Goal: Task Accomplishment & Management: Manage account settings

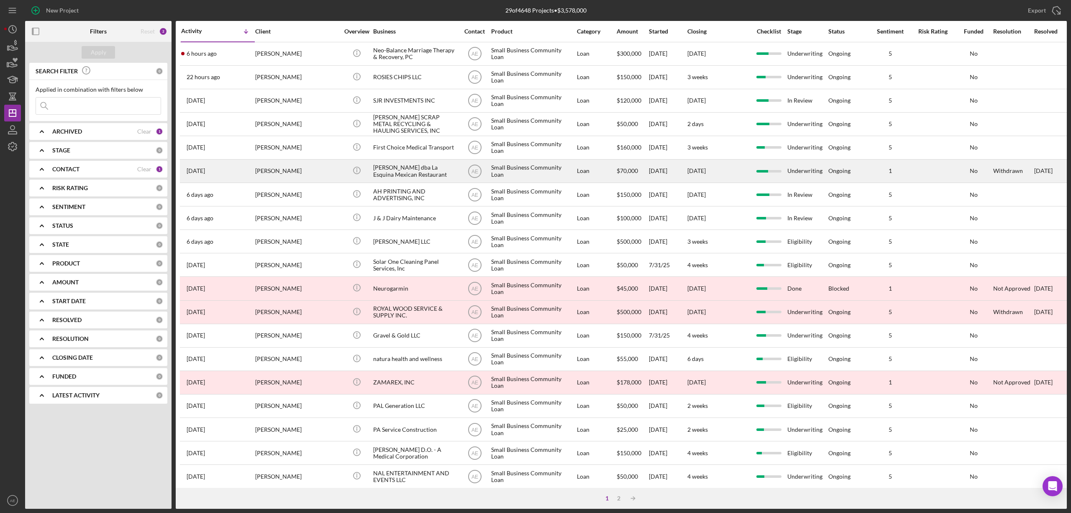
click at [413, 178] on div "[PERSON_NAME] dba La Esquina Mexican Restaurant" at bounding box center [415, 171] width 84 height 22
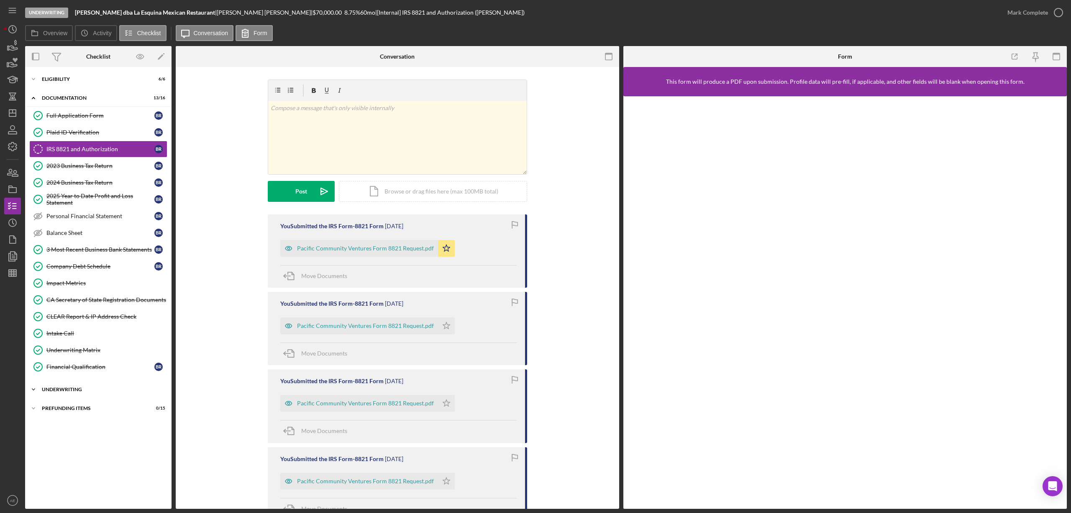
click at [85, 387] on div "Icon/Expander Underwriting 4 / 12" at bounding box center [98, 389] width 146 height 17
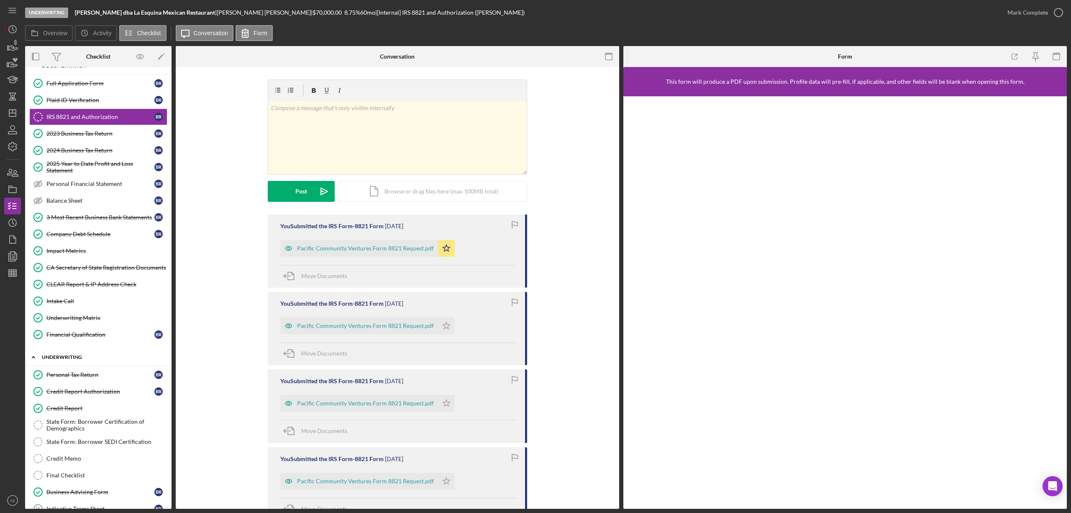
scroll to position [56, 0]
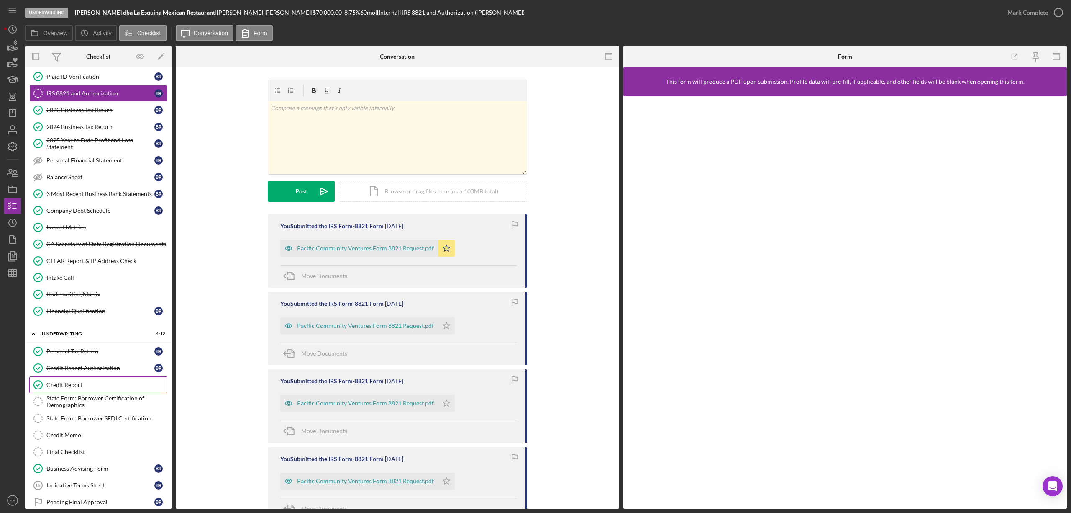
click at [87, 383] on link "Credit Report Credit Report" at bounding box center [98, 384] width 138 height 17
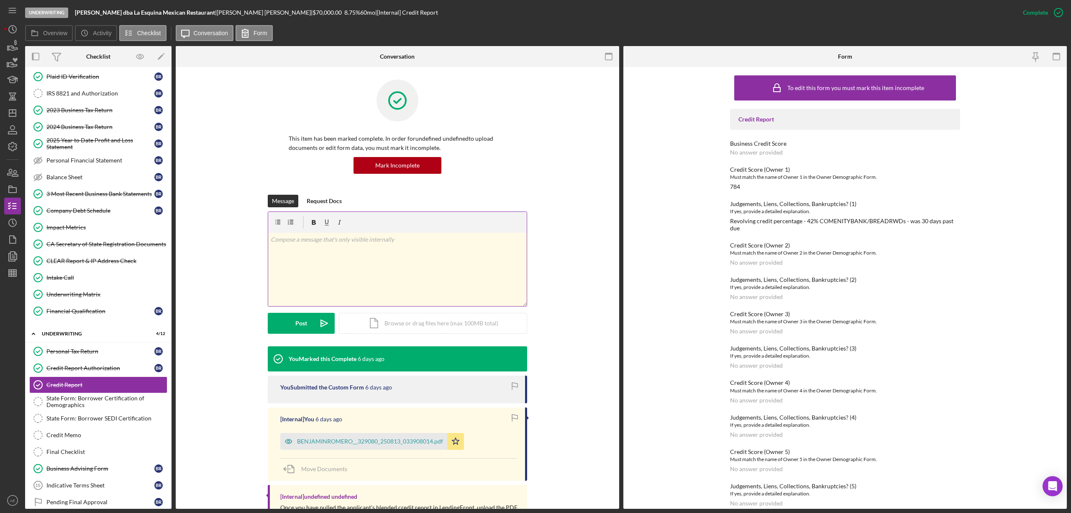
scroll to position [36, 0]
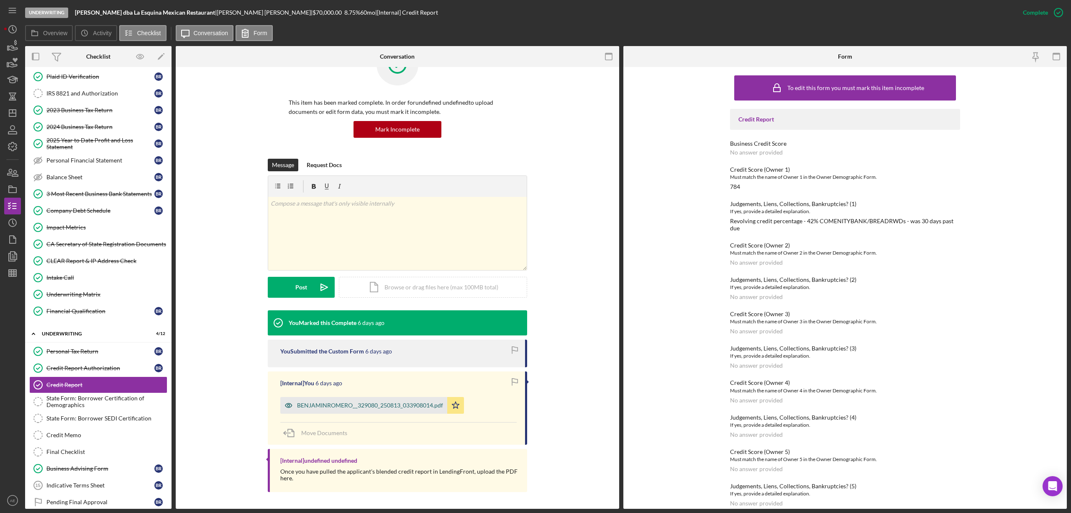
click at [382, 406] on div "BENJAMINROMERO__329080_250813_033908014.pdf" at bounding box center [370, 405] width 146 height 7
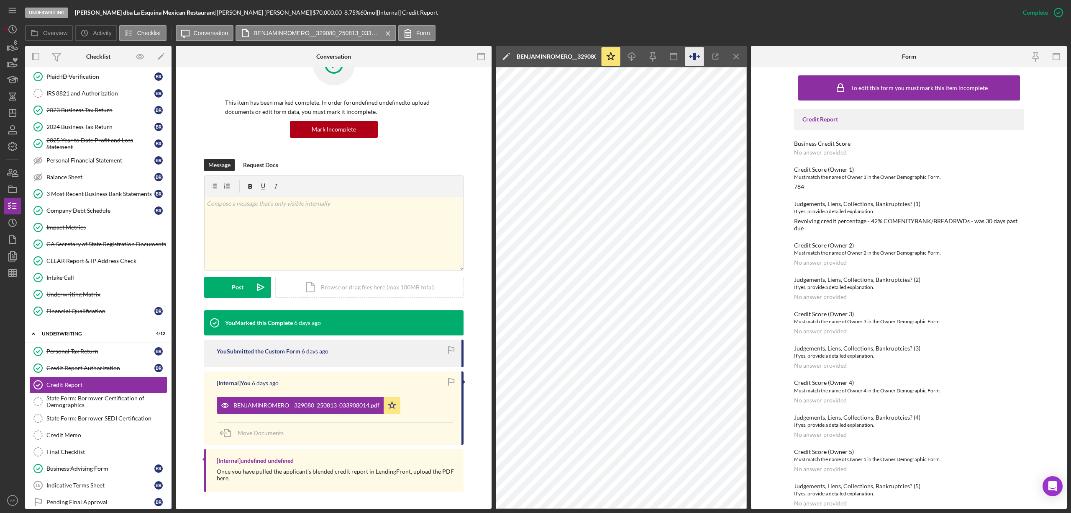
click at [698, 57] on icon "button" at bounding box center [694, 56] width 19 height 19
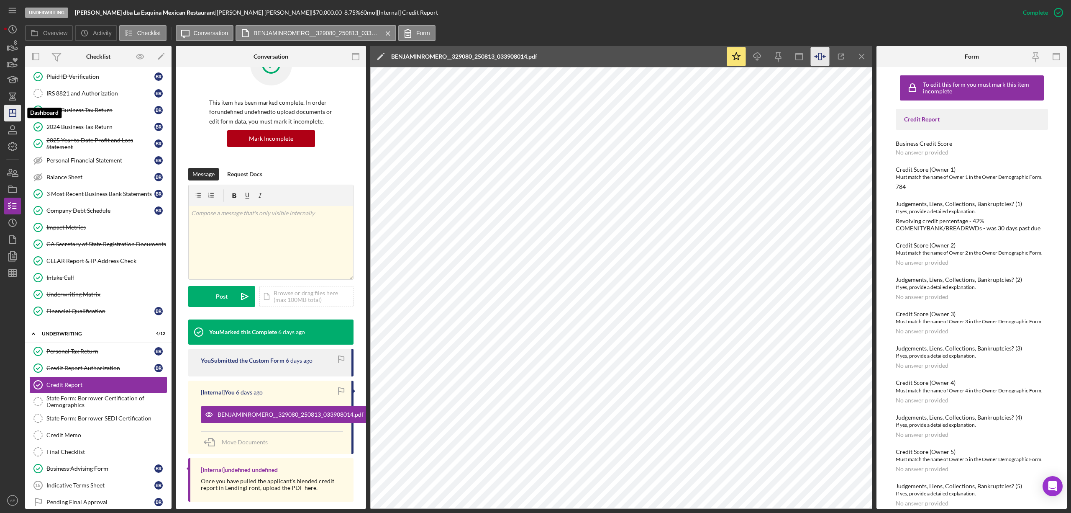
click at [10, 114] on icon "Icon/Dashboard" at bounding box center [12, 113] width 21 height 21
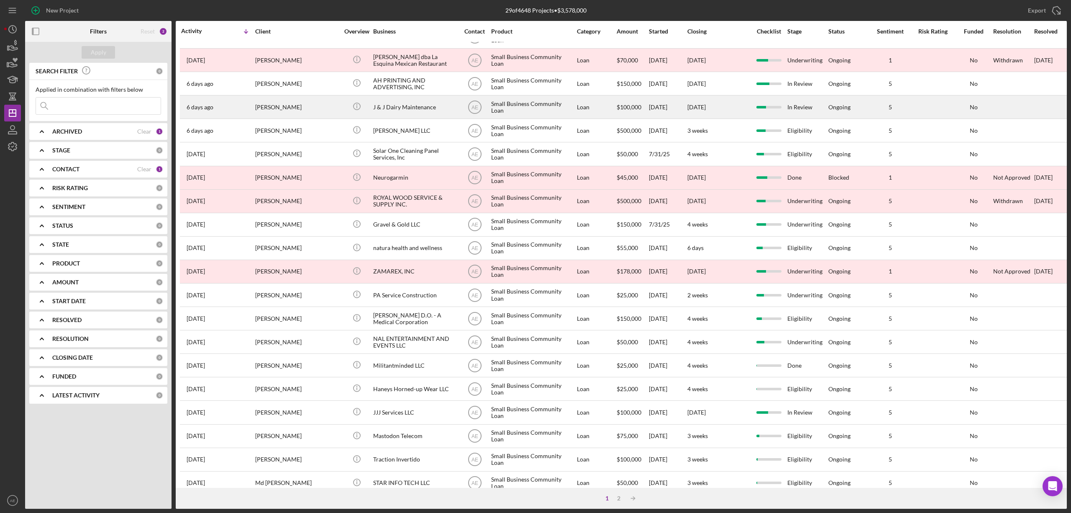
scroll to position [153, 0]
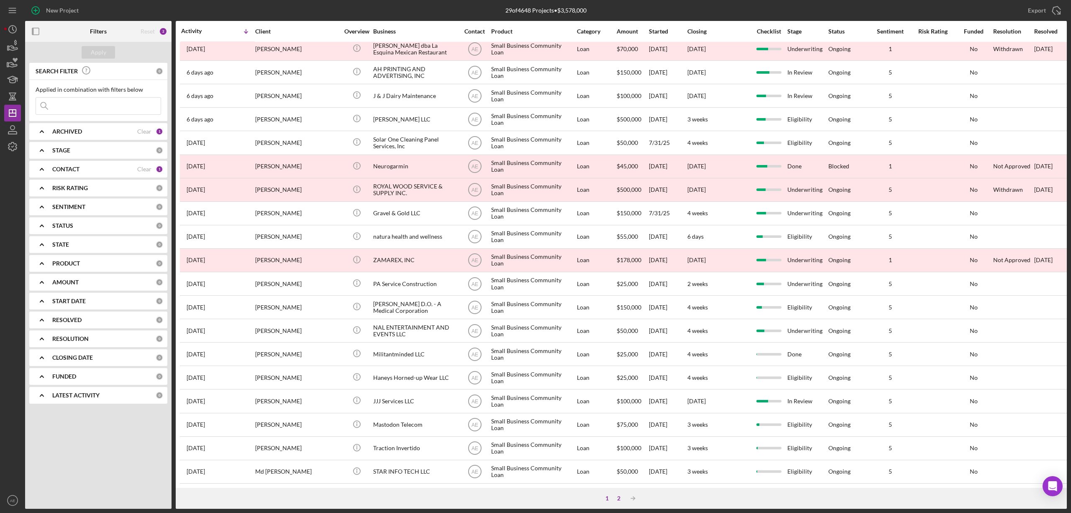
click at [617, 498] on div "2" at bounding box center [619, 498] width 12 height 7
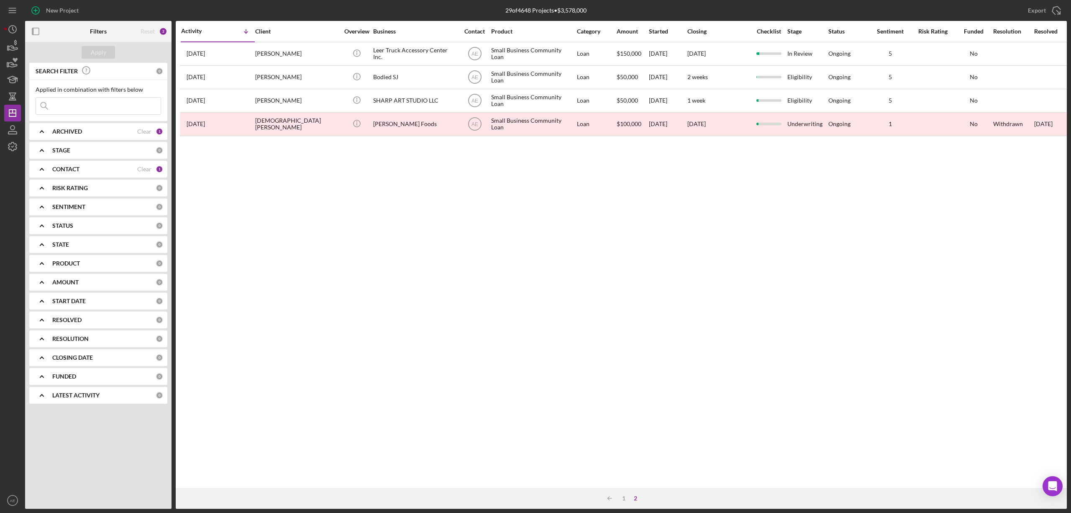
scroll to position [0, 0]
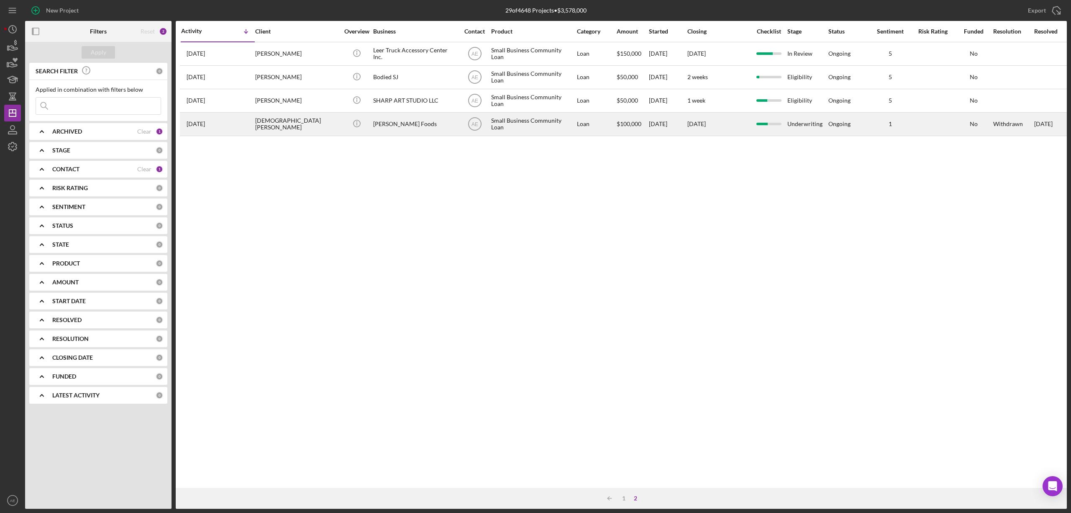
click at [406, 119] on div "Vivanco's Foods" at bounding box center [415, 124] width 84 height 22
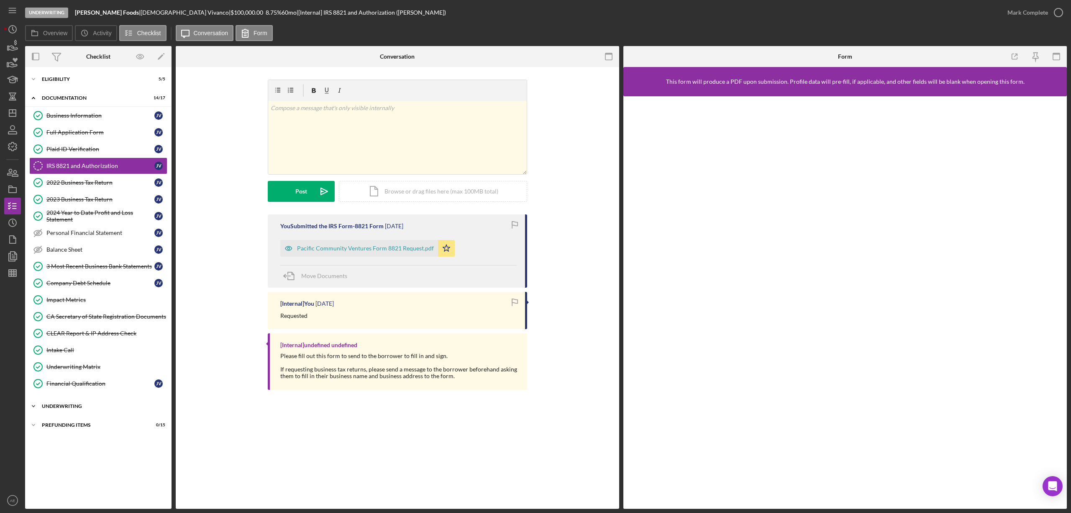
click at [95, 408] on div "Underwriting" at bounding box center [101, 405] width 119 height 5
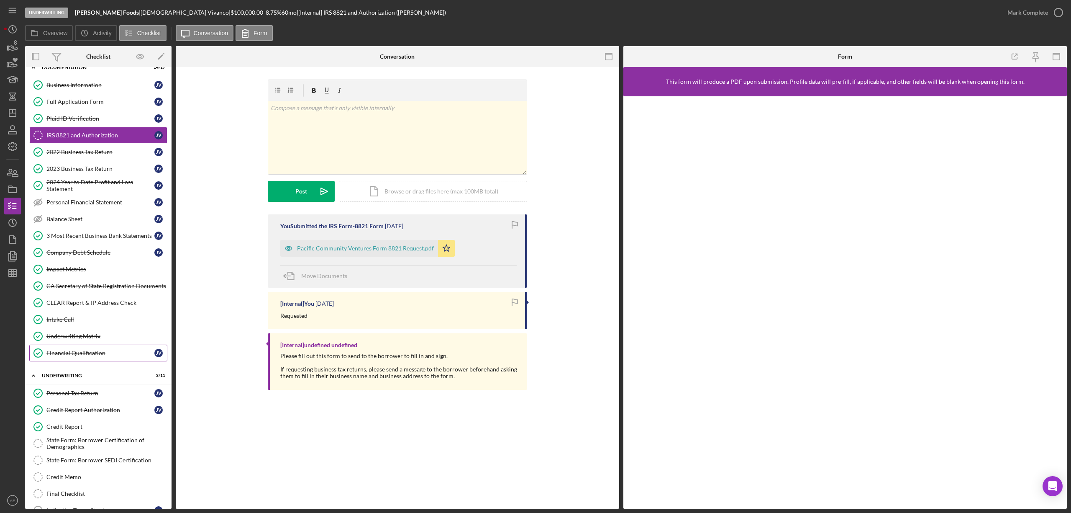
scroll to position [56, 0]
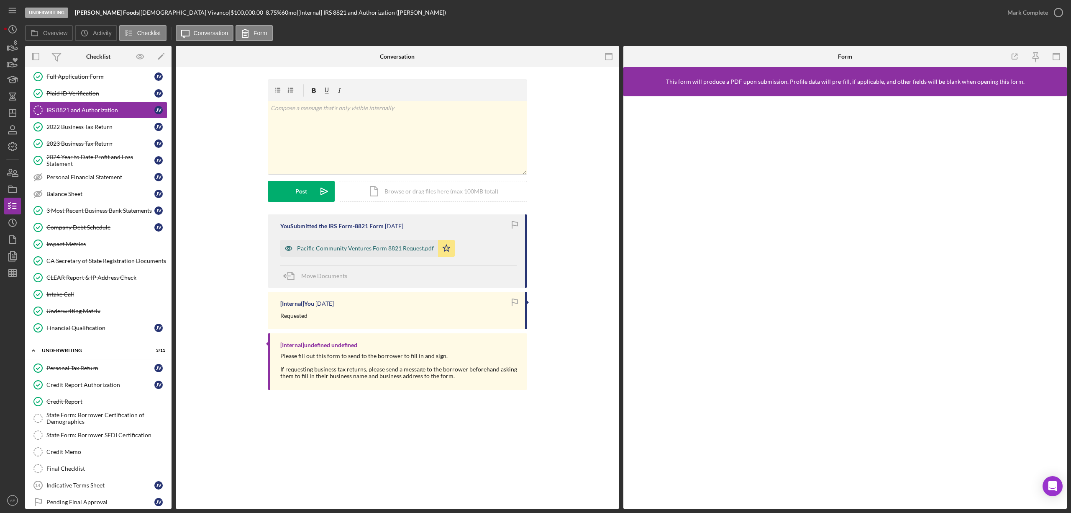
click at [289, 250] on icon "button" at bounding box center [288, 248] width 17 height 17
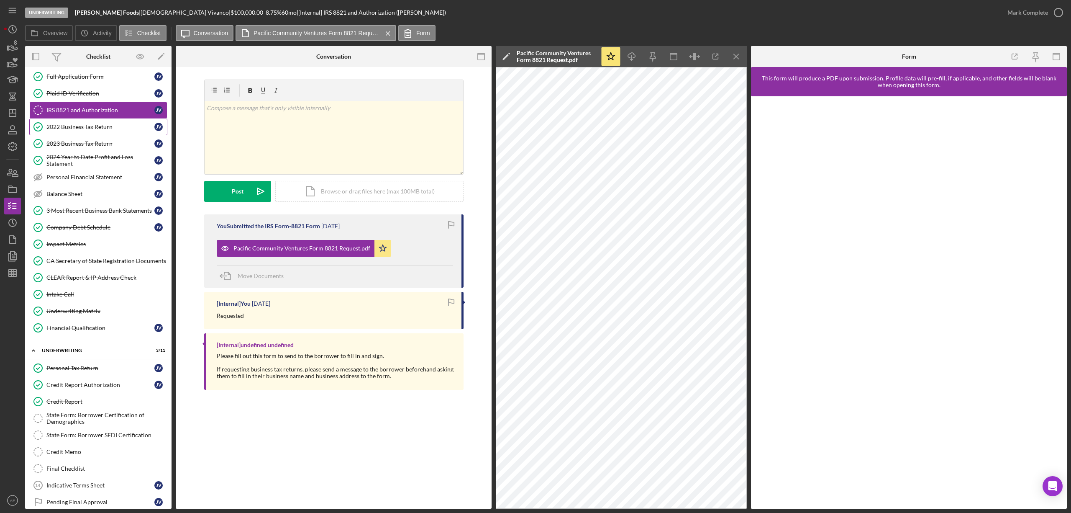
click at [90, 124] on link "2022 Business Tax Return 2022 Business Tax Return J V" at bounding box center [98, 126] width 138 height 17
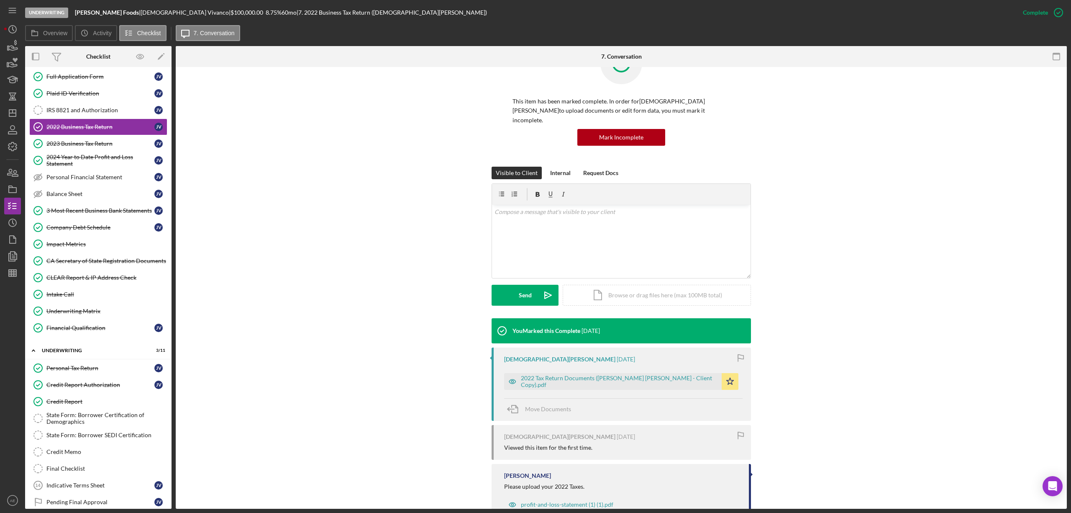
scroll to position [57, 0]
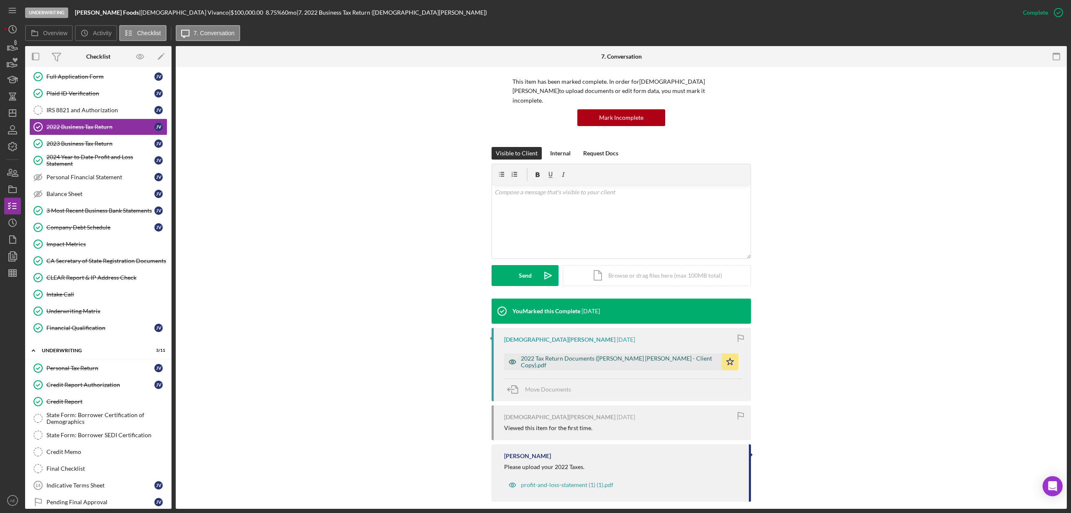
click at [511, 353] on icon "button" at bounding box center [512, 361] width 17 height 17
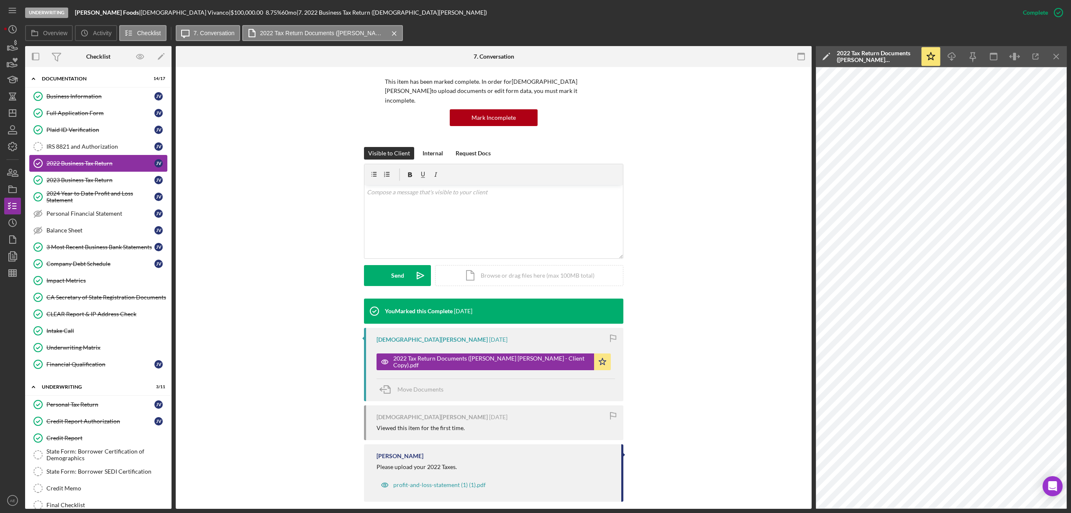
scroll to position [0, 0]
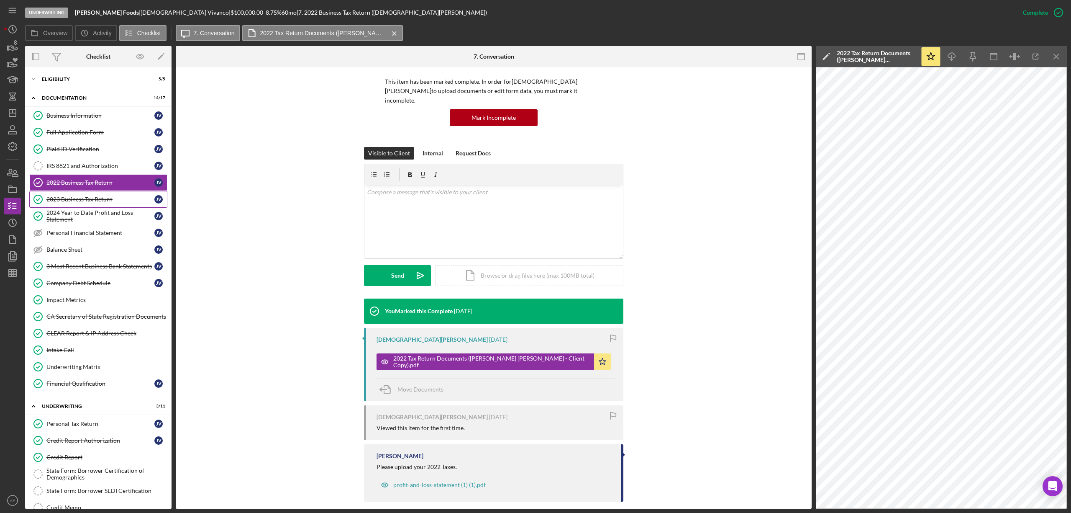
click at [86, 202] on div "2023 Business Tax Return" at bounding box center [100, 199] width 108 height 7
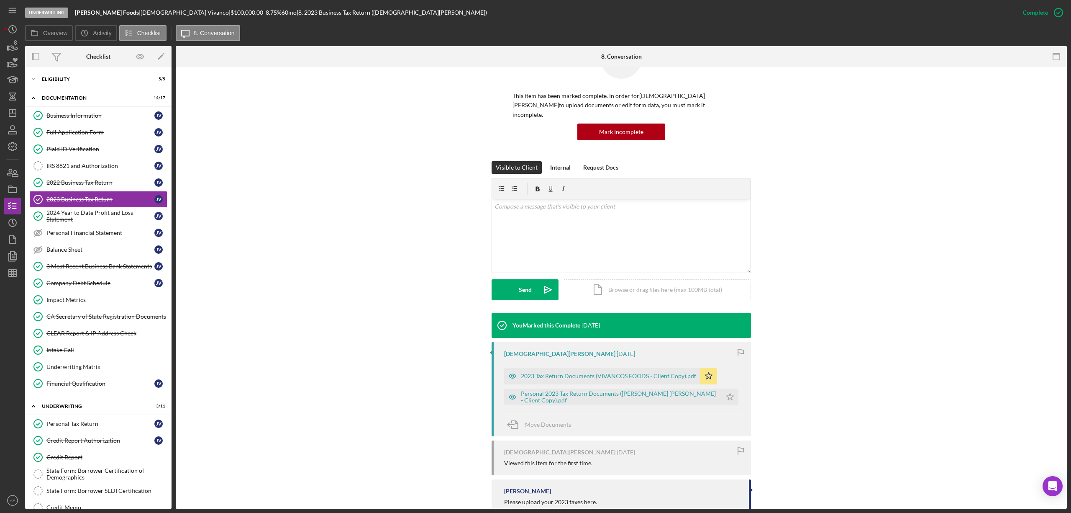
scroll to position [56, 0]
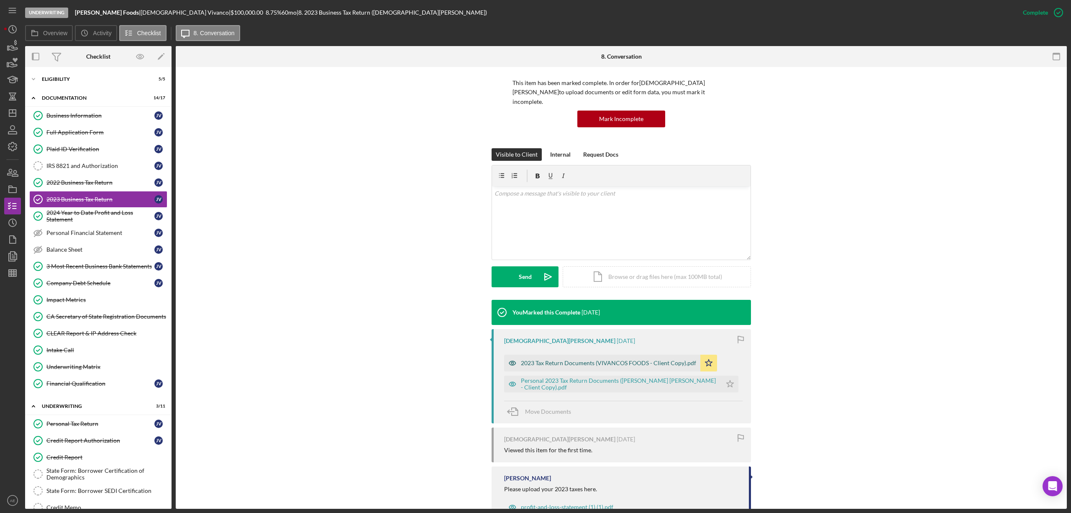
click at [506, 355] on icon "button" at bounding box center [512, 362] width 17 height 17
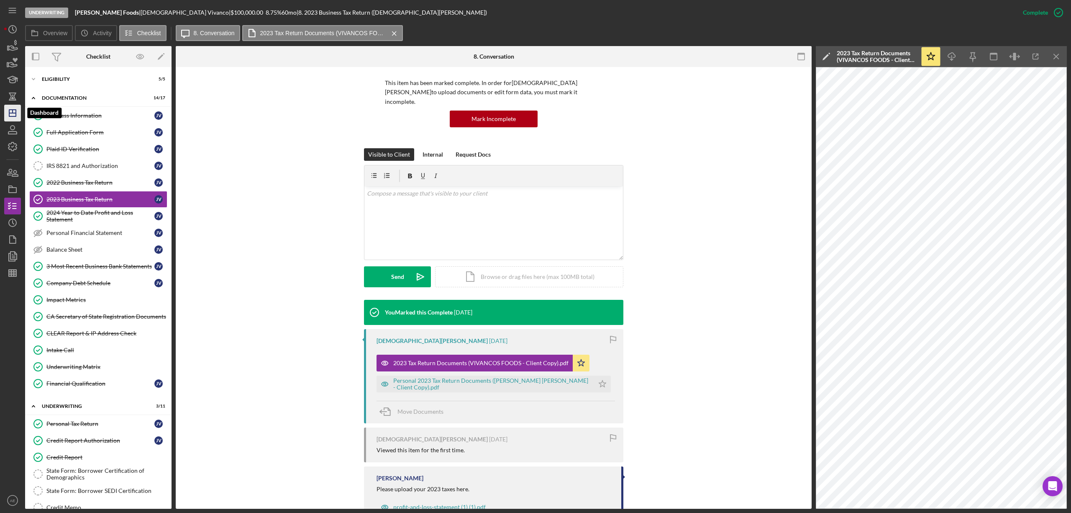
click at [9, 115] on polygon "button" at bounding box center [12, 113] width 7 height 7
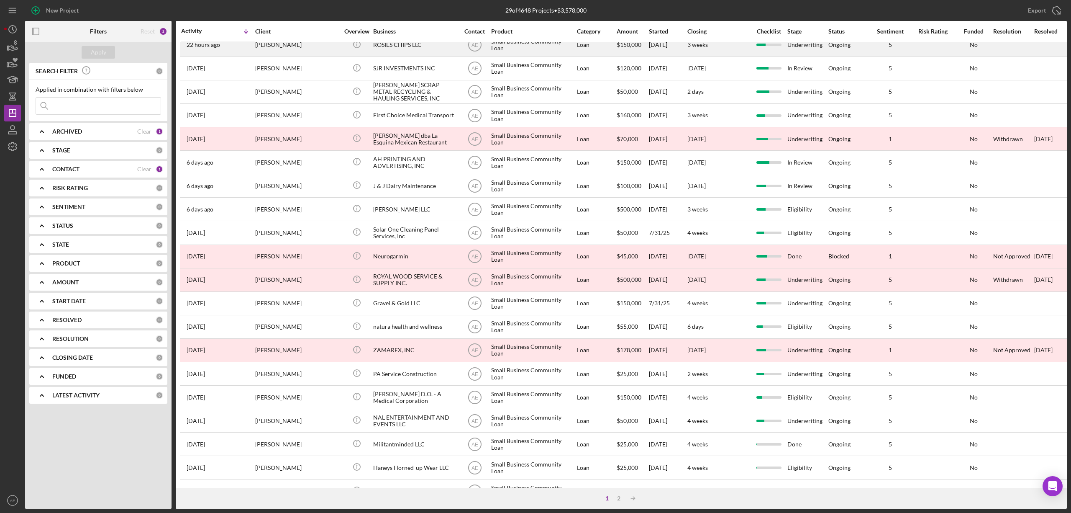
scroll to position [111, 0]
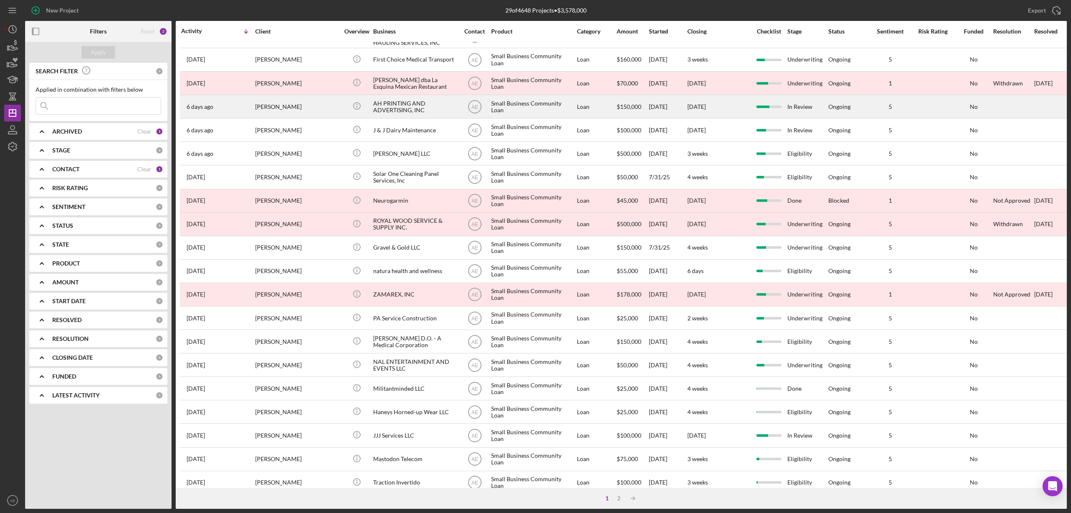
click at [424, 105] on div "AH PRINTING AND ADVERTISING, INC" at bounding box center [415, 106] width 84 height 22
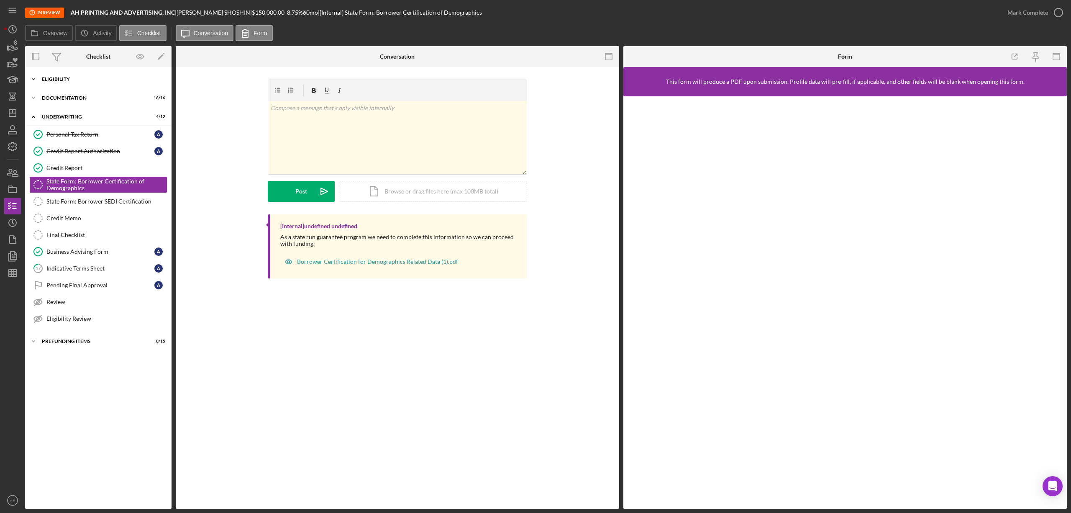
click at [79, 75] on div "Icon/Expander Eligibility 6 / 6" at bounding box center [98, 79] width 146 height 17
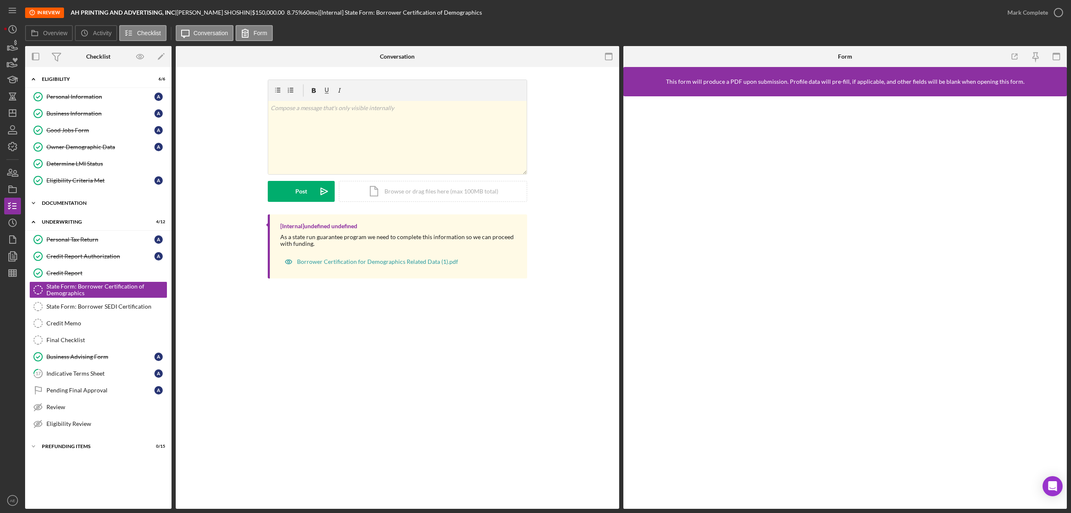
click at [77, 205] on div "Documentation" at bounding box center [101, 202] width 119 height 5
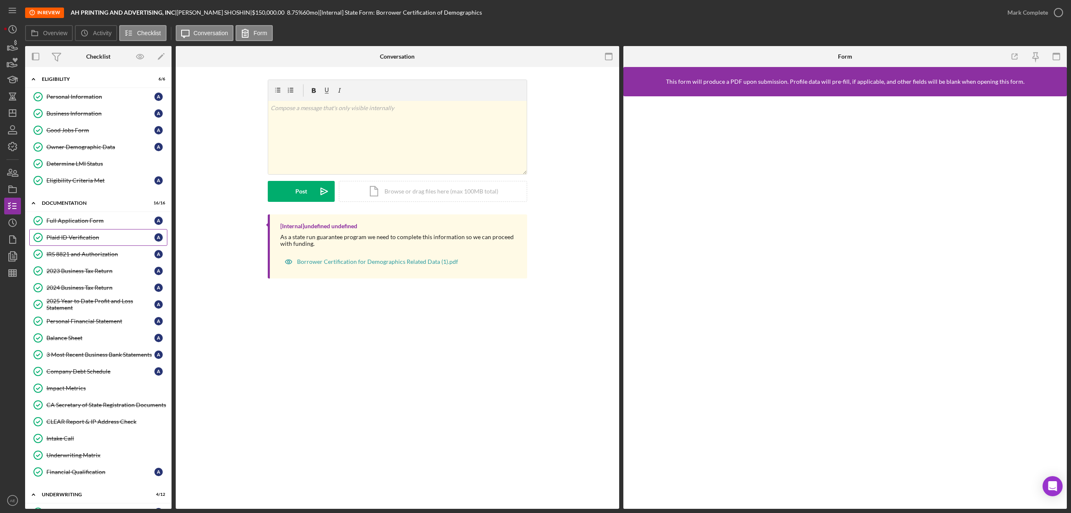
click at [96, 239] on div "Plaid ID Verification" at bounding box center [100, 237] width 108 height 7
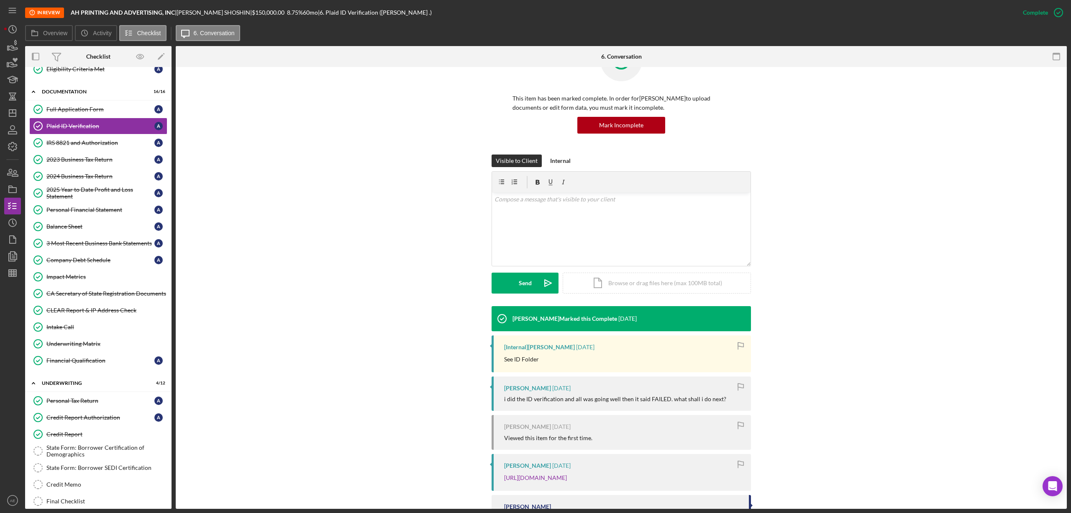
scroll to position [89, 0]
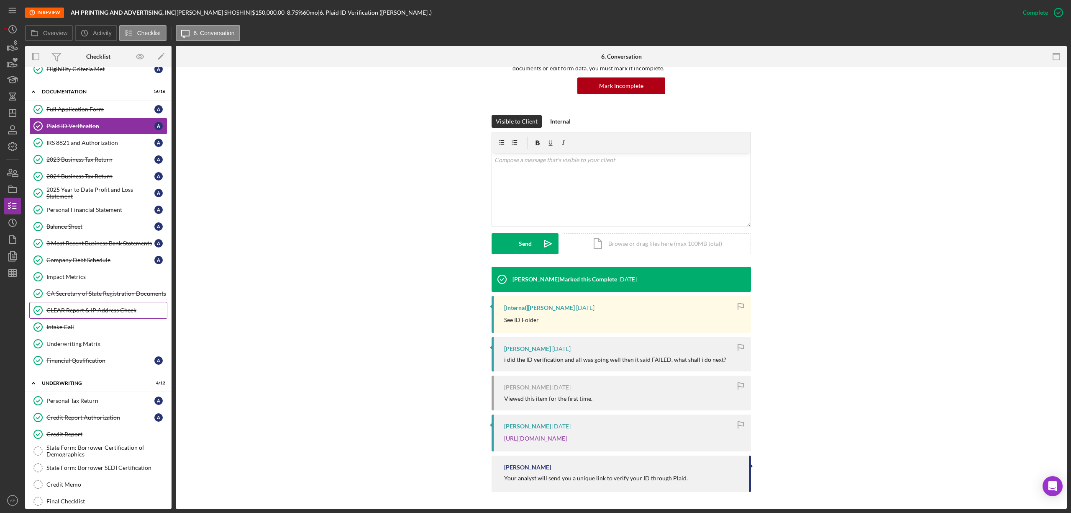
click at [92, 311] on link "CLEAR Report & IP Address Check CLEAR Report & IP Address Check" at bounding box center [98, 310] width 138 height 17
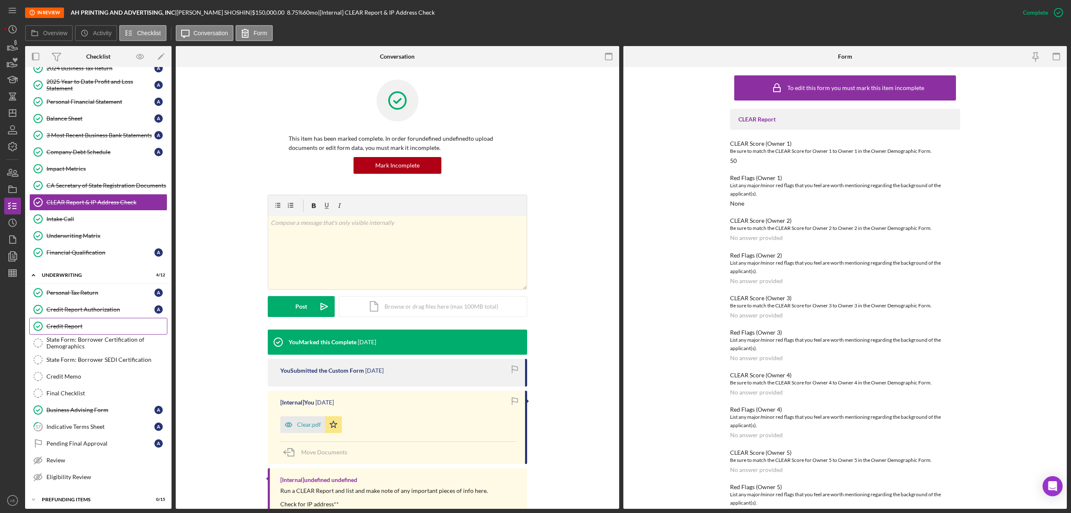
scroll to position [223, 0]
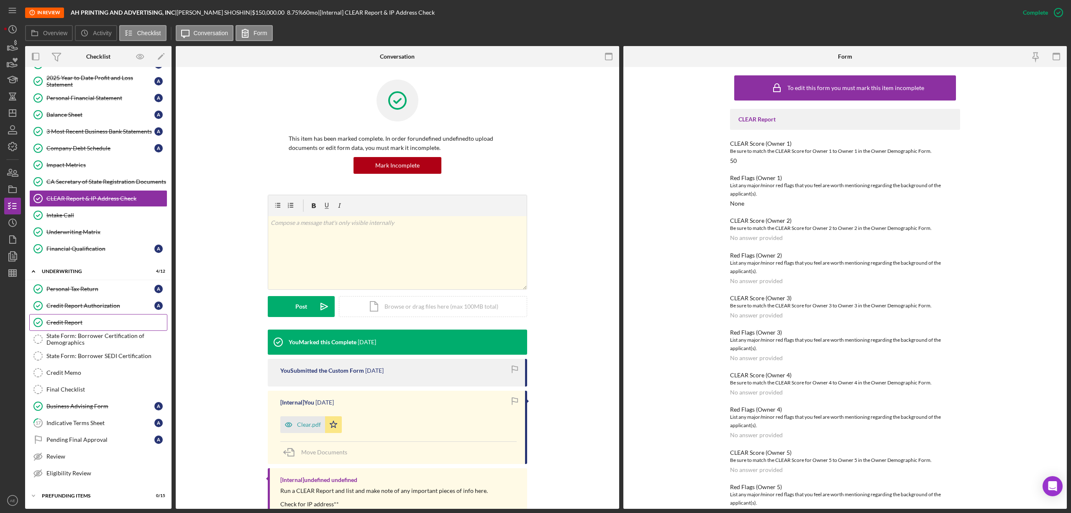
click at [92, 326] on div "Credit Report" at bounding box center [106, 322] width 121 height 7
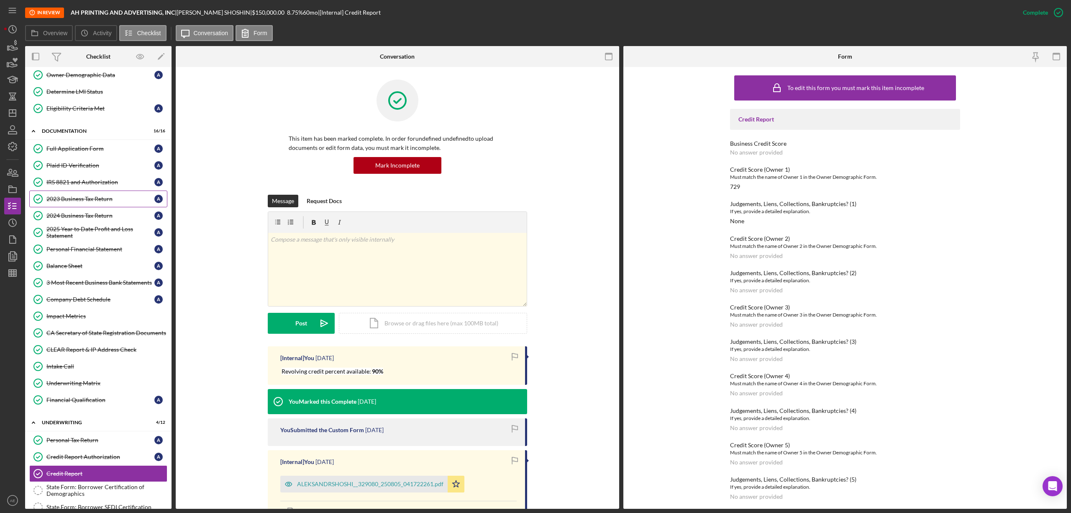
scroll to position [56, 0]
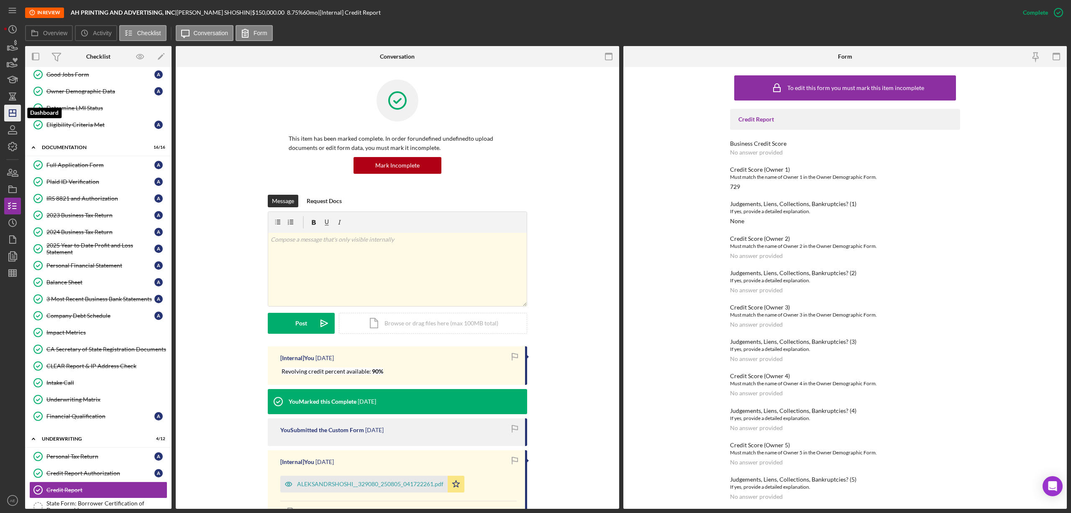
click at [12, 108] on icon "Icon/Dashboard" at bounding box center [12, 113] width 21 height 21
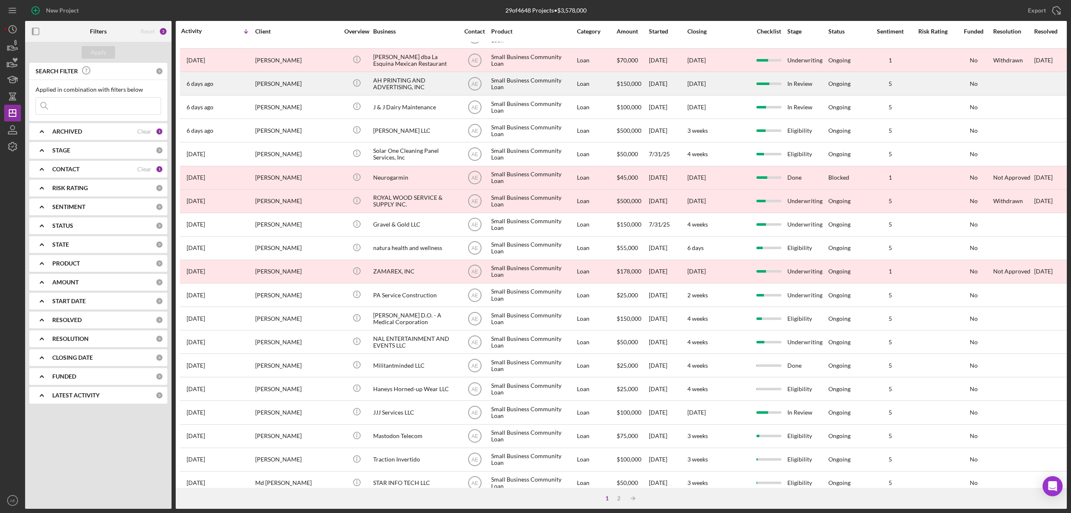
scroll to position [153, 0]
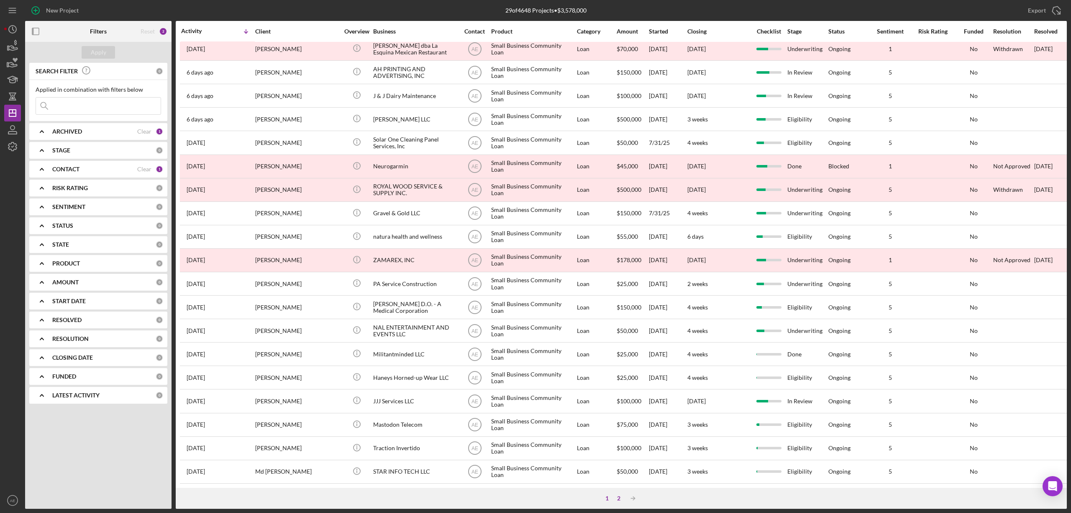
click at [621, 498] on div "2" at bounding box center [619, 498] width 12 height 7
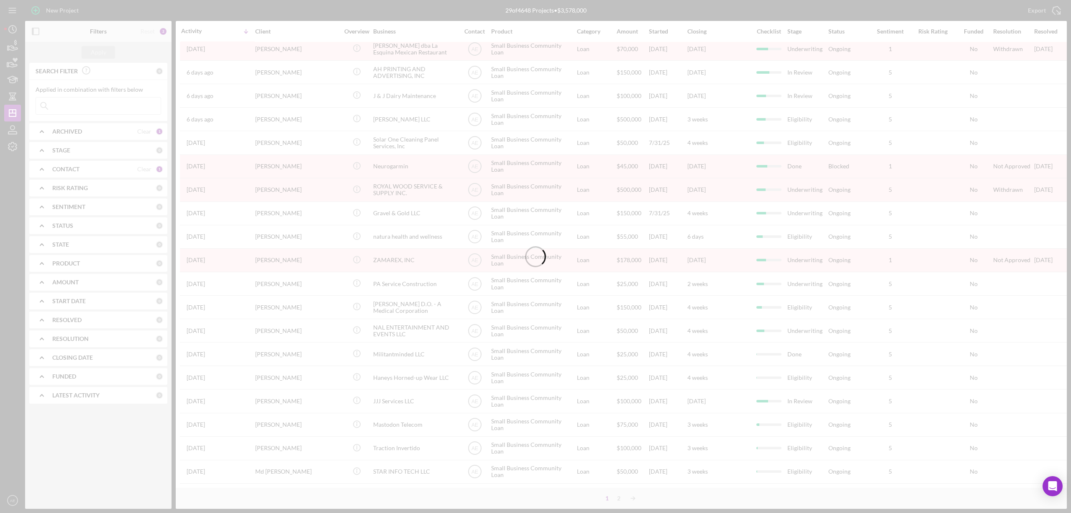
scroll to position [0, 0]
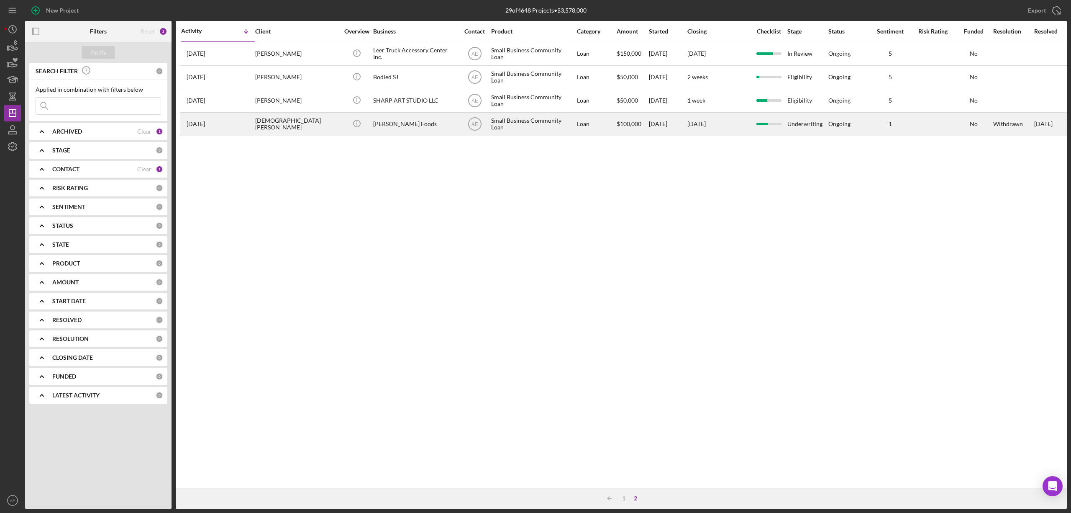
click at [390, 119] on div "Vivanco's Foods" at bounding box center [415, 124] width 84 height 22
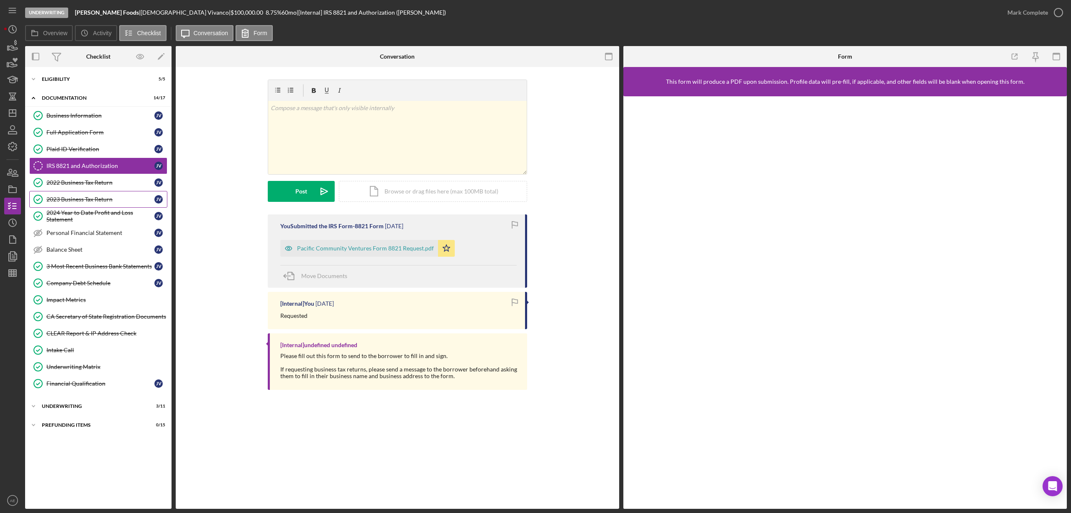
click at [88, 198] on div "2023 Business Tax Return" at bounding box center [100, 199] width 108 height 7
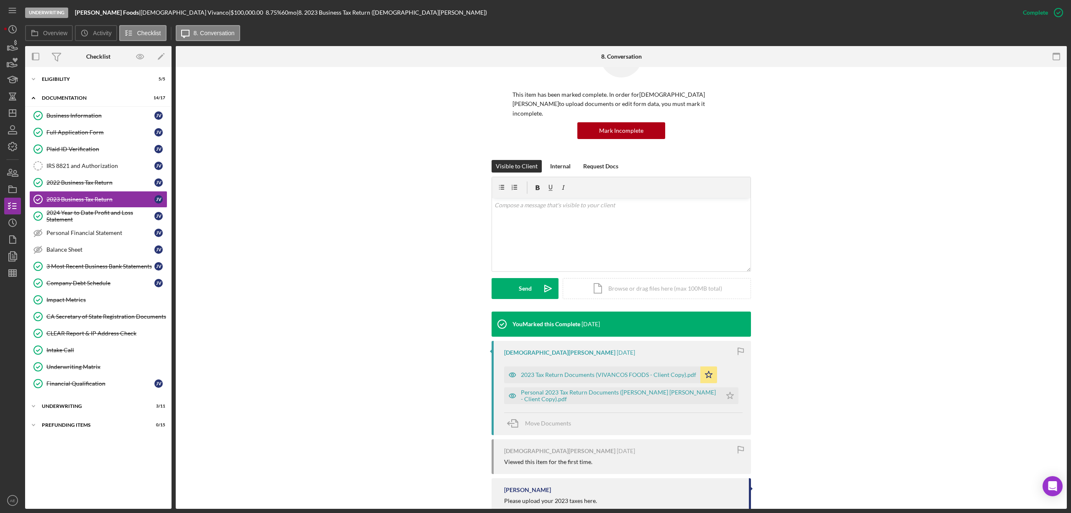
scroll to position [78, 0]
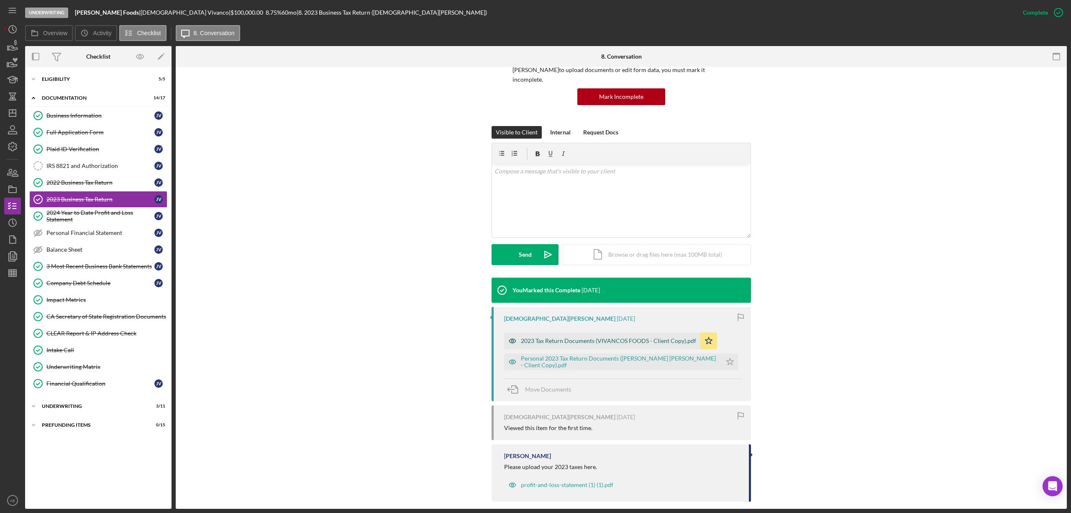
click at [518, 332] on icon "button" at bounding box center [512, 340] width 17 height 17
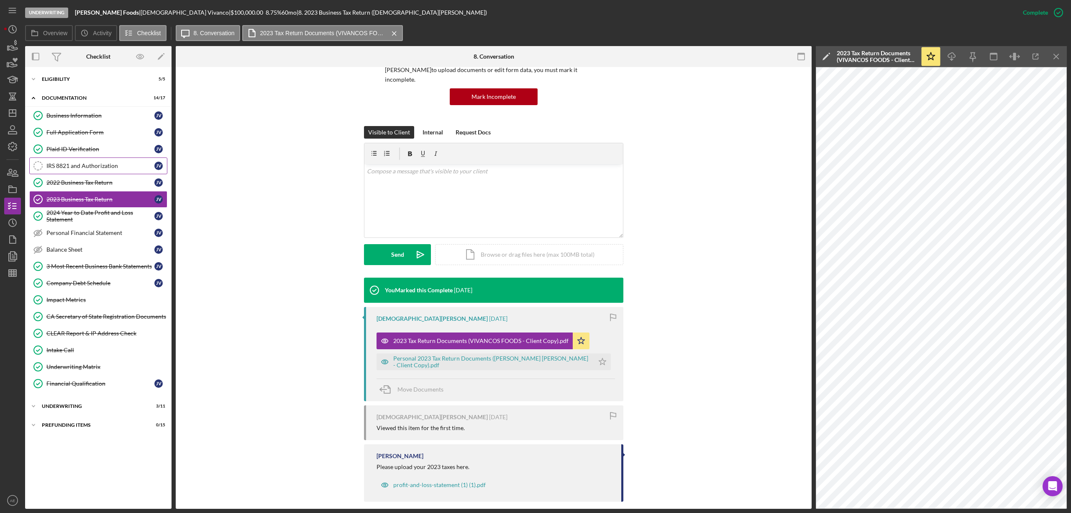
click at [109, 164] on div "IRS 8821 and Authorization" at bounding box center [100, 165] width 108 height 7
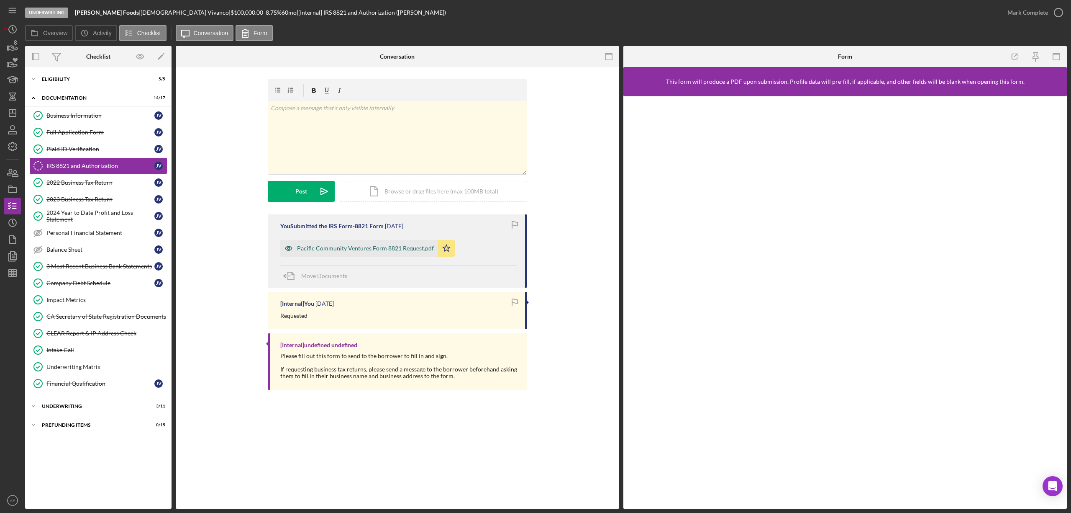
click at [290, 248] on icon "button" at bounding box center [288, 248] width 7 height 4
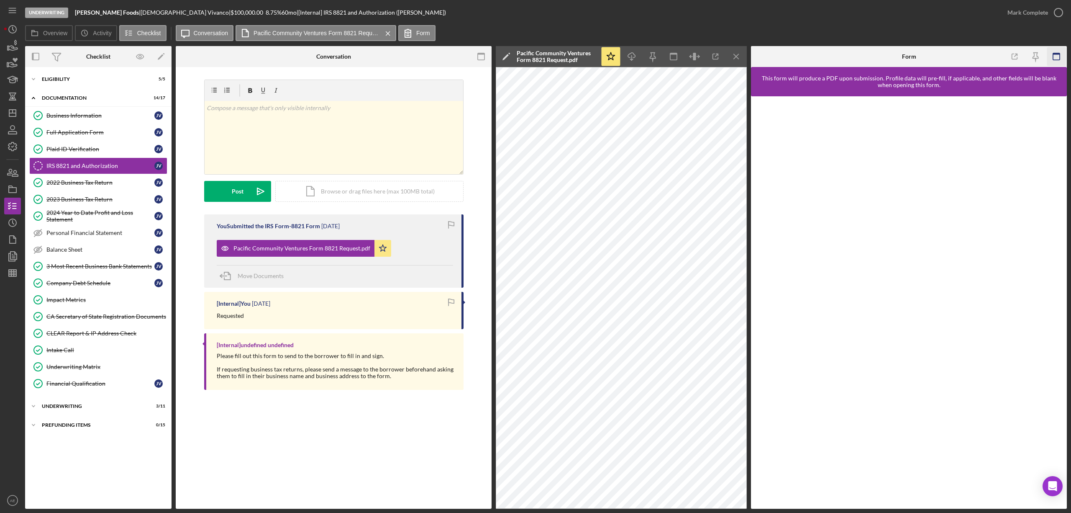
click at [1064, 56] on icon "button" at bounding box center [1056, 56] width 19 height 19
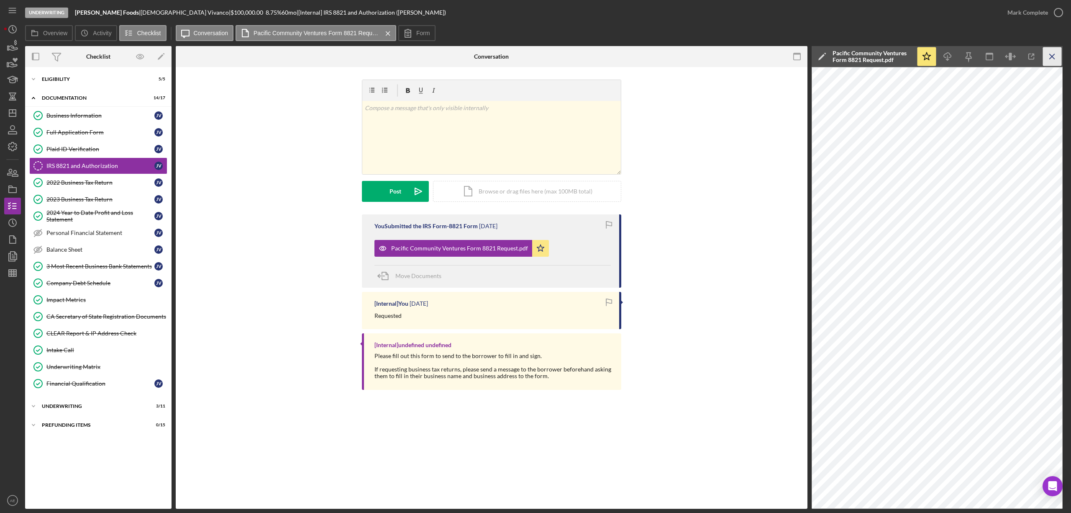
click at [1048, 55] on icon "Icon/Menu Close" at bounding box center [1052, 56] width 19 height 19
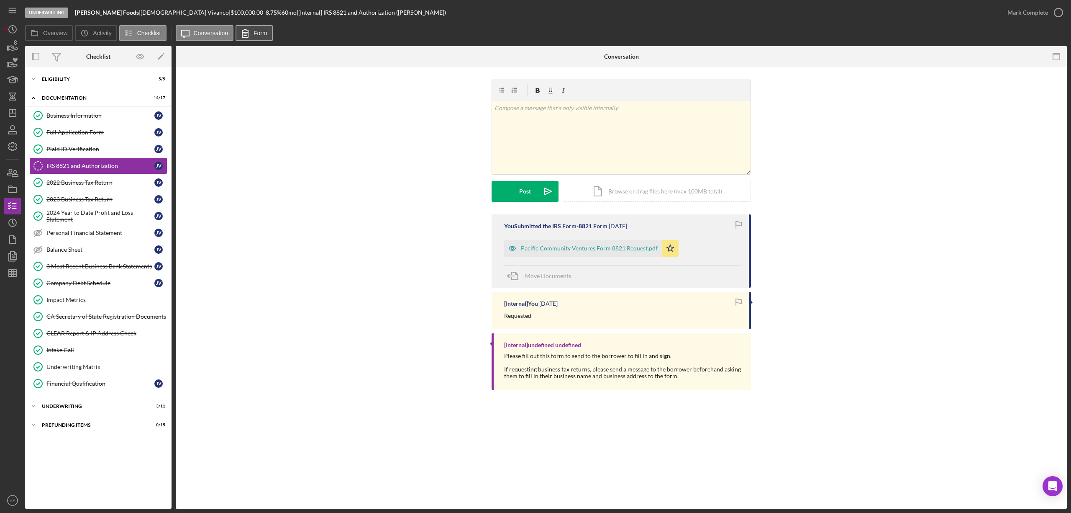
click at [260, 32] on label "Form" at bounding box center [261, 33] width 14 height 7
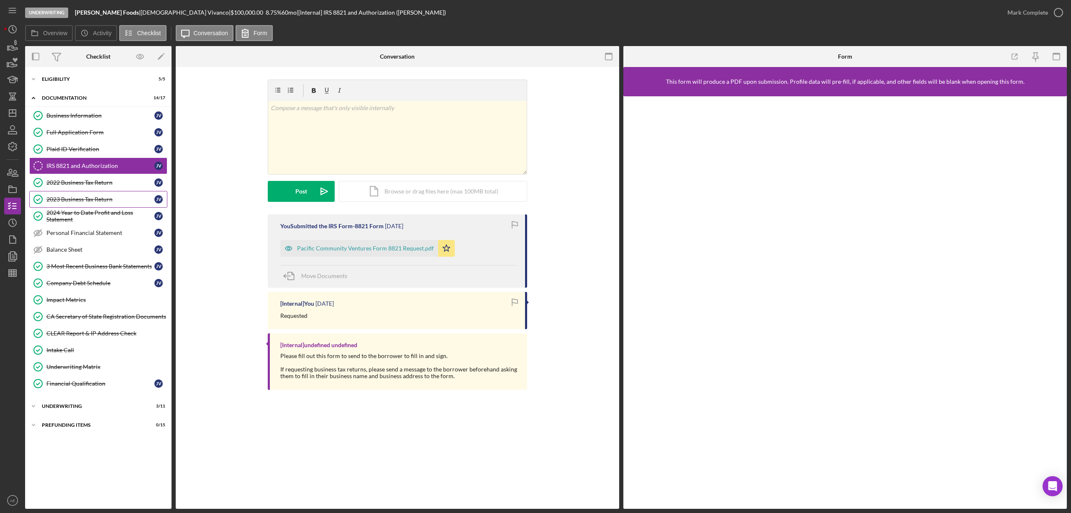
click at [86, 205] on link "2023 Business Tax Return 2023 Business Tax Return J V" at bounding box center [98, 199] width 138 height 17
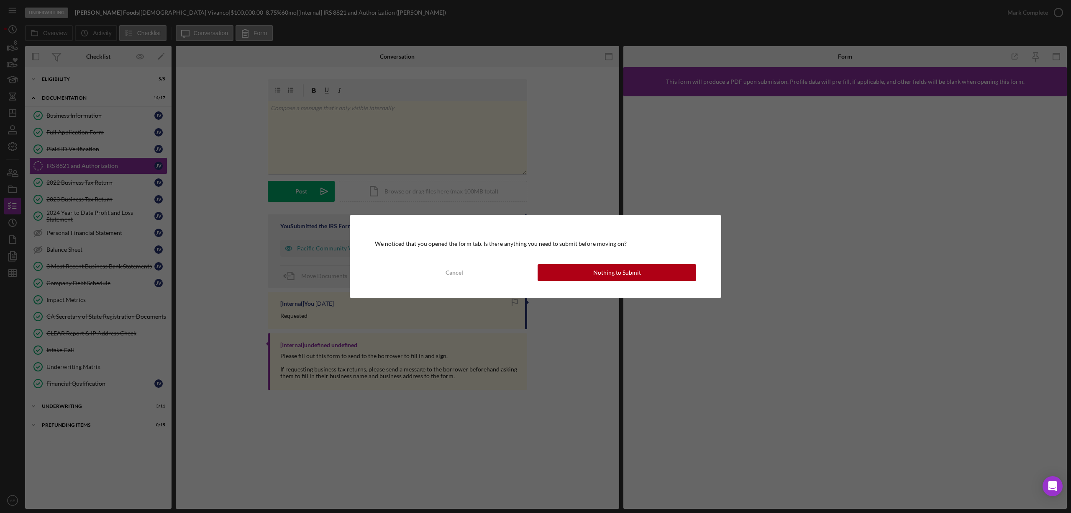
click at [581, 281] on div "We noticed that you opened the form tab. Is there anything you need to submit b…" at bounding box center [536, 256] width 372 height 82
click at [616, 278] on div "Nothing to Submit" at bounding box center [617, 272] width 48 height 17
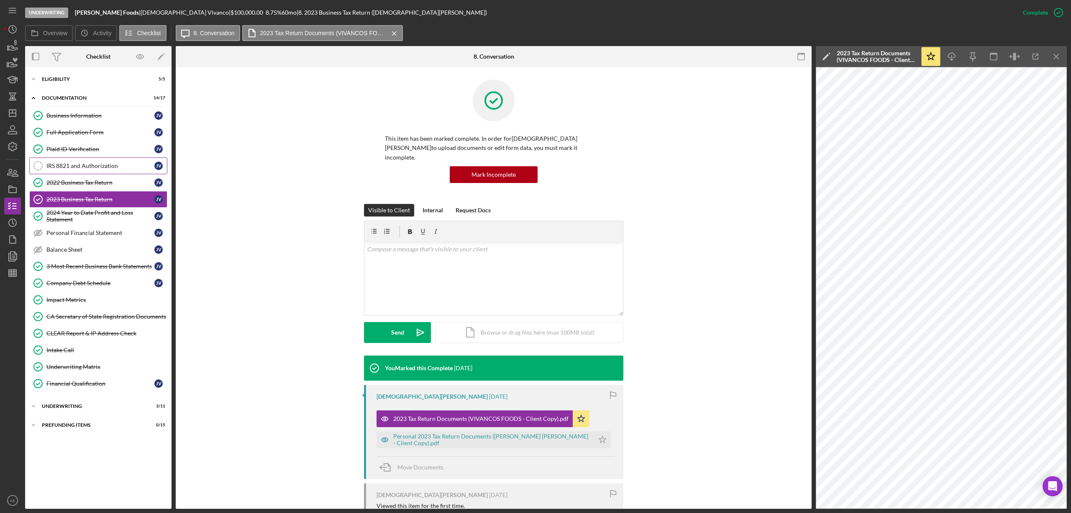
click at [93, 165] on div "IRS 8821 and Authorization" at bounding box center [100, 165] width 108 height 7
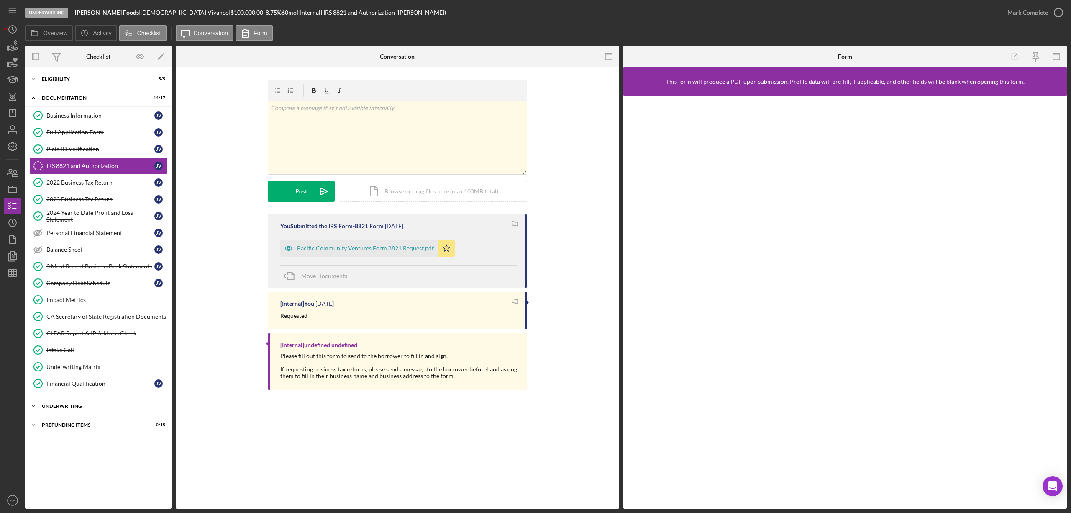
click at [90, 408] on div "Underwriting" at bounding box center [101, 405] width 119 height 5
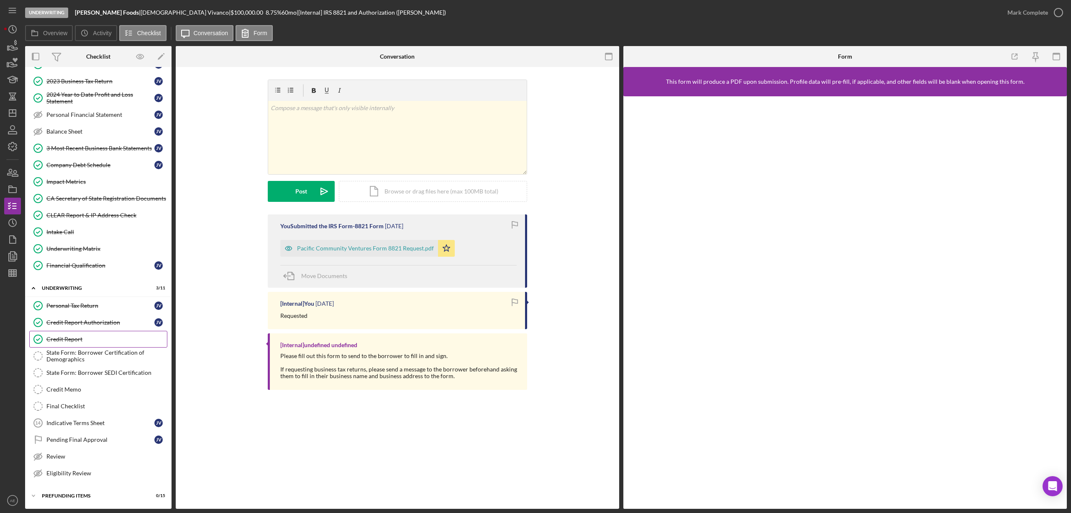
scroll to position [126, 0]
click at [13, 105] on icon "Icon/Dashboard" at bounding box center [12, 113] width 21 height 21
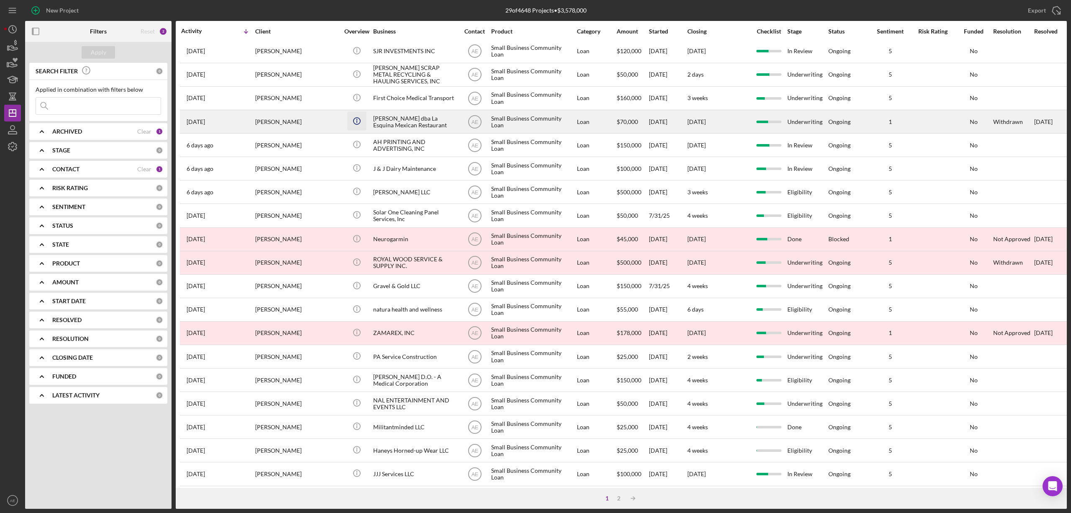
scroll to position [153, 0]
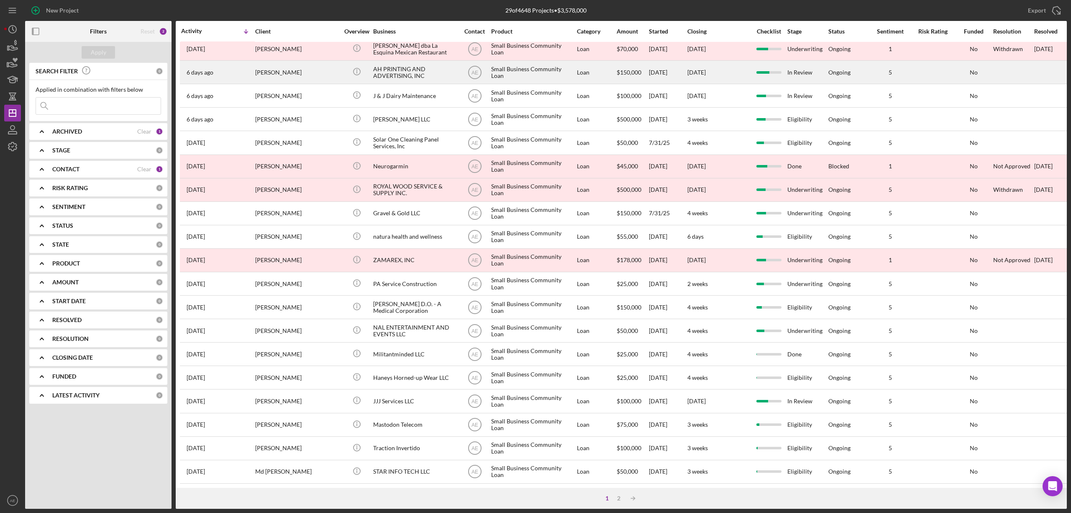
click at [332, 61] on div "[PERSON_NAME]" at bounding box center [297, 72] width 84 height 22
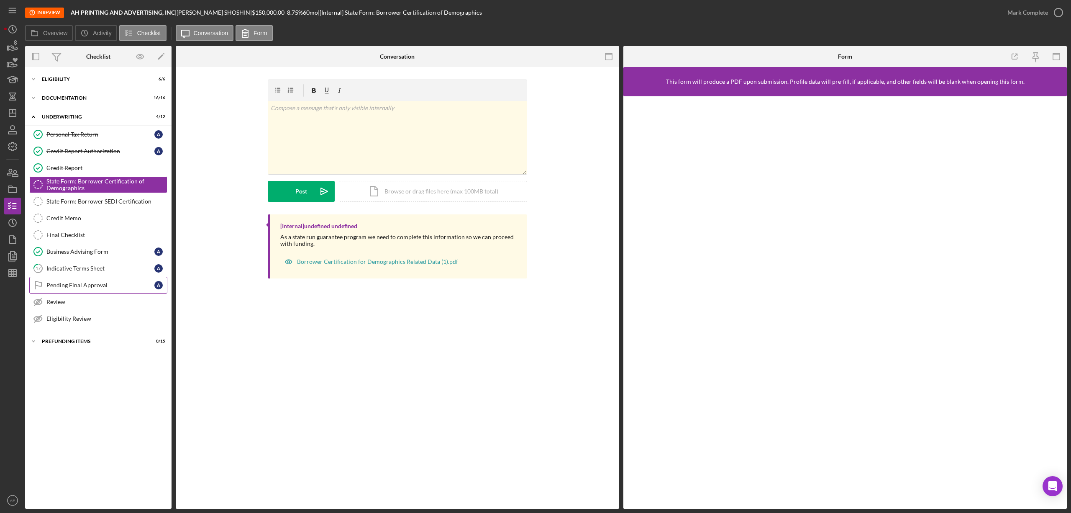
click at [90, 287] on div "Pending Final Approval" at bounding box center [100, 285] width 108 height 7
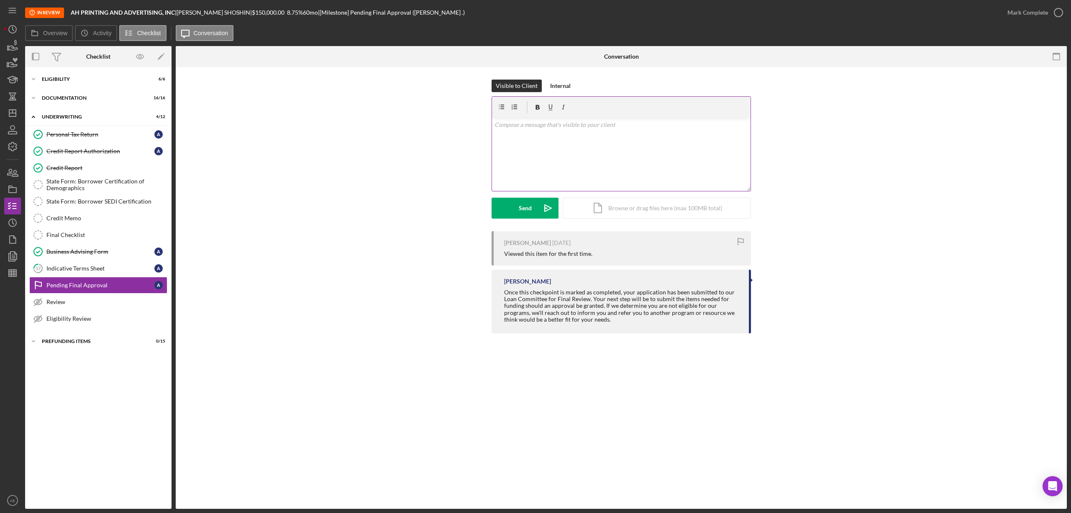
click at [682, 139] on div "v Color teal Color pink Remove color Add row above Add row below Add column bef…" at bounding box center [621, 154] width 259 height 73
click at [573, 168] on div "v Color teal Color pink Remove color Add row above Add row below Add column bef…" at bounding box center [621, 154] width 259 height 73
click at [600, 159] on p "Your loan has been pre-approved for a $150,000 loan. I will begin prepping your…" at bounding box center [622, 158] width 254 height 28
click at [565, 159] on p "Your loan has been pre-approved for a $150,000 loan. I will begin prepping your…" at bounding box center [622, 158] width 254 height 28
click at [693, 171] on p "Your loan has been pre-approved for a $150,000 loan. I will begin prepping your…" at bounding box center [622, 158] width 254 height 28
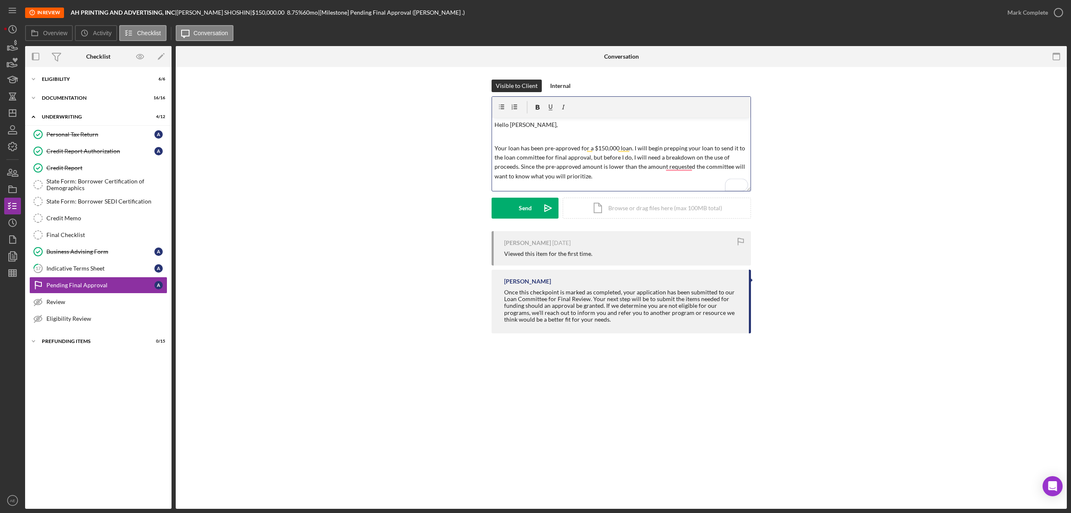
click at [682, 168] on p "Your loan has been pre-approved for a $150,000 loan. I will begin prepping your…" at bounding box center [622, 163] width 254 height 38
click at [541, 206] on icon "Icon/icon-invite-send" at bounding box center [548, 208] width 21 height 21
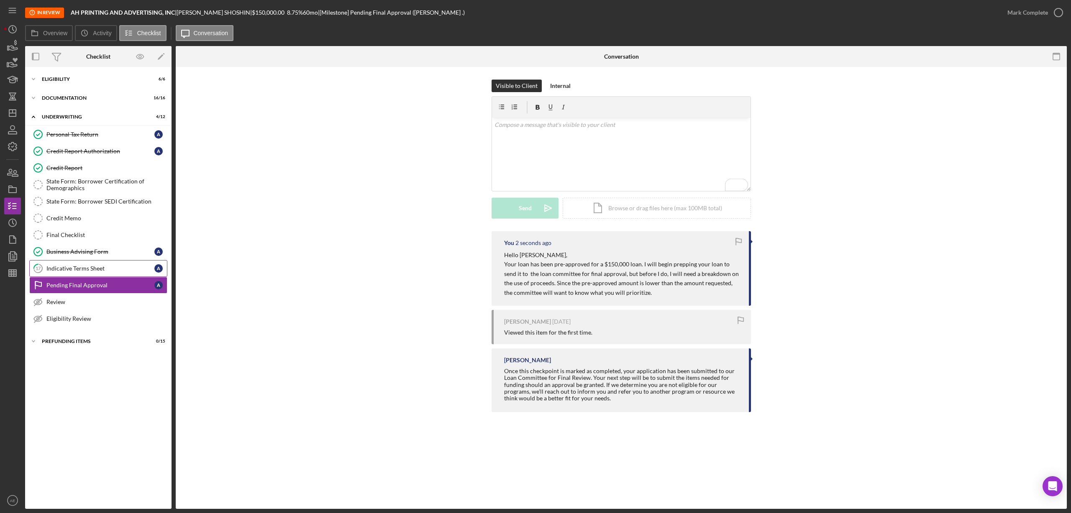
click at [106, 270] on div "Indicative Terms Sheet" at bounding box center [100, 268] width 108 height 7
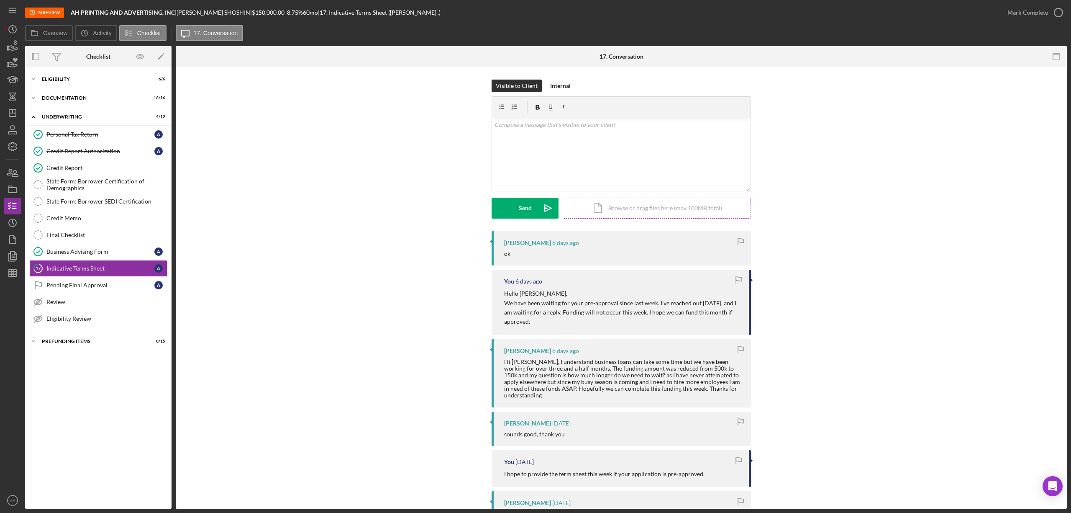
click at [623, 217] on div "Icon/Document Browse or drag files here (max 100MB total) Tap to choose files o…" at bounding box center [657, 208] width 188 height 21
click at [593, 169] on circle at bounding box center [595, 169] width 5 height 5
click at [603, 212] on div "Icon/Document Browse or drag files here (max 100MB total) Tap to choose files o…" at bounding box center [657, 208] width 188 height 21
click at [526, 210] on div "Upload" at bounding box center [525, 208] width 19 height 21
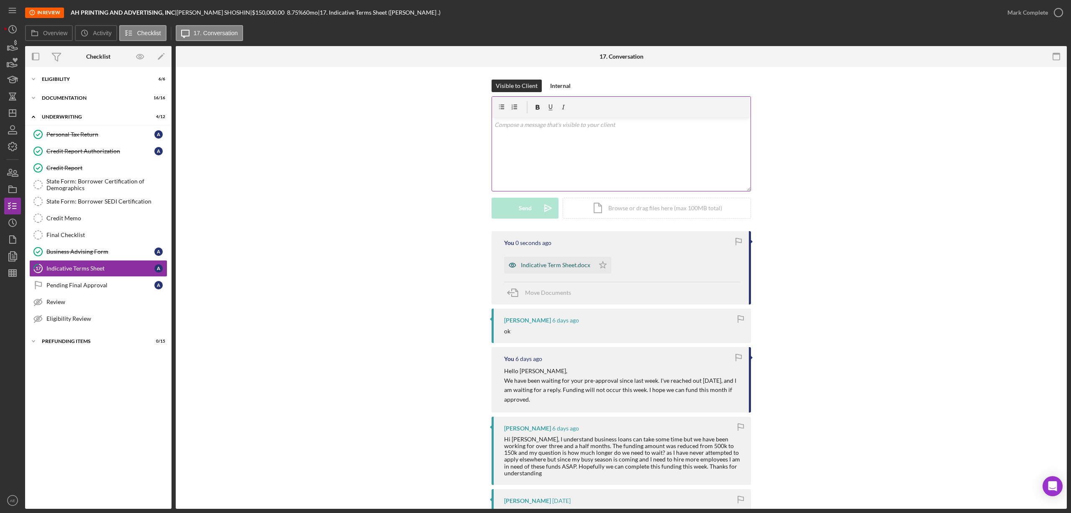
click at [514, 264] on icon "button" at bounding box center [512, 265] width 7 height 4
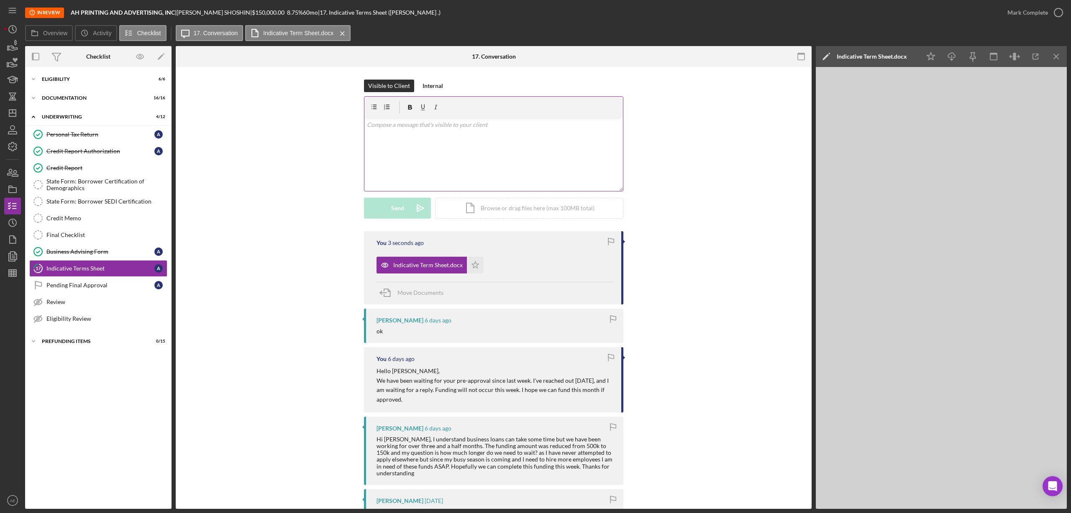
drag, startPoint x: 471, startPoint y: 268, endPoint x: 689, endPoint y: 244, distance: 218.9
click at [472, 268] on polygon "button" at bounding box center [475, 264] width 7 height 7
click at [1042, 12] on div "Mark Complete" at bounding box center [1028, 12] width 41 height 17
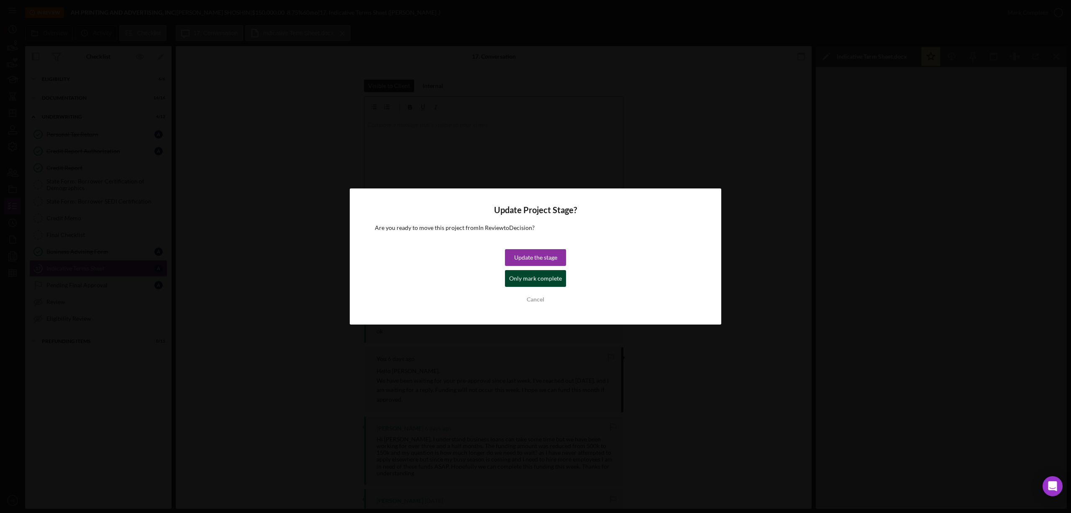
click at [546, 275] on div "Only mark complete" at bounding box center [535, 278] width 53 height 17
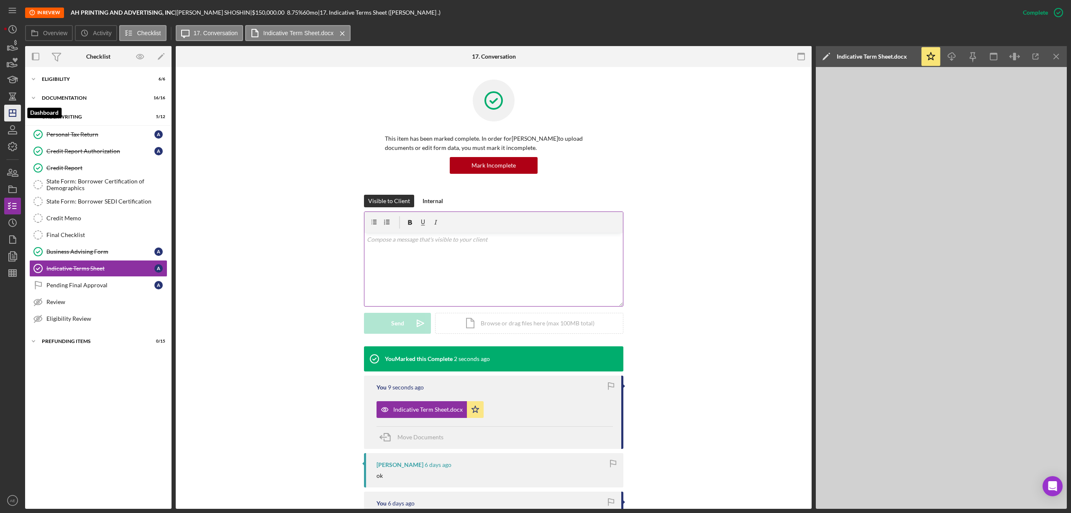
click at [5, 113] on icon "Icon/Dashboard" at bounding box center [12, 113] width 21 height 21
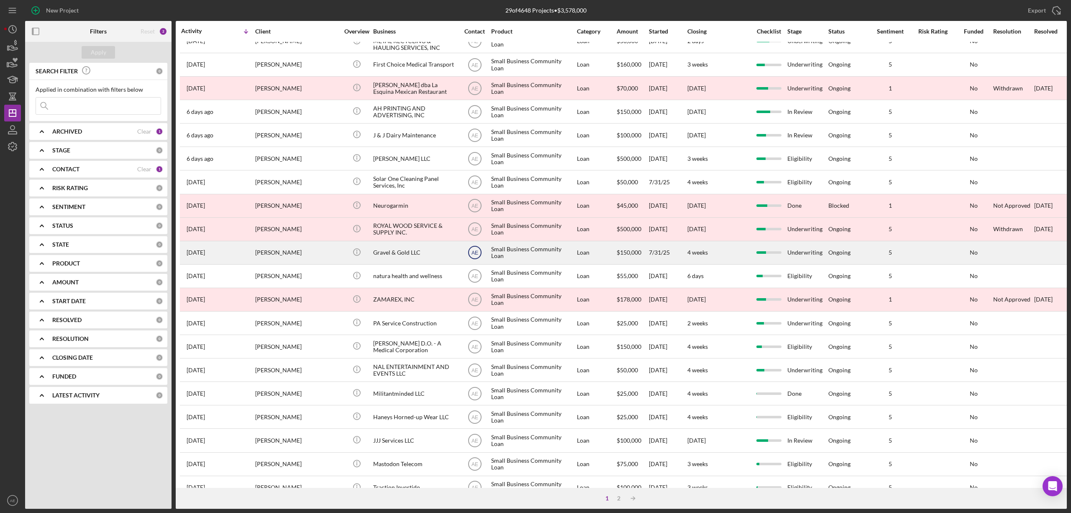
scroll to position [153, 0]
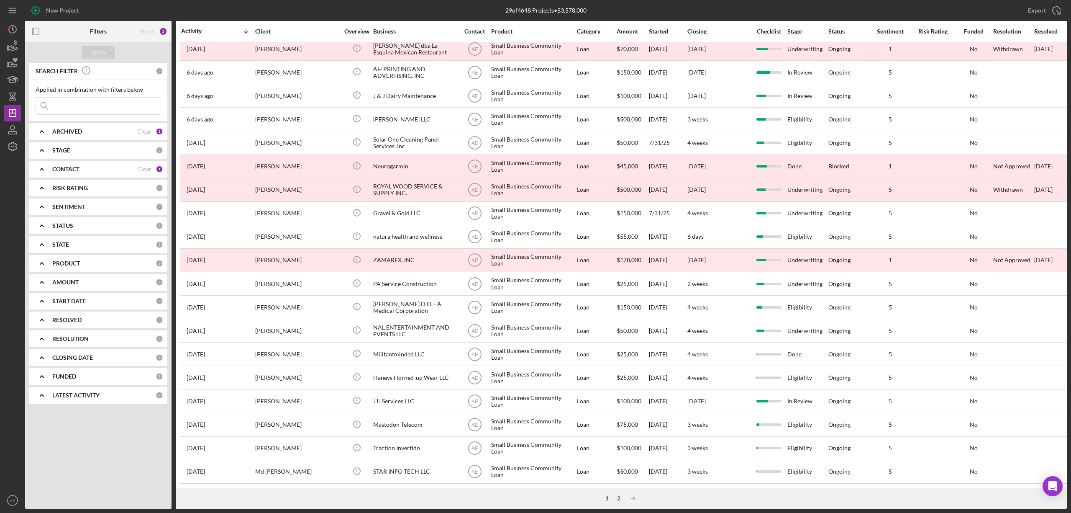
click at [619, 499] on div "2" at bounding box center [619, 498] width 12 height 7
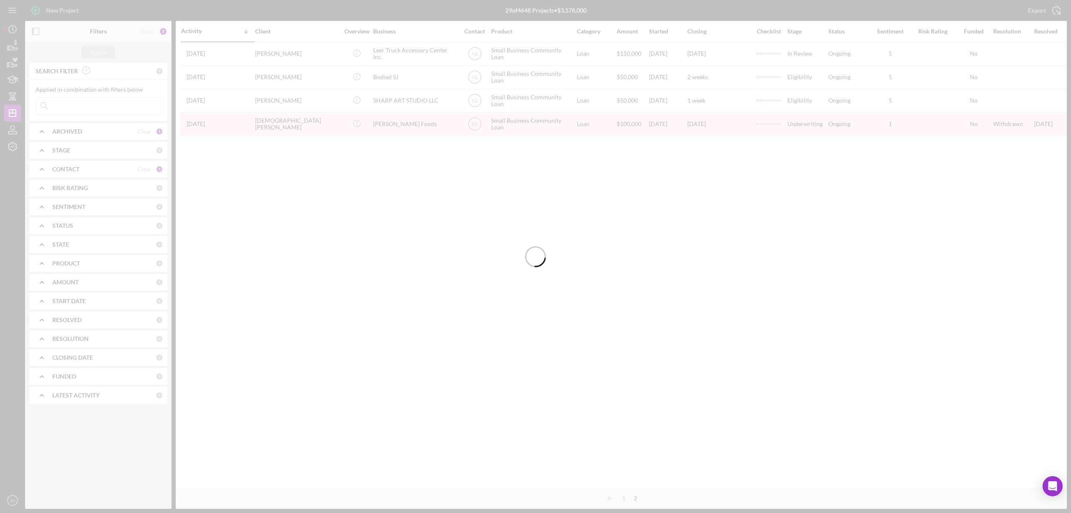
scroll to position [0, 0]
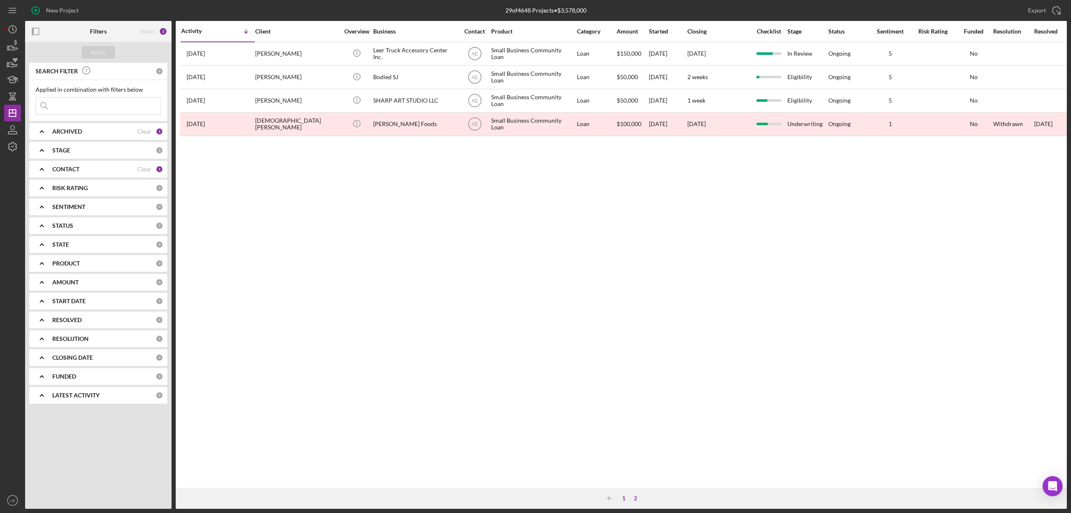
click at [625, 500] on div "1" at bounding box center [624, 498] width 12 height 7
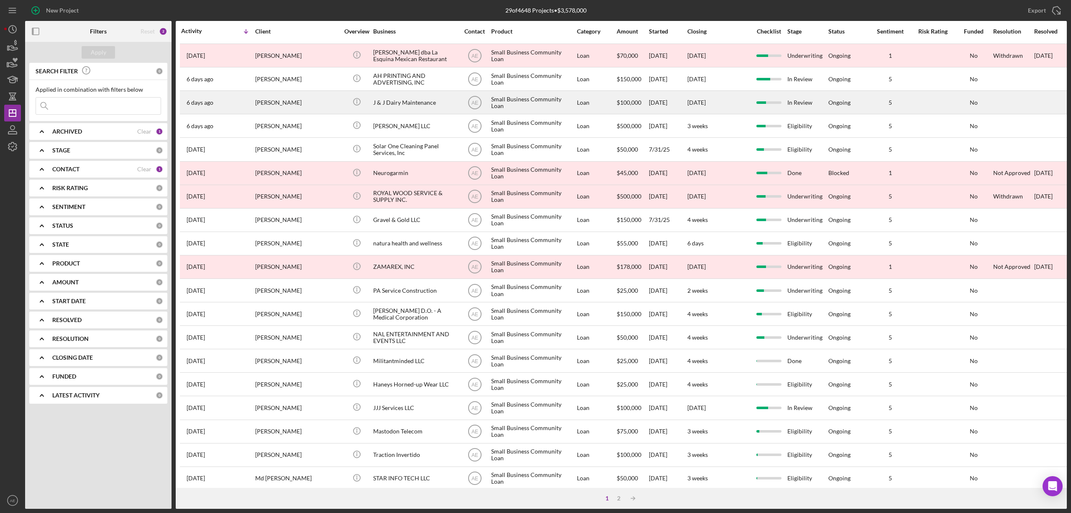
scroll to position [153, 0]
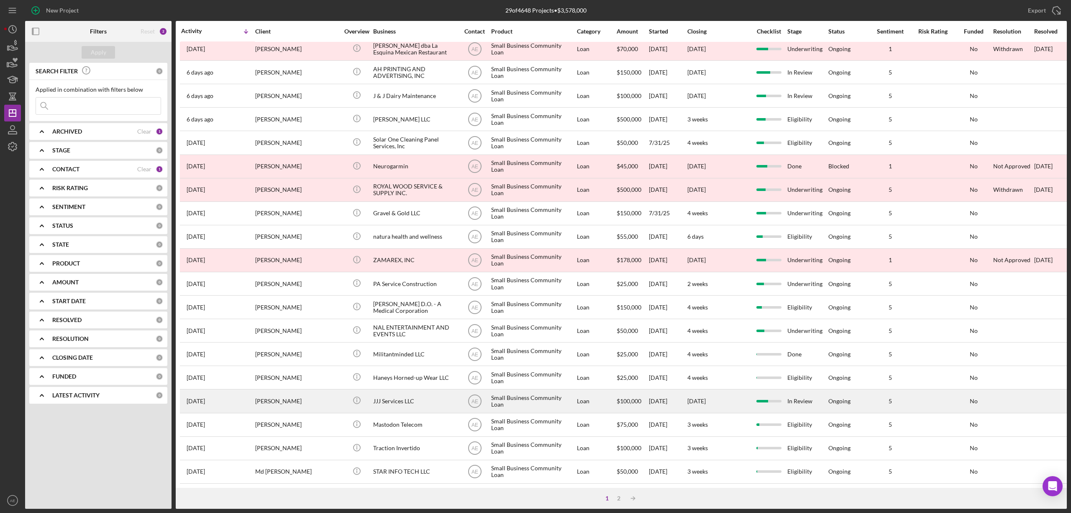
click at [404, 395] on div "JJJ Services LLC" at bounding box center [415, 401] width 84 height 22
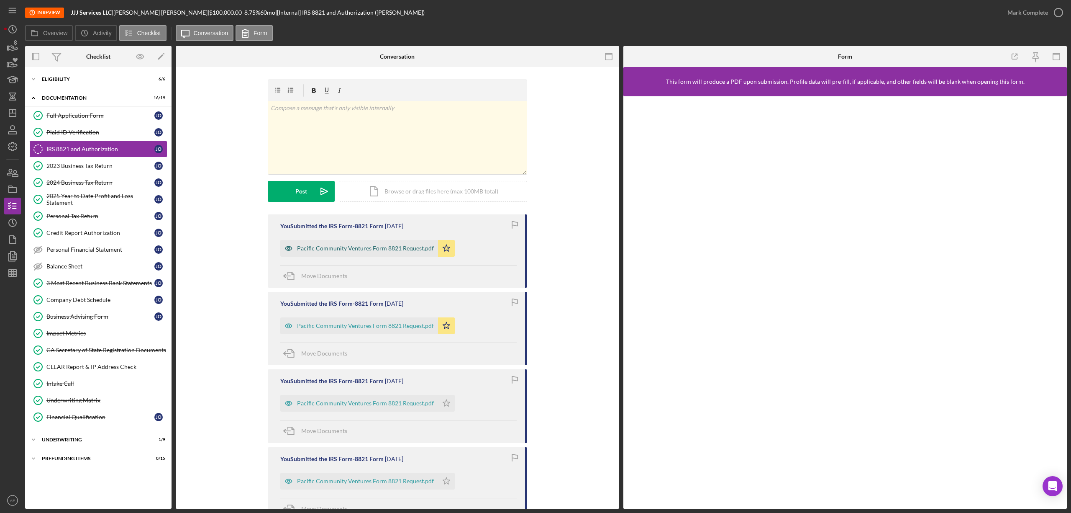
click at [286, 254] on icon "button" at bounding box center [288, 248] width 17 height 17
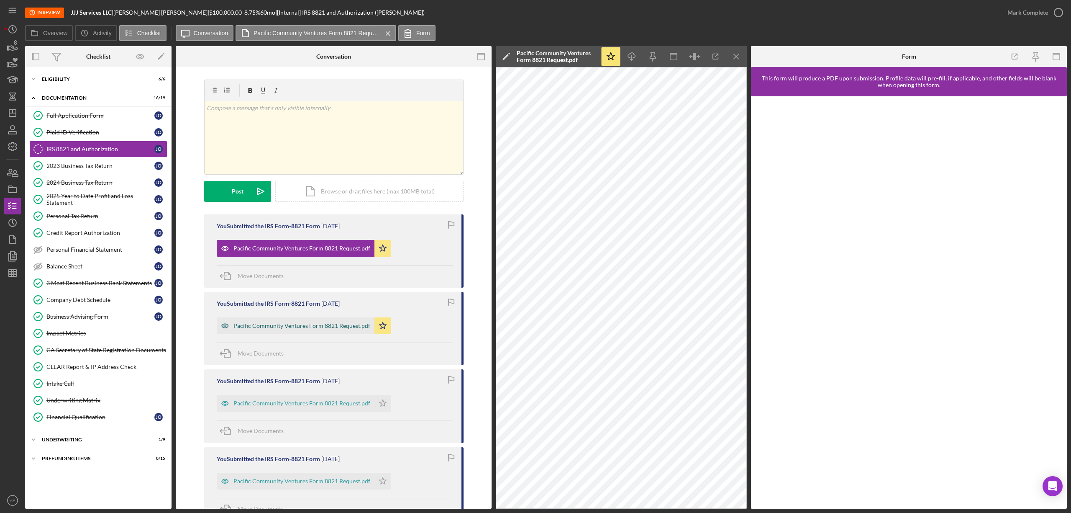
drag, startPoint x: 225, startPoint y: 323, endPoint x: 301, endPoint y: 322, distance: 76.6
click at [225, 323] on icon "button" at bounding box center [225, 325] width 17 height 17
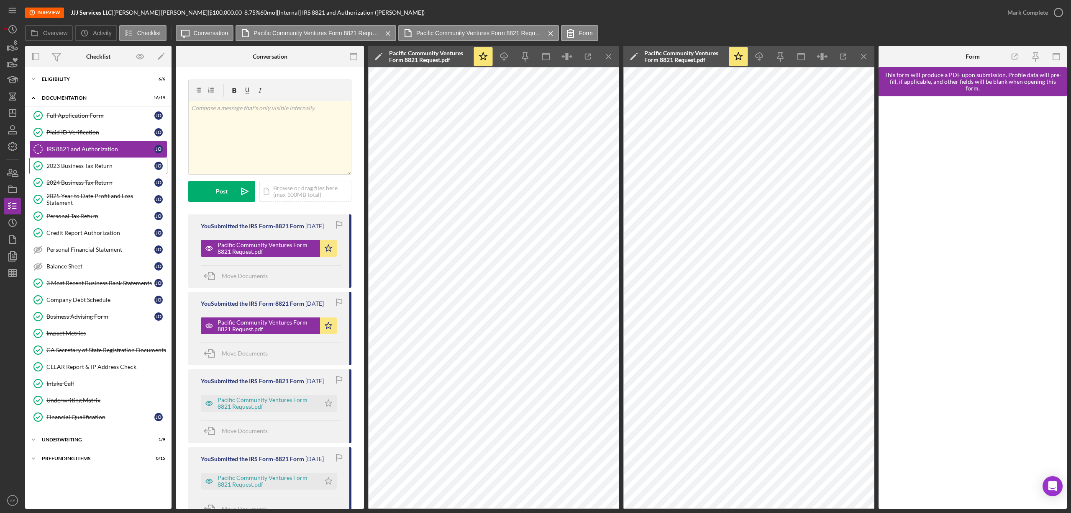
click at [123, 173] on link "2023 Business Tax Return 2023 Business Tax Return J O" at bounding box center [98, 165] width 138 height 17
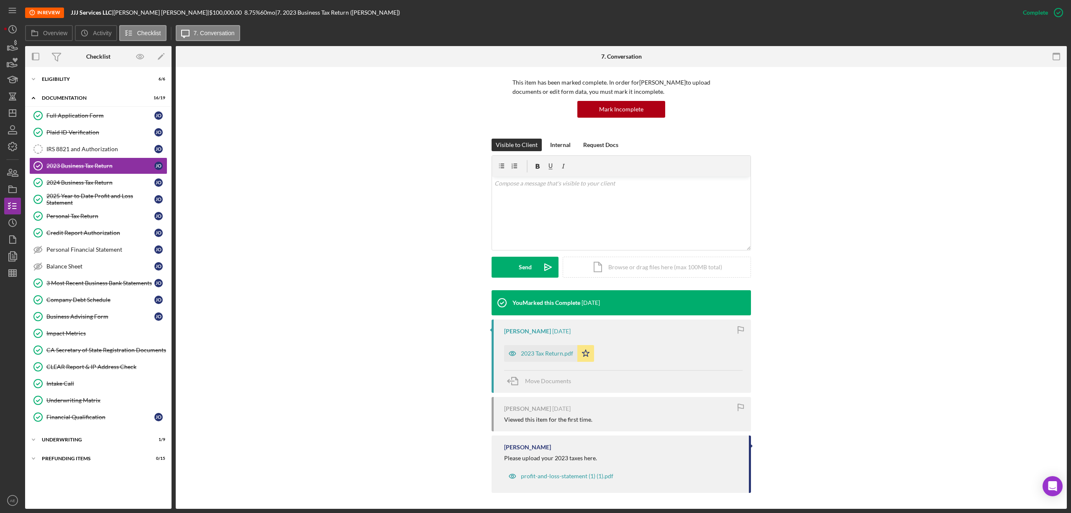
scroll to position [57, 0]
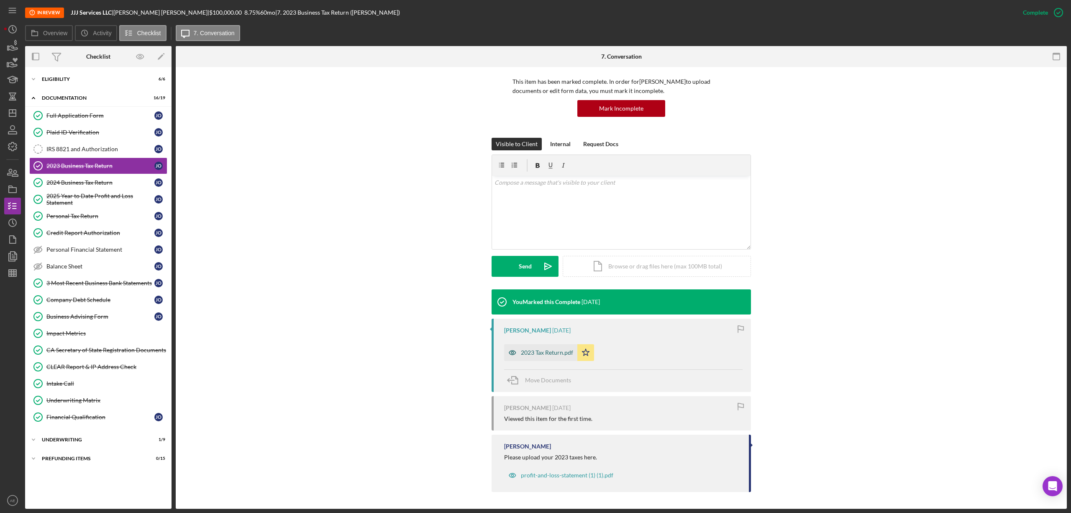
click at [512, 353] on icon "button" at bounding box center [512, 352] width 2 height 2
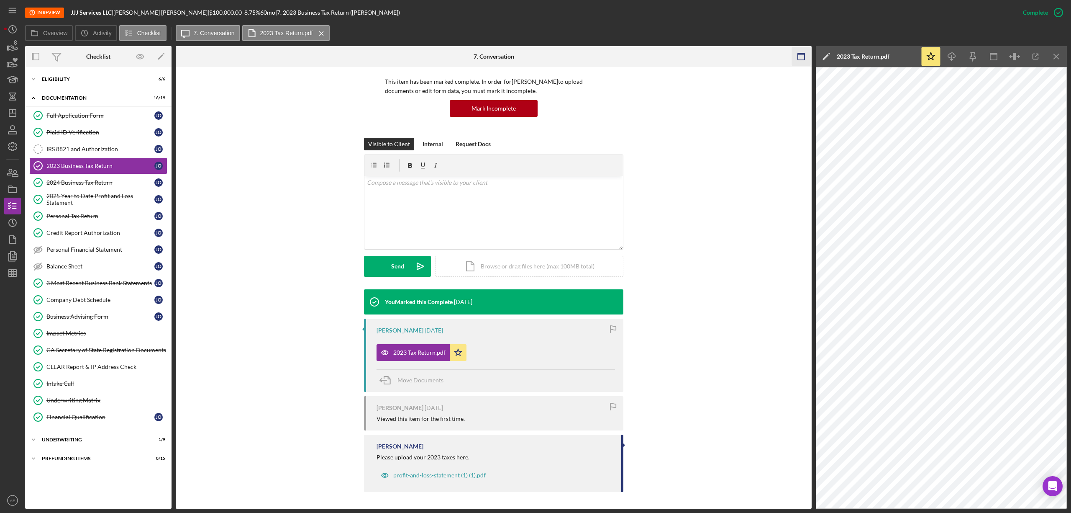
click at [798, 59] on rect "button" at bounding box center [801, 56] width 7 height 7
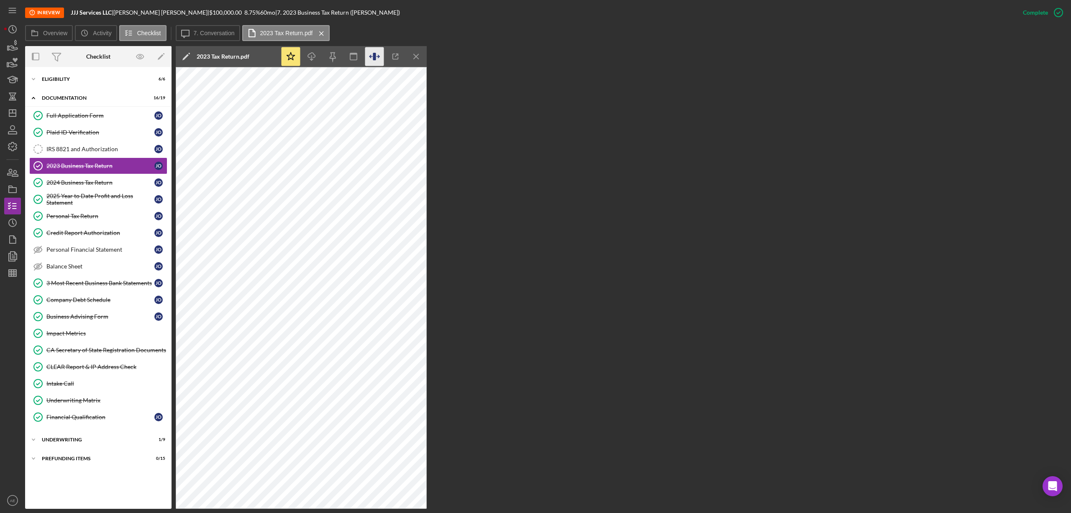
click at [377, 54] on icon "button" at bounding box center [374, 56] width 19 height 19
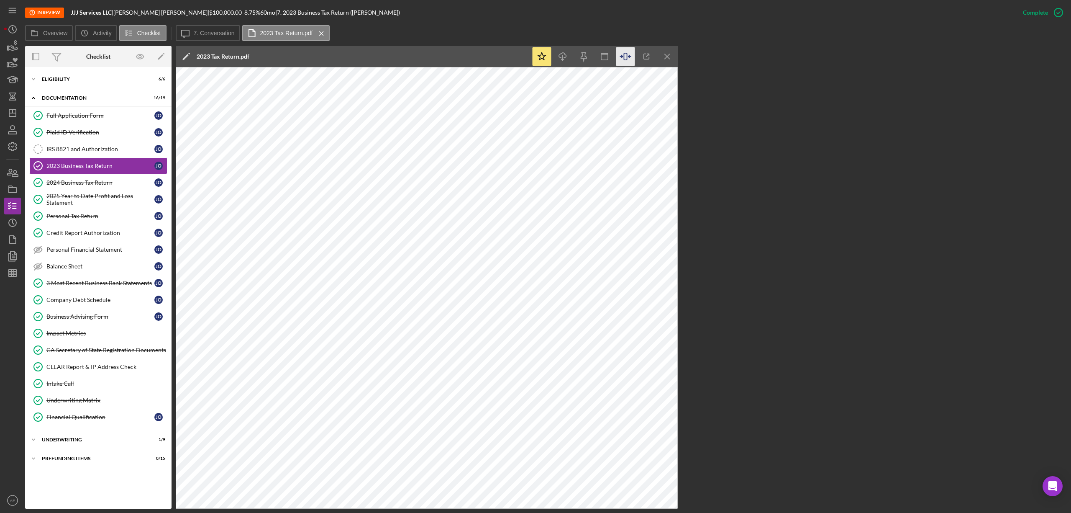
drag, startPoint x: 108, startPoint y: 180, endPoint x: 331, endPoint y: 229, distance: 229.3
click at [108, 180] on div "2024 Business Tax Return" at bounding box center [100, 182] width 108 height 7
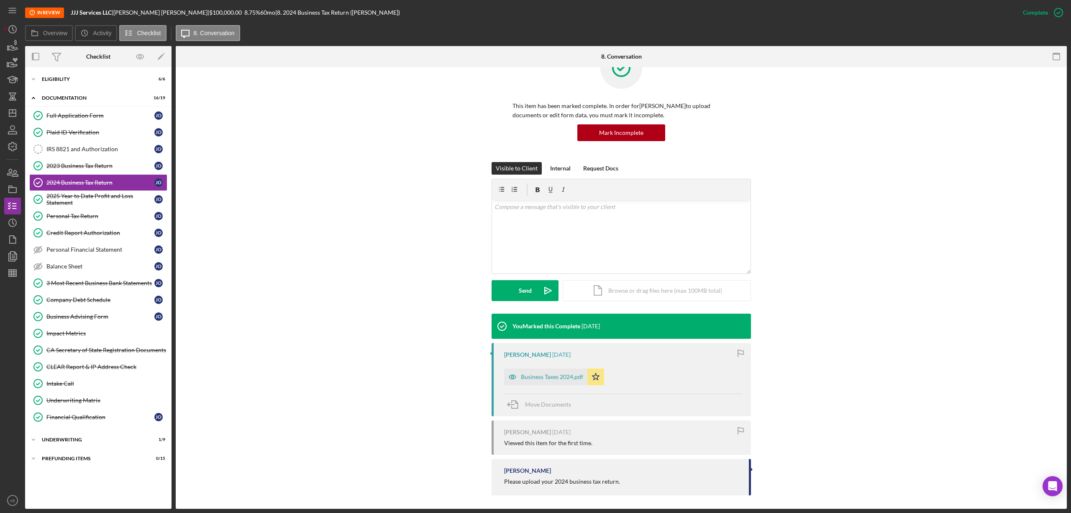
scroll to position [36, 0]
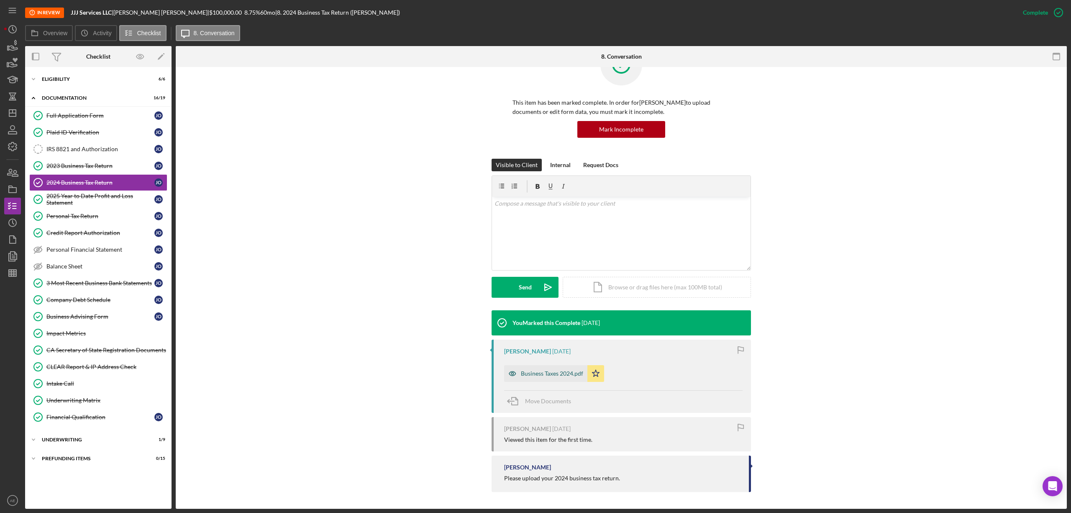
click at [514, 377] on icon "button" at bounding box center [512, 373] width 17 height 17
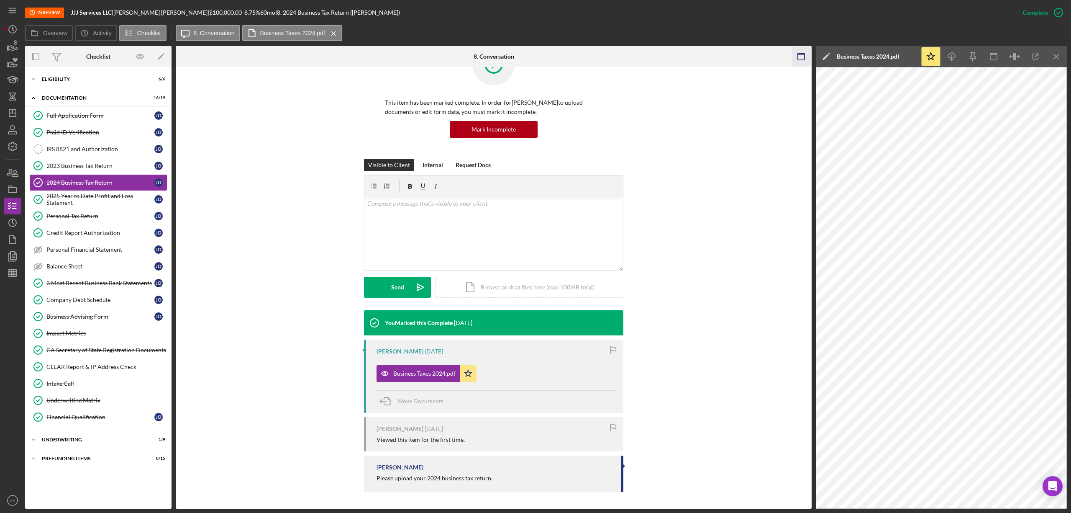
click at [799, 59] on icon "button" at bounding box center [801, 56] width 19 height 19
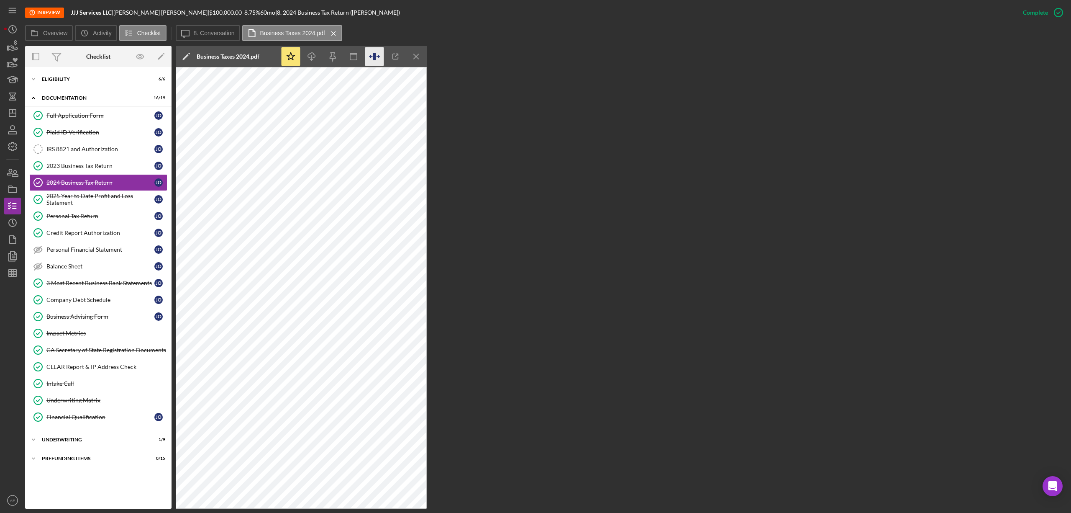
click at [370, 54] on icon "button" at bounding box center [374, 56] width 19 height 19
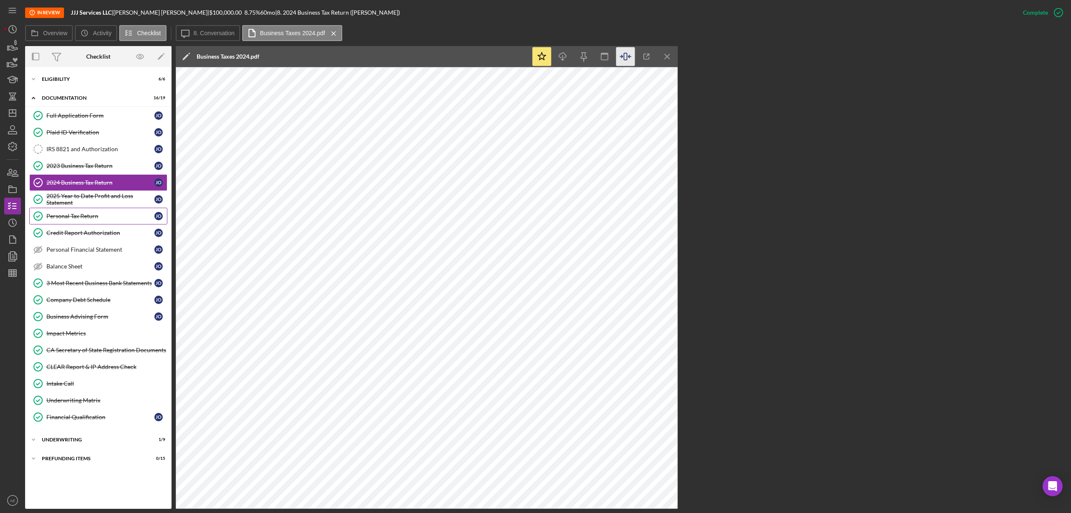
click at [94, 221] on link "Personal Tax Return Personal Tax Return J O" at bounding box center [98, 216] width 138 height 17
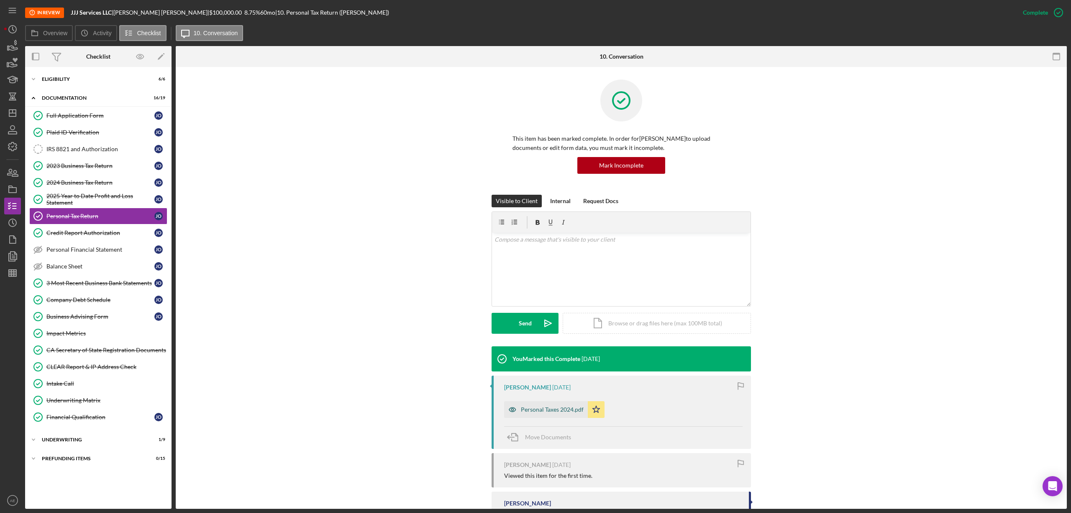
click at [506, 406] on icon "button" at bounding box center [512, 409] width 17 height 17
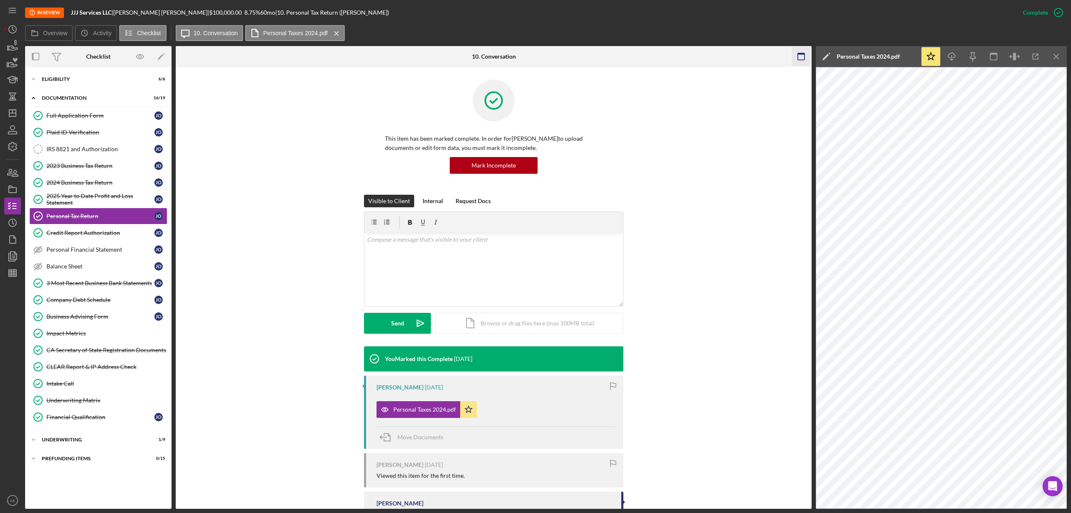
click at [801, 60] on rect "button" at bounding box center [801, 56] width 7 height 7
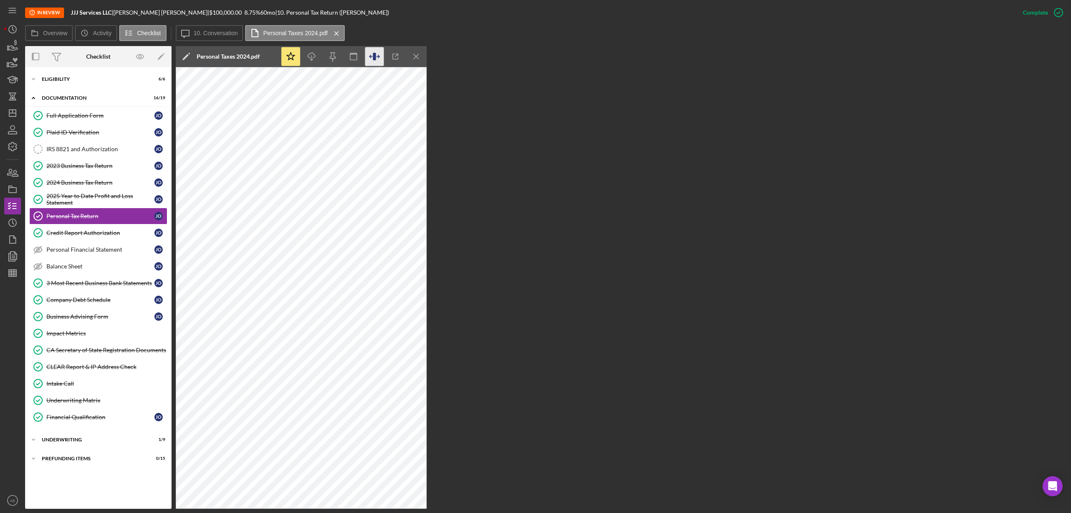
click at [380, 59] on icon "button" at bounding box center [374, 56] width 19 height 19
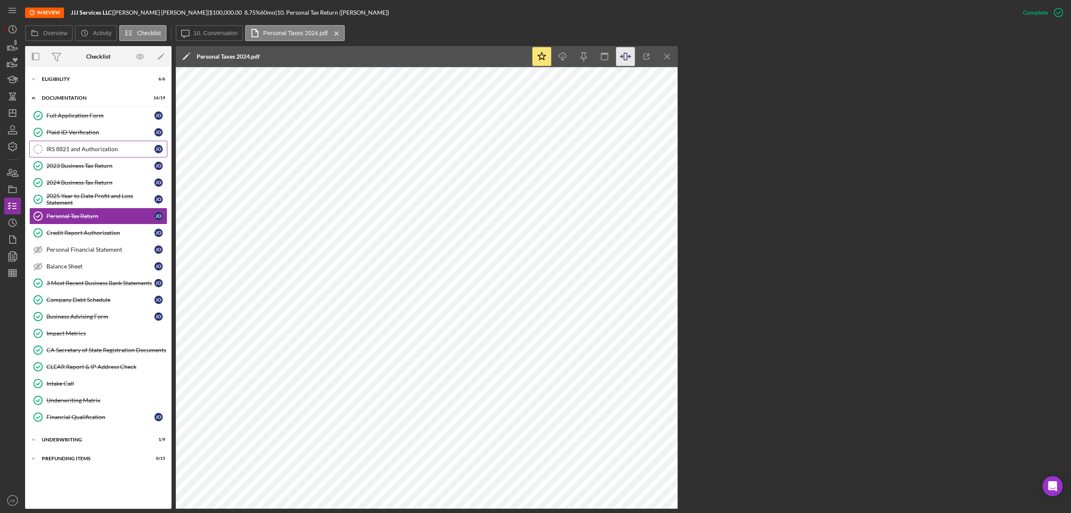
click at [74, 150] on div "IRS 8821 and Authorization" at bounding box center [100, 149] width 108 height 7
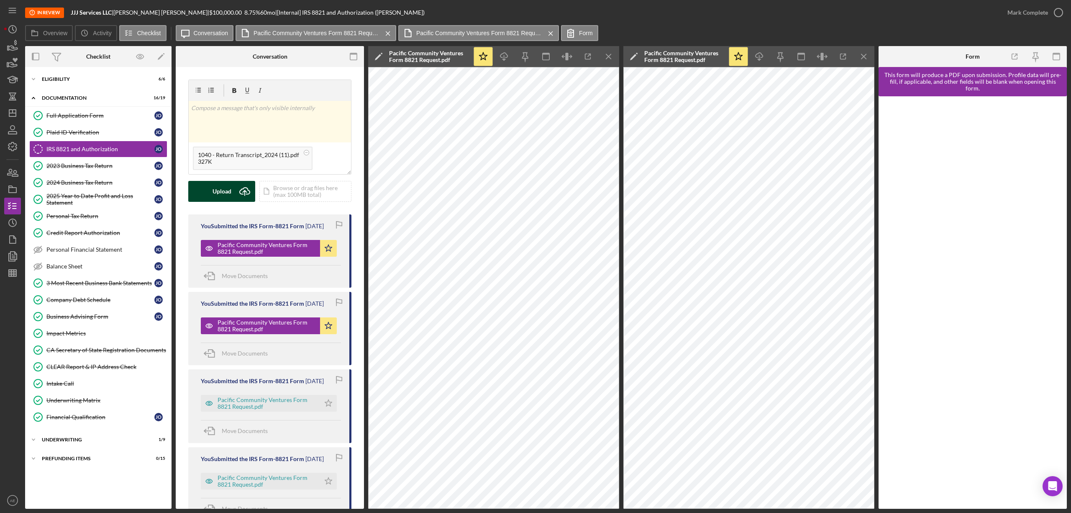
click at [232, 193] on button "Upload Icon/Upload" at bounding box center [221, 191] width 67 height 21
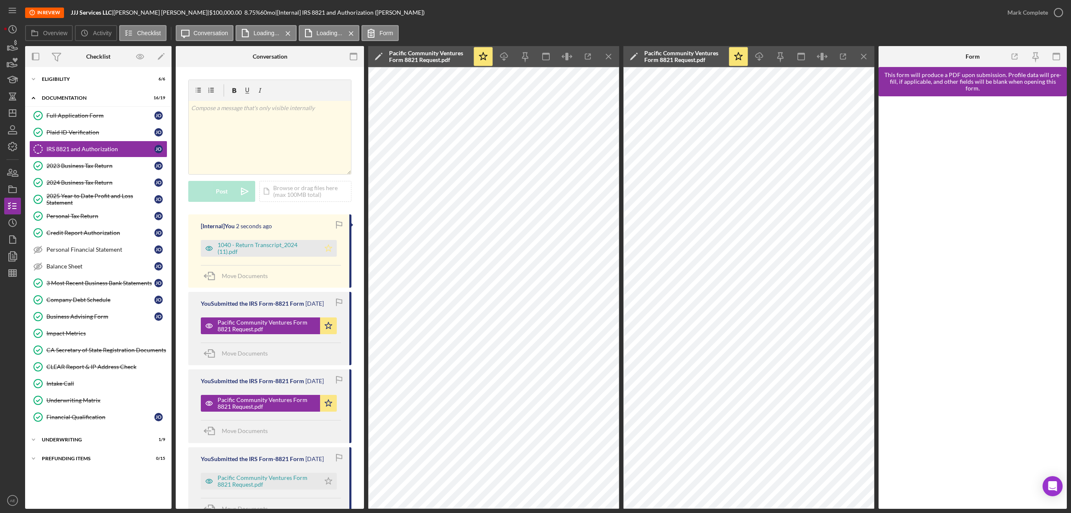
click at [325, 249] on icon "Icon/Star" at bounding box center [328, 248] width 17 height 17
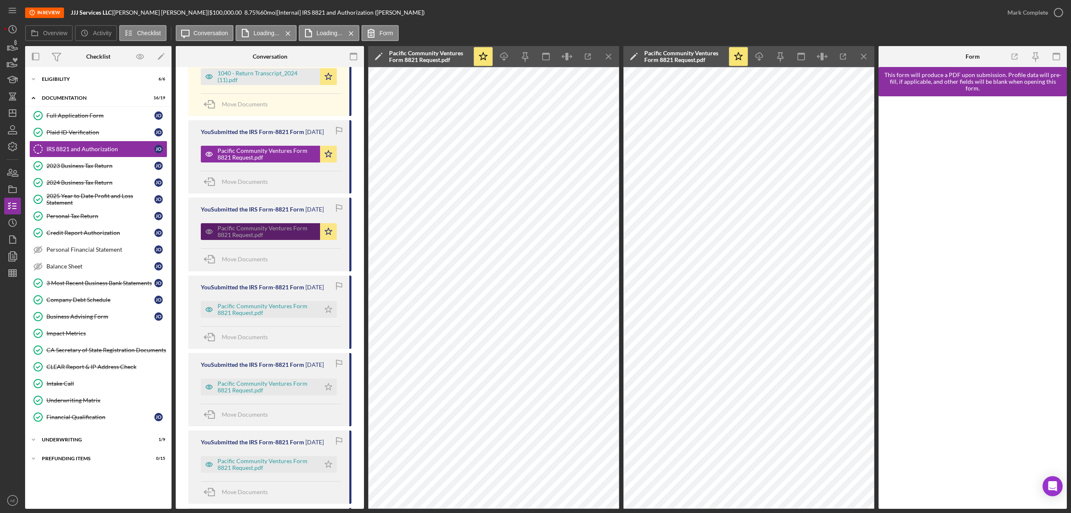
scroll to position [111, 0]
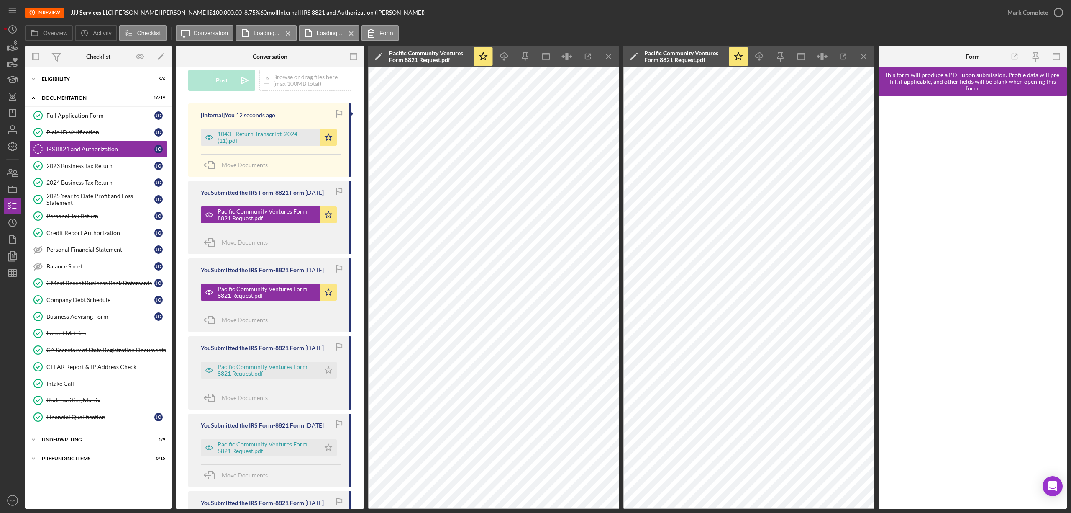
drag, startPoint x: 100, startPoint y: 401, endPoint x: 369, endPoint y: 414, distance: 269.8
click at [100, 401] on div "Underwriting Matrix" at bounding box center [106, 400] width 121 height 7
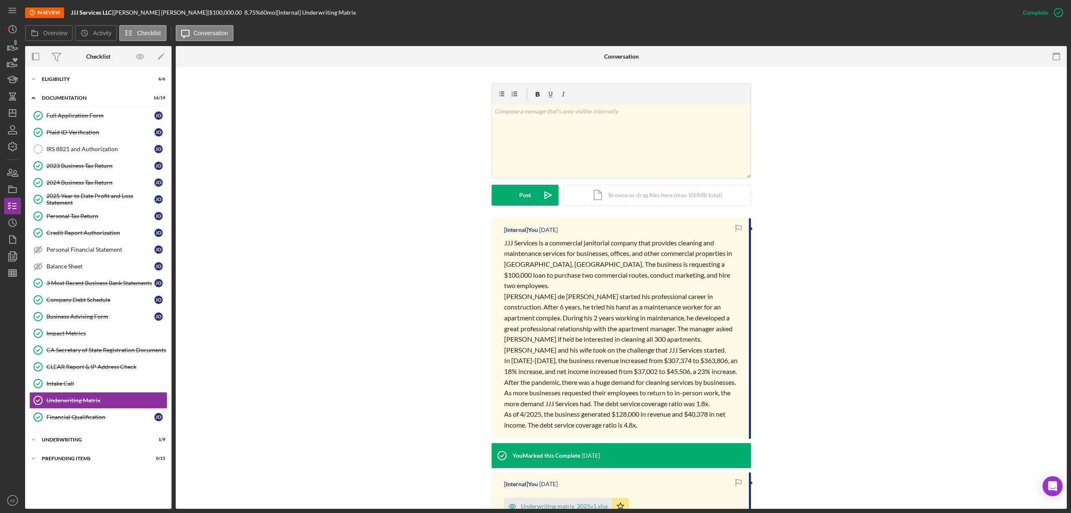
scroll to position [212, 0]
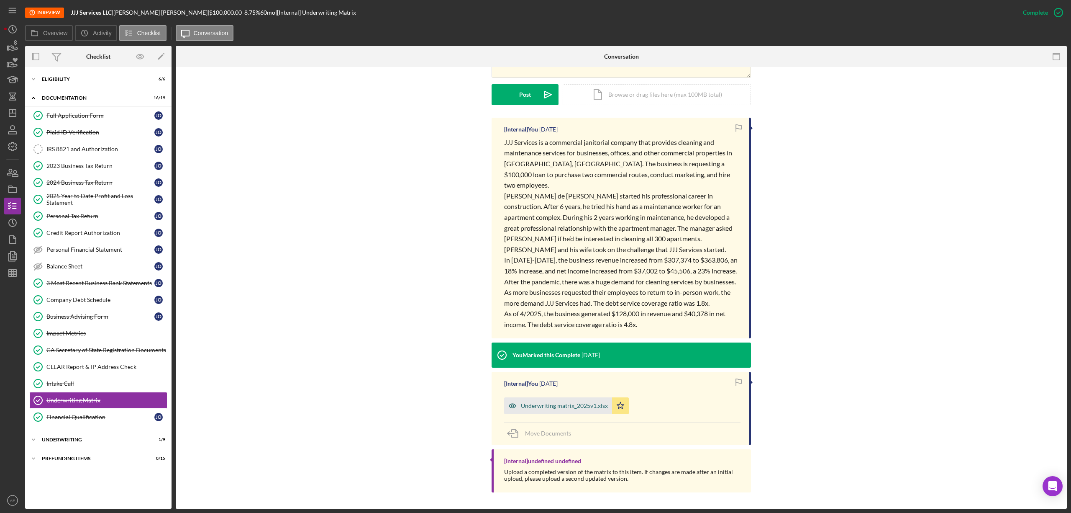
click at [512, 399] on icon "button" at bounding box center [512, 405] width 17 height 17
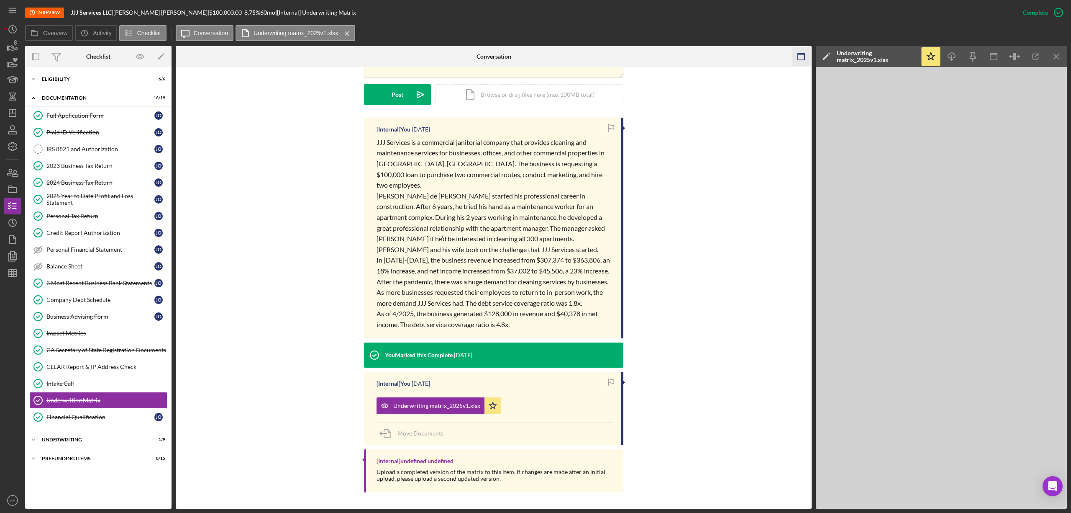
click at [803, 56] on icon "button" at bounding box center [801, 56] width 19 height 19
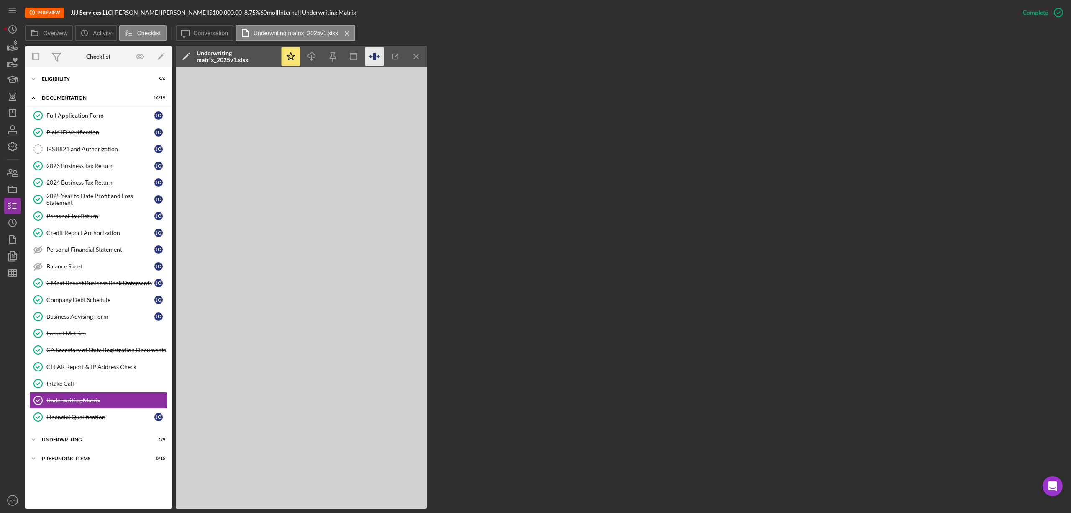
click at [377, 53] on icon "button" at bounding box center [374, 56] width 19 height 19
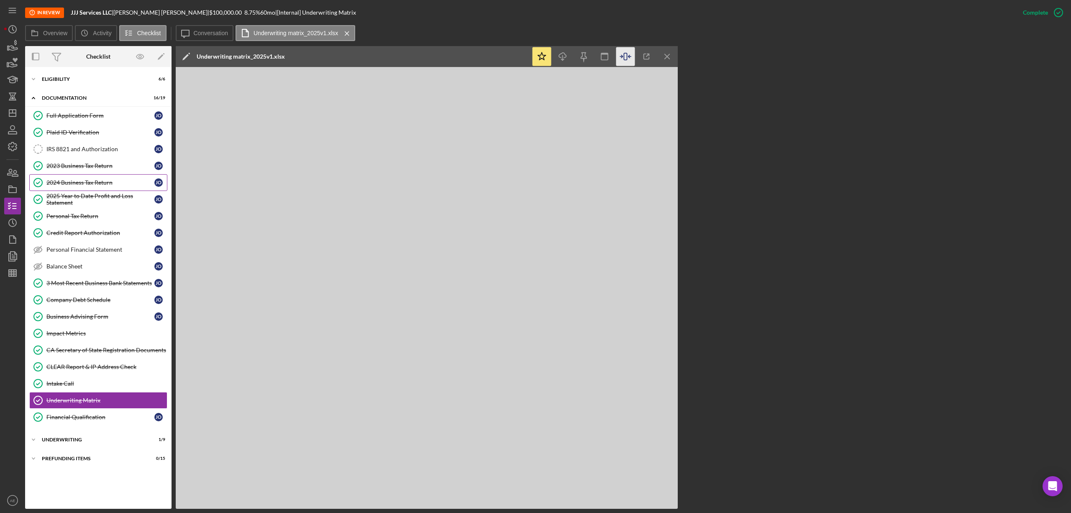
click at [98, 165] on div "2023 Business Tax Return" at bounding box center [100, 165] width 108 height 7
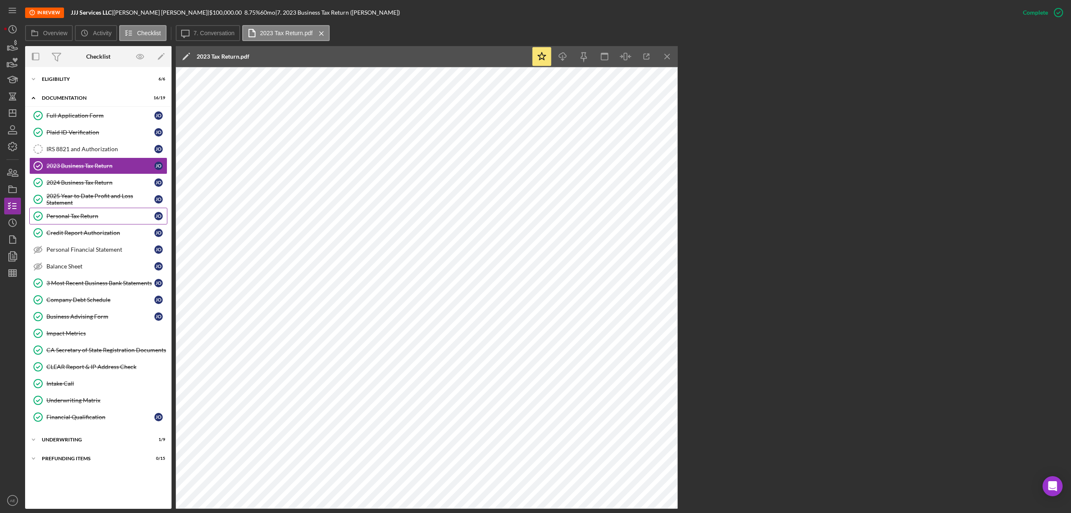
drag, startPoint x: 101, startPoint y: 216, endPoint x: 115, endPoint y: 215, distance: 13.9
click at [101, 215] on div "Personal Tax Return" at bounding box center [100, 216] width 108 height 7
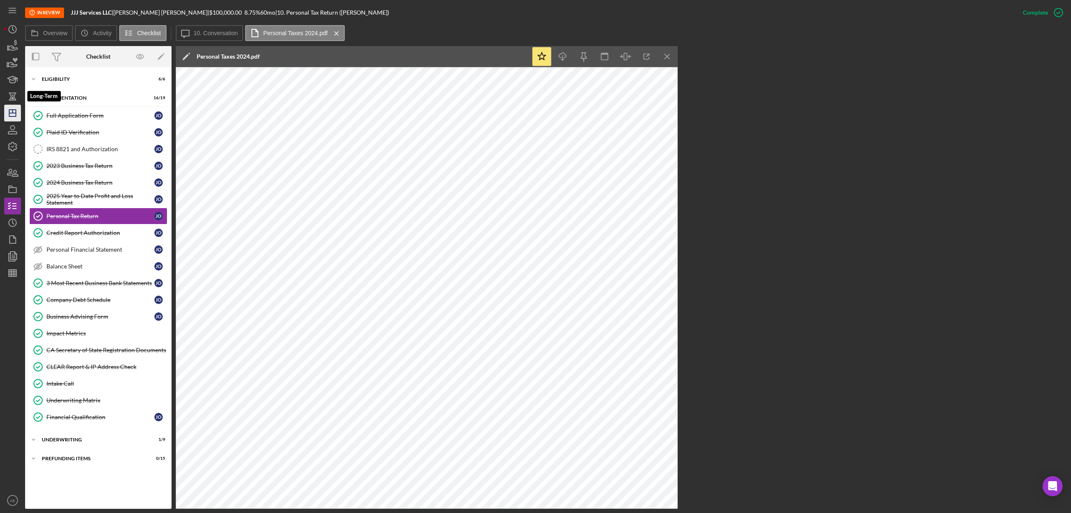
click at [13, 110] on line "button" at bounding box center [13, 111] width 0 height 3
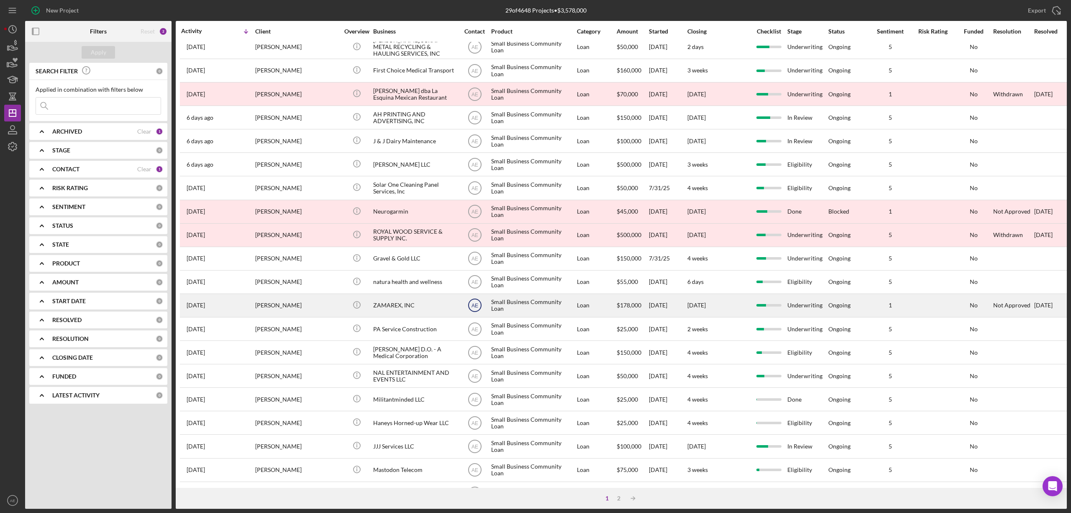
scroll to position [153, 0]
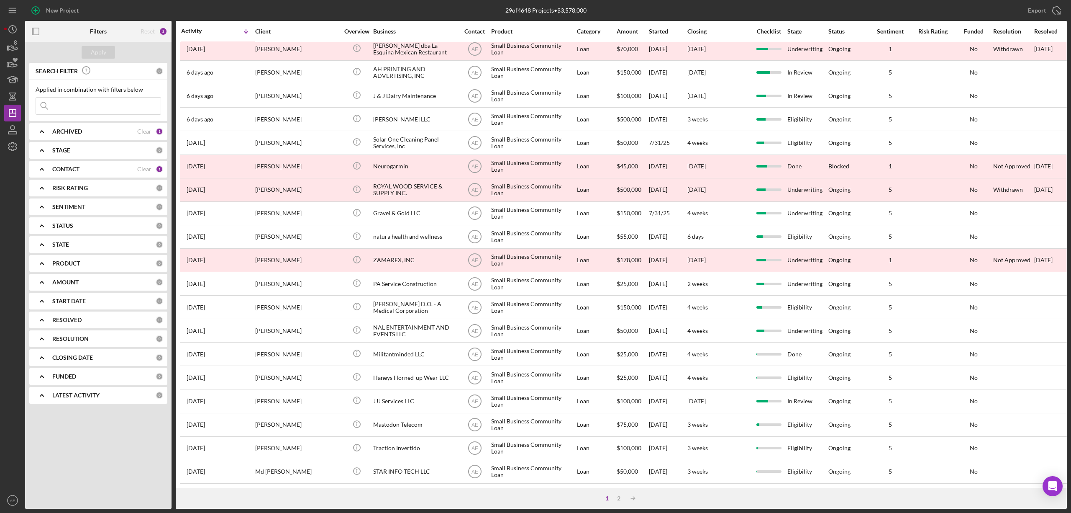
click at [618, 494] on div "1 2 Icon/Table Sort Arrow" at bounding box center [621, 498] width 891 height 21
click at [618, 495] on div "2" at bounding box center [619, 498] width 12 height 7
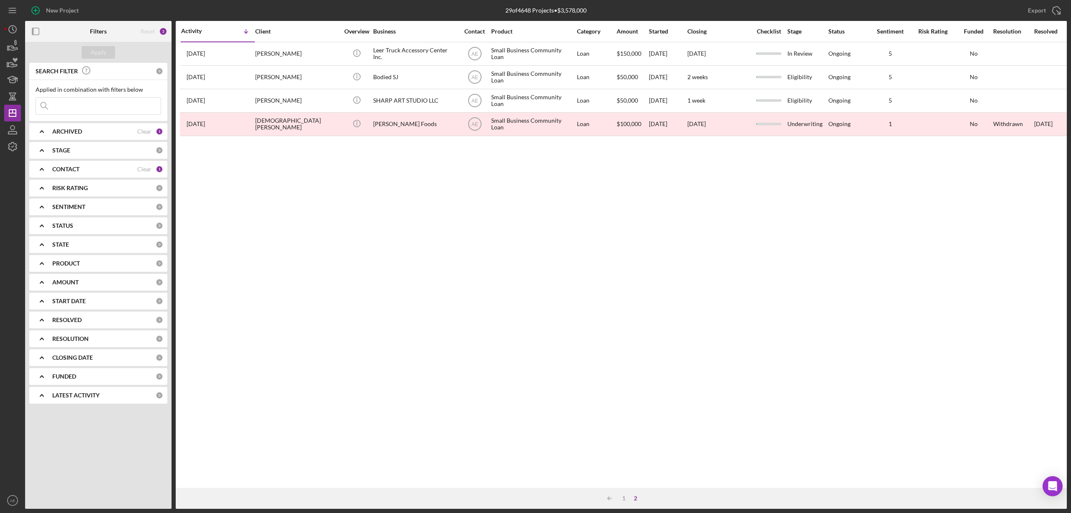
scroll to position [0, 0]
click at [624, 501] on div "Icon/Table Sort Arrow 1 2" at bounding box center [621, 498] width 891 height 21
click at [624, 497] on div "1" at bounding box center [624, 498] width 12 height 7
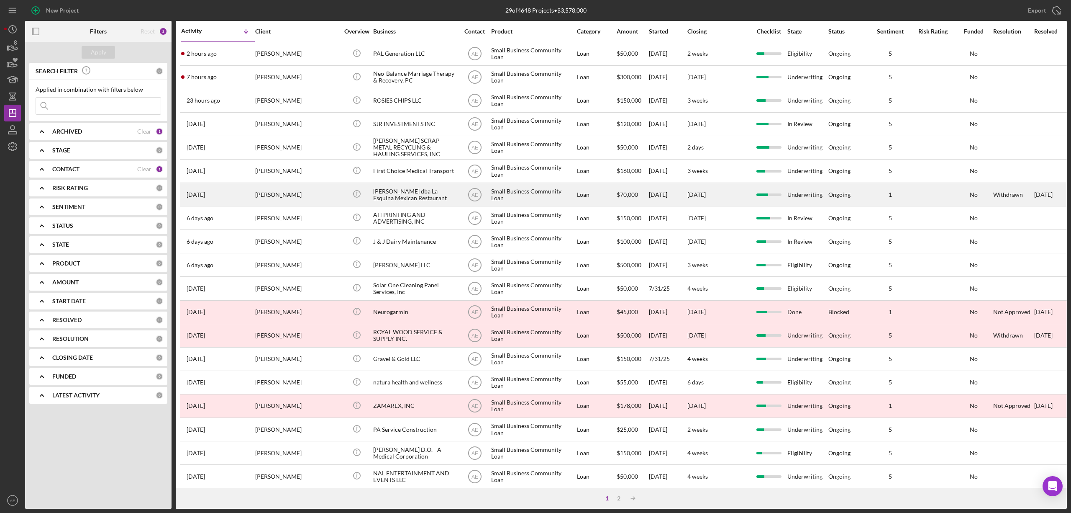
click at [408, 187] on div "[PERSON_NAME] dba La Esquina Mexican Restaurant" at bounding box center [415, 194] width 84 height 22
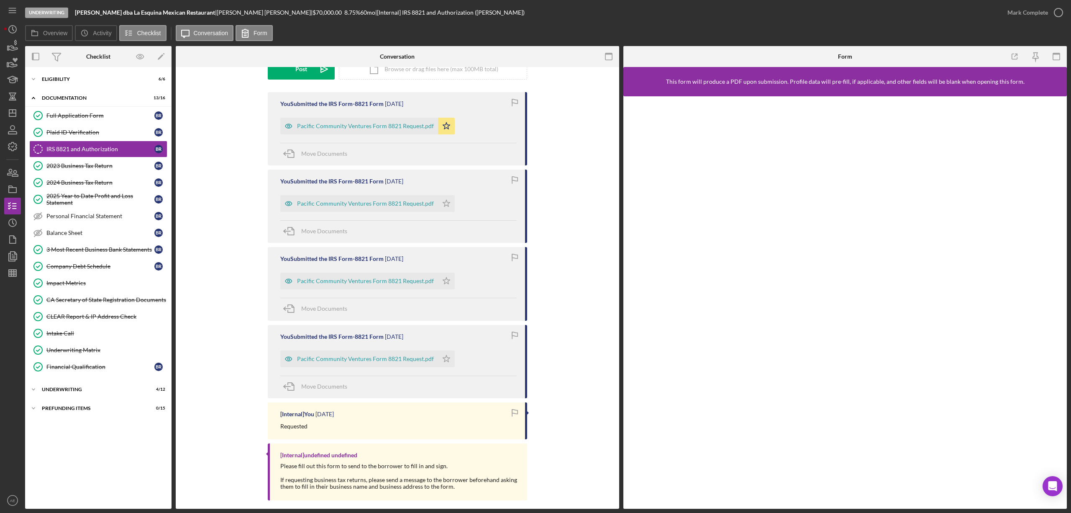
scroll to position [131, 0]
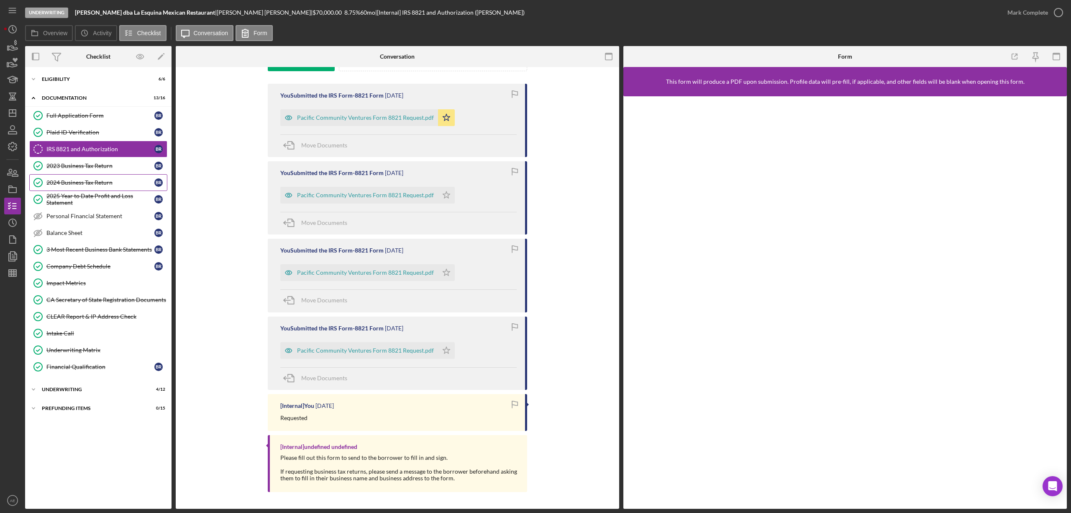
click at [113, 178] on link "2024 Business Tax Return 2024 Business Tax Return B R" at bounding box center [98, 182] width 138 height 17
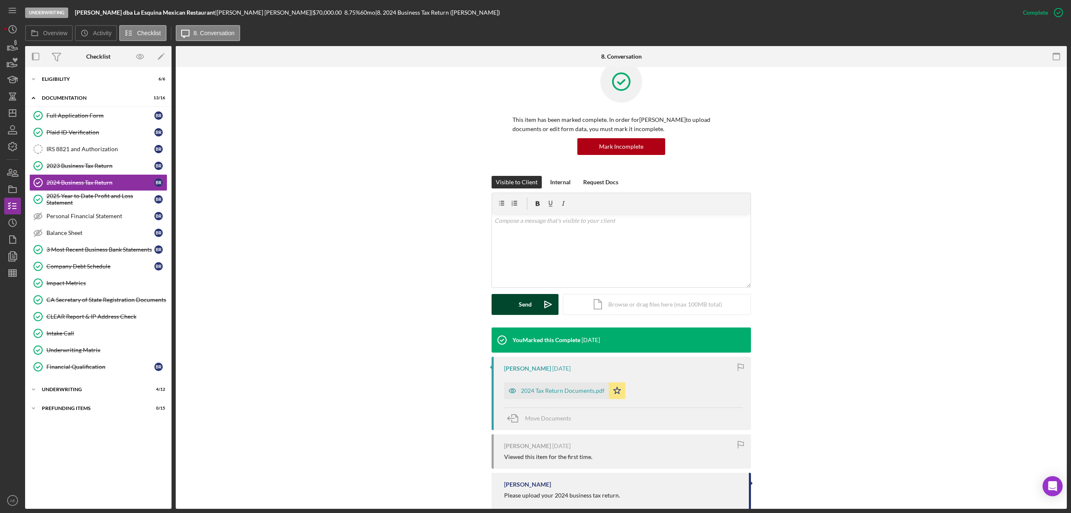
scroll to position [36, 0]
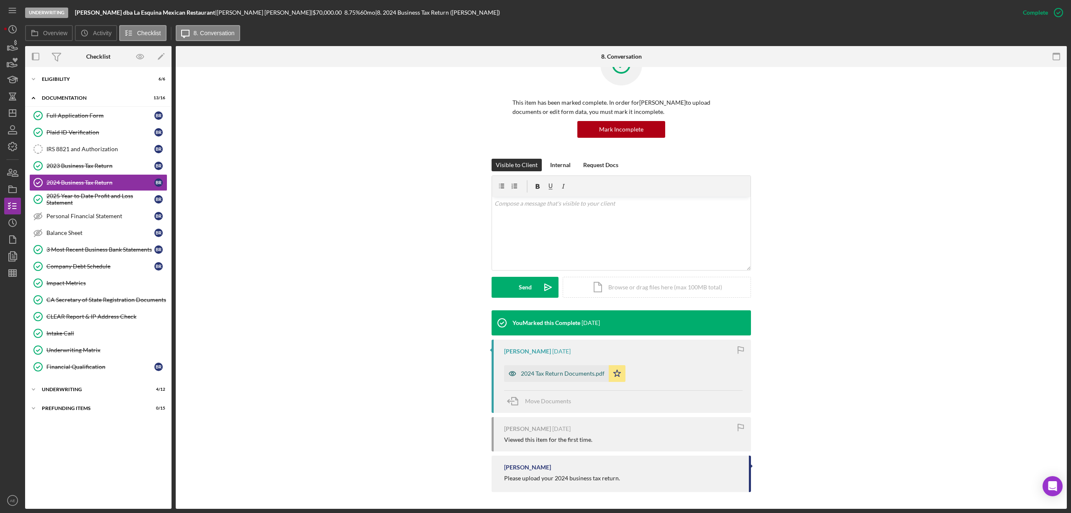
click at [513, 372] on icon "button" at bounding box center [512, 373] width 17 height 17
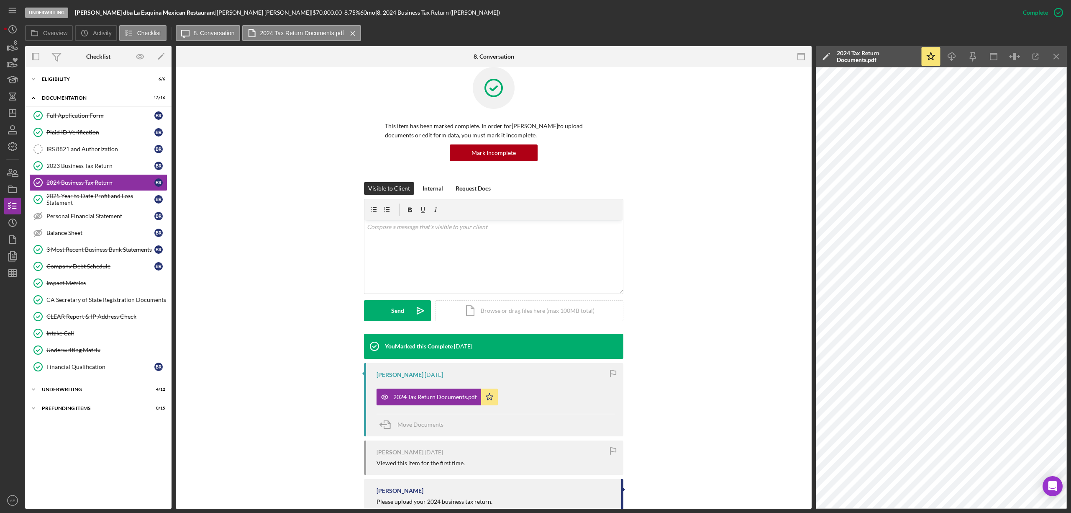
scroll to position [0, 0]
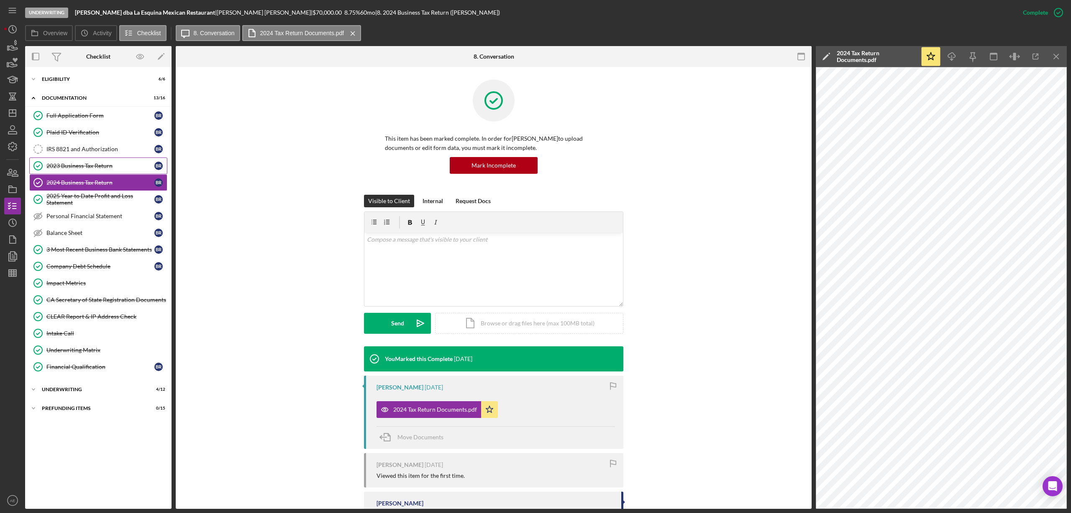
click at [102, 168] on div "2023 Business Tax Return" at bounding box center [100, 165] width 108 height 7
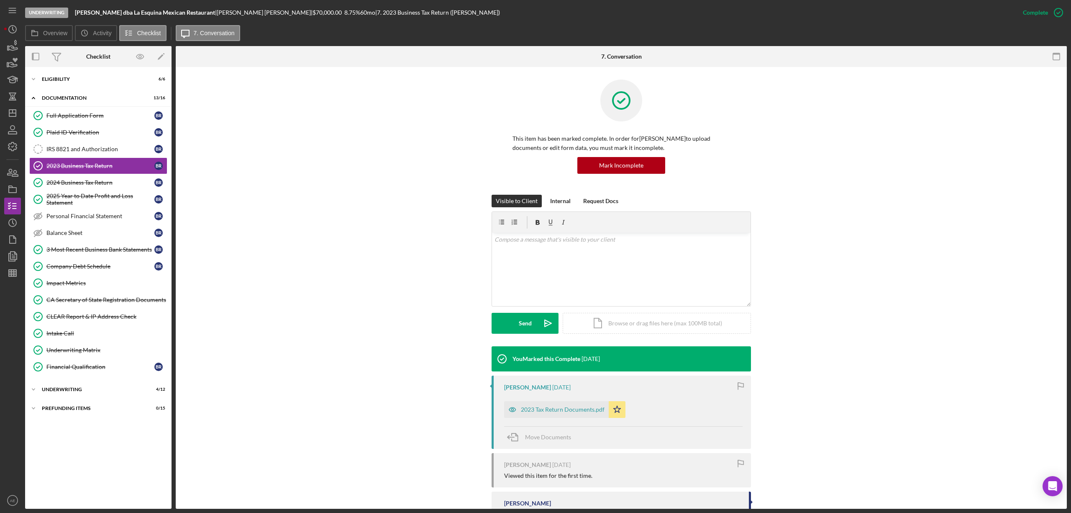
drag, startPoint x: 518, startPoint y: 409, endPoint x: 539, endPoint y: 367, distance: 46.8
click at [518, 408] on icon "button" at bounding box center [512, 409] width 17 height 17
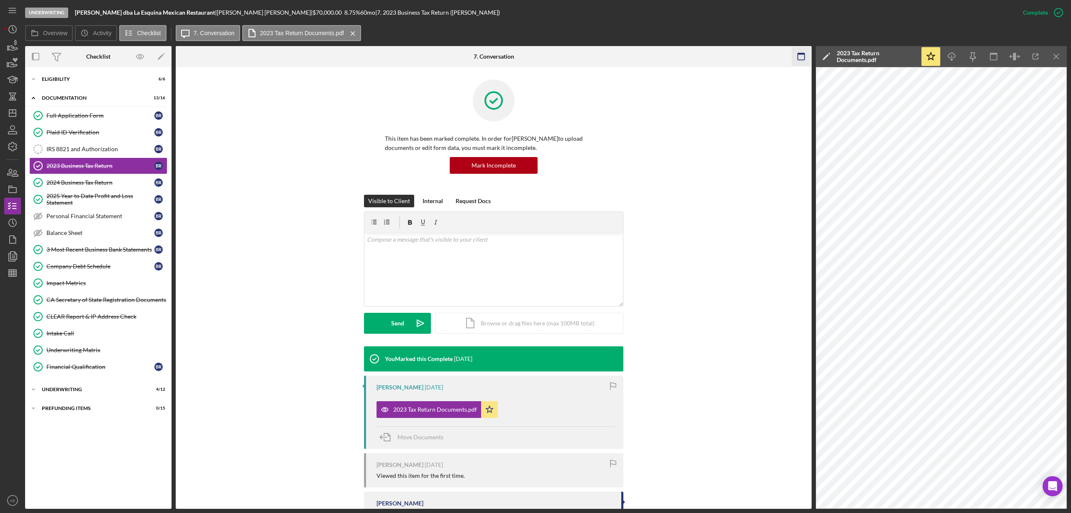
click at [804, 58] on icon "button" at bounding box center [801, 56] width 19 height 19
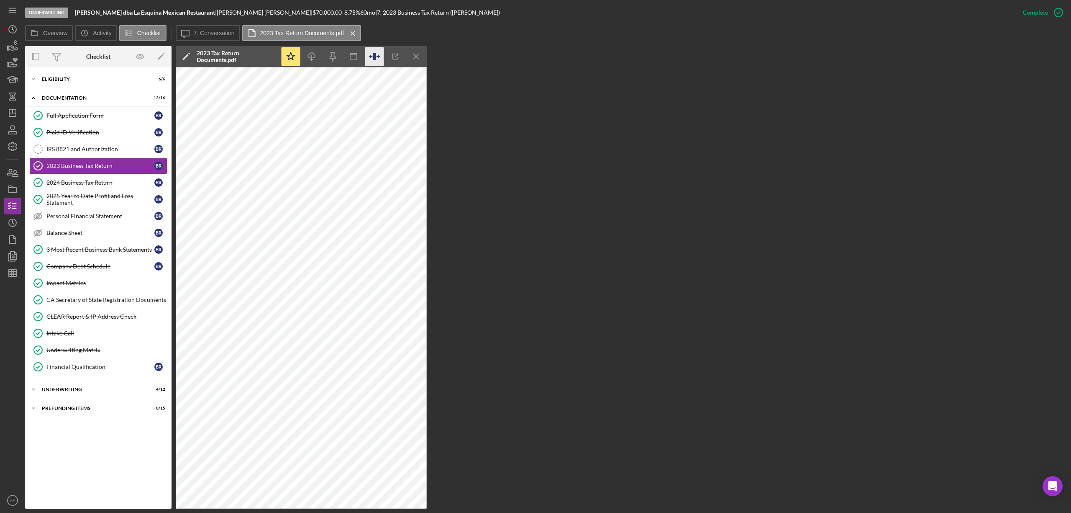
click at [368, 54] on icon "button" at bounding box center [374, 56] width 19 height 19
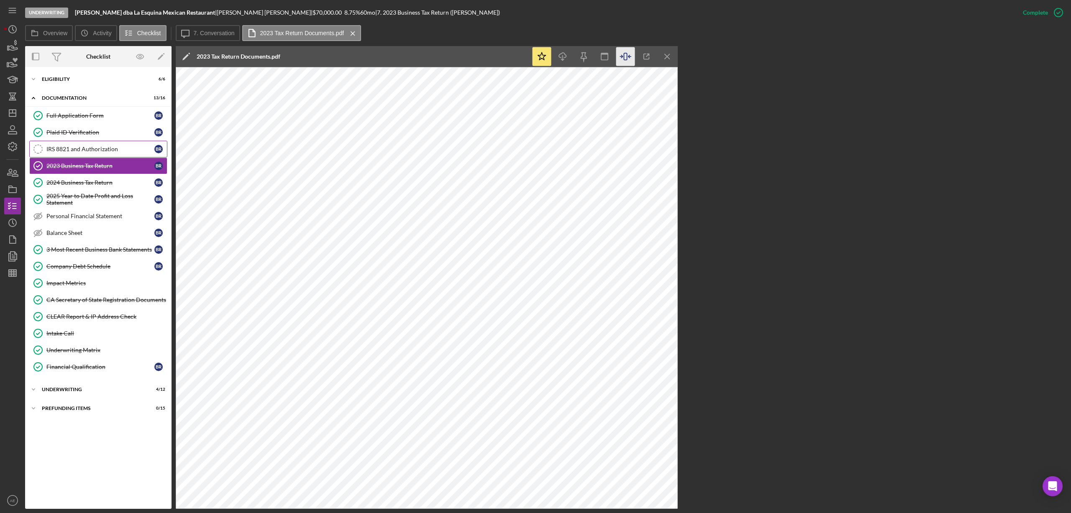
click at [93, 146] on div "IRS 8821 and Authorization" at bounding box center [100, 149] width 108 height 7
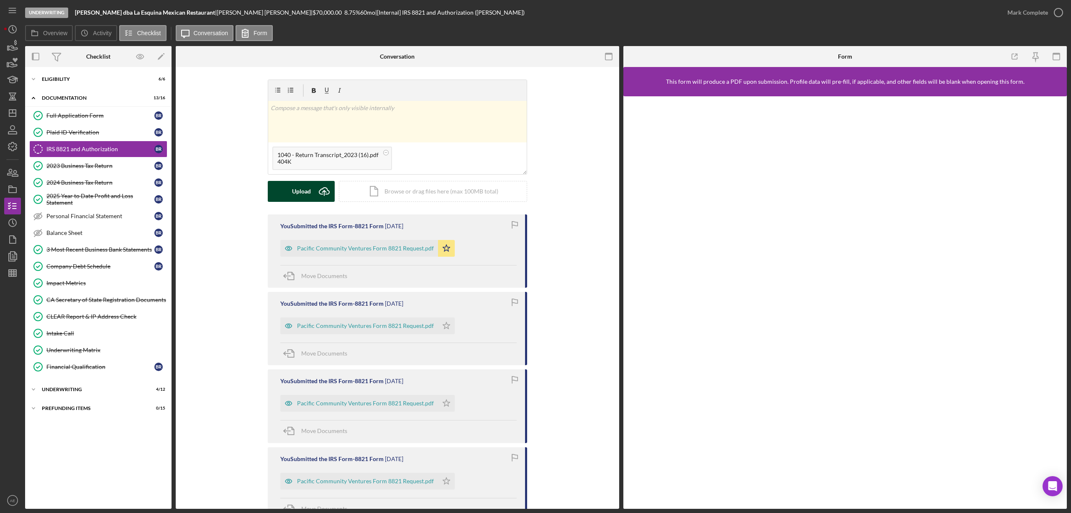
click at [300, 190] on div "Upload" at bounding box center [301, 191] width 19 height 21
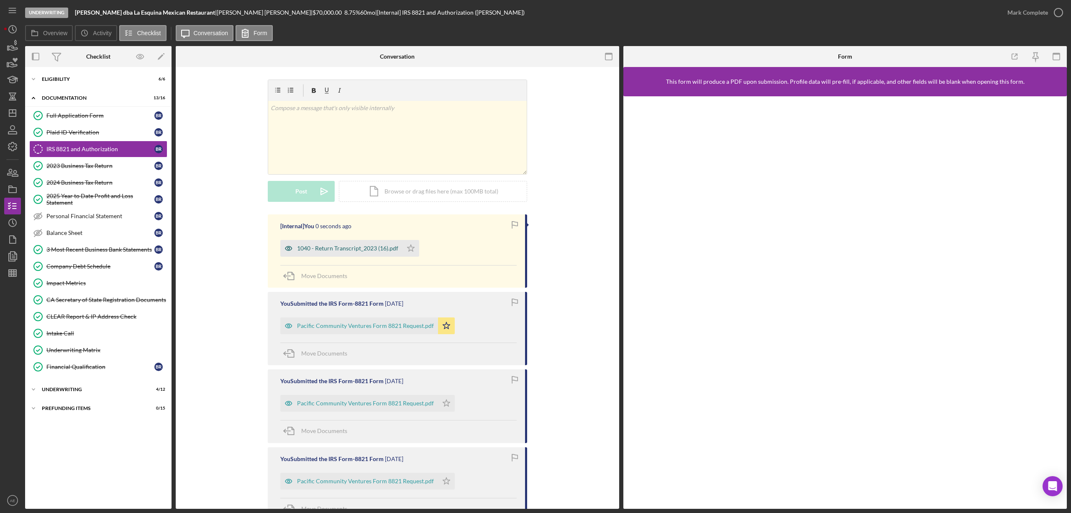
click at [290, 251] on icon "button" at bounding box center [288, 248] width 17 height 17
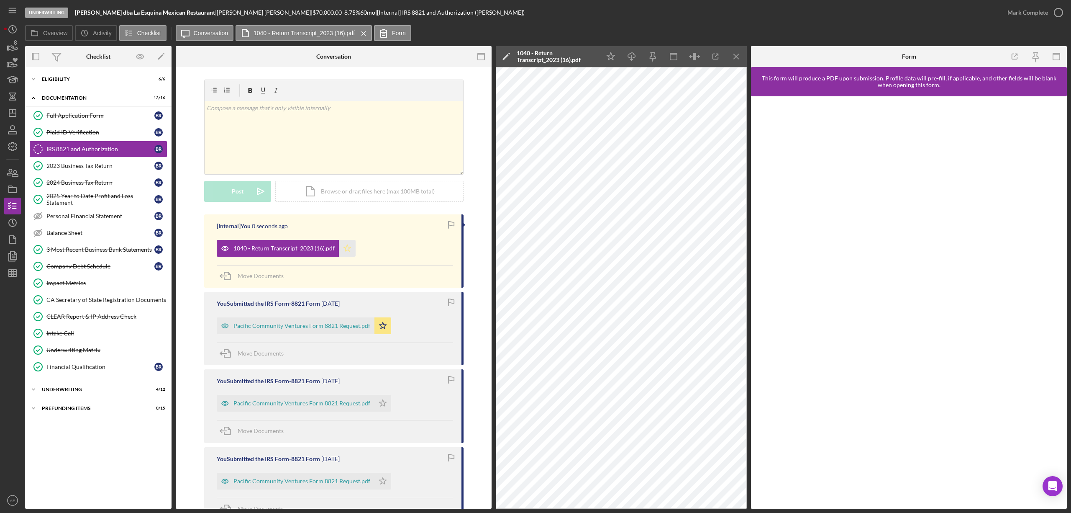
click at [345, 249] on icon "Icon/Star" at bounding box center [347, 248] width 17 height 17
click at [736, 58] on icon "Icon/Menu Close" at bounding box center [736, 56] width 19 height 19
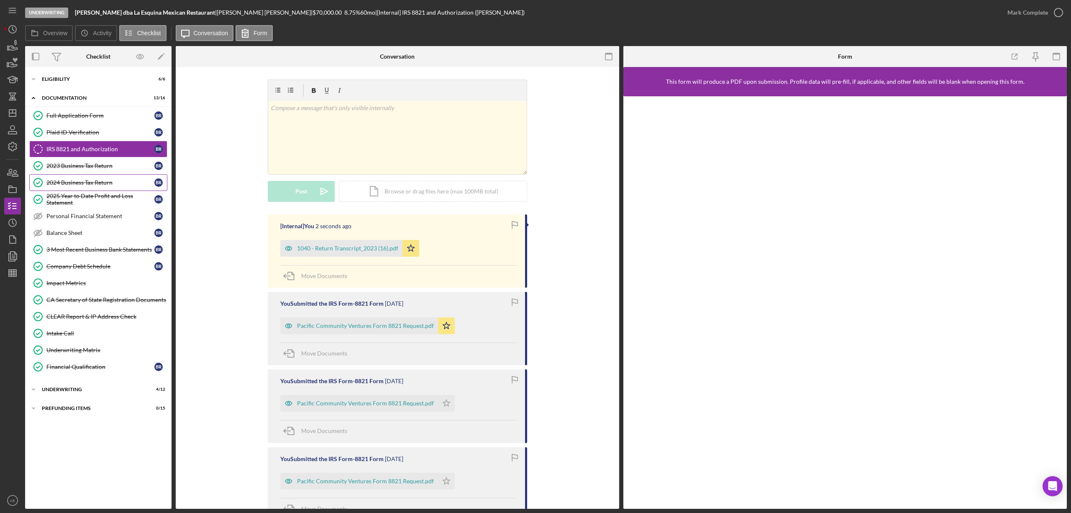
click at [101, 187] on link "2024 Business Tax Return 2024 Business Tax Return B R" at bounding box center [98, 182] width 138 height 17
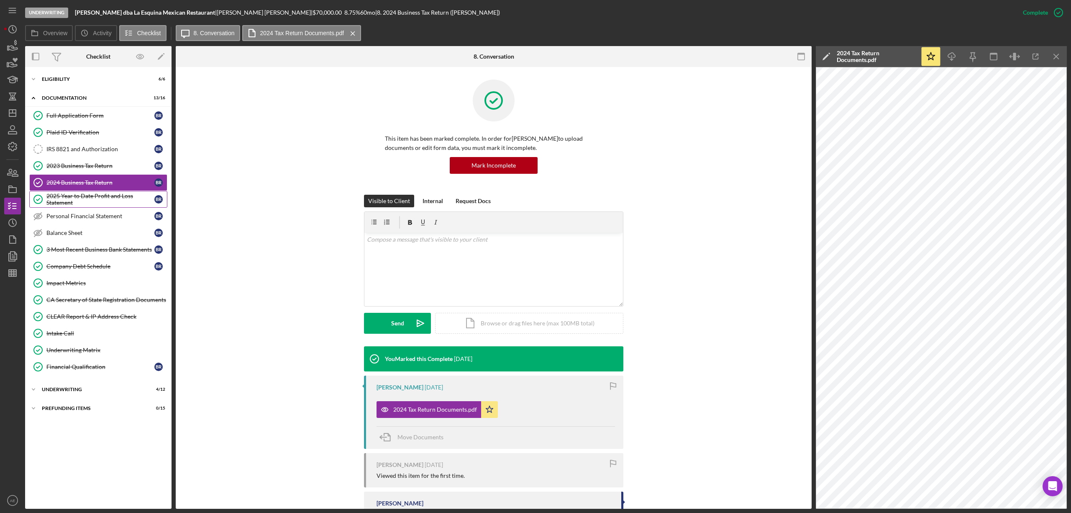
click at [106, 206] on div "2025 Year to Date Profit and Loss Statement" at bounding box center [100, 199] width 108 height 13
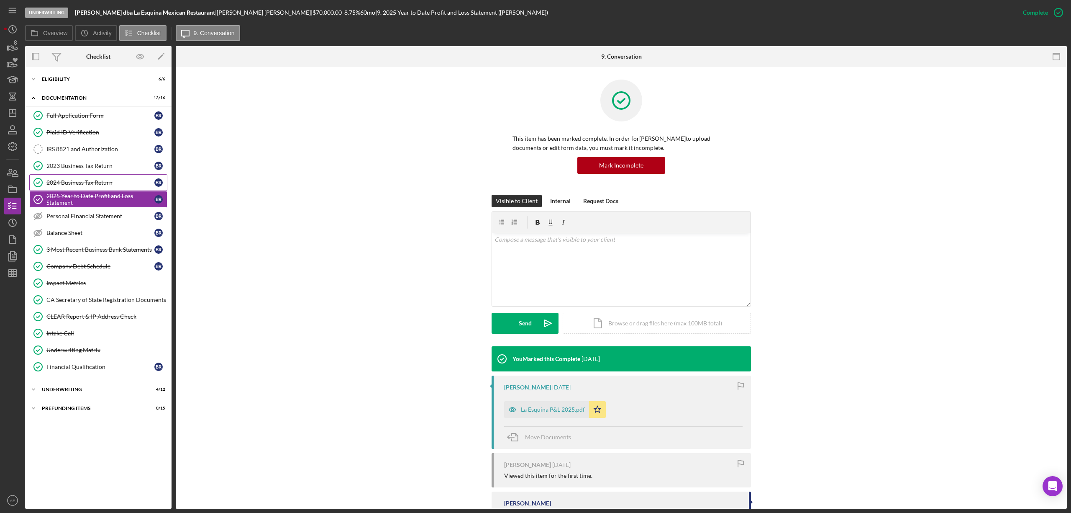
click at [103, 184] on div "2024 Business Tax Return" at bounding box center [100, 182] width 108 height 7
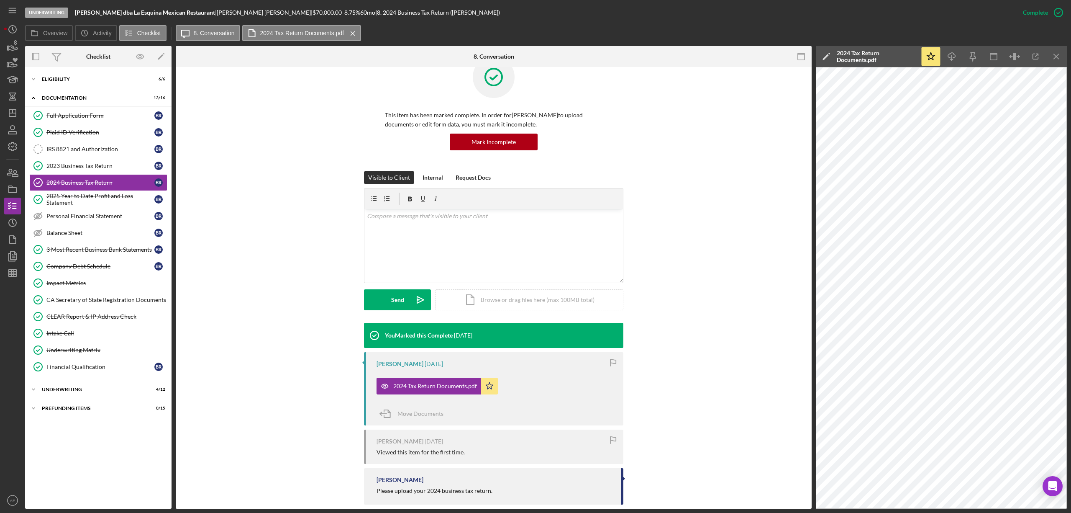
scroll to position [36, 0]
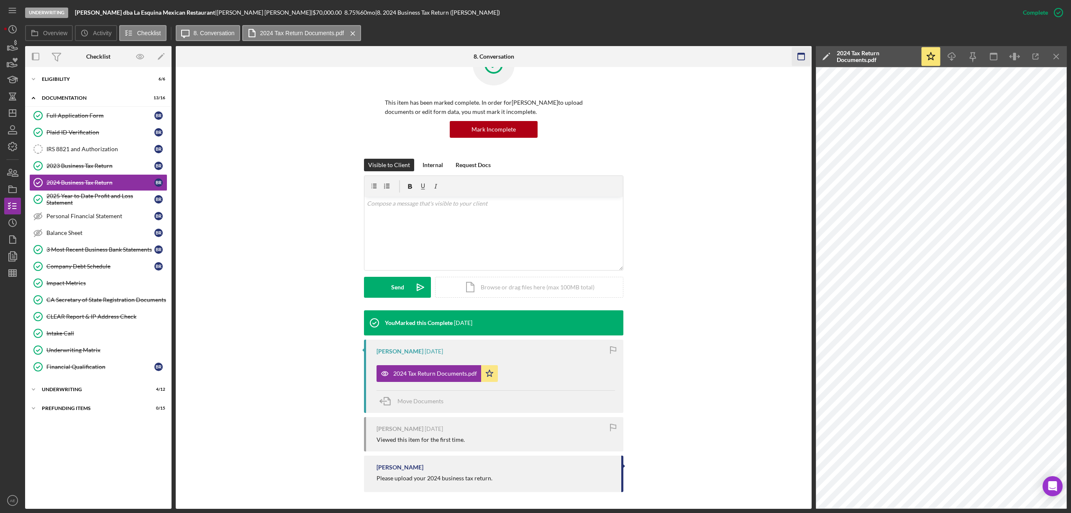
click at [793, 58] on icon "button" at bounding box center [801, 56] width 19 height 19
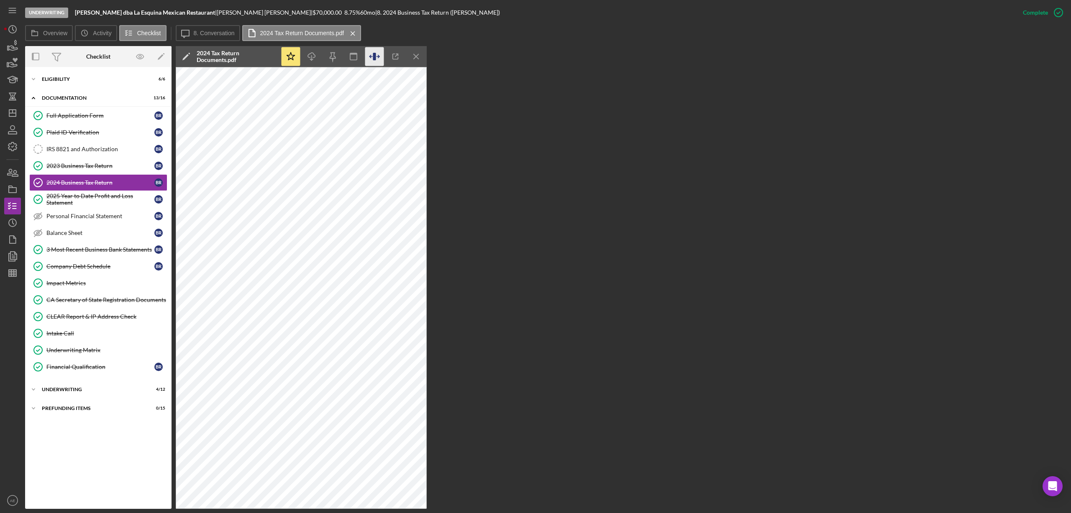
click at [369, 58] on icon "button" at bounding box center [374, 56] width 19 height 19
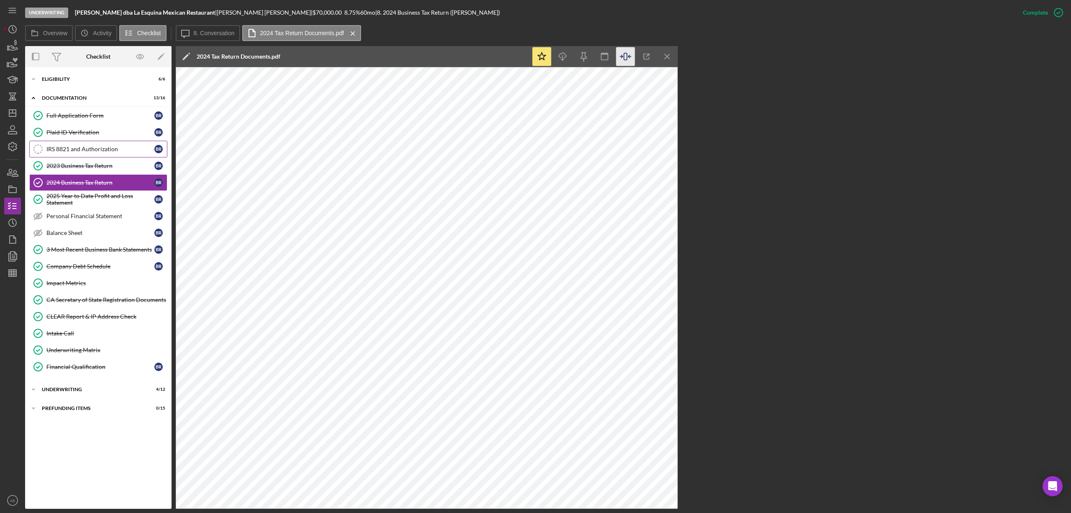
click at [96, 146] on div "IRS 8821 and Authorization" at bounding box center [100, 149] width 108 height 7
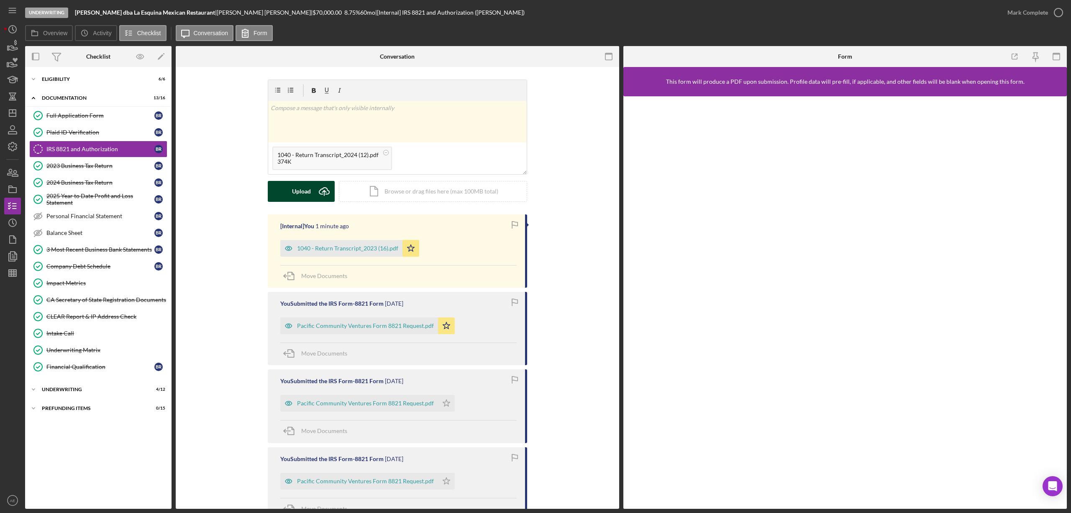
click at [307, 197] on div "Upload" at bounding box center [301, 191] width 19 height 21
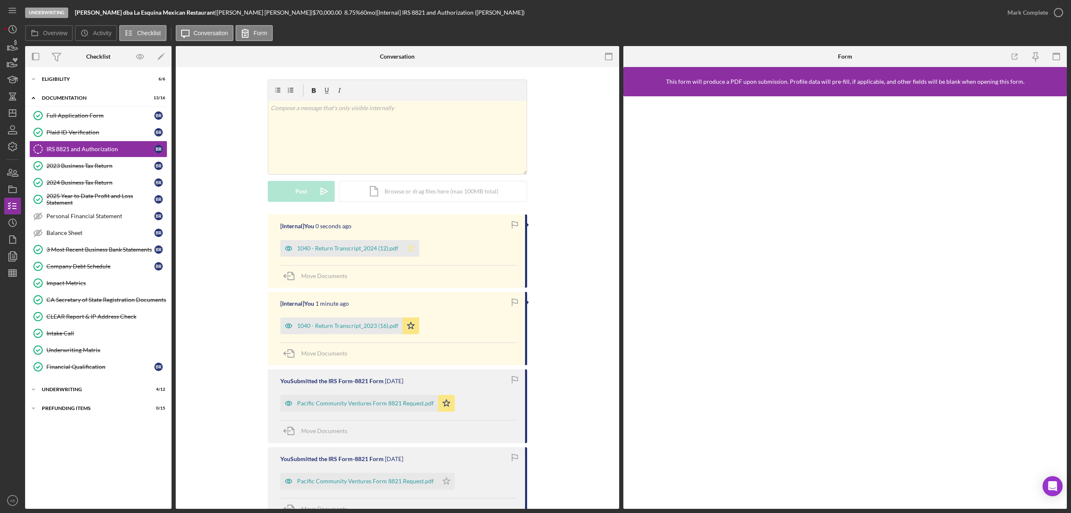
click at [411, 252] on icon "Icon/Star" at bounding box center [411, 248] width 17 height 17
click at [1022, 11] on div "Mark Complete" at bounding box center [1028, 12] width 41 height 17
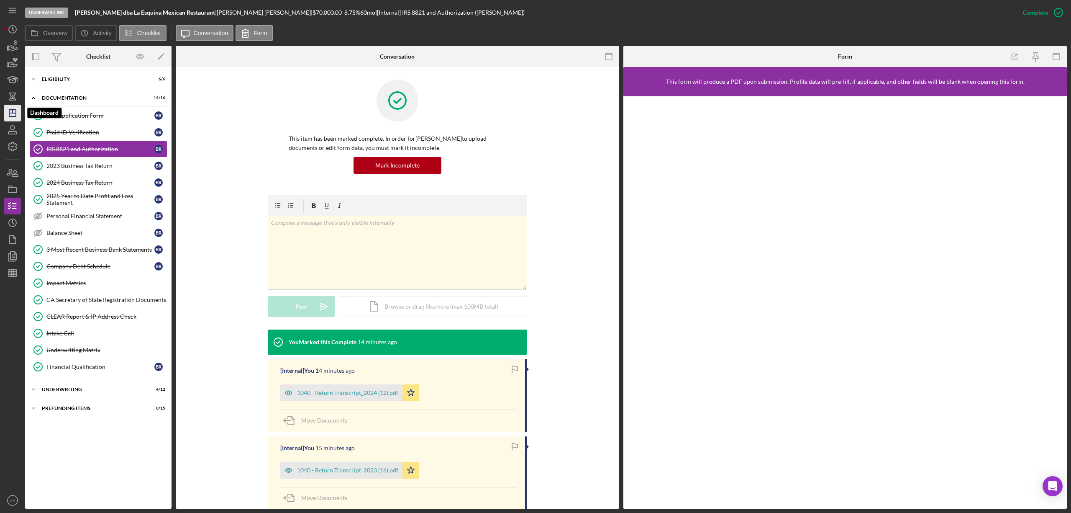
click at [8, 110] on icon "Icon/Dashboard" at bounding box center [12, 113] width 21 height 21
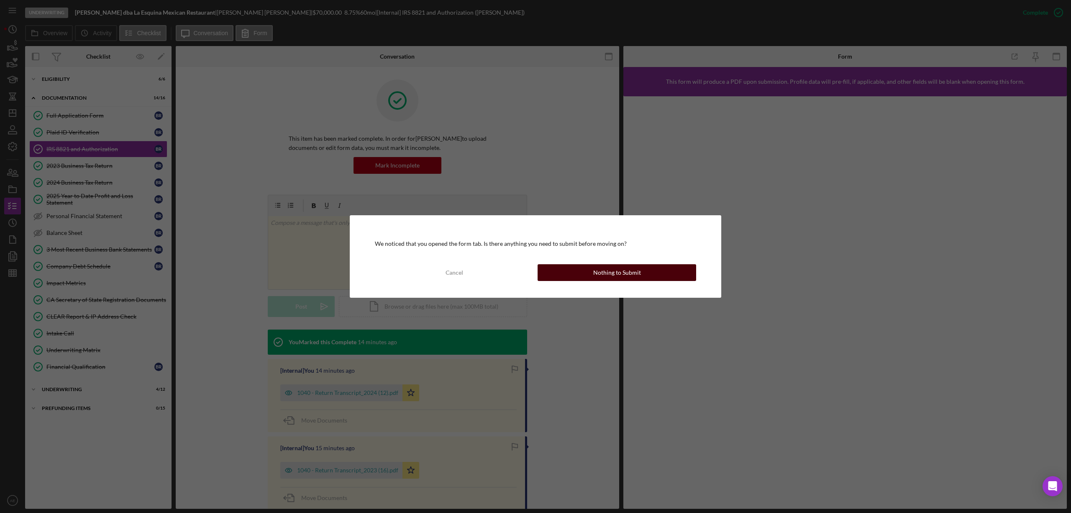
click at [572, 269] on button "Nothing to Submit" at bounding box center [617, 272] width 159 height 17
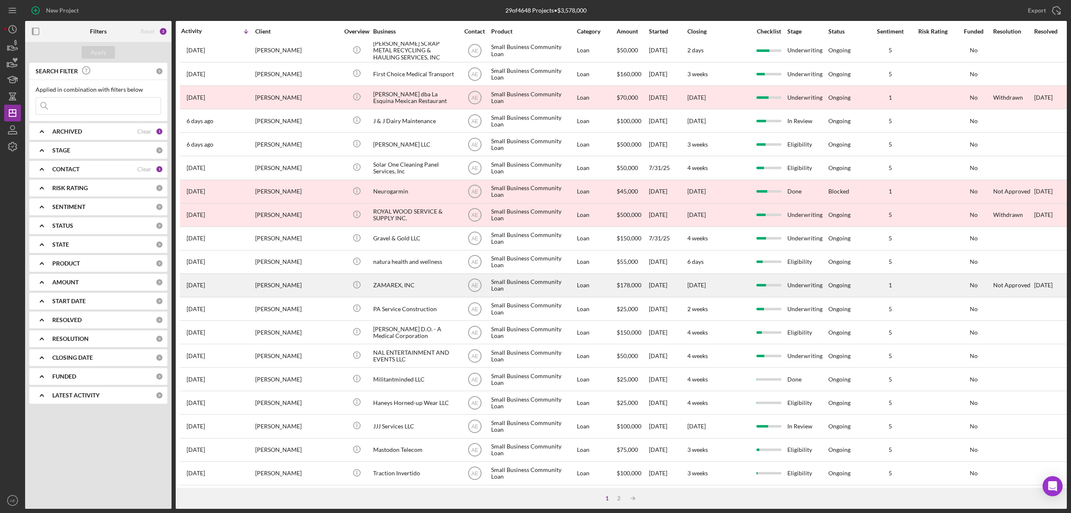
scroll to position [153, 0]
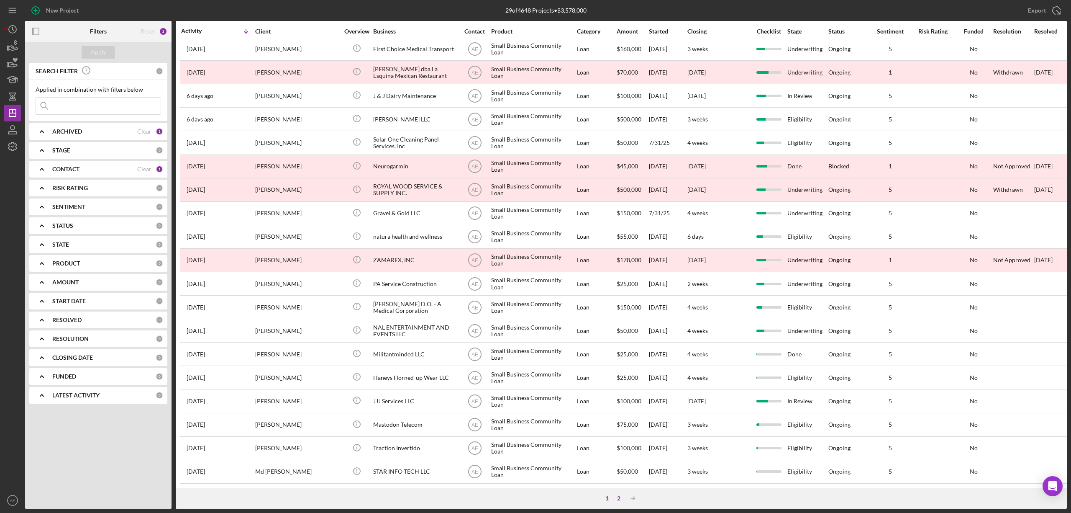
click at [617, 498] on div "2" at bounding box center [619, 498] width 12 height 7
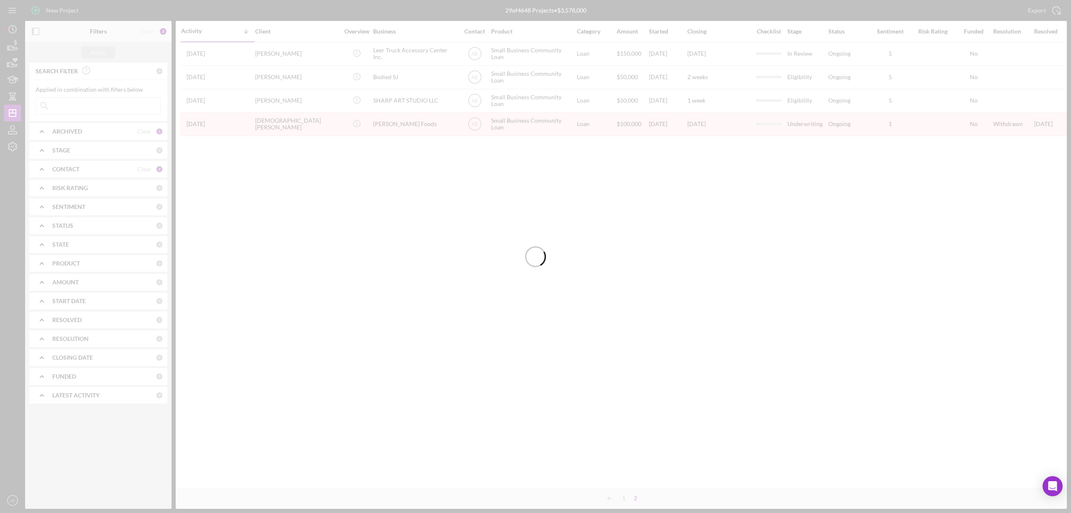
scroll to position [0, 0]
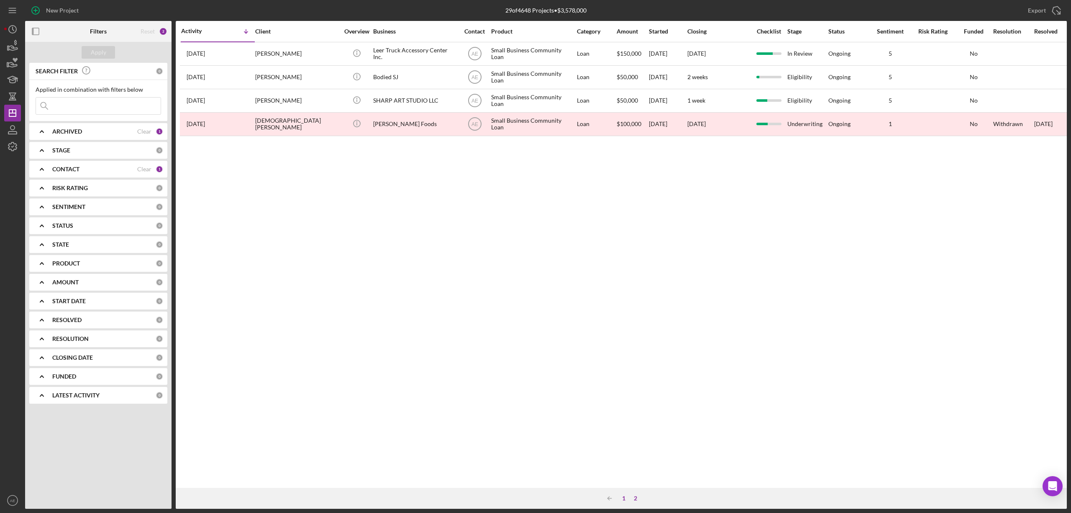
click at [622, 496] on div "1" at bounding box center [624, 498] width 12 height 7
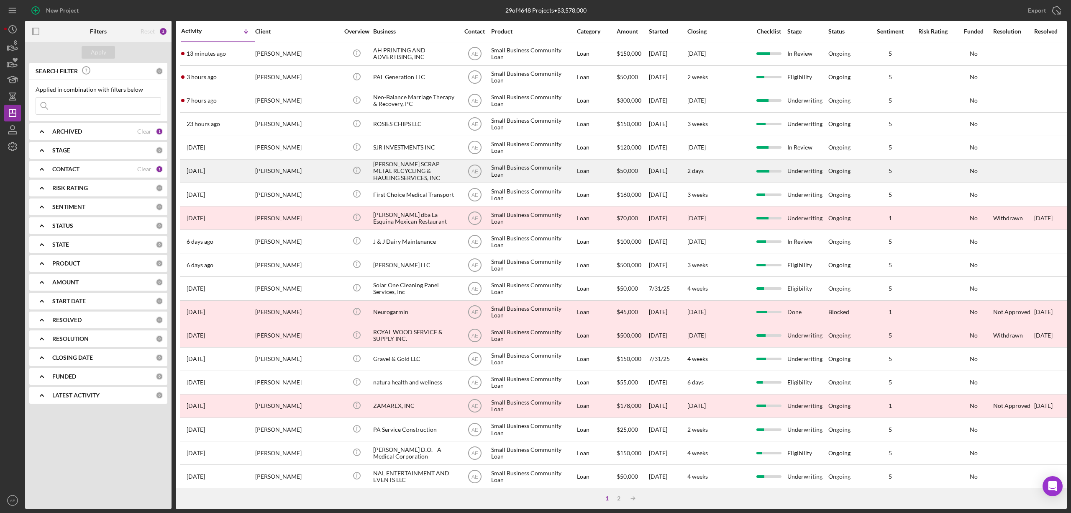
click at [406, 169] on div "[PERSON_NAME] SCRAP METAL RECYCLING & HAULING SERVICES, INC" at bounding box center [415, 171] width 84 height 22
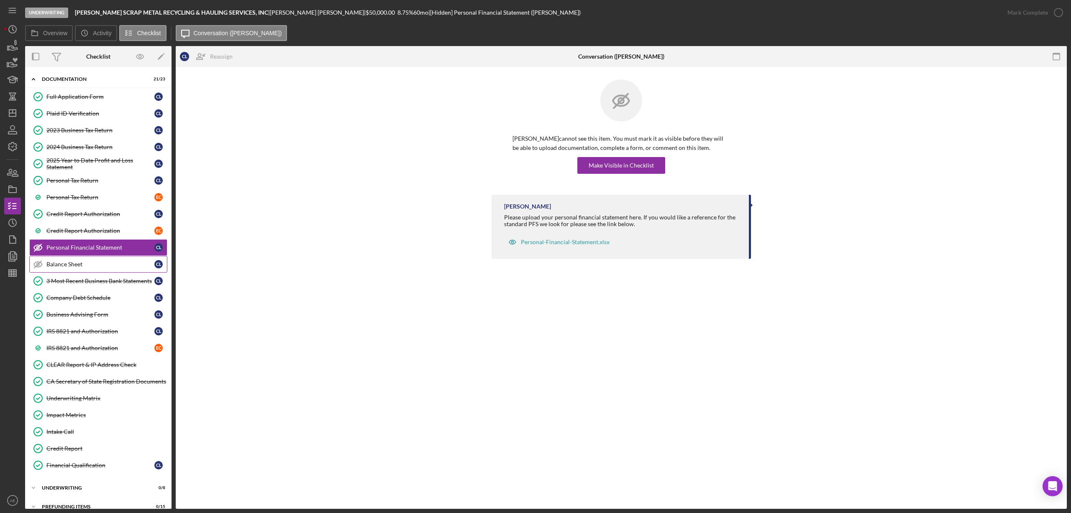
scroll to position [54, 0]
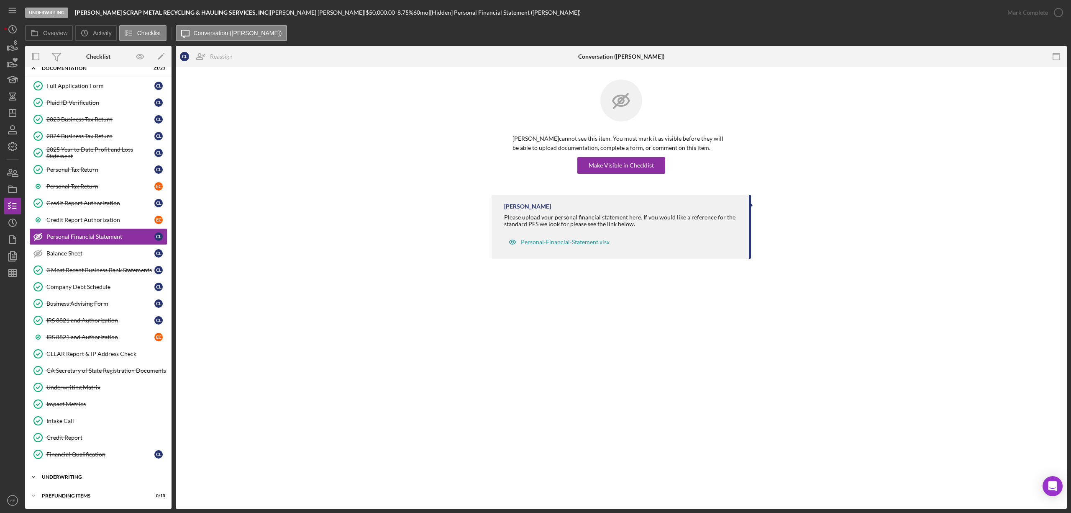
click at [83, 477] on div "Underwriting" at bounding box center [101, 476] width 119 height 5
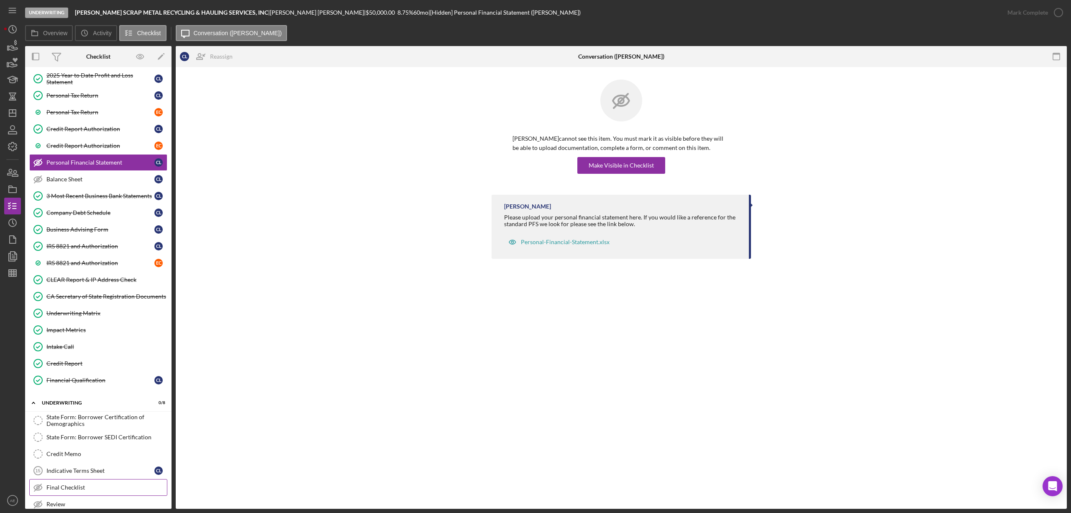
scroll to position [195, 0]
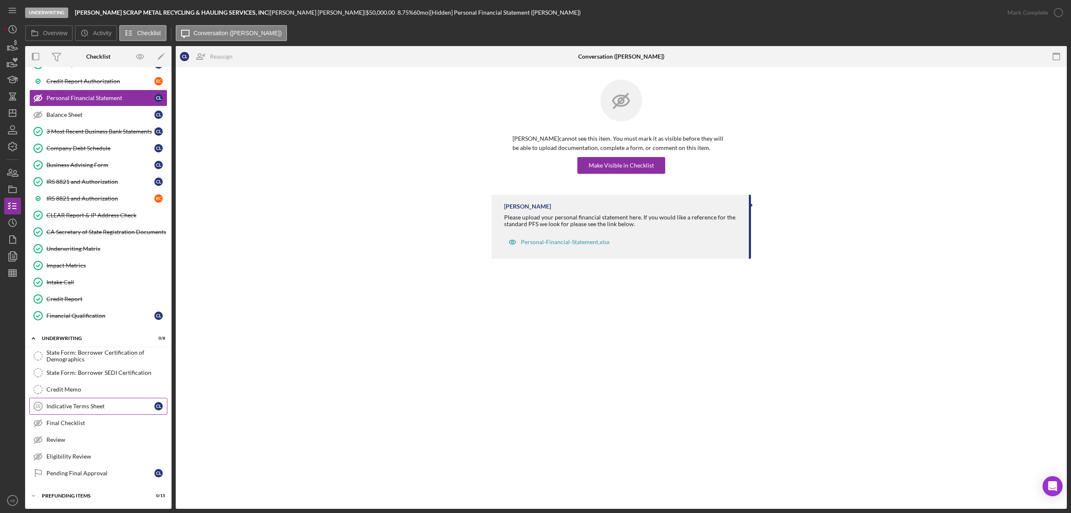
click at [99, 403] on div "Indicative Terms Sheet" at bounding box center [100, 406] width 108 height 7
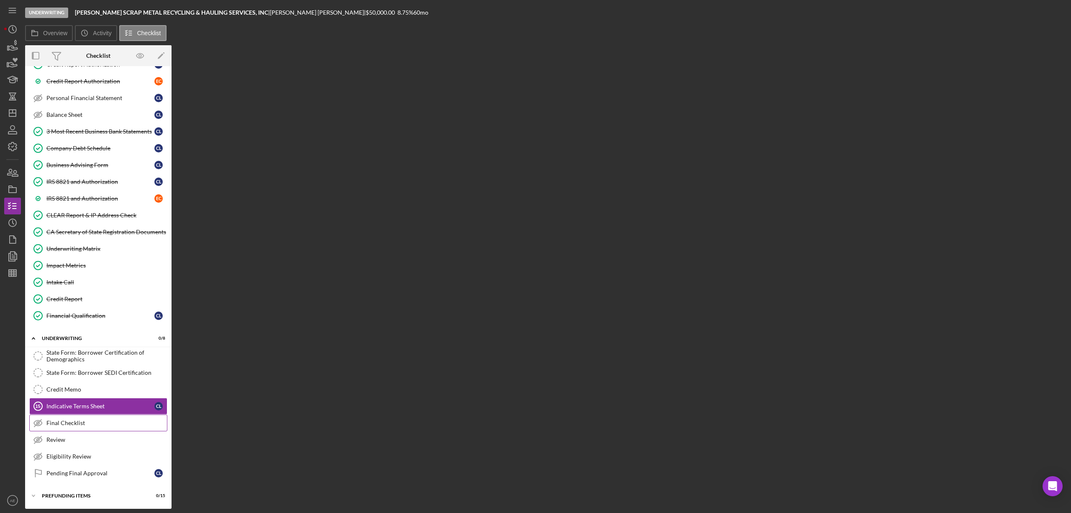
scroll to position [195, 0]
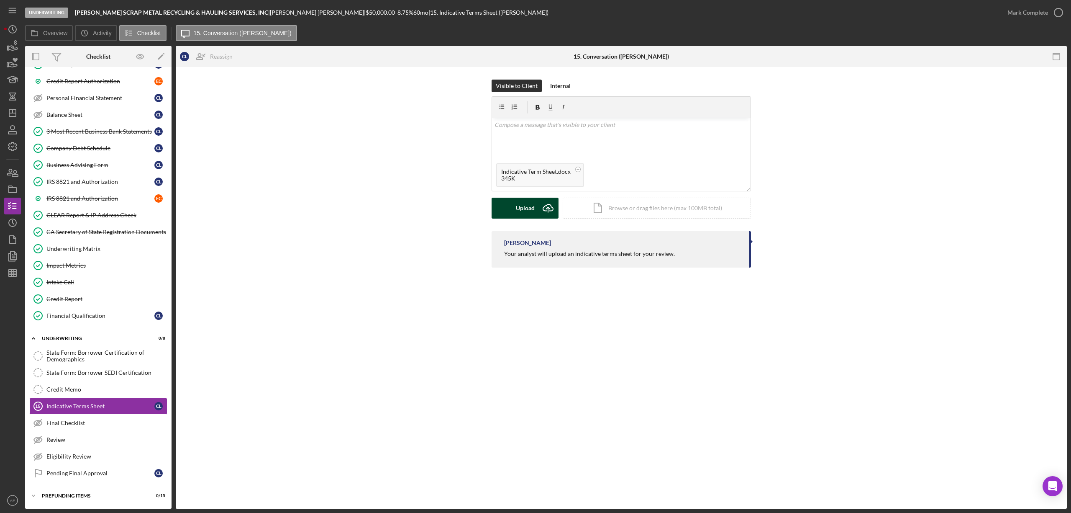
click at [508, 210] on button "Upload Icon/Upload" at bounding box center [525, 208] width 67 height 21
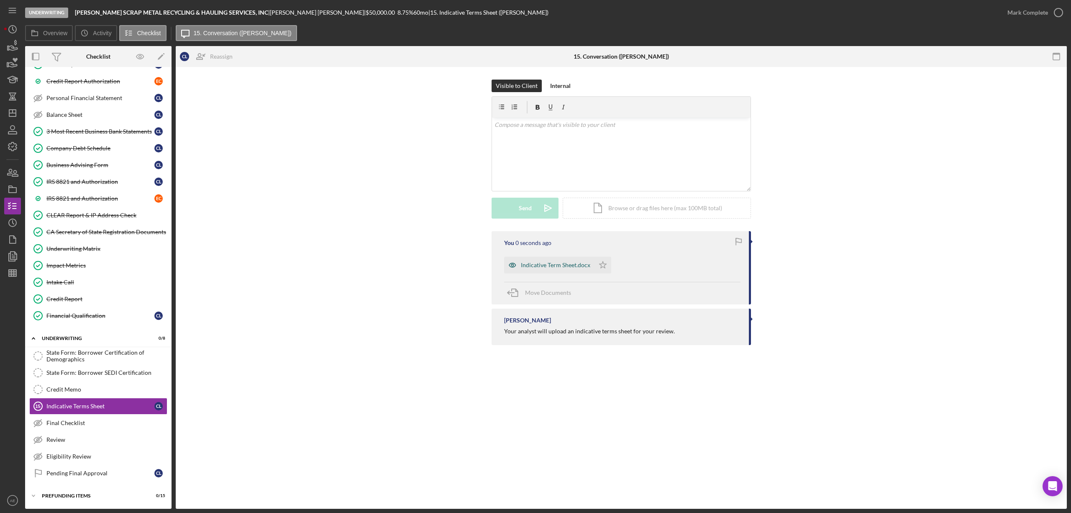
click at [514, 264] on icon "button" at bounding box center [512, 265] width 7 height 4
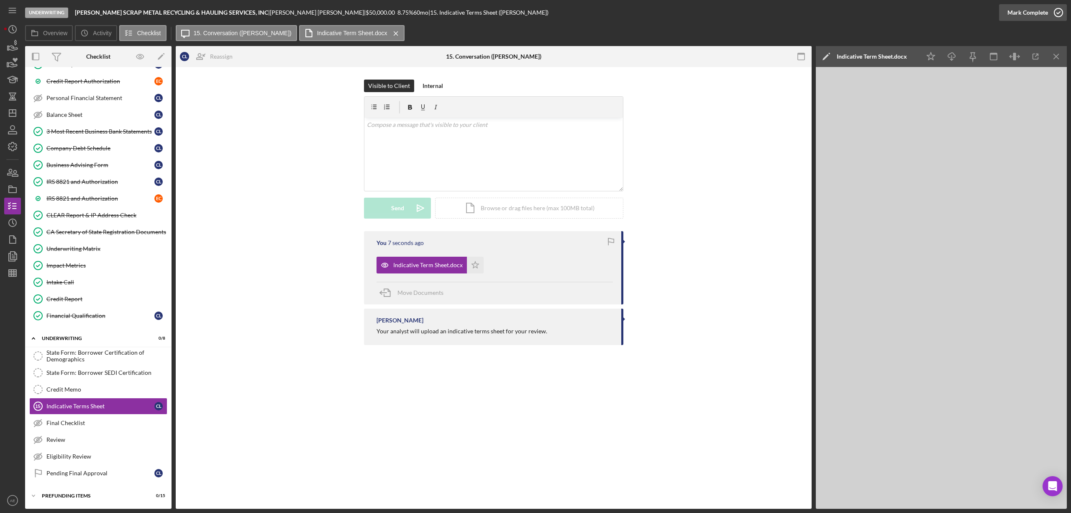
click at [1025, 10] on div "Mark Complete" at bounding box center [1028, 12] width 41 height 17
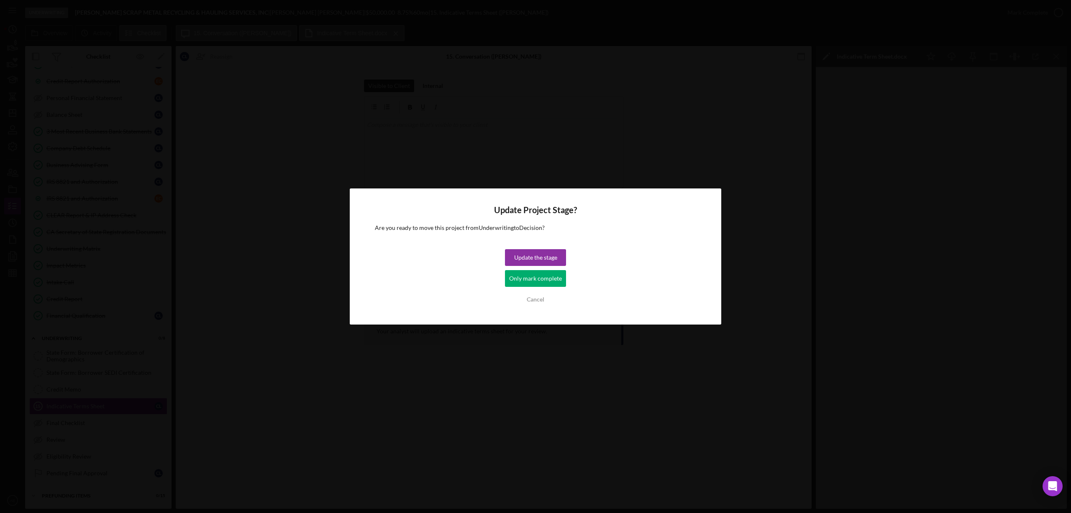
click at [546, 282] on div "Only mark complete" at bounding box center [535, 278] width 53 height 17
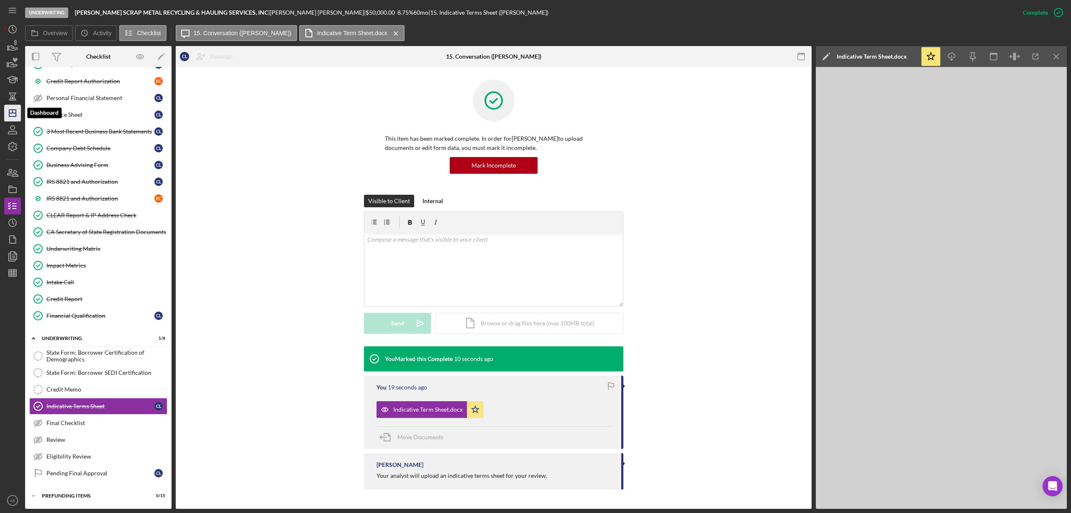
click at [12, 112] on icon "Icon/Dashboard" at bounding box center [12, 113] width 21 height 21
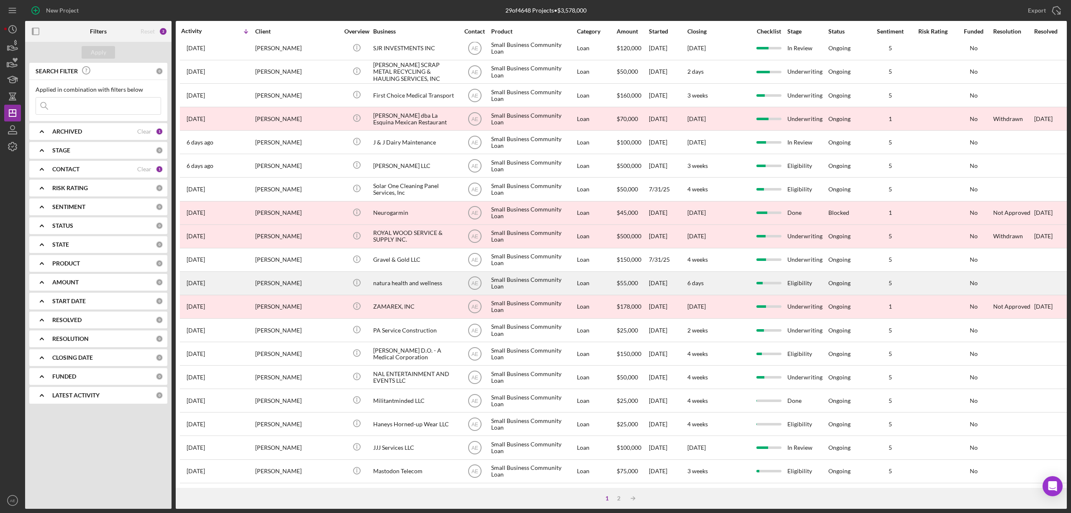
scroll to position [153, 0]
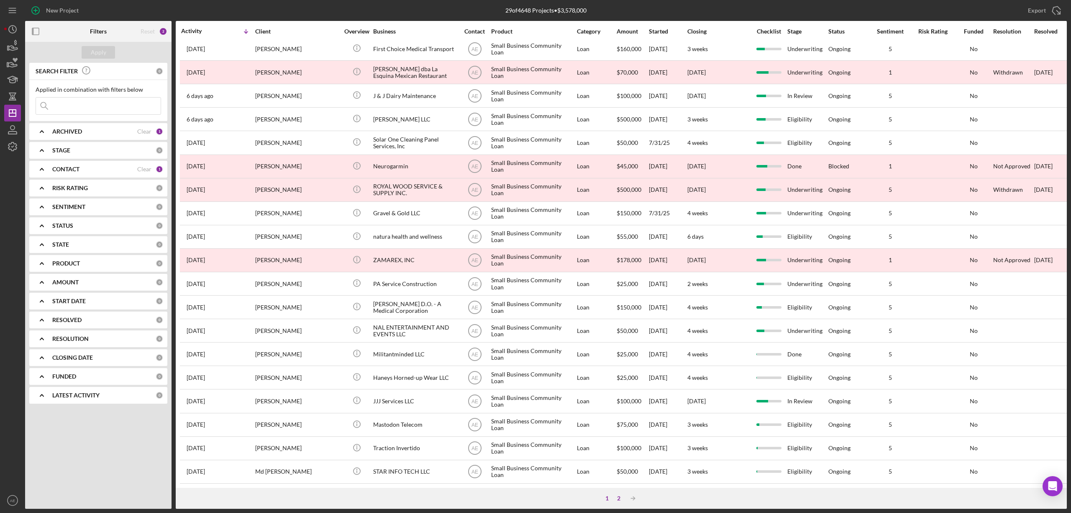
click at [619, 496] on div "2" at bounding box center [619, 498] width 12 height 7
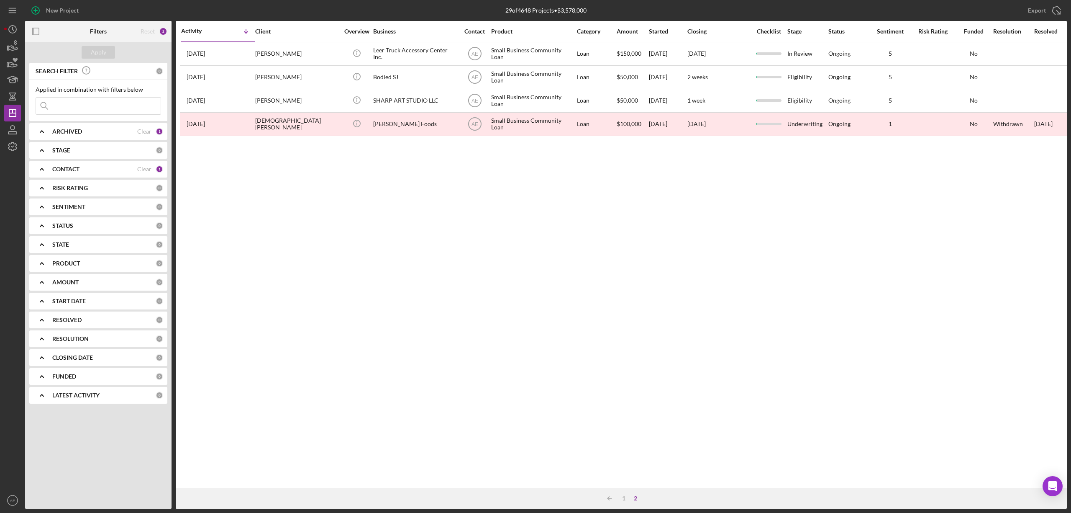
scroll to position [0, 0]
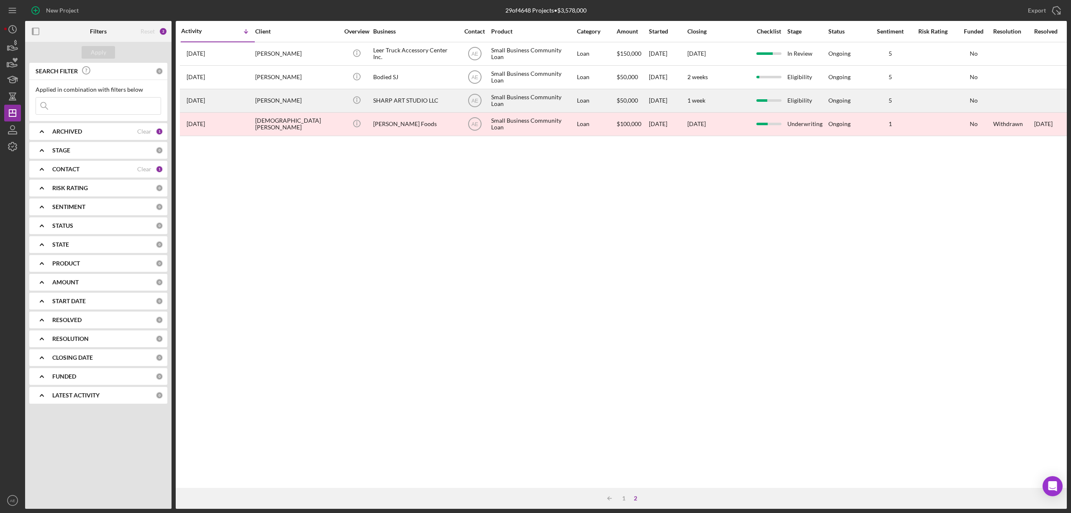
click at [326, 96] on div "MONTI SHARP" at bounding box center [297, 101] width 84 height 22
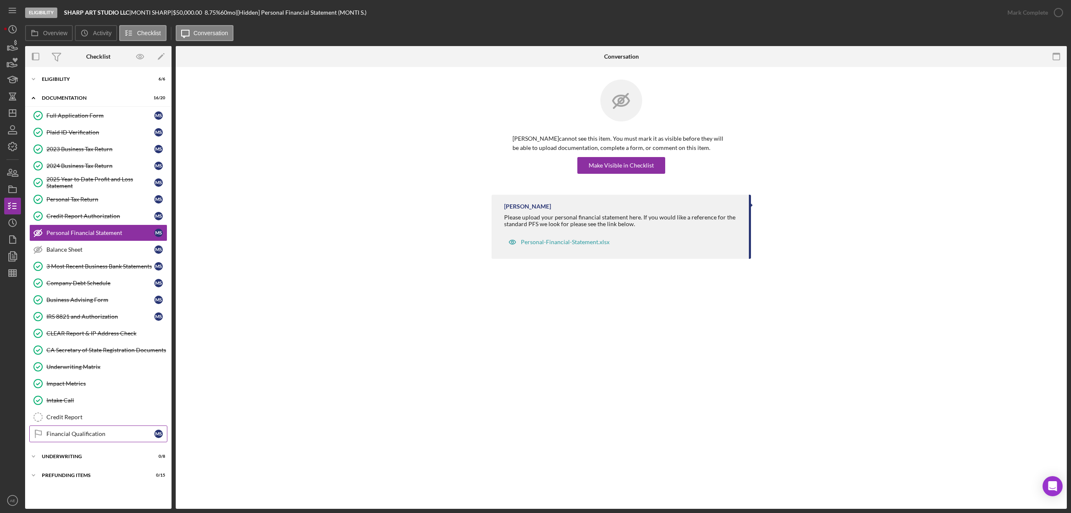
click at [99, 432] on link "Financial Qualification Financial Qualification M S" at bounding box center [98, 433] width 138 height 17
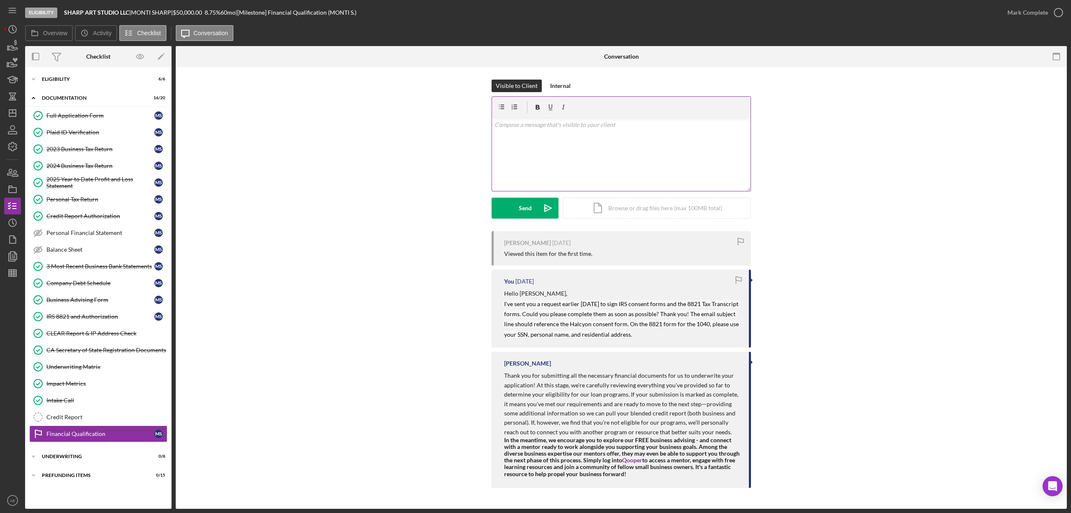
click at [542, 146] on div "v Color teal Color pink Remove color Add row above Add row below Add column bef…" at bounding box center [621, 154] width 259 height 73
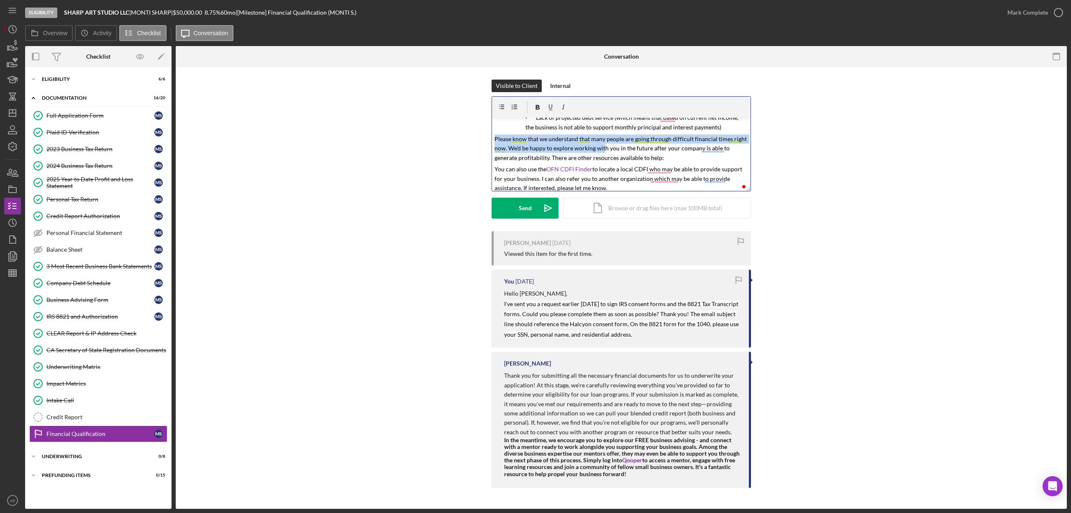
drag, startPoint x: 716, startPoint y: 185, endPoint x: 655, endPoint y: 159, distance: 66.8
click at [604, 152] on div "v Color teal Color pink Remove color Add row above Add row below Add column bef…" at bounding box center [621, 154] width 259 height 73
click at [657, 159] on mark "Please know that we understand that many people are going through difficult fin…" at bounding box center [622, 148] width 254 height 26
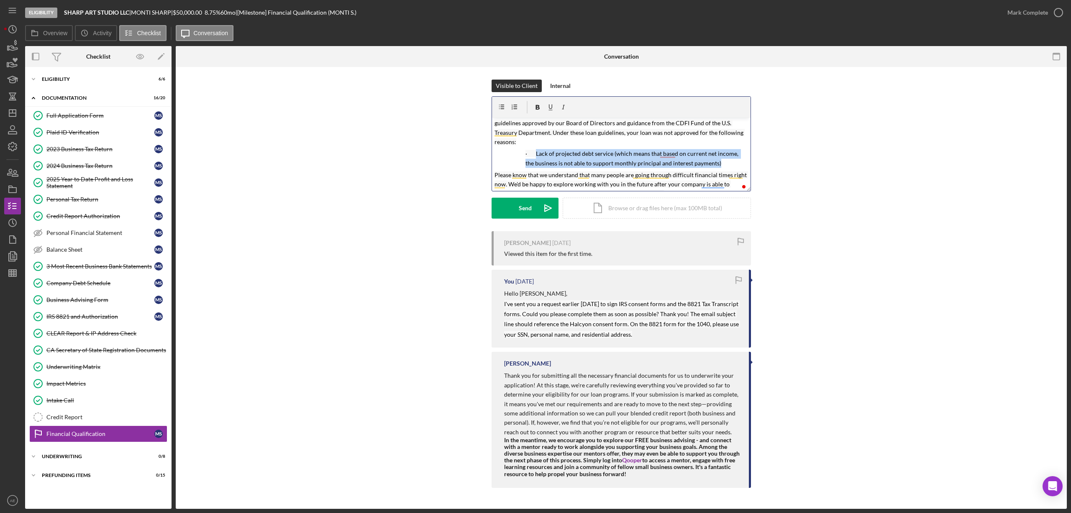
drag, startPoint x: 711, startPoint y: 184, endPoint x: 536, endPoint y: 151, distance: 178.0
click at [536, 151] on p "· Lack of projected debt service (which means that based on current net income,…" at bounding box center [637, 158] width 223 height 19
click at [645, 154] on mark "Size of business/revenue generated - The business' generated revenue is" at bounding box center [628, 153] width 184 height 7
click at [716, 151] on mark "Size of business/revenue generated - The business generated revenue is" at bounding box center [627, 153] width 182 height 7
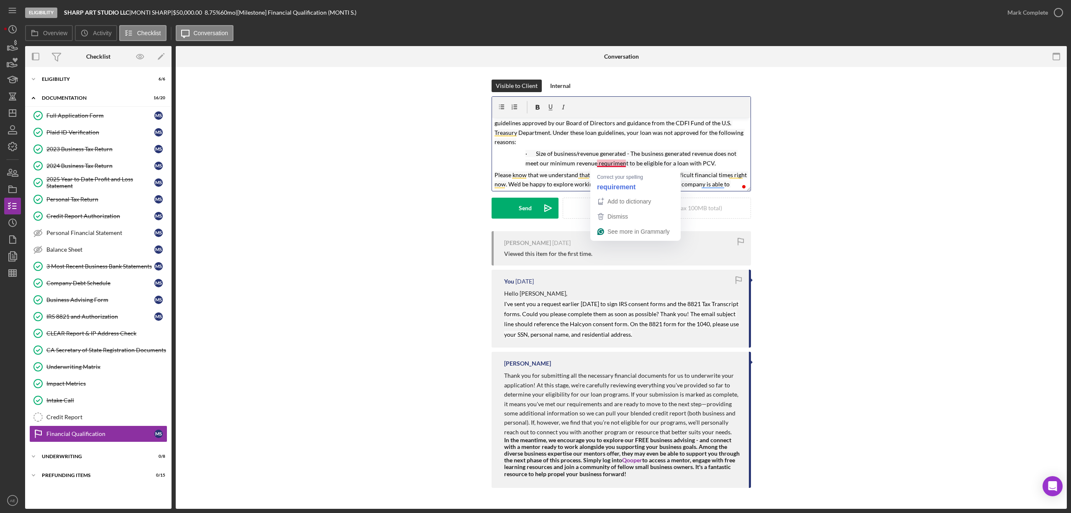
click at [600, 164] on mark "Size of business/revenue generated - The business generated revenue does not me…" at bounding box center [632, 158] width 212 height 17
click at [526, 209] on div "Send" at bounding box center [525, 208] width 13 height 21
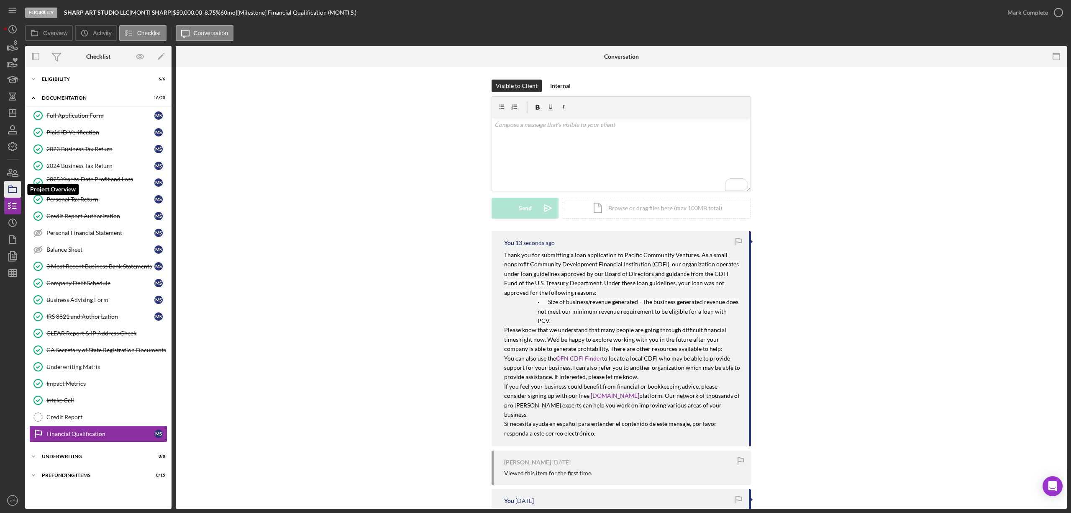
click at [14, 190] on icon "button" at bounding box center [12, 189] width 21 height 21
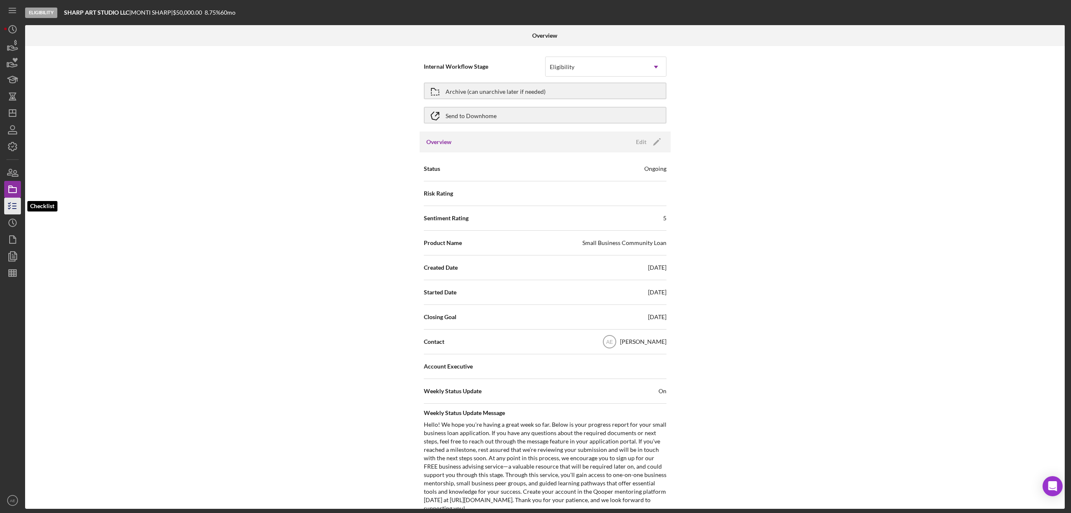
click at [12, 203] on icon "button" at bounding box center [12, 205] width 21 height 21
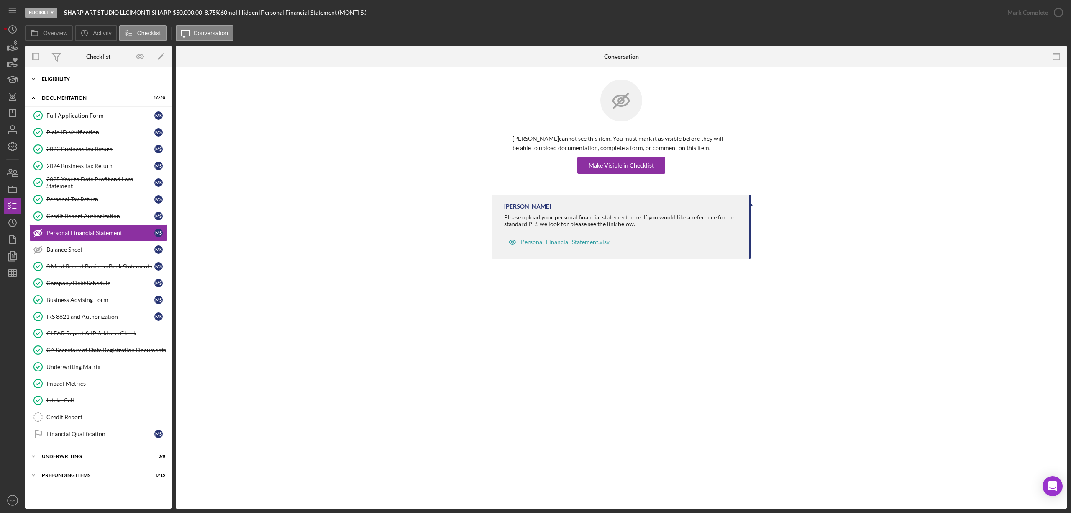
click at [72, 78] on div "Eligibility" at bounding box center [101, 79] width 119 height 5
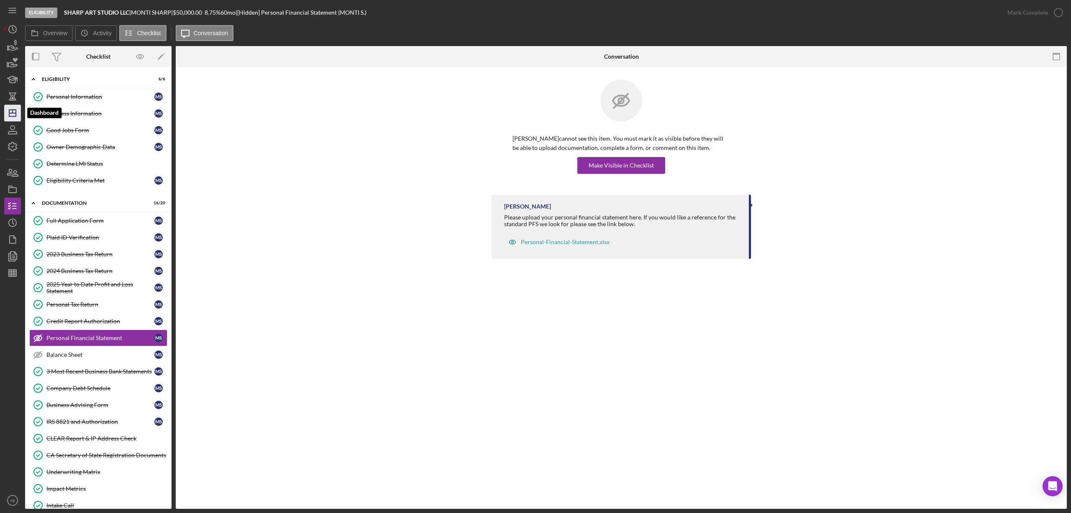
click at [7, 111] on icon "Icon/Dashboard" at bounding box center [12, 113] width 21 height 21
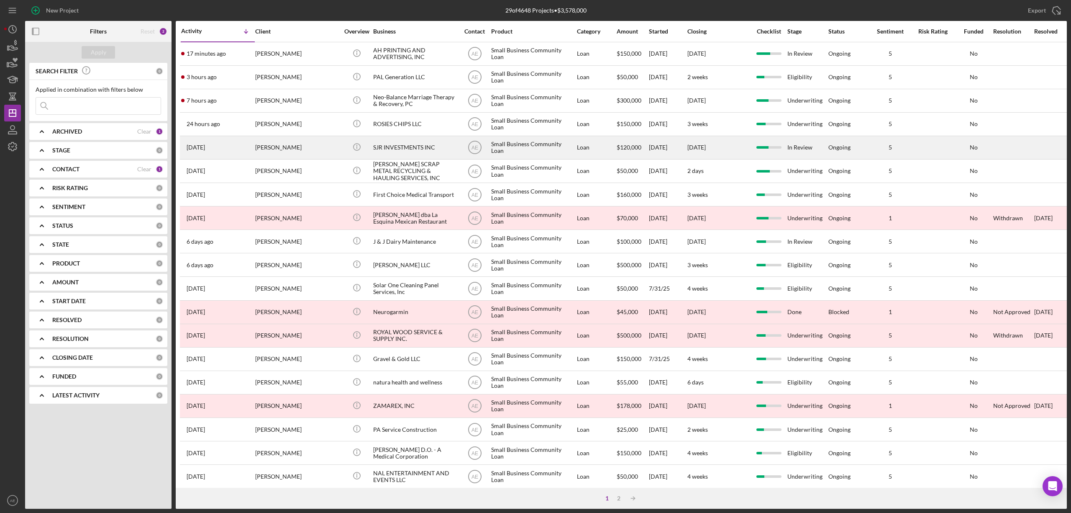
click at [311, 149] on div "[PERSON_NAME]" at bounding box center [297, 147] width 84 height 22
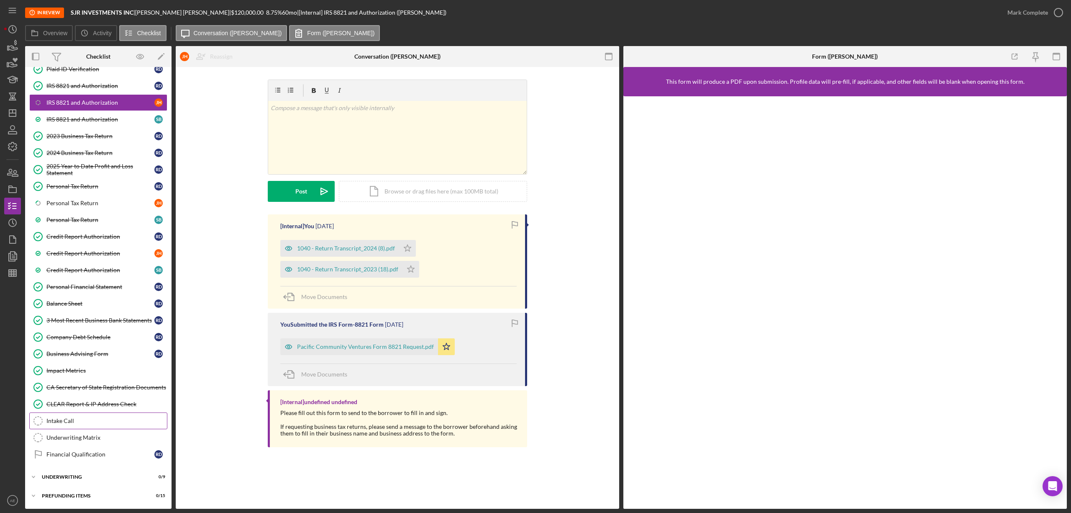
click at [94, 416] on link "Intake Call Intake Call" at bounding box center [98, 420] width 138 height 17
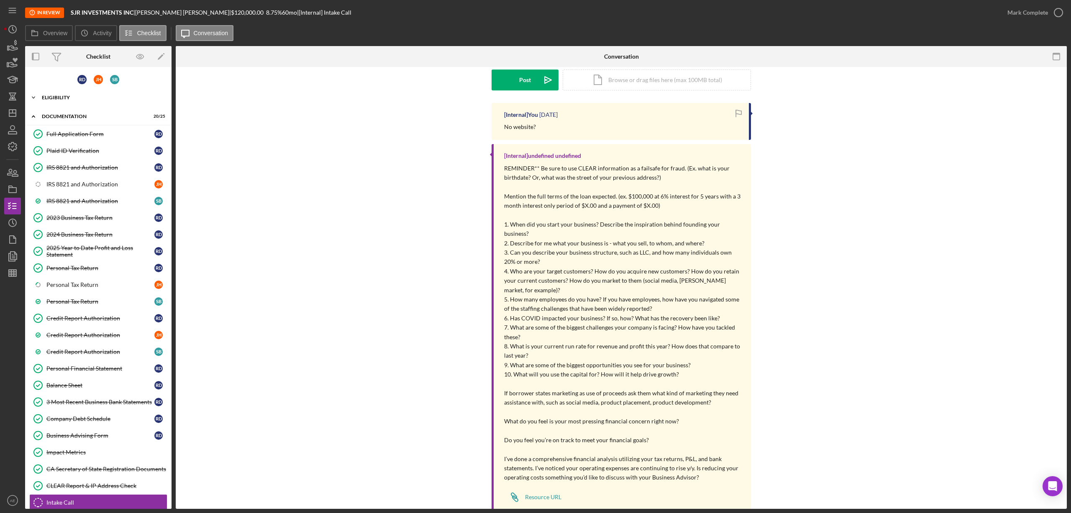
click at [85, 95] on div "Eligibility" at bounding box center [101, 97] width 119 height 5
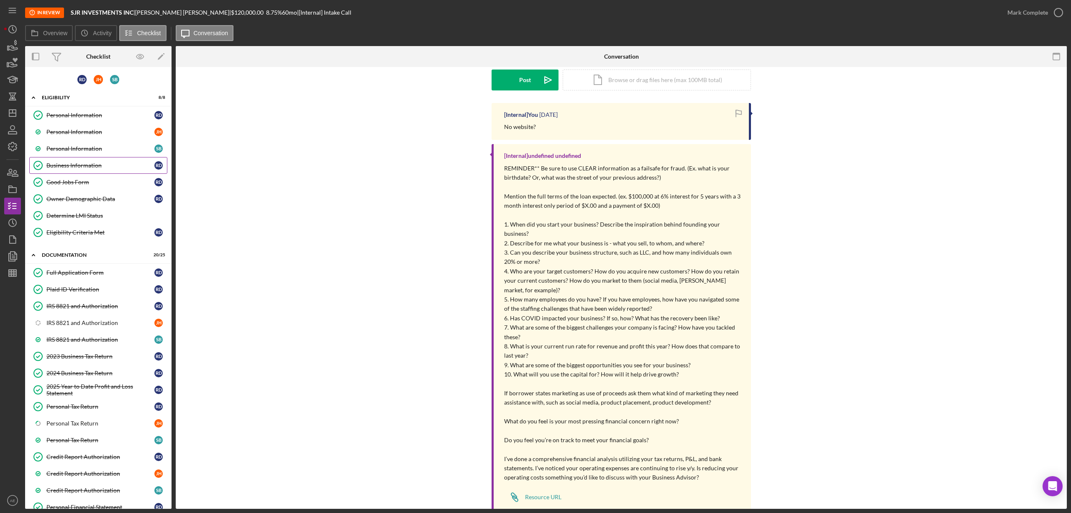
click at [118, 163] on div "Business Information" at bounding box center [100, 165] width 108 height 7
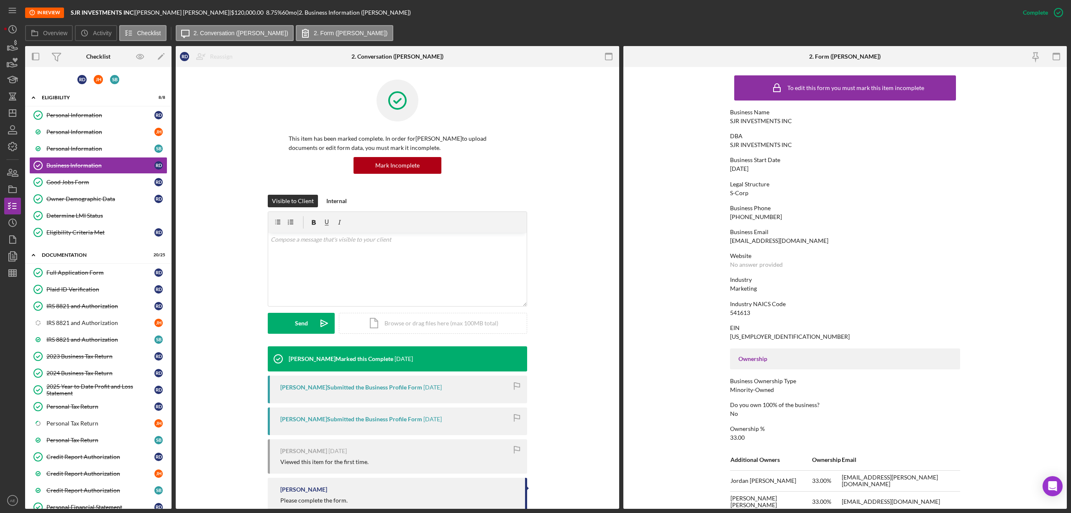
drag, startPoint x: 99, startPoint y: 278, endPoint x: 236, endPoint y: 278, distance: 137.3
click at [99, 276] on div "Full Application Form" at bounding box center [100, 272] width 108 height 7
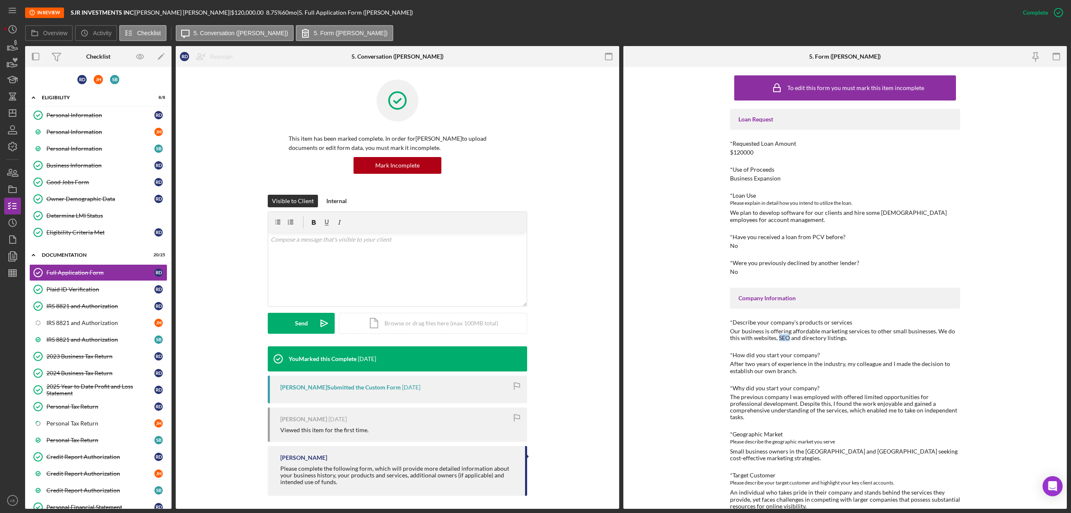
drag, startPoint x: 778, startPoint y: 340, endPoint x: 788, endPoint y: 340, distance: 9.2
click at [788, 340] on div "Our business is offering affordable marketing services to other small businesse…" at bounding box center [845, 334] width 230 height 13
click at [96, 161] on link "Business Information Business Information R D" at bounding box center [98, 165] width 138 height 17
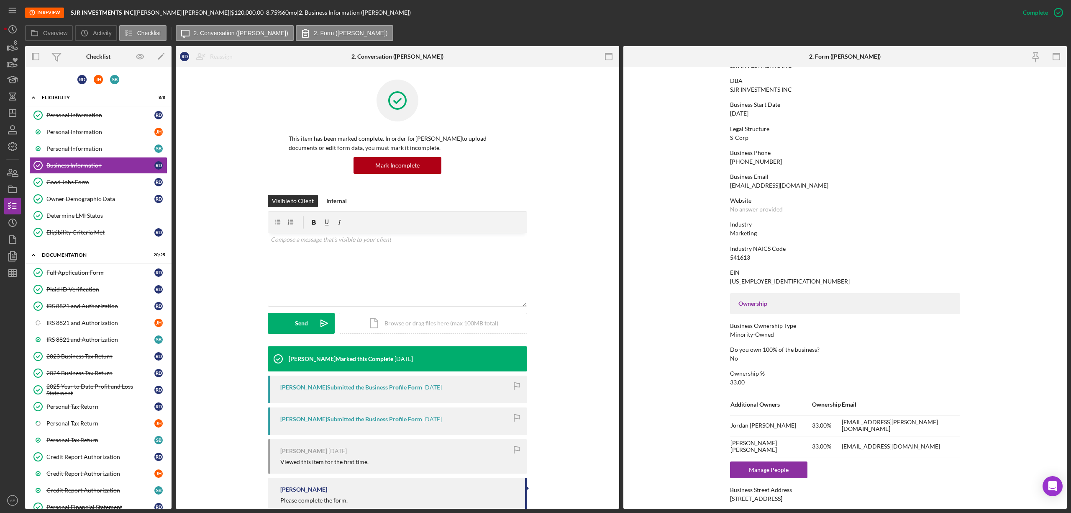
scroll to position [111, 0]
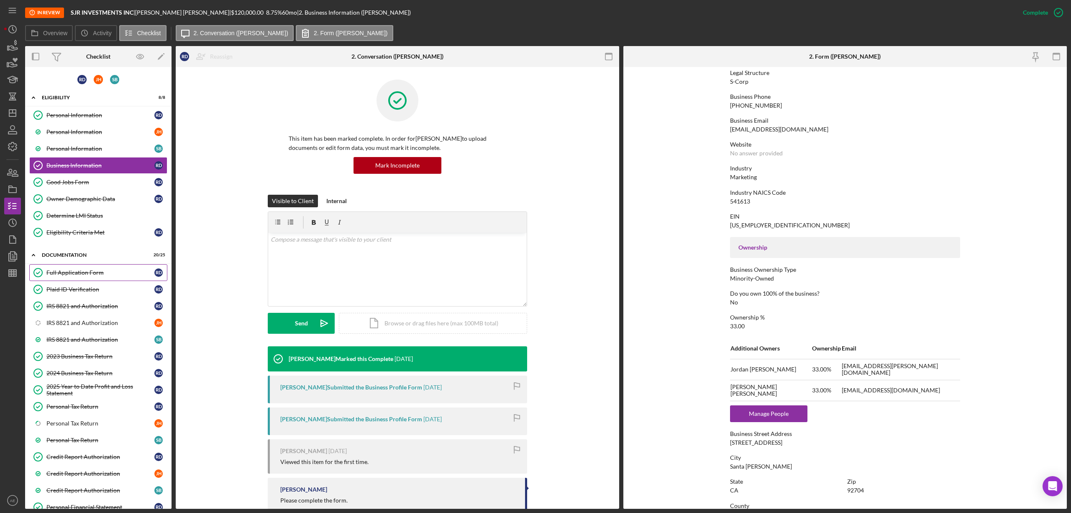
drag, startPoint x: 81, startPoint y: 271, endPoint x: 119, endPoint y: 272, distance: 38.5
click at [81, 271] on div "Full Application Form" at bounding box center [100, 272] width 108 height 7
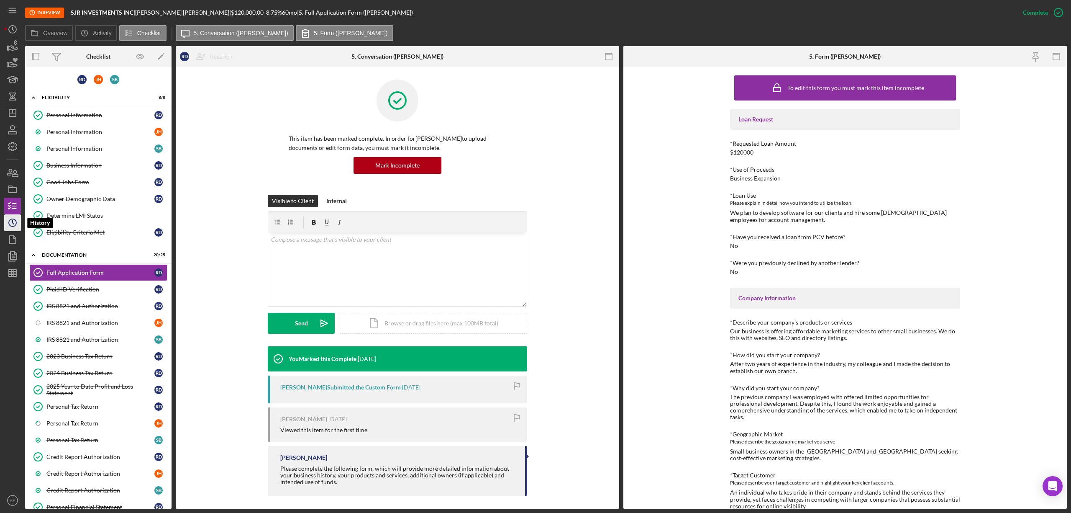
click at [15, 220] on circle "button" at bounding box center [13, 223] width 8 height 8
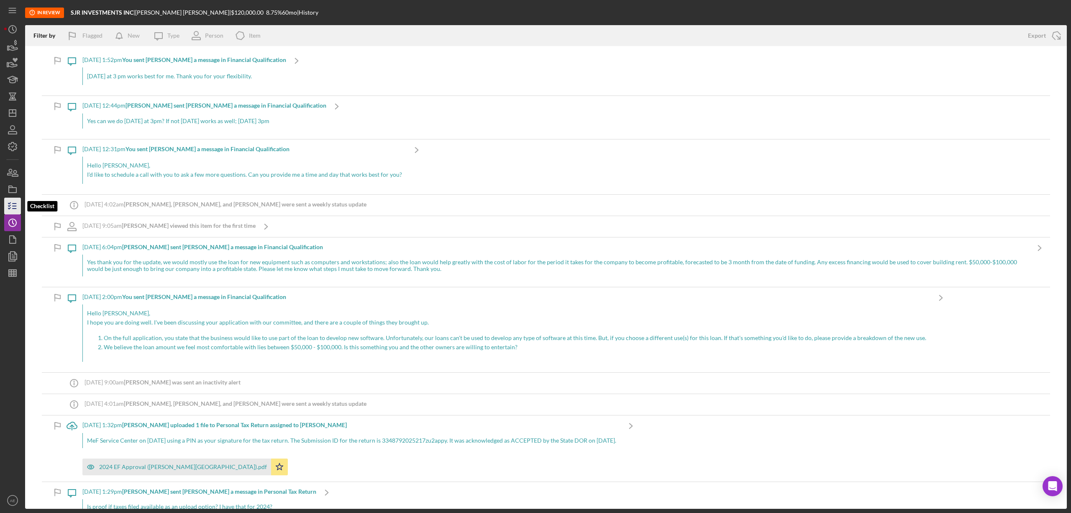
click at [14, 211] on icon "button" at bounding box center [12, 205] width 21 height 21
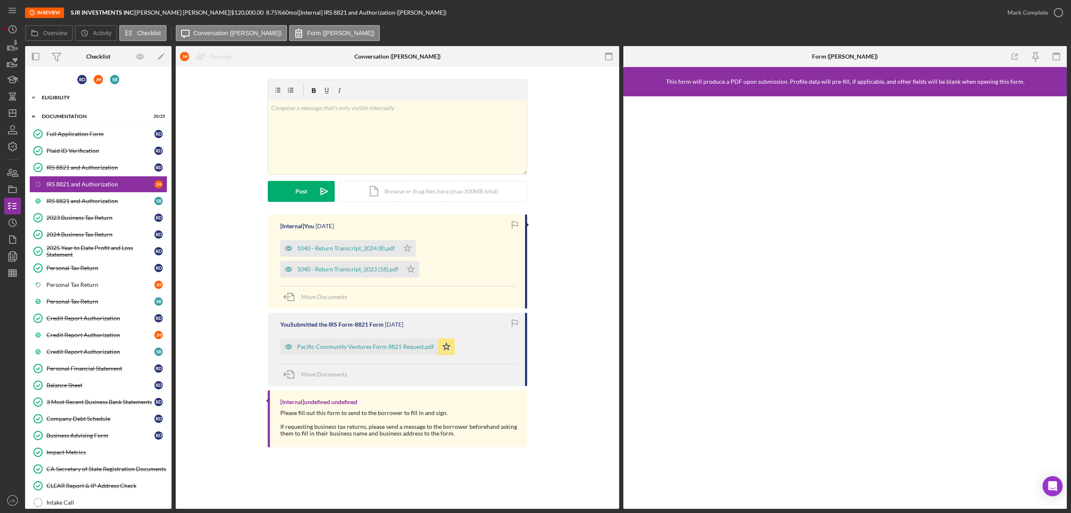
click at [84, 99] on div "Eligibility" at bounding box center [101, 97] width 119 height 5
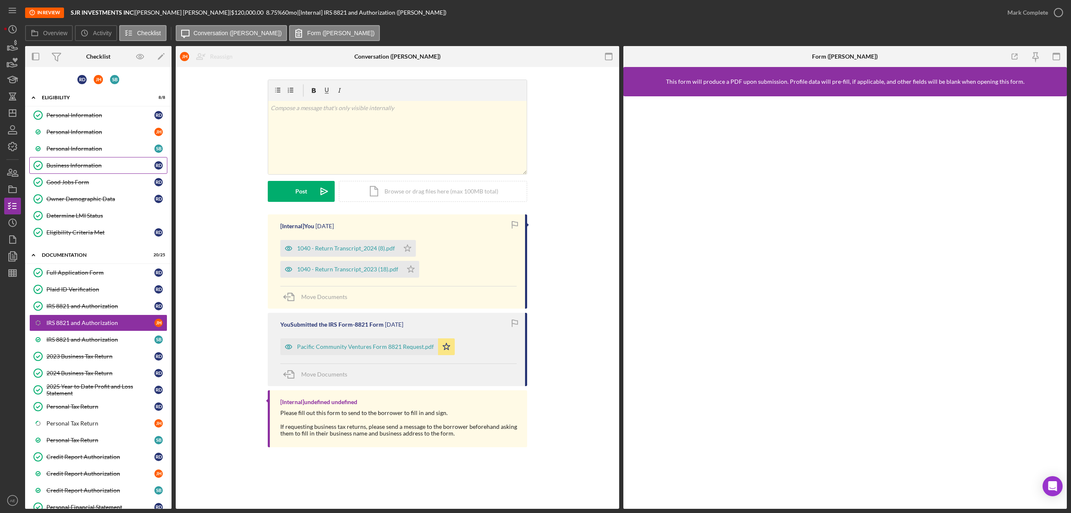
click at [91, 168] on div "Business Information" at bounding box center [100, 165] width 108 height 7
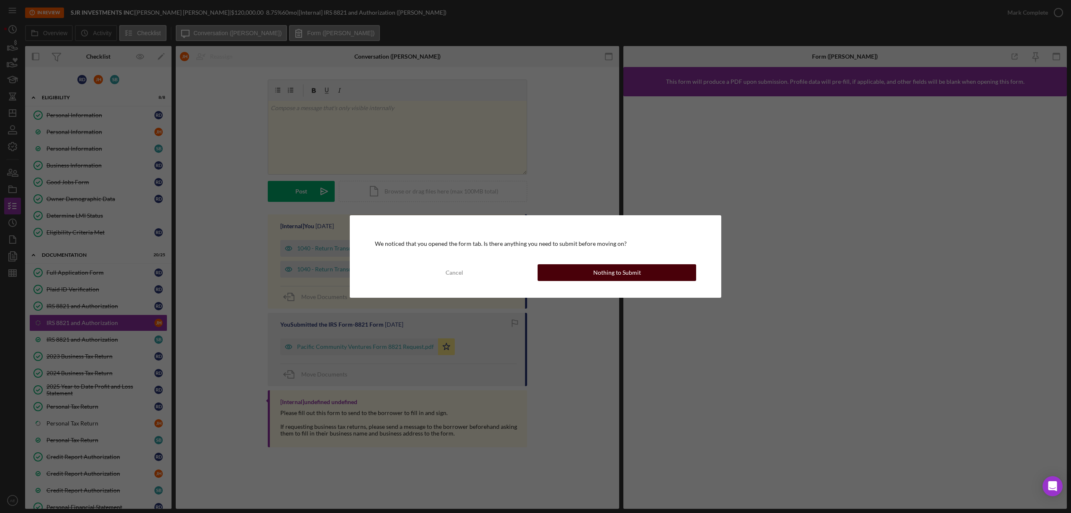
click at [614, 265] on div "Nothing to Submit" at bounding box center [617, 272] width 48 height 17
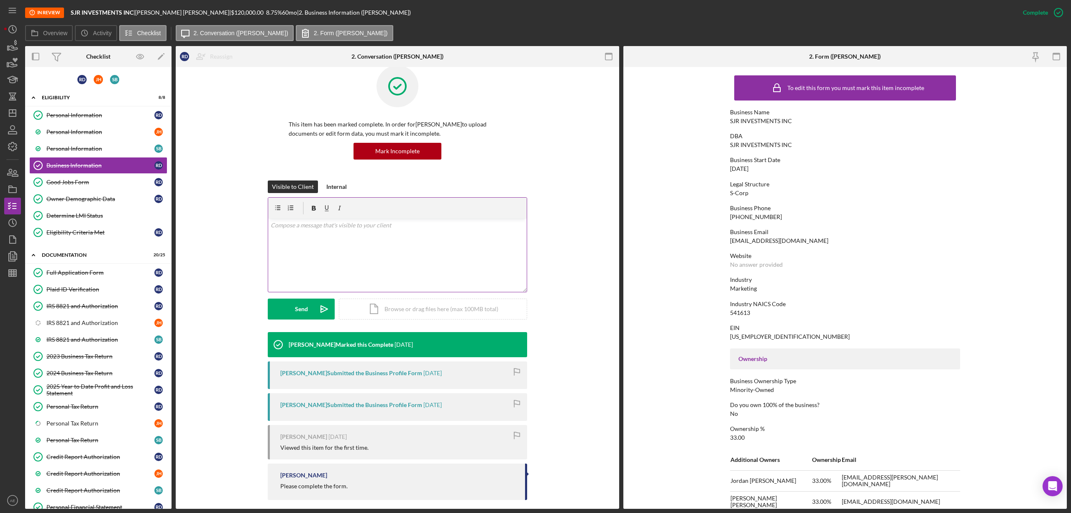
scroll to position [22, 0]
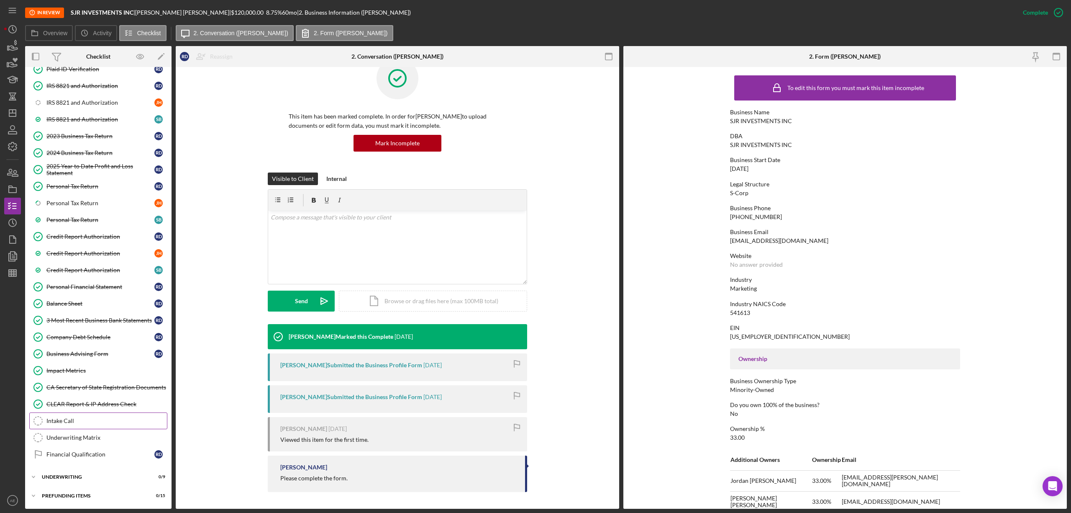
click at [71, 415] on link "Intake Call Intake Call" at bounding box center [98, 420] width 138 height 17
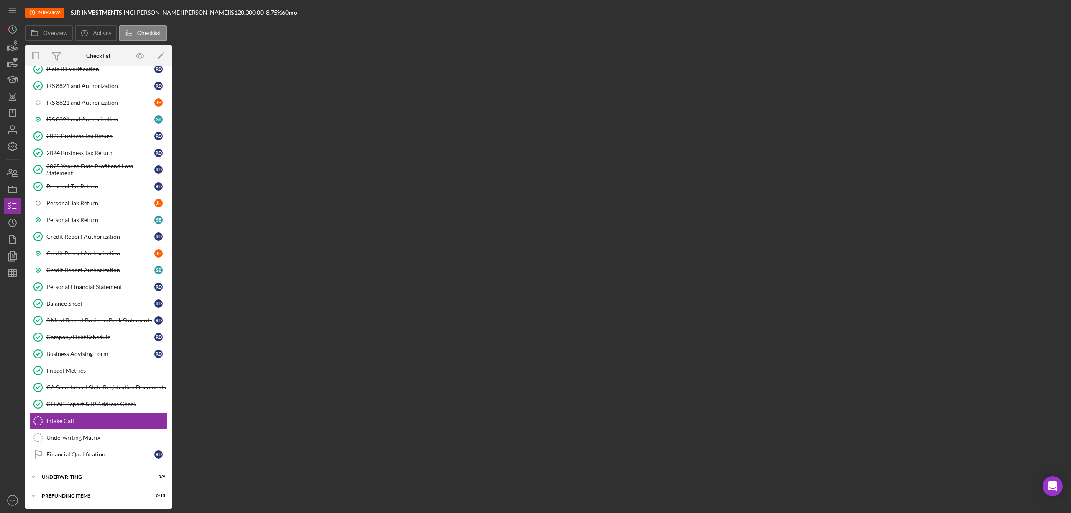
scroll to position [228, 0]
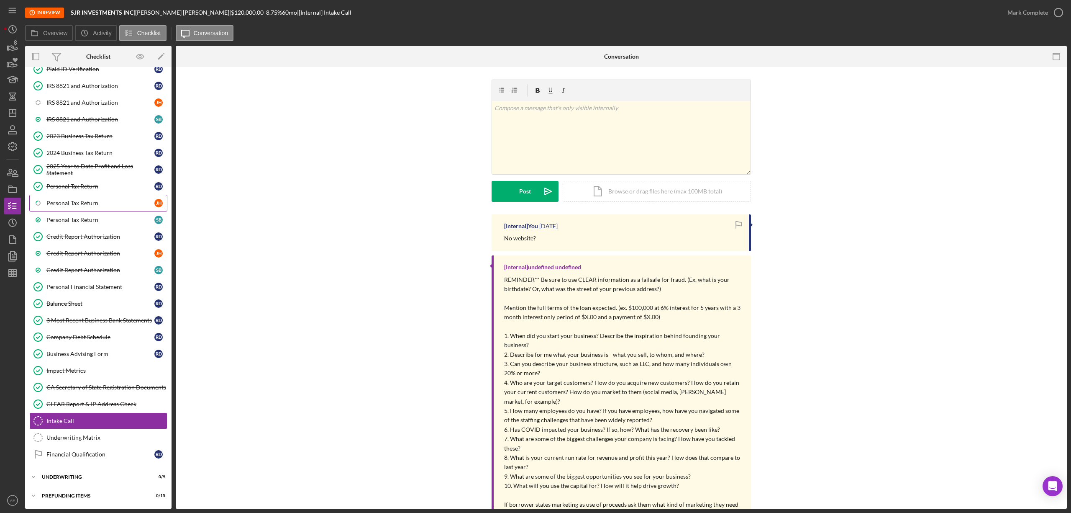
click at [87, 203] on div "Personal Tax Return" at bounding box center [100, 203] width 108 height 7
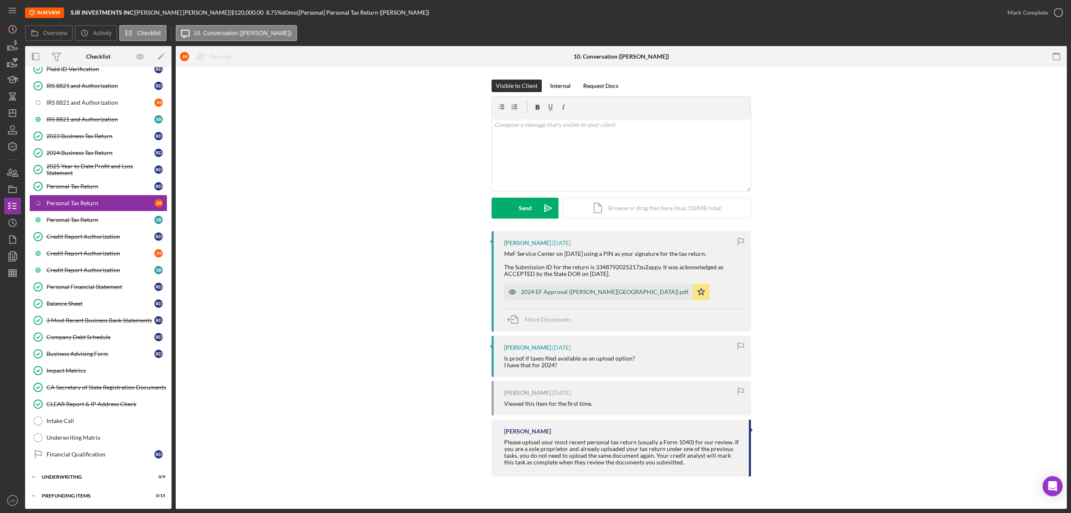
scroll to position [228, 0]
click at [544, 290] on div "2024 EF Approval (HARTZ, JORDAN).pdf" at bounding box center [605, 291] width 168 height 7
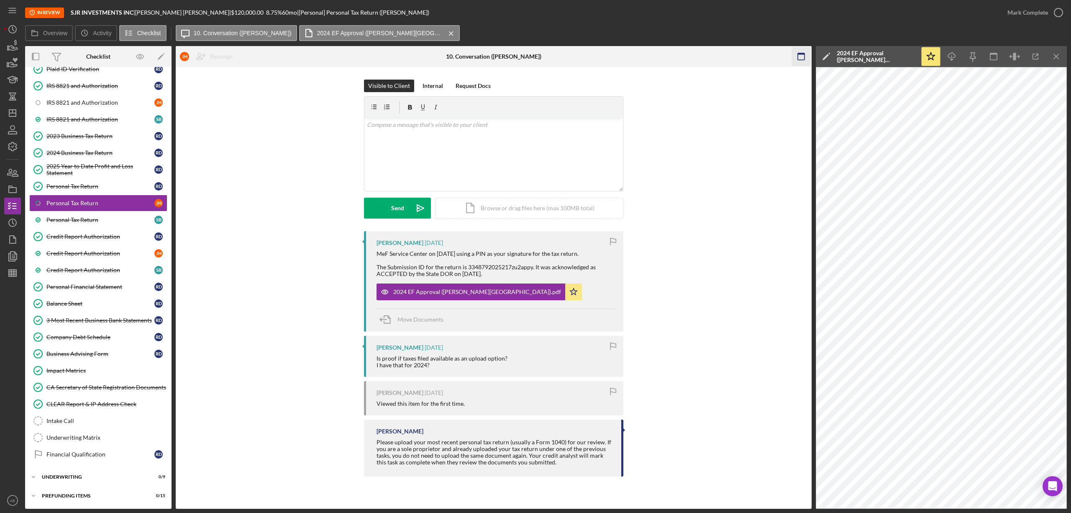
click at [798, 63] on icon "button" at bounding box center [801, 56] width 19 height 19
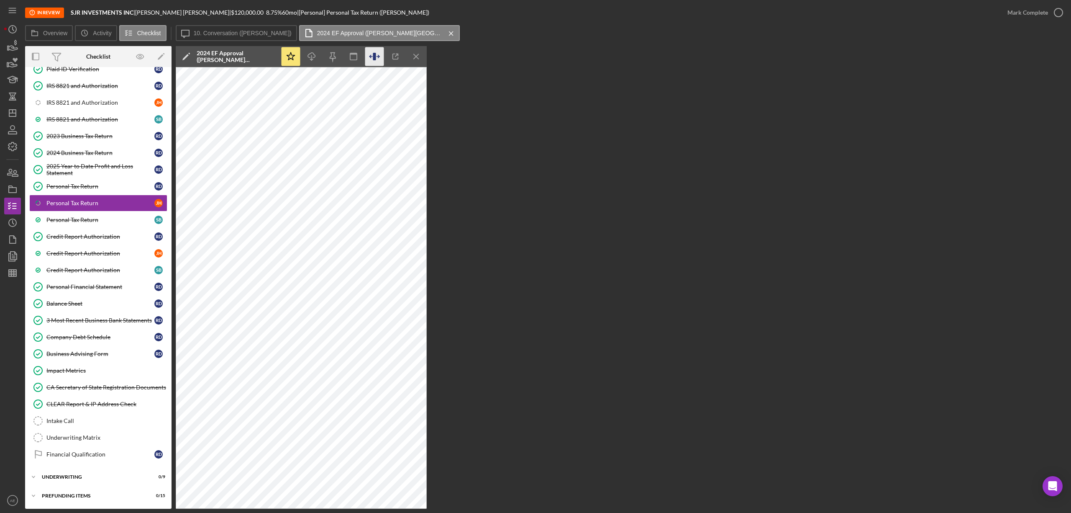
click at [372, 58] on icon "button" at bounding box center [374, 56] width 19 height 19
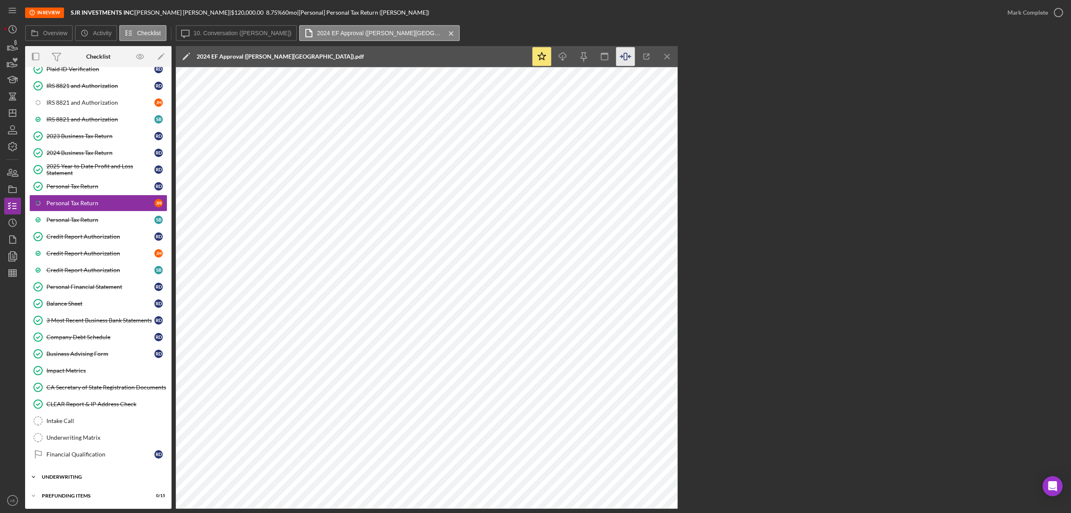
click at [77, 479] on div "Underwriting" at bounding box center [101, 476] width 119 height 5
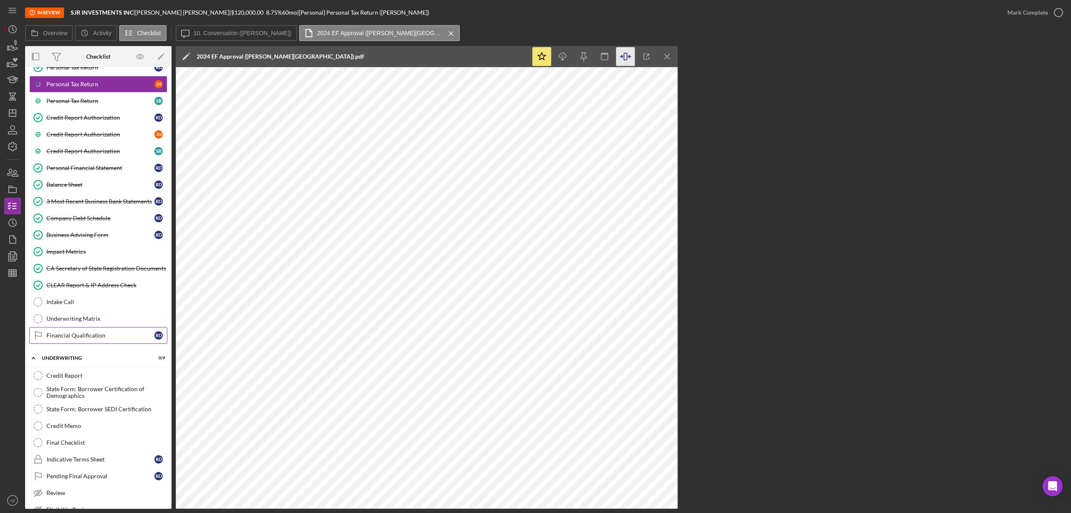
scroll to position [275, 0]
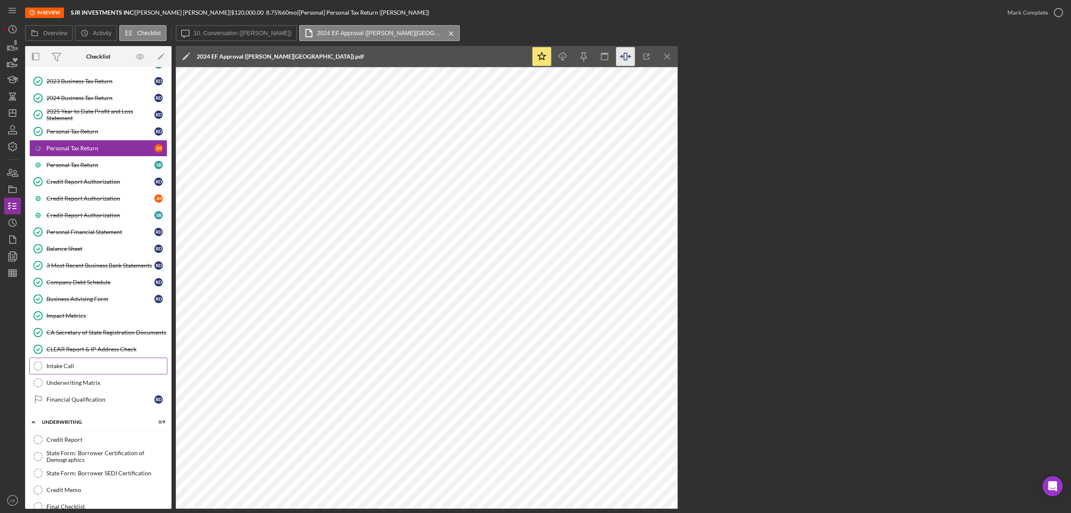
click at [73, 366] on link "Intake Call Intake Call" at bounding box center [98, 365] width 138 height 17
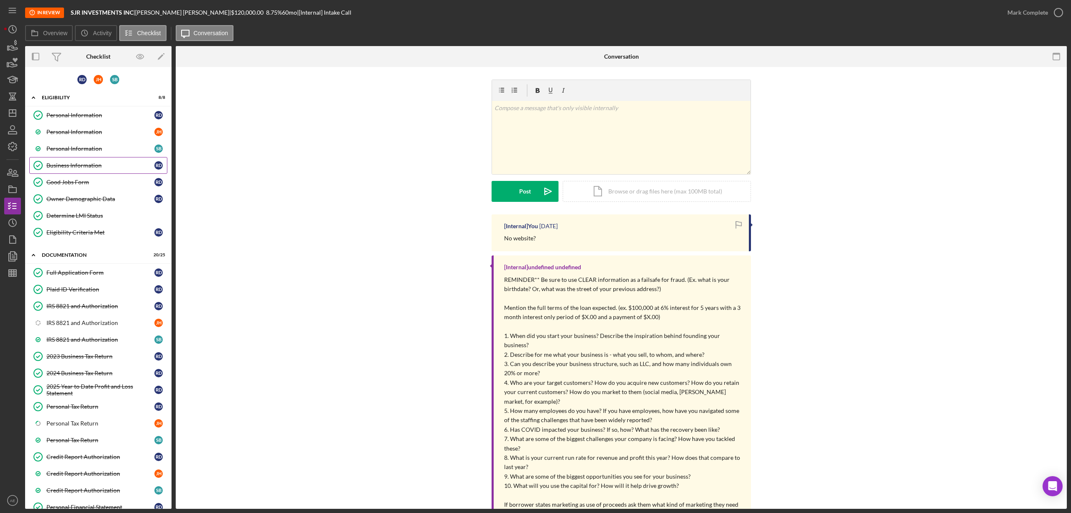
click at [87, 168] on div "Business Information" at bounding box center [100, 165] width 108 height 7
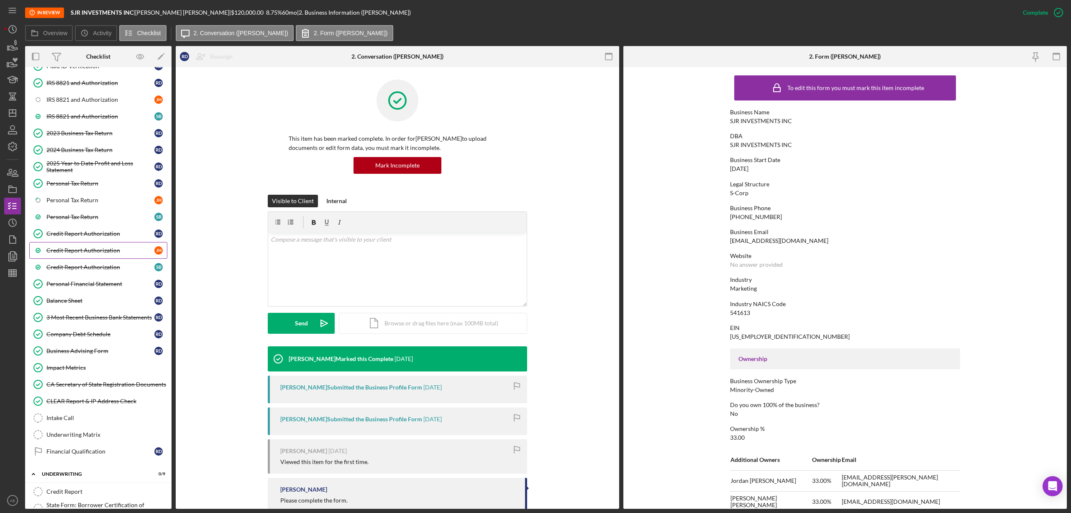
scroll to position [387, 0]
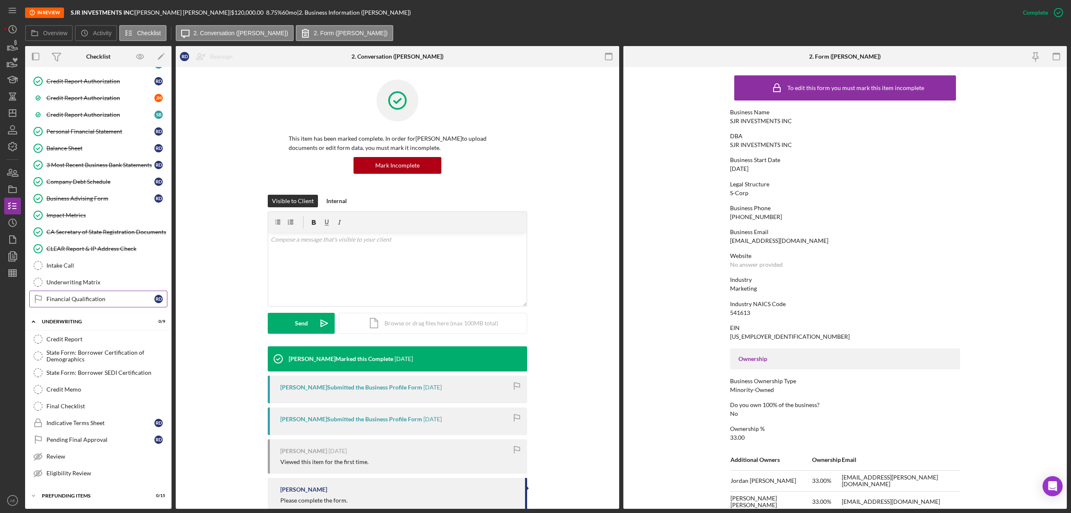
click at [88, 299] on div "Financial Qualification" at bounding box center [100, 298] width 108 height 7
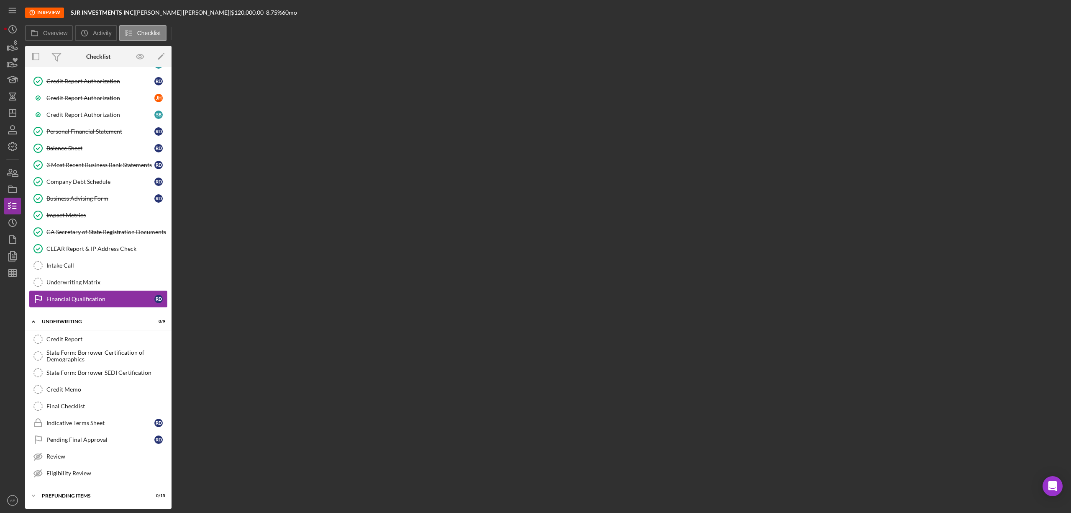
scroll to position [386, 0]
click at [103, 258] on link "Intake Call Intake Call" at bounding box center [98, 265] width 138 height 17
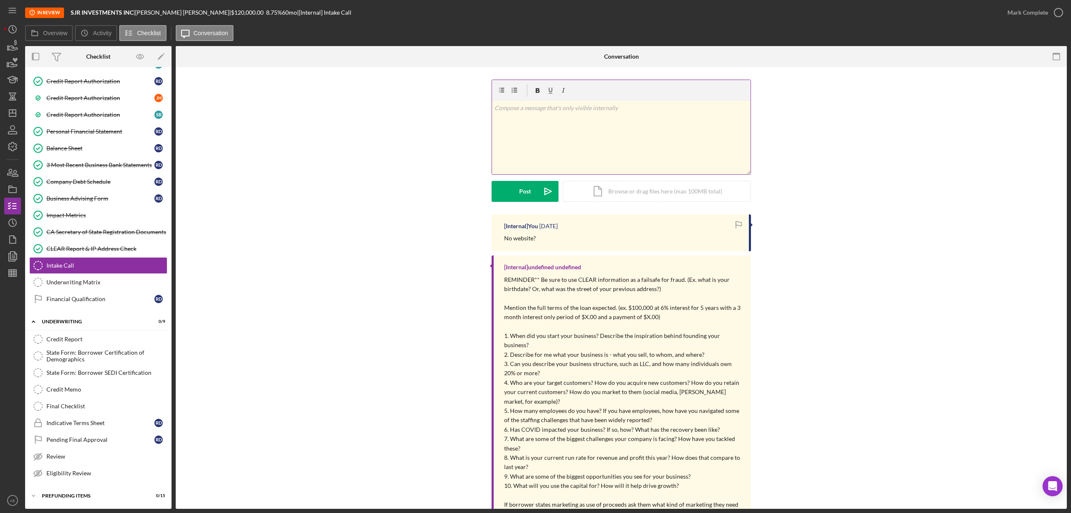
click at [578, 153] on div "v Color teal Color pink Remove color Add row above Add row below Add column bef…" at bounding box center [621, 137] width 259 height 73
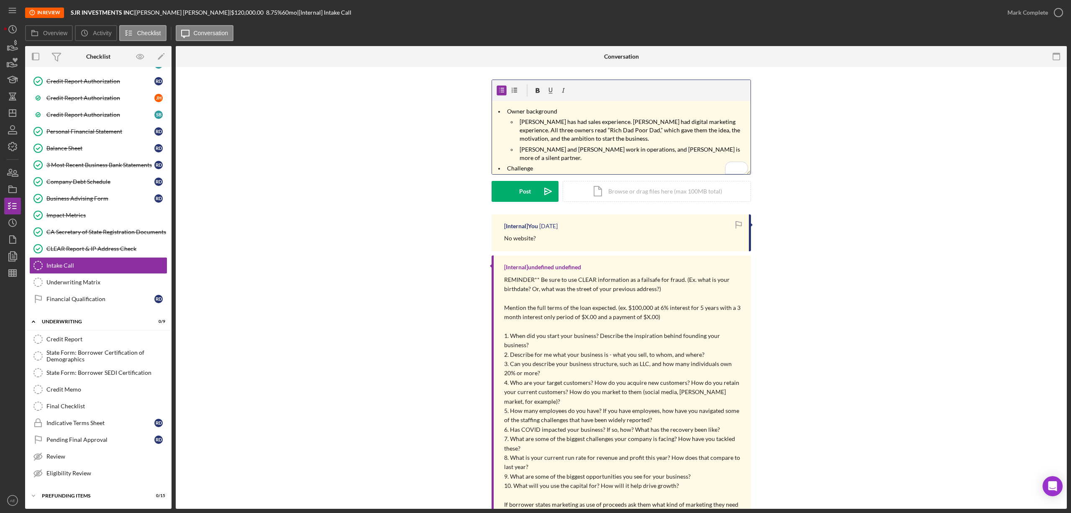
scroll to position [79, 0]
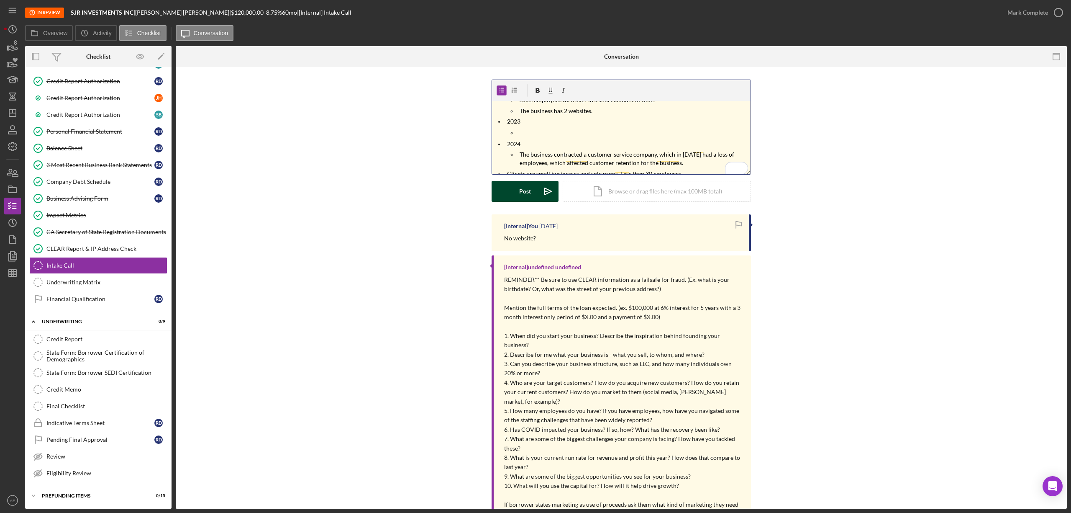
click at [539, 185] on icon "Icon/icon-invite-send" at bounding box center [548, 191] width 21 height 21
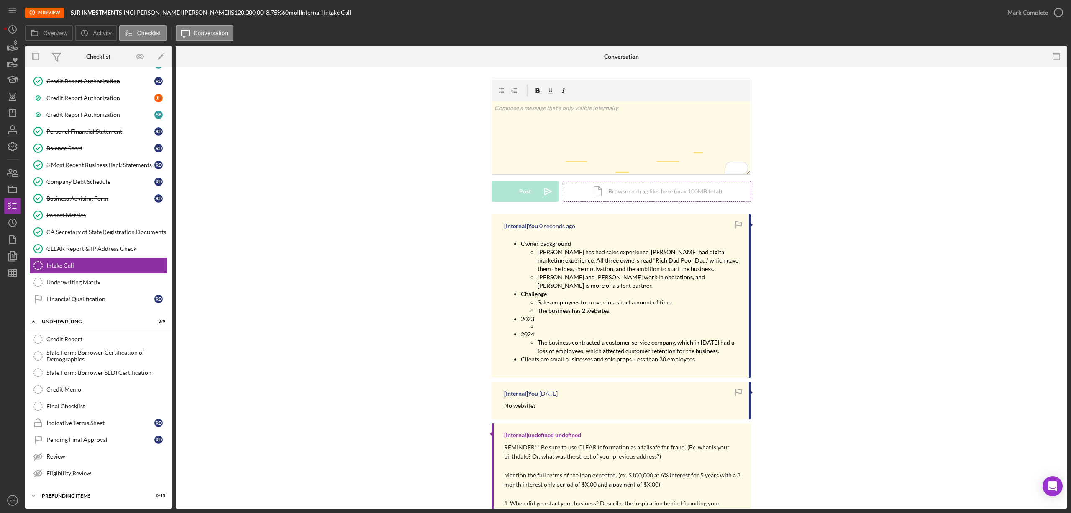
scroll to position [0, 0]
click at [1022, 14] on div "Mark Complete" at bounding box center [1028, 12] width 41 height 17
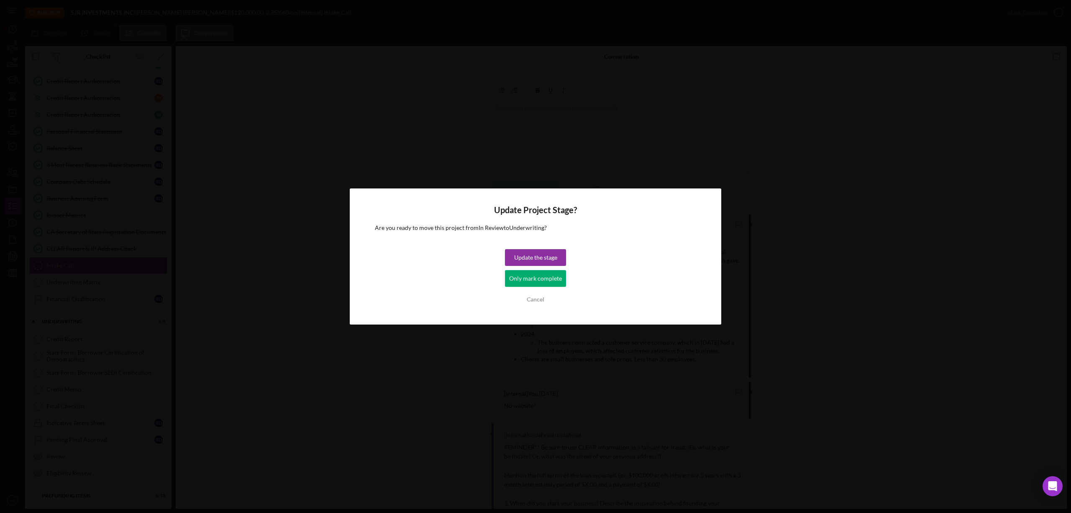
click at [533, 280] on div "Only mark complete" at bounding box center [535, 278] width 53 height 17
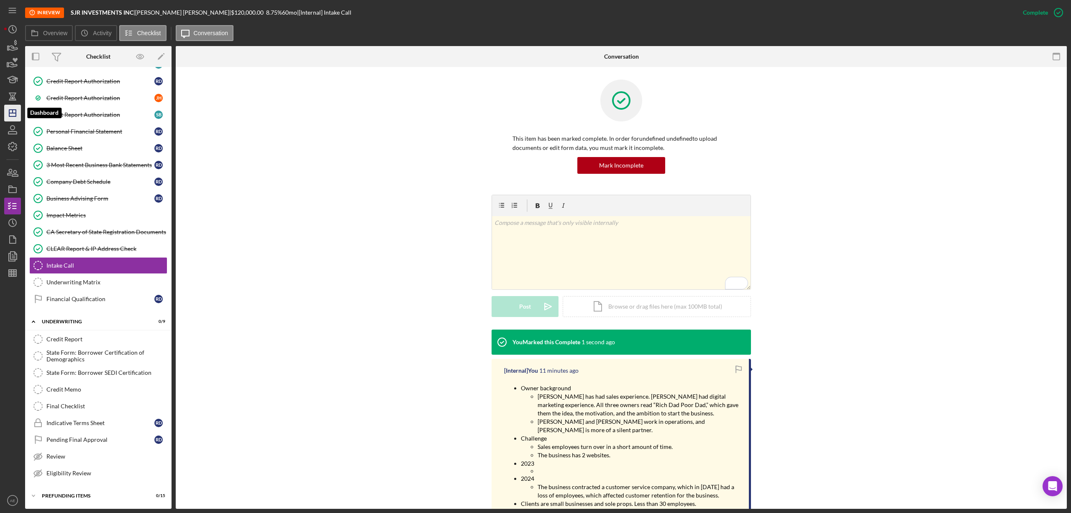
click at [15, 114] on icon "Icon/Dashboard" at bounding box center [12, 113] width 21 height 21
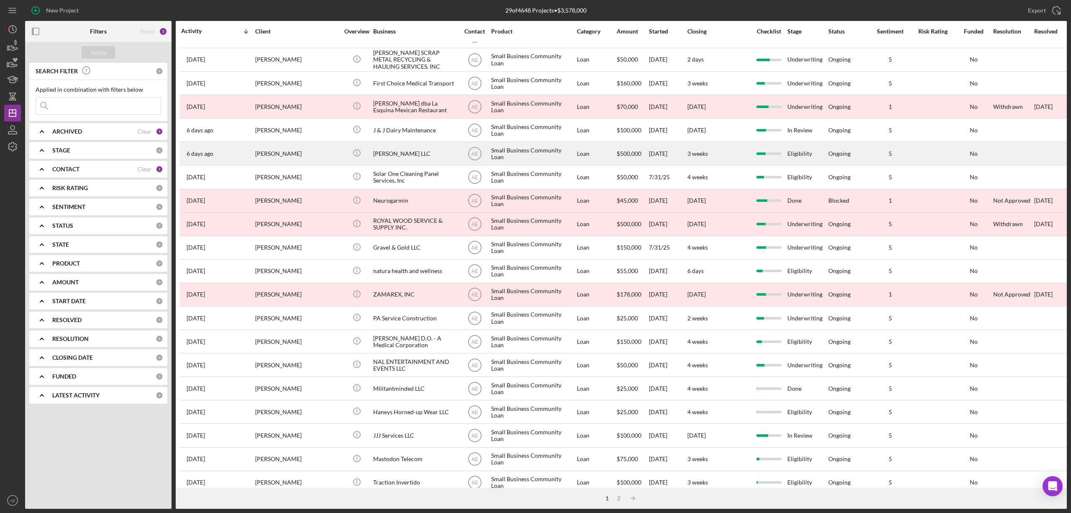
scroll to position [153, 0]
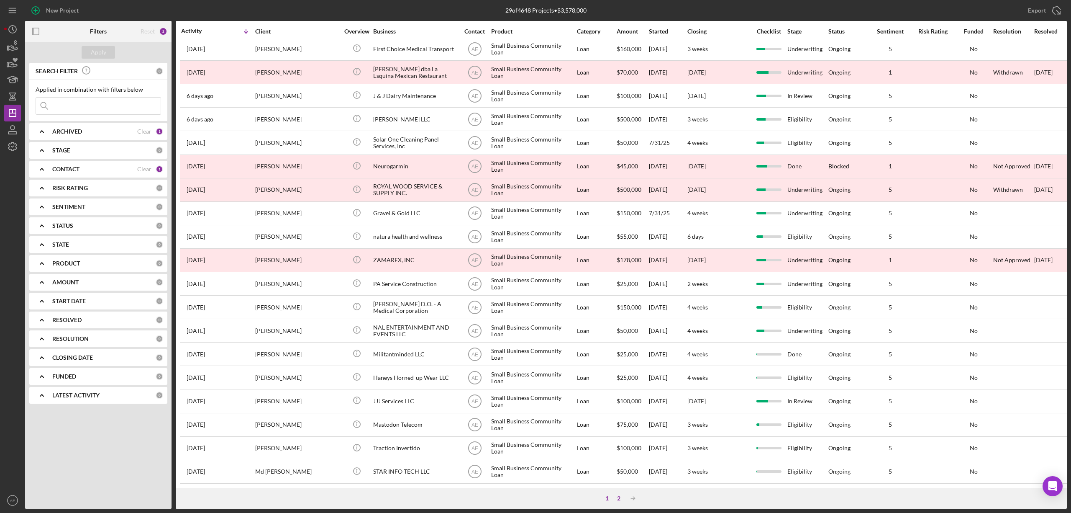
click at [617, 499] on div "2" at bounding box center [619, 498] width 12 height 7
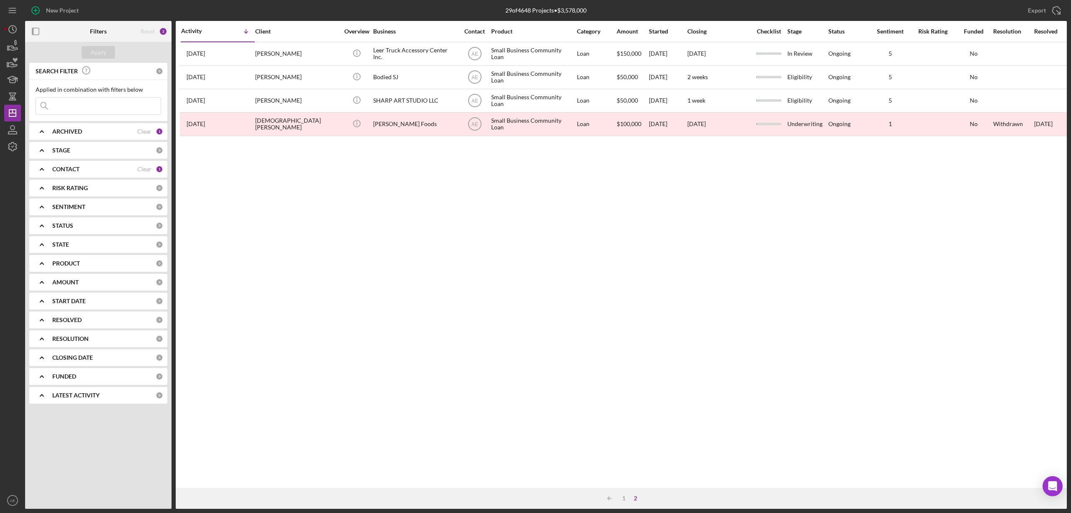
scroll to position [0, 0]
click at [627, 501] on div "1" at bounding box center [624, 498] width 12 height 7
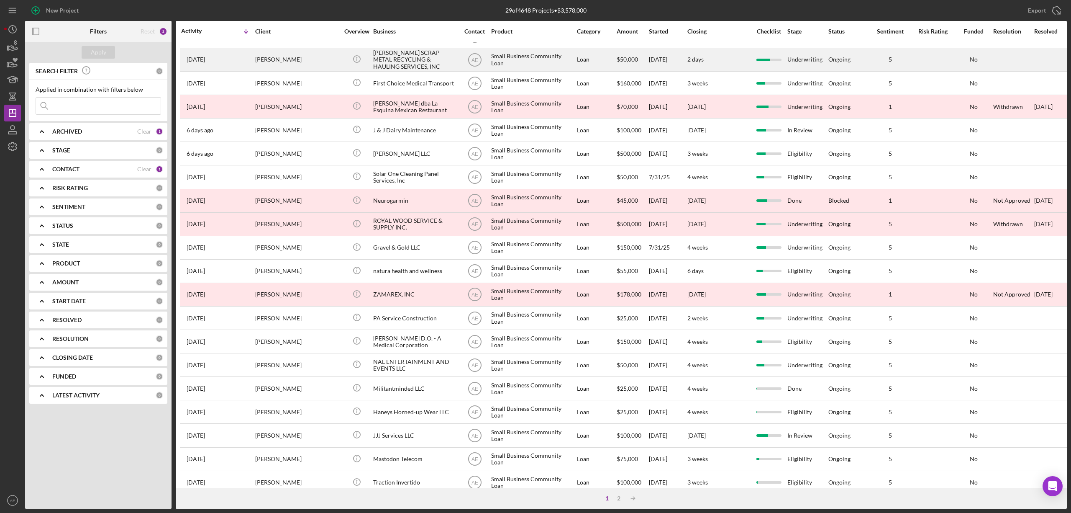
scroll to position [153, 0]
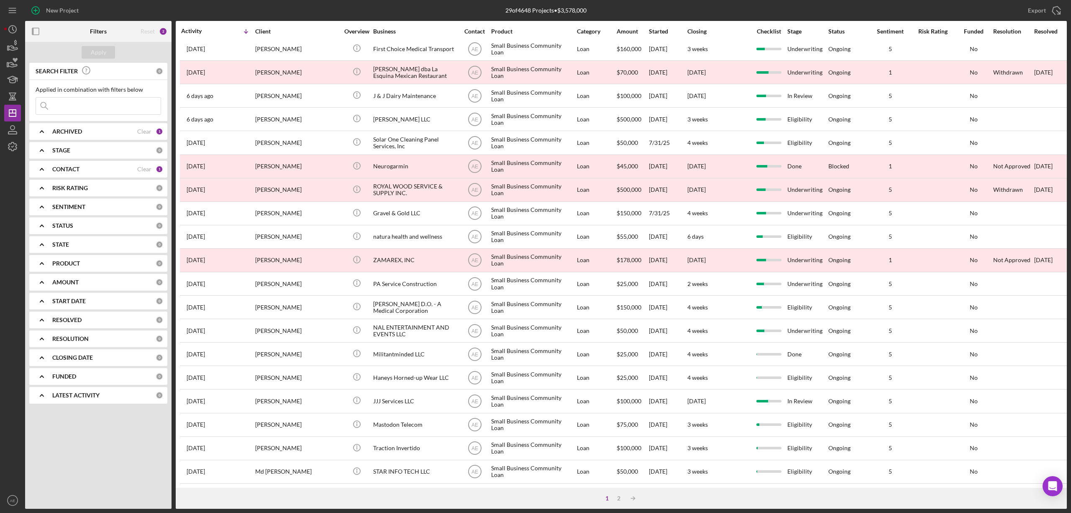
click at [111, 171] on div "CONTACT" at bounding box center [94, 169] width 85 height 7
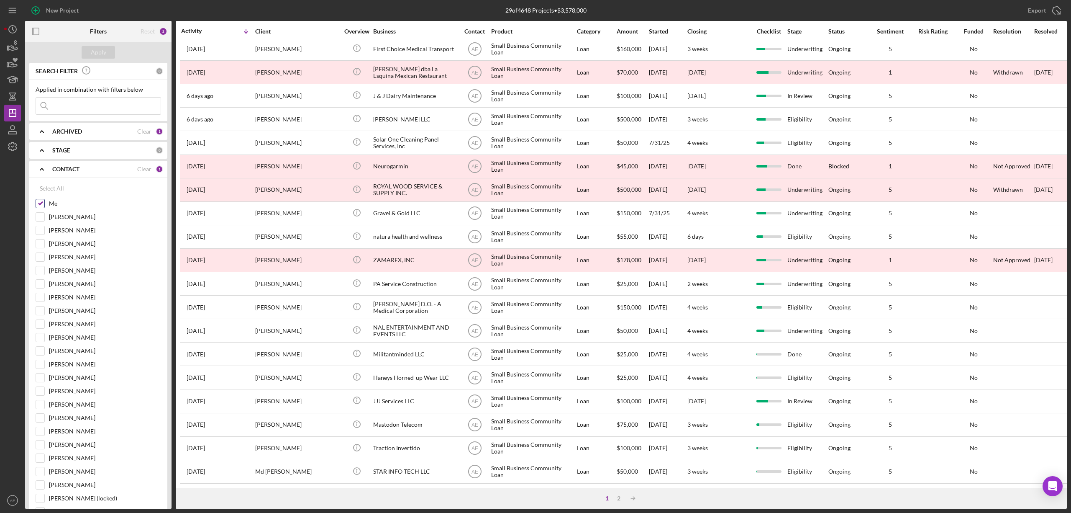
click at [39, 200] on input "Me" at bounding box center [40, 203] width 8 height 8
checkbox input "false"
click at [85, 104] on input at bounding box center [98, 106] width 125 height 17
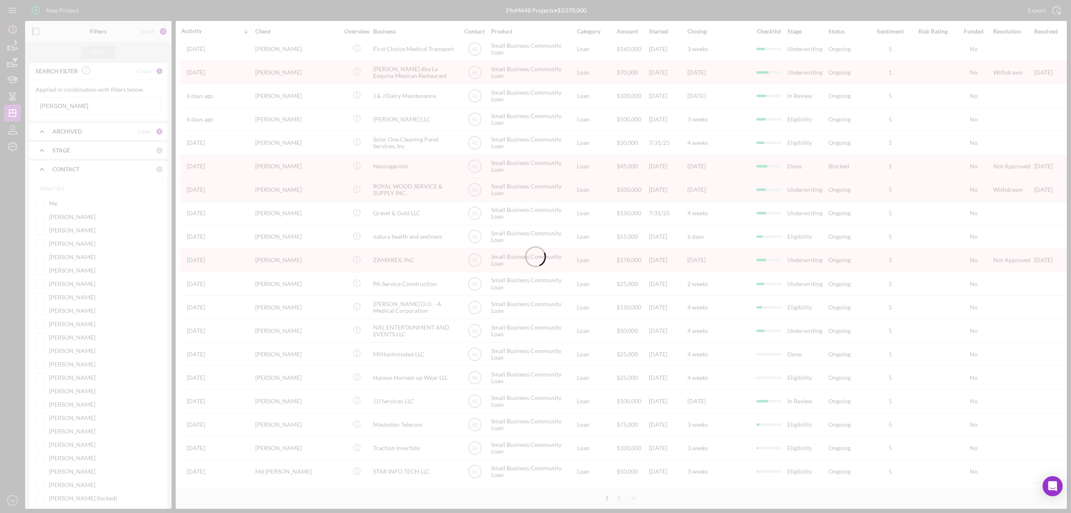
scroll to position [0, 0]
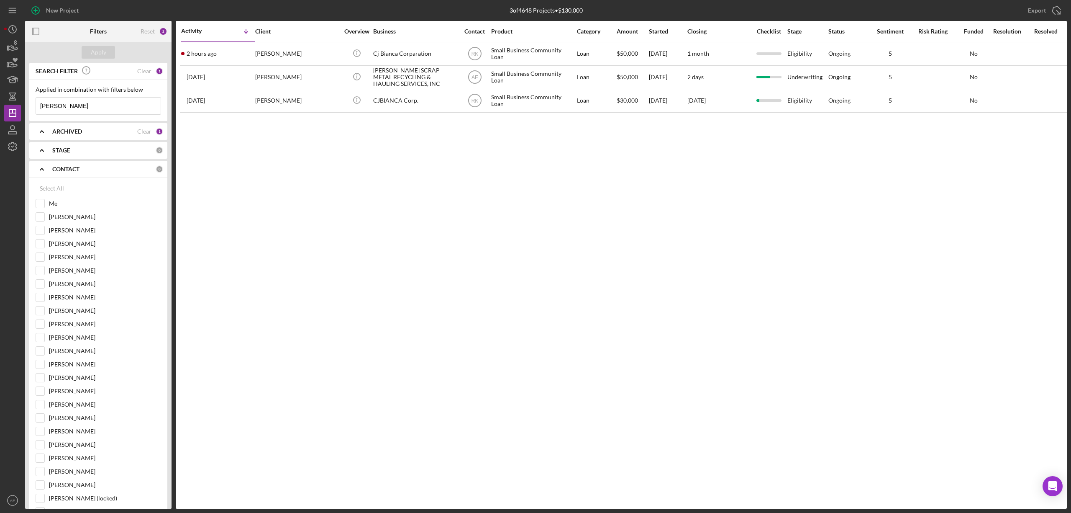
type input "lopez"
drag, startPoint x: 79, startPoint y: 105, endPoint x: -6, endPoint y: 114, distance: 85.8
click at [0, 114] on html "New Project 3 of 4648 Projects • $130,000 Export Icon/Export Filters Reset 2 Ap…" at bounding box center [535, 256] width 1071 height 513
click at [43, 200] on input "Me" at bounding box center [40, 203] width 8 height 8
checkbox input "true"
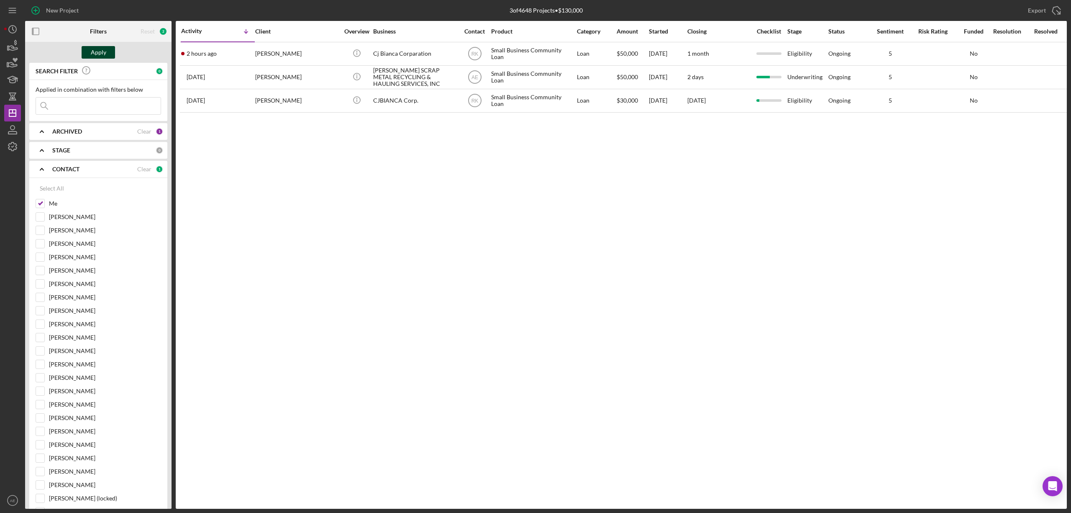
click at [96, 54] on div "Apply" at bounding box center [98, 52] width 15 height 13
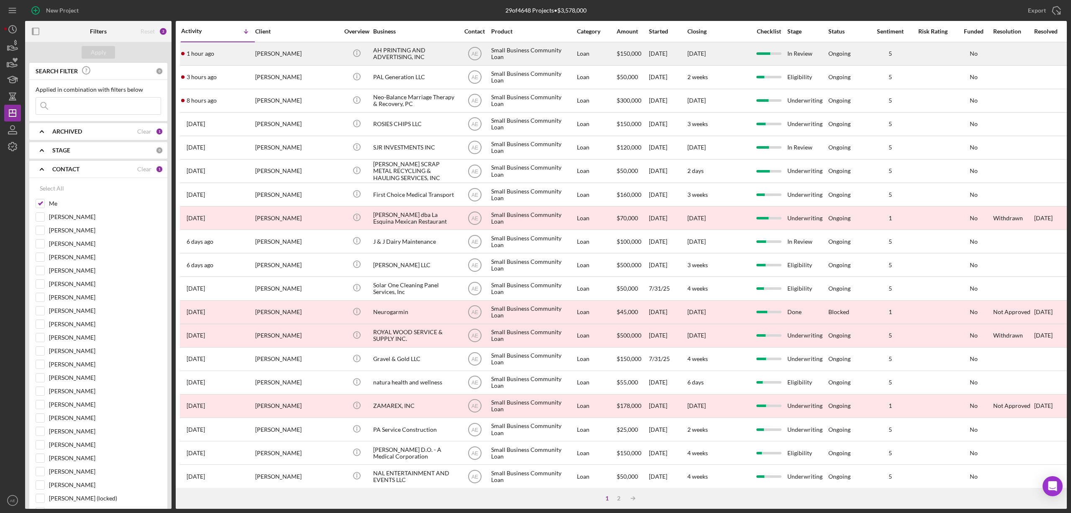
click at [272, 55] on div "[PERSON_NAME]" at bounding box center [297, 54] width 84 height 22
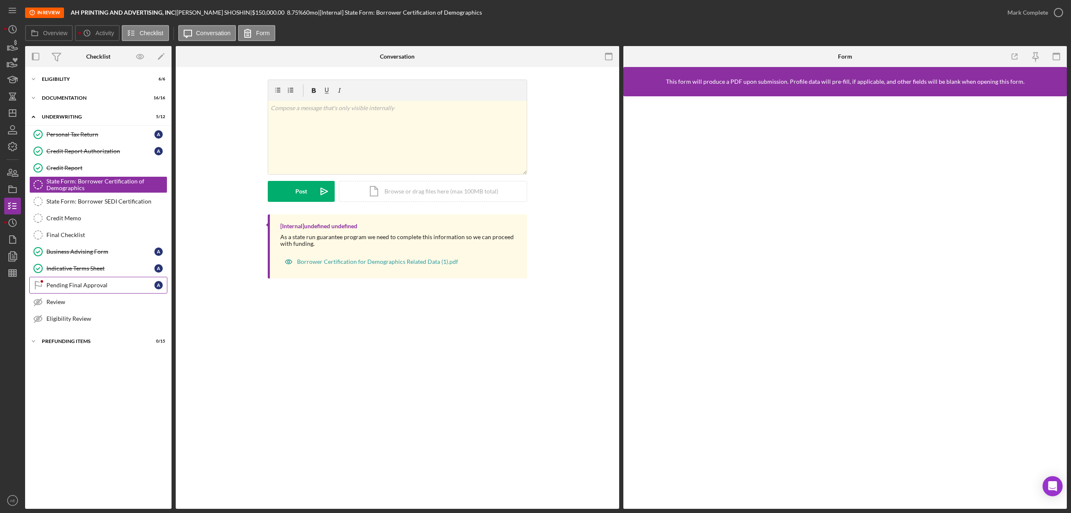
click at [99, 288] on div "Pending Final Approval" at bounding box center [100, 285] width 108 height 7
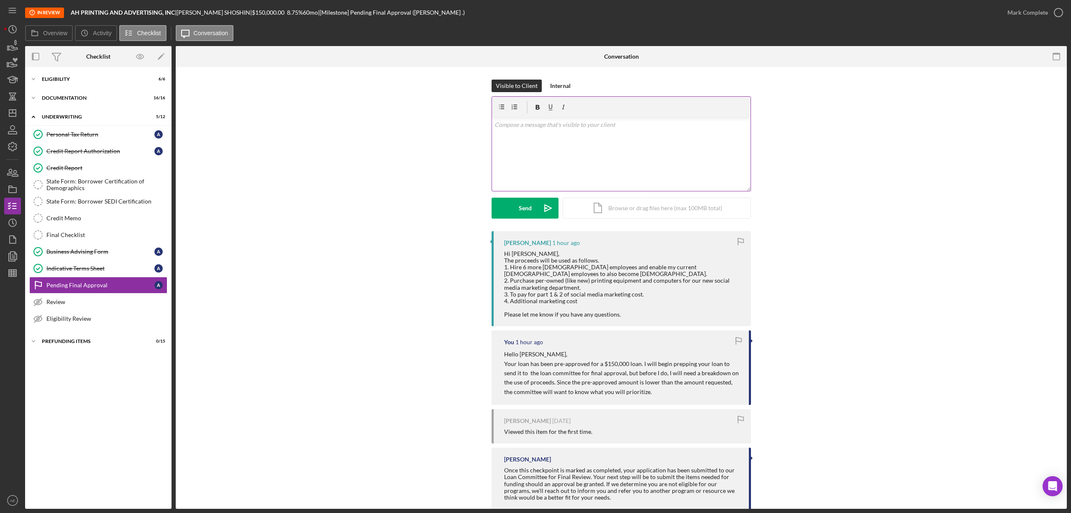
click at [552, 145] on div "v Color teal Color pink Remove color Add row above Add row below Add column bef…" at bounding box center [621, 154] width 259 height 73
click at [572, 146] on div "v Color teal Color pink Remove color Add row above Add row below Add column bef…" at bounding box center [621, 154] width 259 height 73
click at [527, 208] on div "Send" at bounding box center [525, 208] width 13 height 21
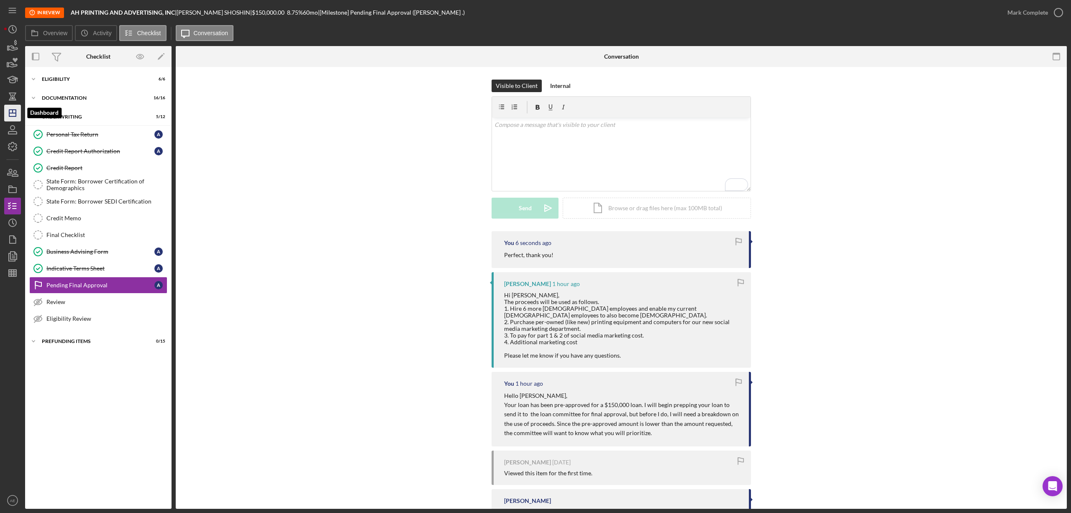
click at [12, 109] on icon "Icon/Dashboard" at bounding box center [12, 113] width 21 height 21
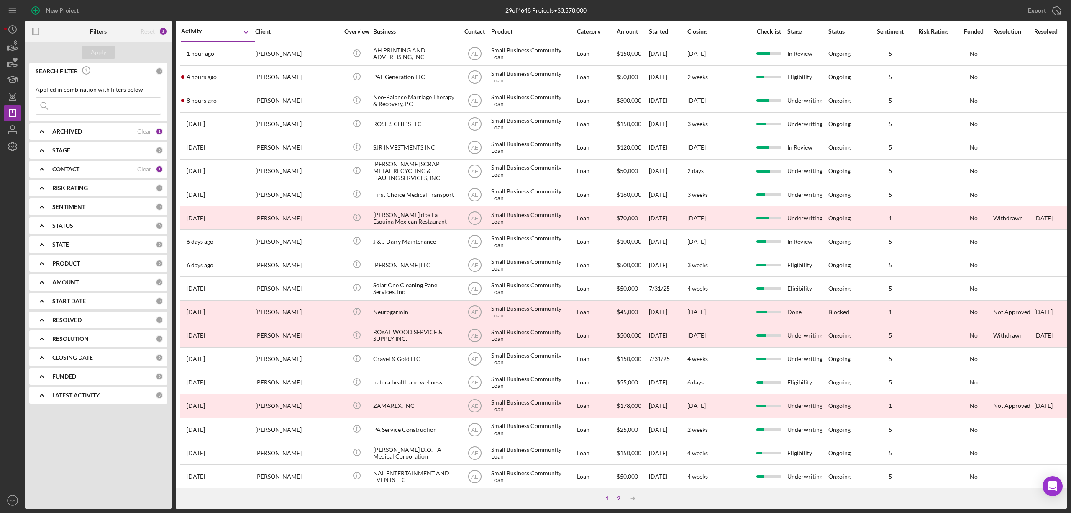
click at [618, 495] on div "2" at bounding box center [619, 498] width 12 height 7
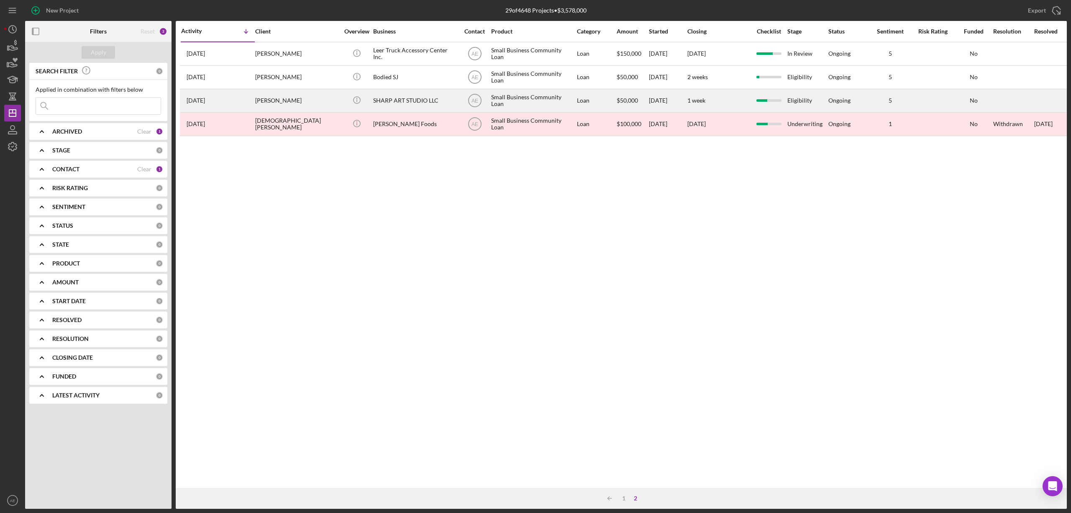
click at [292, 98] on div "MONTI SHARP" at bounding box center [297, 101] width 84 height 22
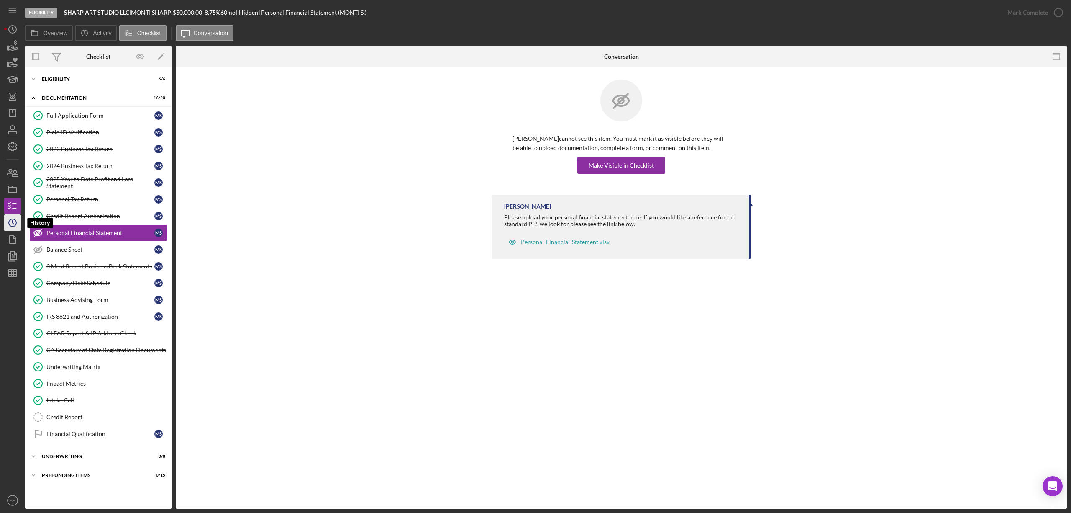
click at [15, 223] on icon "Icon/History" at bounding box center [12, 222] width 21 height 21
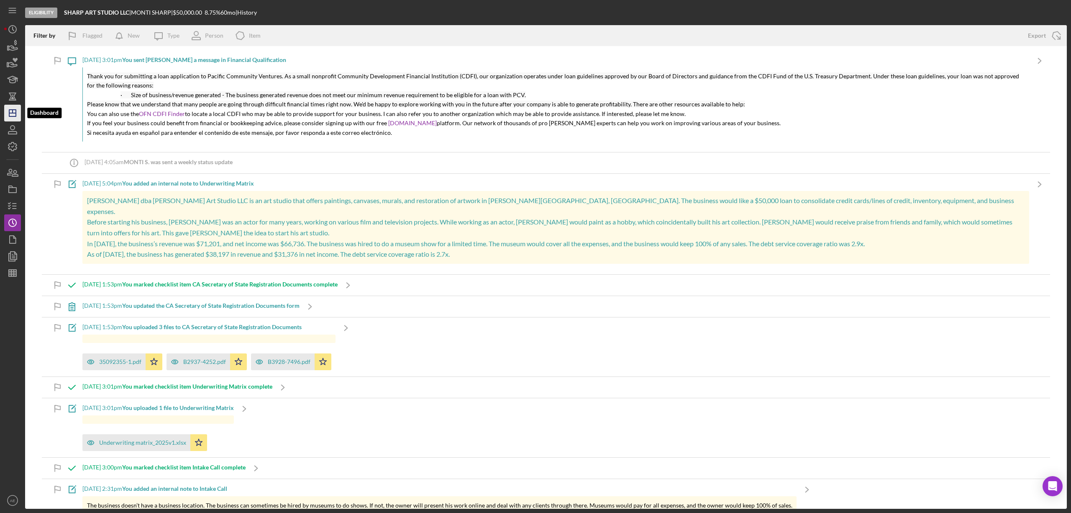
drag, startPoint x: 16, startPoint y: 111, endPoint x: 21, endPoint y: 113, distance: 4.9
click at [16, 111] on polygon "button" at bounding box center [12, 113] width 7 height 7
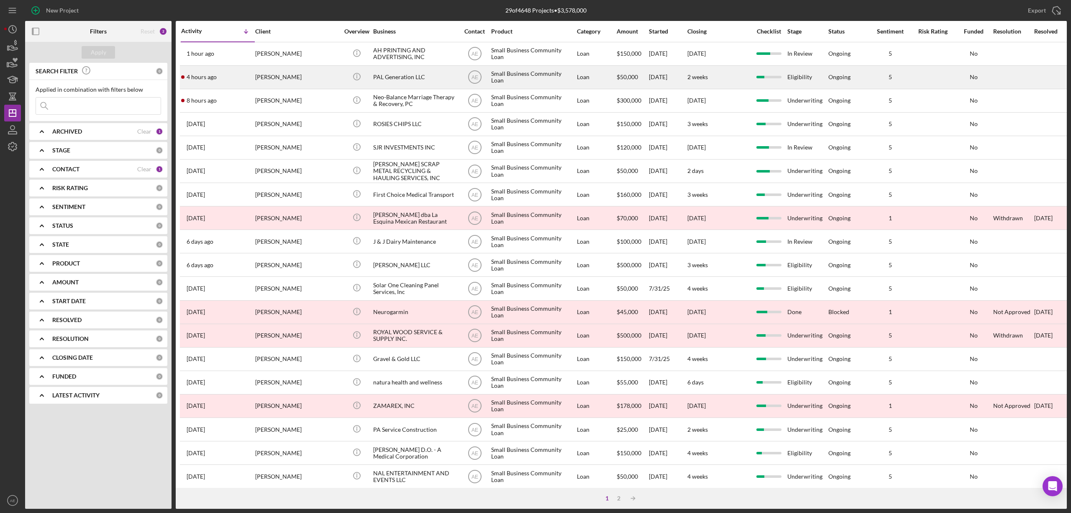
click at [306, 75] on div "[PERSON_NAME]" at bounding box center [297, 77] width 84 height 22
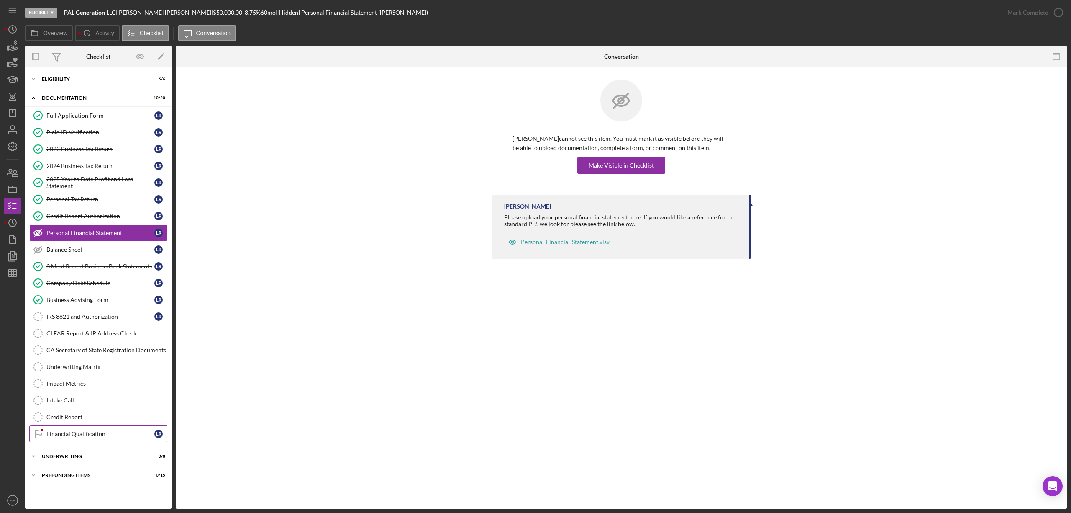
click at [80, 434] on link "Financial Qualification Financial Qualification L R" at bounding box center [98, 433] width 138 height 17
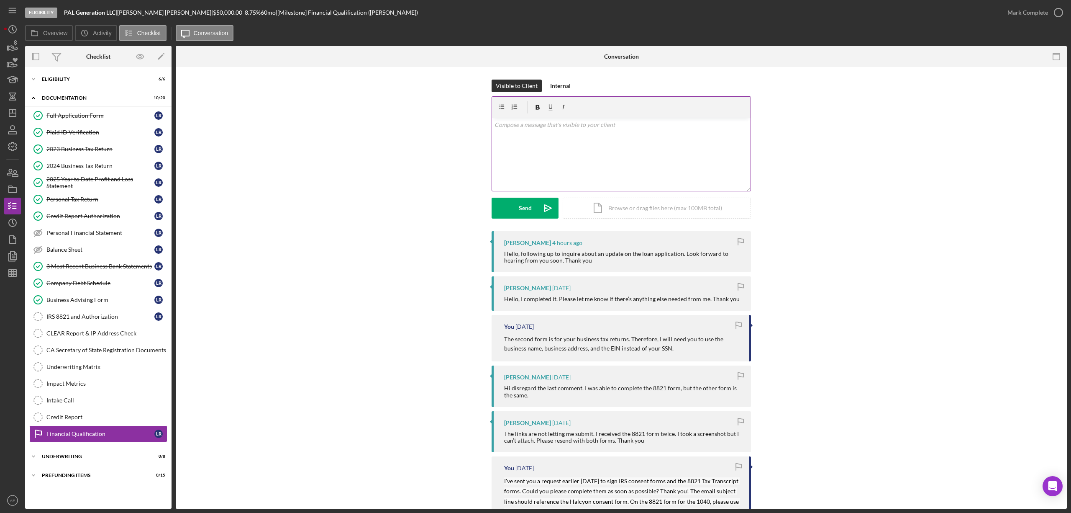
click at [586, 161] on div "v Color teal Color pink Remove color Add row above Add row below Add column bef…" at bounding box center [621, 154] width 259 height 73
click at [492, 150] on div "v Color teal Color pink Remove color Add row above Add row below Add column bef…" at bounding box center [621, 154] width 259 height 73
click at [496, 154] on div "v Color teal Color pink Remove color Add row above Add row below Add column bef…" at bounding box center [621, 154] width 259 height 73
click at [655, 144] on p "Your application is my underwriting queue. There are a few application ahead of…" at bounding box center [622, 153] width 254 height 19
click at [657, 149] on p "Your application is my underwriting queue. There are a few application ahead of…" at bounding box center [622, 153] width 254 height 19
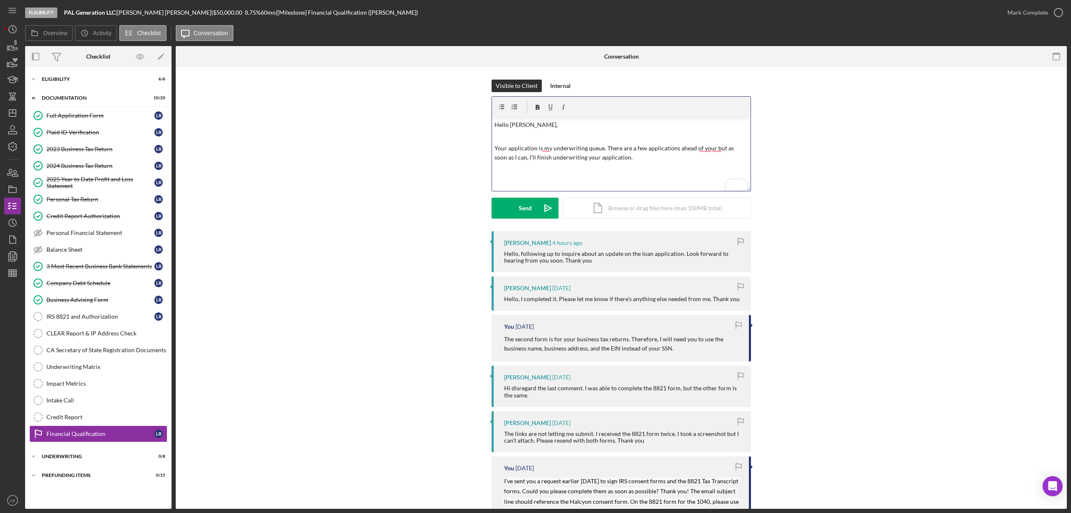
click at [703, 149] on p "Your application is my underwriting queue. There are a few applications ahead o…" at bounding box center [622, 153] width 254 height 19
click at [716, 150] on p "Your application is my underwriting queue. There are a few applications ahead o…" at bounding box center [622, 153] width 254 height 19
click at [703, 148] on p "Your application is my underwriting queue. There are a few applications ahead o…" at bounding box center [622, 153] width 254 height 19
click at [712, 151] on p "Your application is my underwriting queue. There are a few applications ahead o…" at bounding box center [622, 153] width 254 height 19
click at [707, 148] on p "Your application is my underwriting queue. There are a few applications ahead o…" at bounding box center [622, 153] width 254 height 19
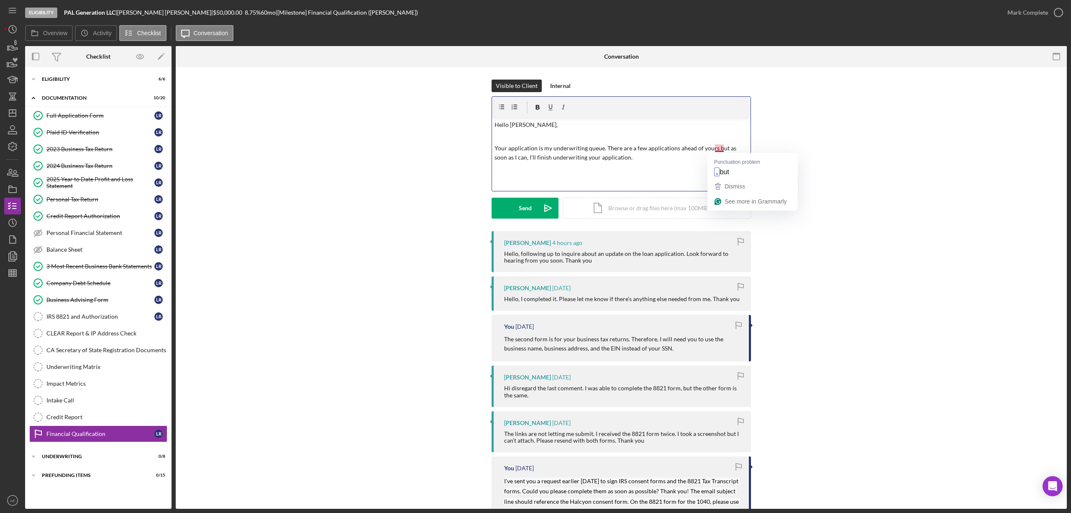
click at [720, 148] on p "Your application is my underwriting queue. There are a few applications ahead o…" at bounding box center [622, 153] width 254 height 19
click at [719, 151] on p "Your application is my underwriting queue. There are a few applications ahead o…" at bounding box center [622, 153] width 254 height 19
click at [716, 146] on p "Your application is my underwriting queue. There are a few applications ahead o…" at bounding box center [622, 153] width 254 height 19
click at [547, 147] on p "Your application is my underwriting queue. There are a few applications ahead o…" at bounding box center [622, 153] width 254 height 19
click at [544, 150] on p "Your application is my underwriting queue. There are a few applications ahead o…" at bounding box center [622, 153] width 254 height 19
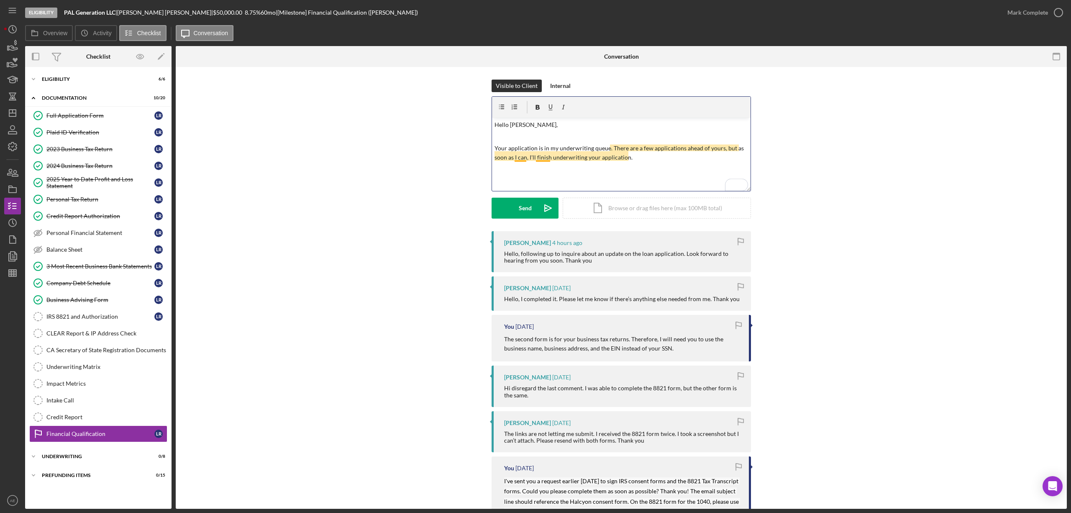
click at [518, 158] on p "Your application is in my underwriting queue. There are a few applications ahea…" at bounding box center [622, 153] width 254 height 19
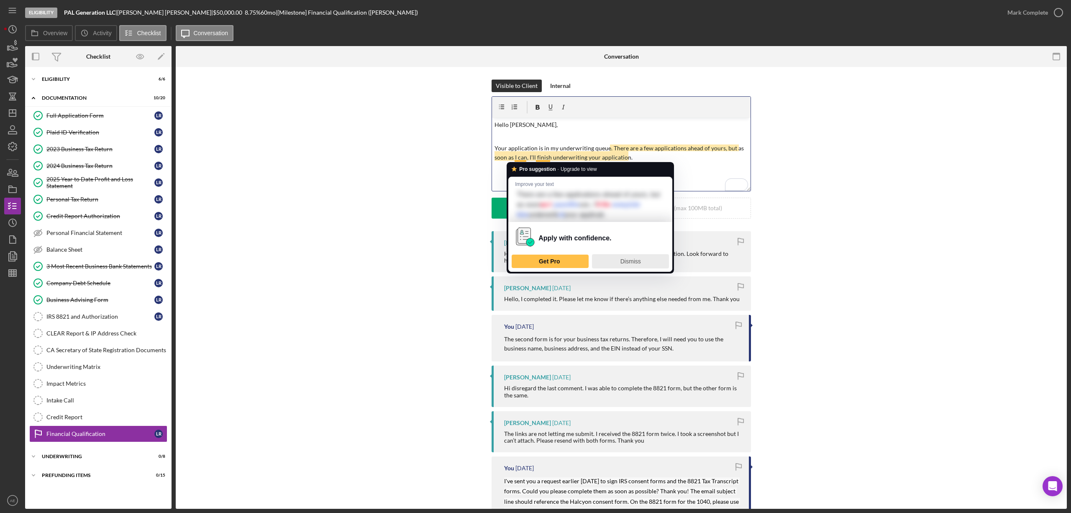
click at [631, 259] on span "Dismiss" at bounding box center [631, 261] width 21 height 7
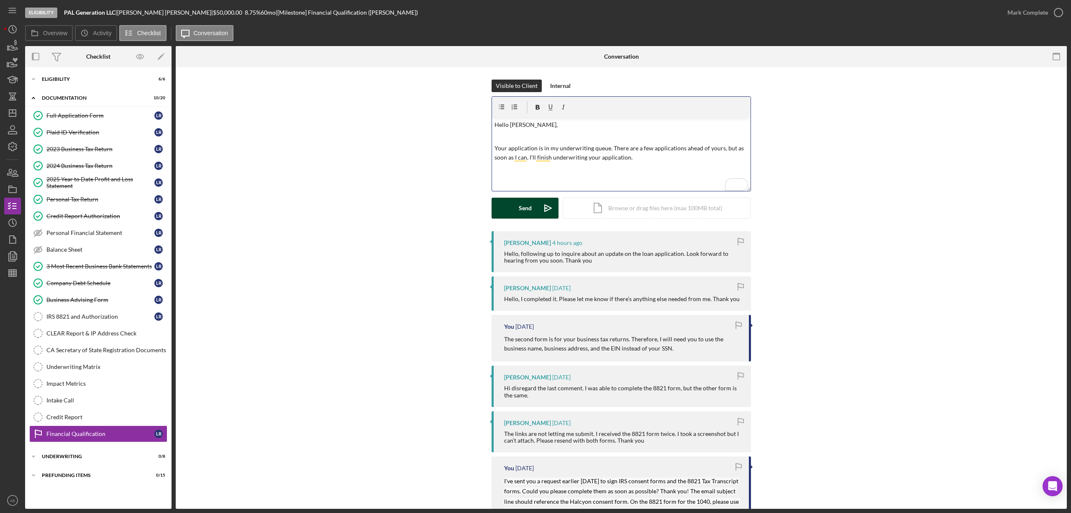
click at [530, 210] on div "Send" at bounding box center [525, 208] width 13 height 21
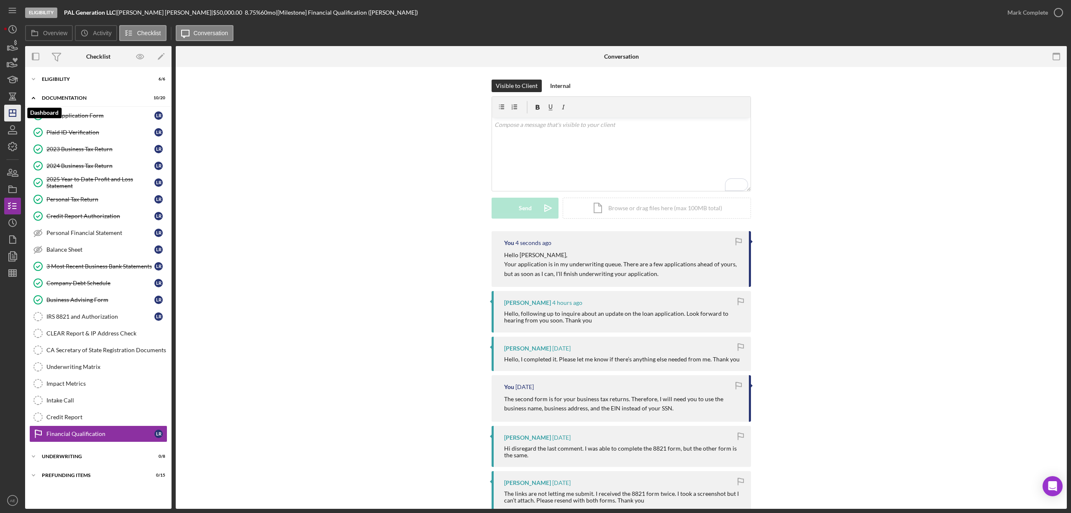
click at [8, 110] on icon "Icon/Dashboard" at bounding box center [12, 113] width 21 height 21
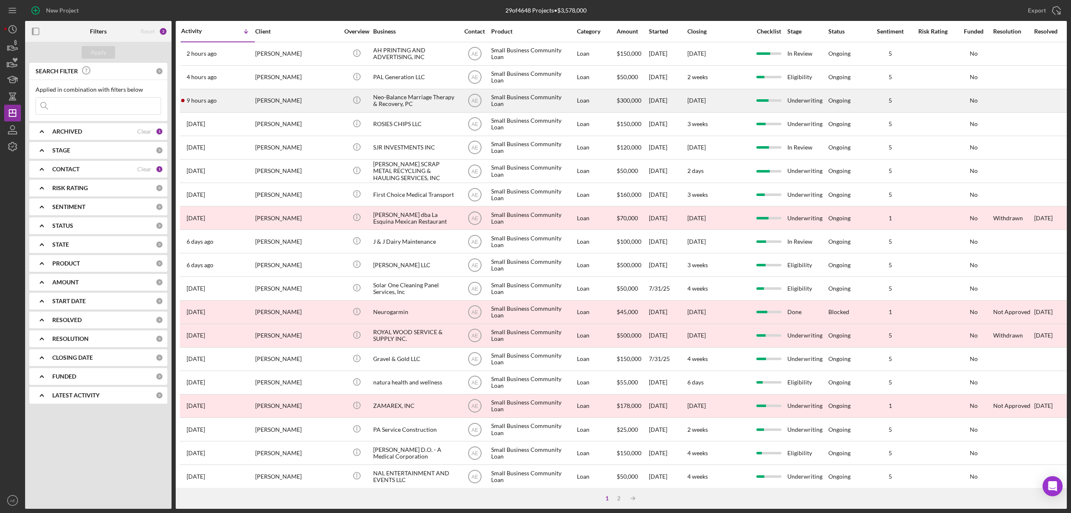
click at [330, 100] on div "[PERSON_NAME]" at bounding box center [297, 101] width 84 height 22
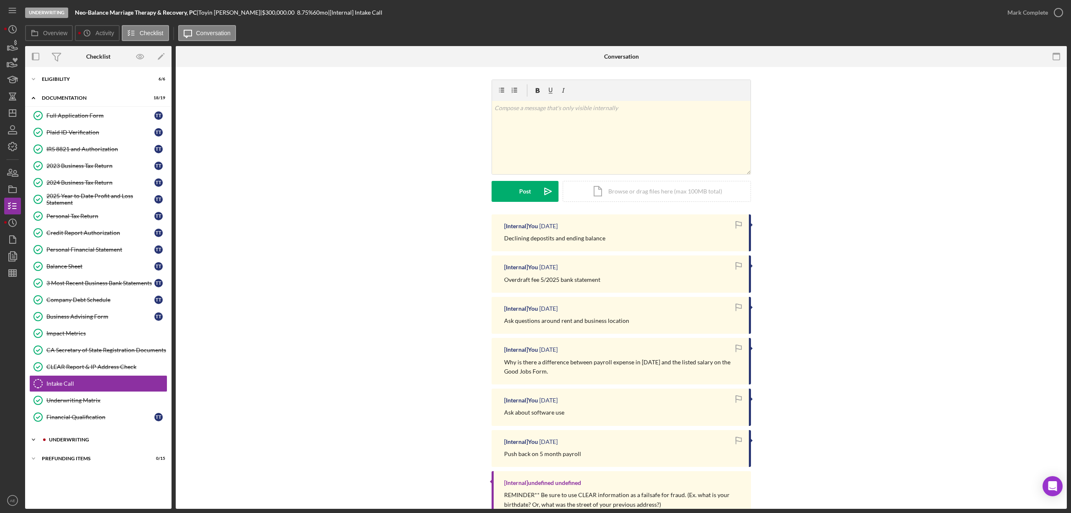
click at [79, 442] on div "Underwriting" at bounding box center [105, 439] width 112 height 5
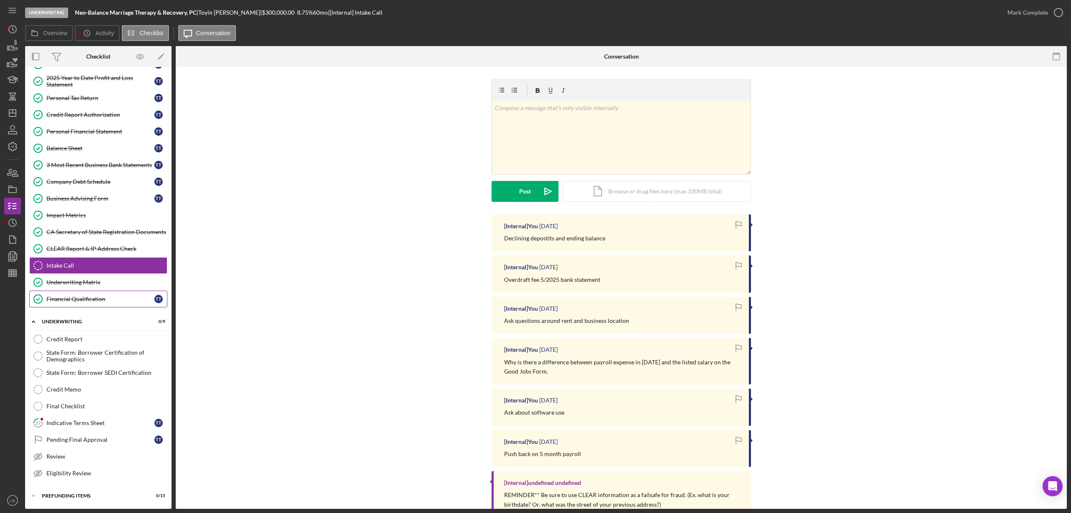
scroll to position [126, 0]
click at [85, 419] on div "Indicative Terms Sheet" at bounding box center [100, 422] width 108 height 7
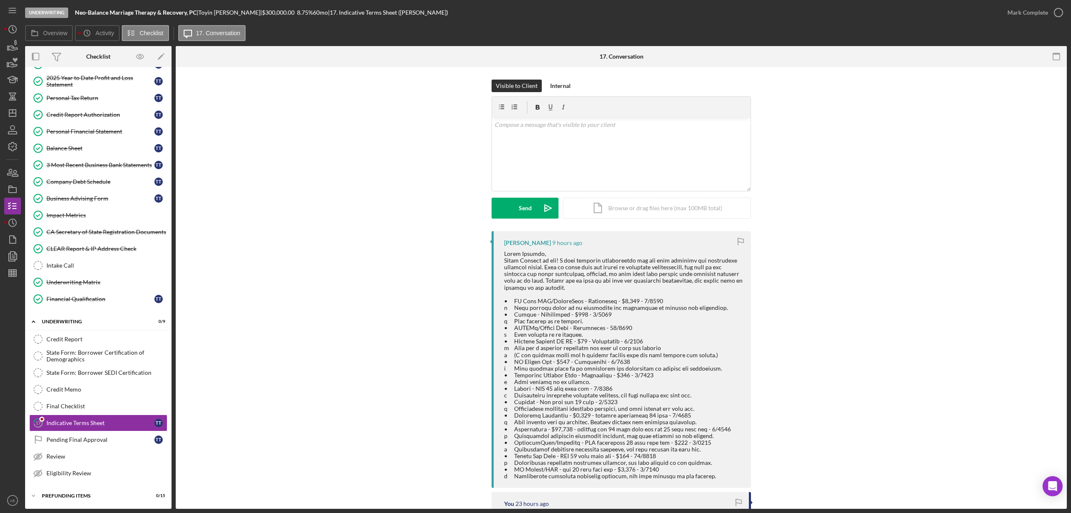
scroll to position [56, 0]
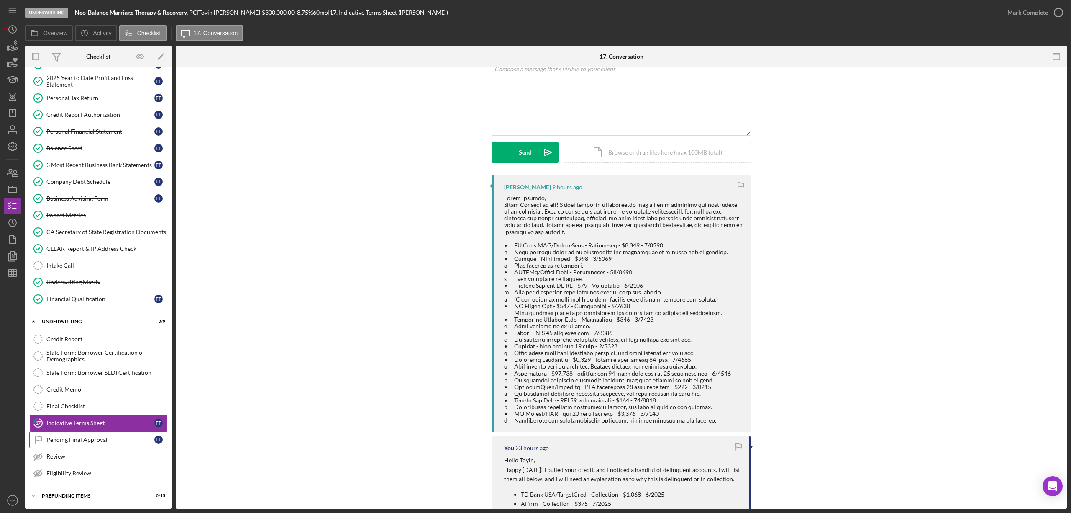
click at [94, 432] on link "Pending Final Approval Pending Final Approval T T" at bounding box center [98, 439] width 138 height 17
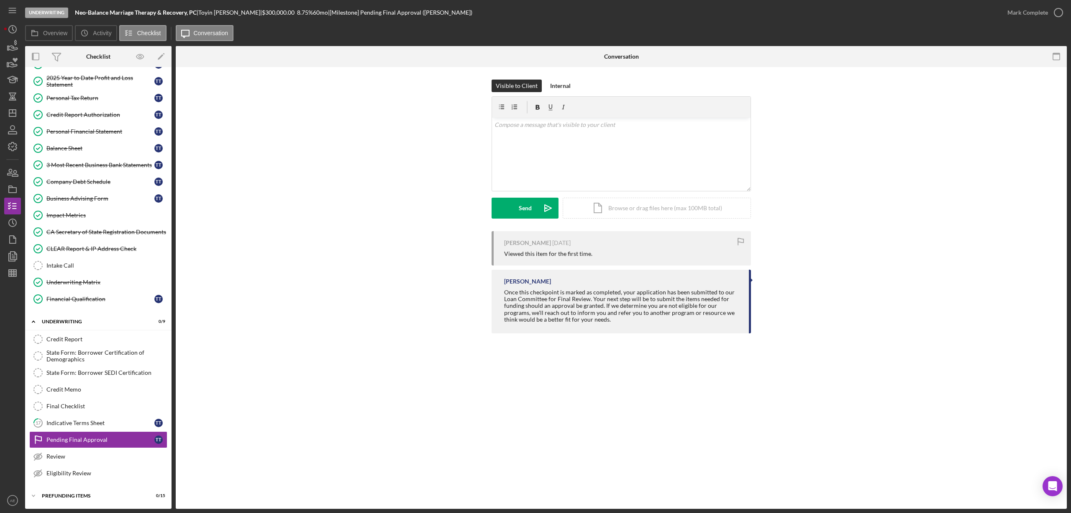
scroll to position [126, 0]
click at [593, 158] on div "v Color teal Color pink Remove color Add row above Add row below Add column bef…" at bounding box center [621, 154] width 259 height 73
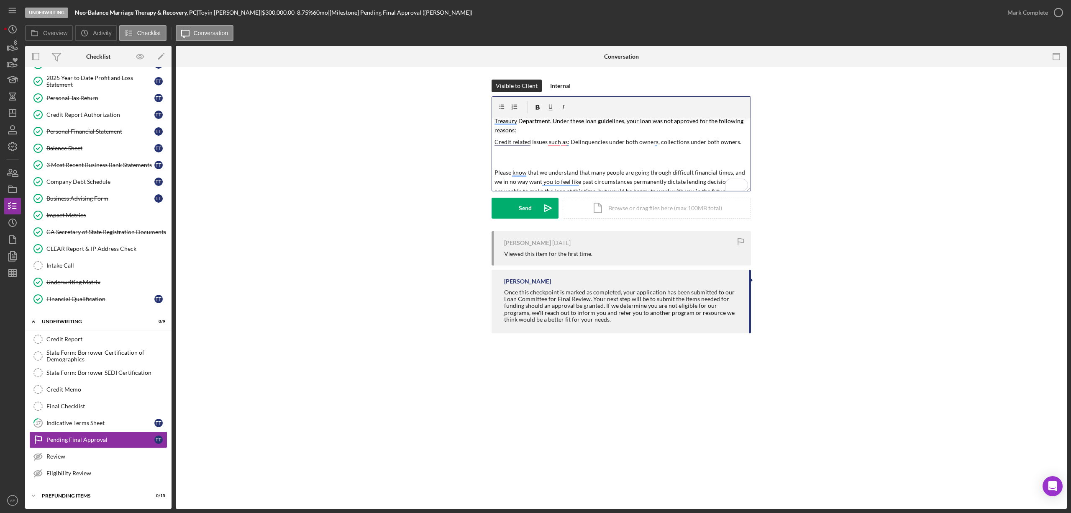
scroll to position [32, 0]
drag, startPoint x: 740, startPoint y: 143, endPoint x: 571, endPoint y: 139, distance: 168.7
click at [571, 139] on p "Credit related issues such as: Delinquencies under both owners, collections und…" at bounding box center [622, 151] width 254 height 28
click at [512, 161] on p "Credit related issues such as: Multiple accounts currently in collection." at bounding box center [622, 151] width 254 height 28
drag, startPoint x: 525, startPoint y: 207, endPoint x: 272, endPoint y: 244, distance: 255.4
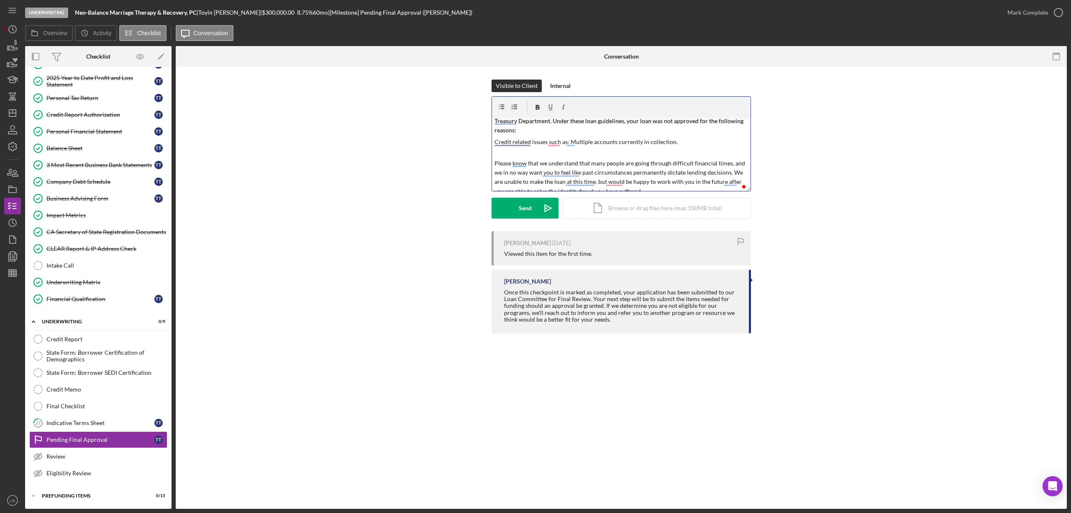
click at [524, 207] on div "Send" at bounding box center [525, 208] width 13 height 21
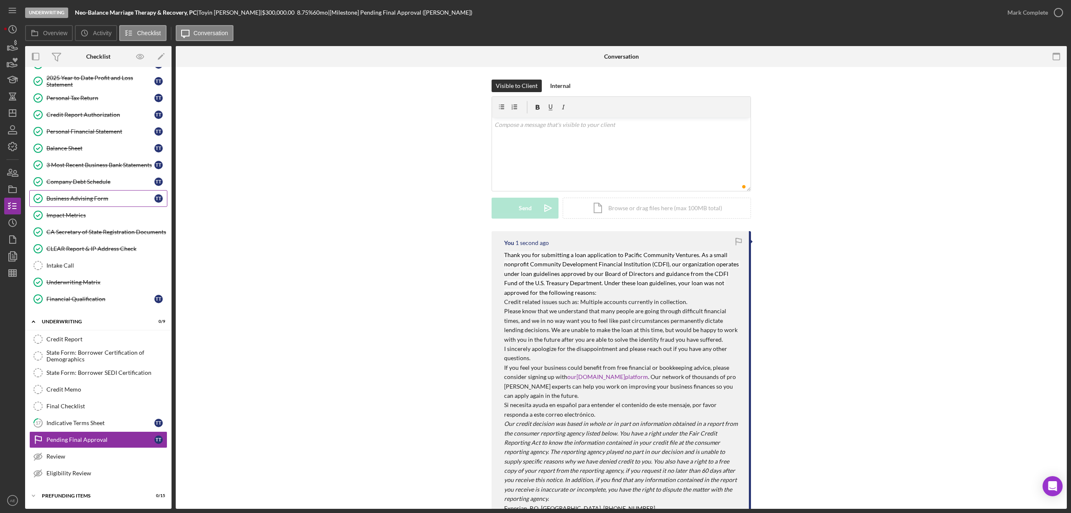
scroll to position [0, 0]
click at [14, 186] on icon "button" at bounding box center [12, 189] width 21 height 21
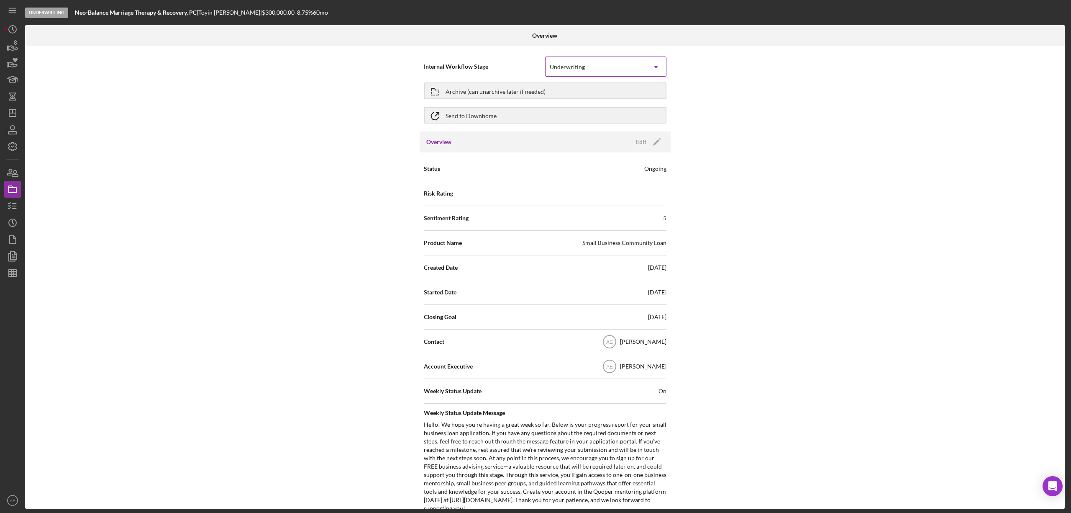
click at [571, 69] on div "Underwriting" at bounding box center [567, 67] width 35 height 7
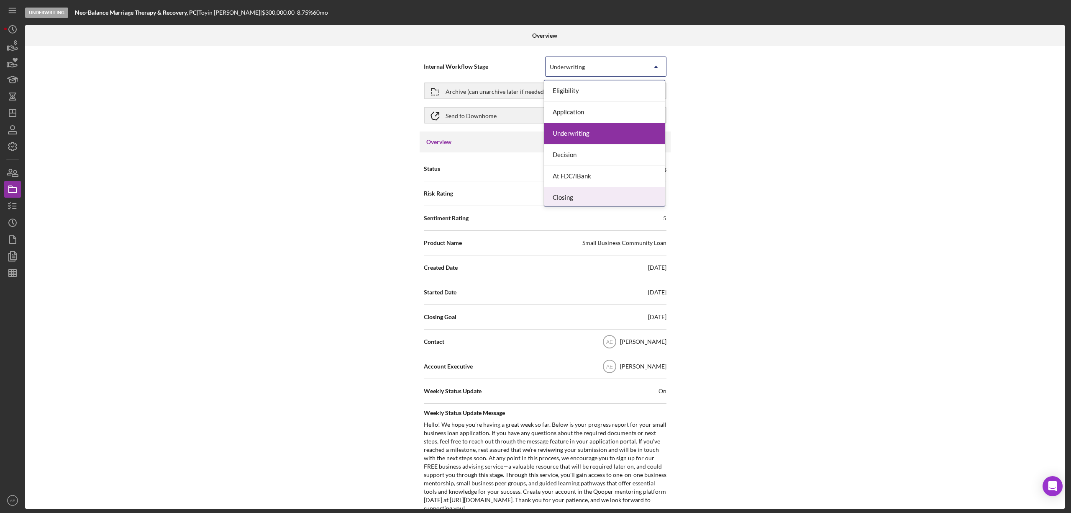
scroll to position [25, 0]
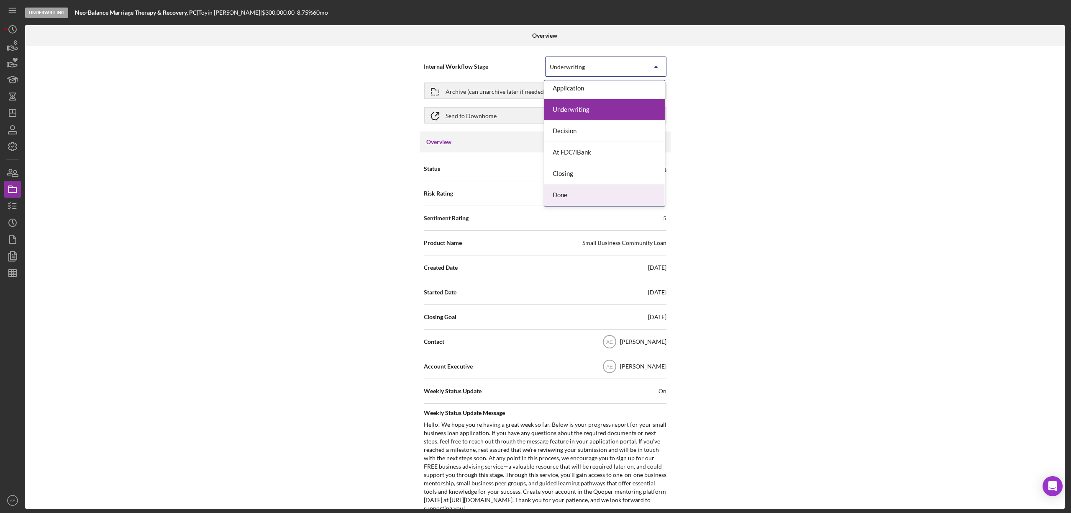
click at [583, 191] on div "Done" at bounding box center [604, 195] width 121 height 21
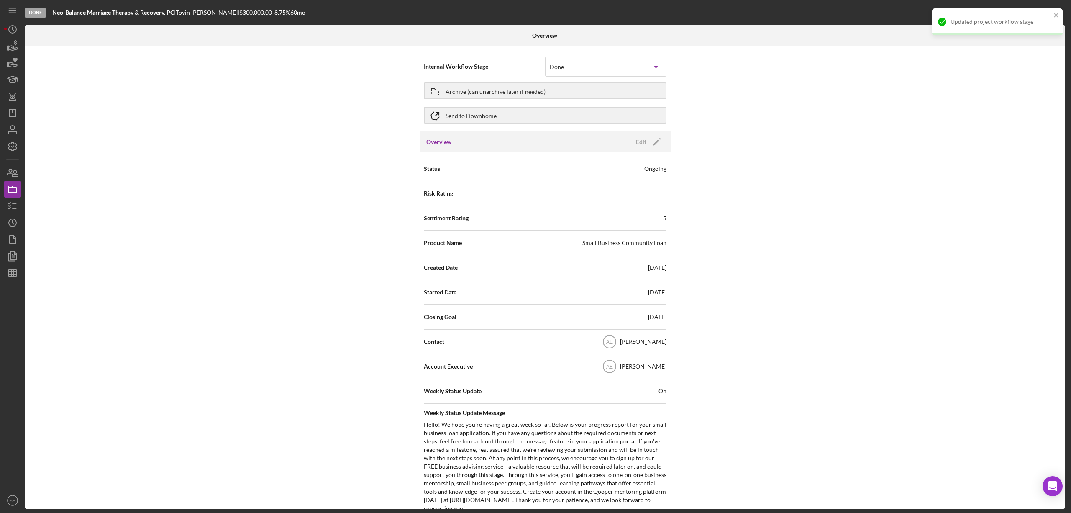
click at [645, 166] on div "Ongoing" at bounding box center [655, 168] width 22 height 8
click at [648, 142] on icon "Icon/Edit" at bounding box center [657, 141] width 21 height 21
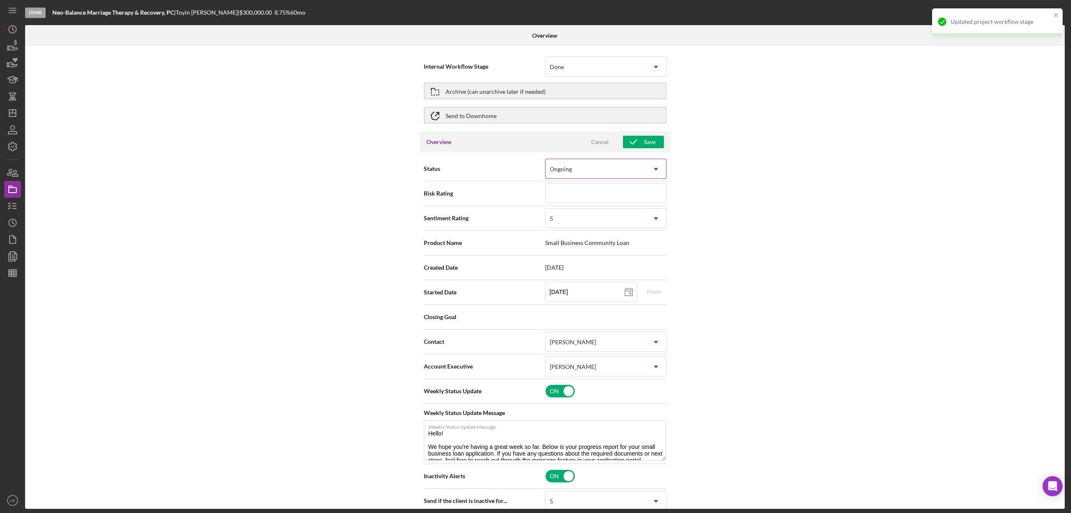
click at [587, 176] on div "Ongoing" at bounding box center [596, 168] width 100 height 19
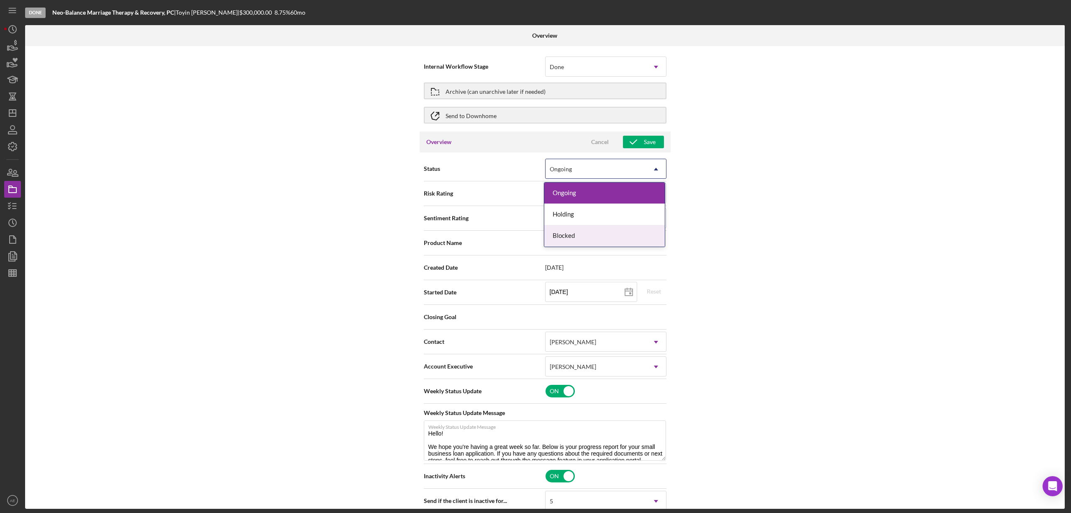
click at [580, 235] on div "Blocked" at bounding box center [604, 235] width 121 height 21
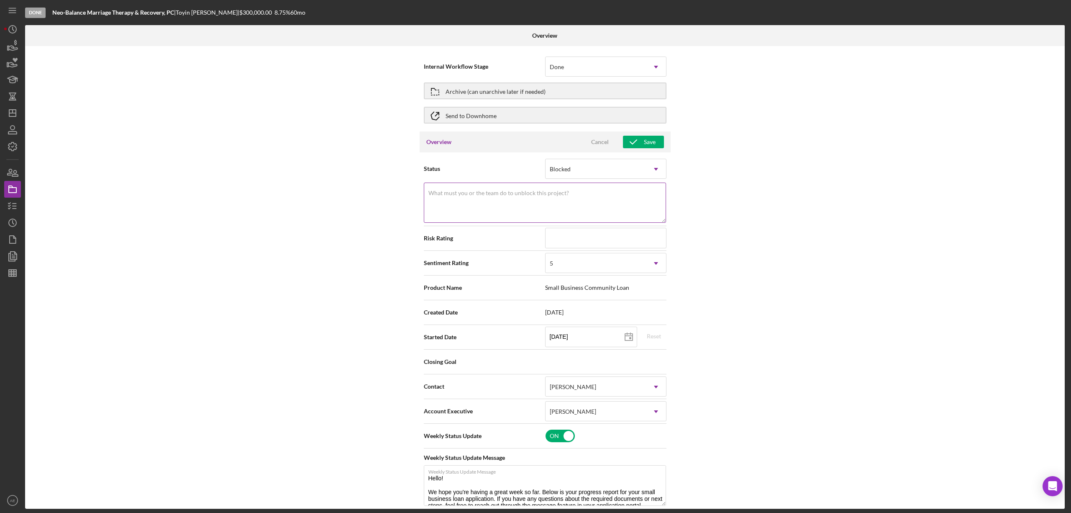
click at [513, 198] on textarea "What must you or the team do to unblock this project?" at bounding box center [545, 202] width 242 height 40
click at [434, 195] on textarea "Owner must improve" at bounding box center [545, 202] width 242 height 40
click at [488, 198] on textarea "The owner must improve" at bounding box center [545, 202] width 242 height 40
click at [493, 197] on textarea "The owner must improve" at bounding box center [545, 202] width 242 height 40
click at [553, 263] on div "5" at bounding box center [551, 263] width 5 height 7
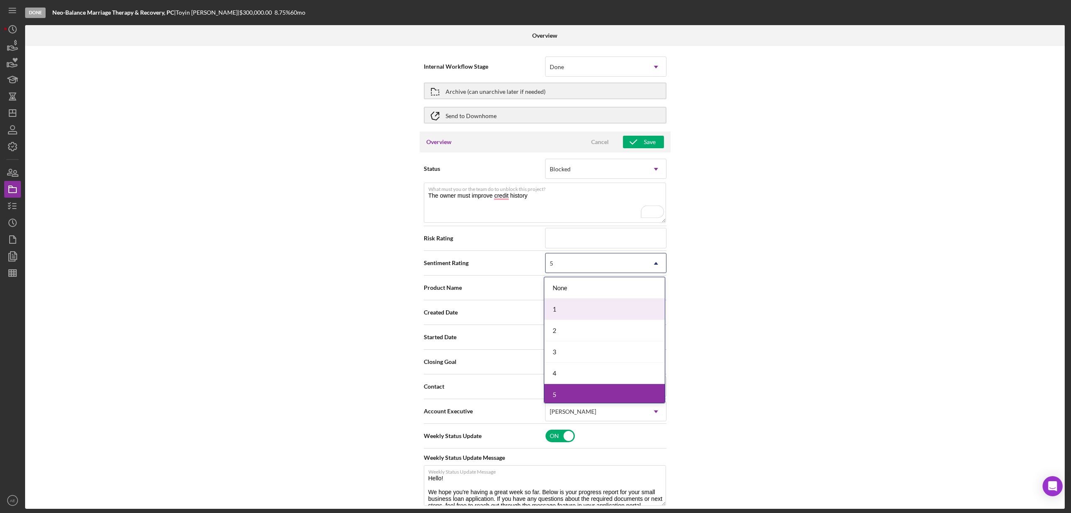
click at [560, 311] on div "1" at bounding box center [604, 308] width 121 height 21
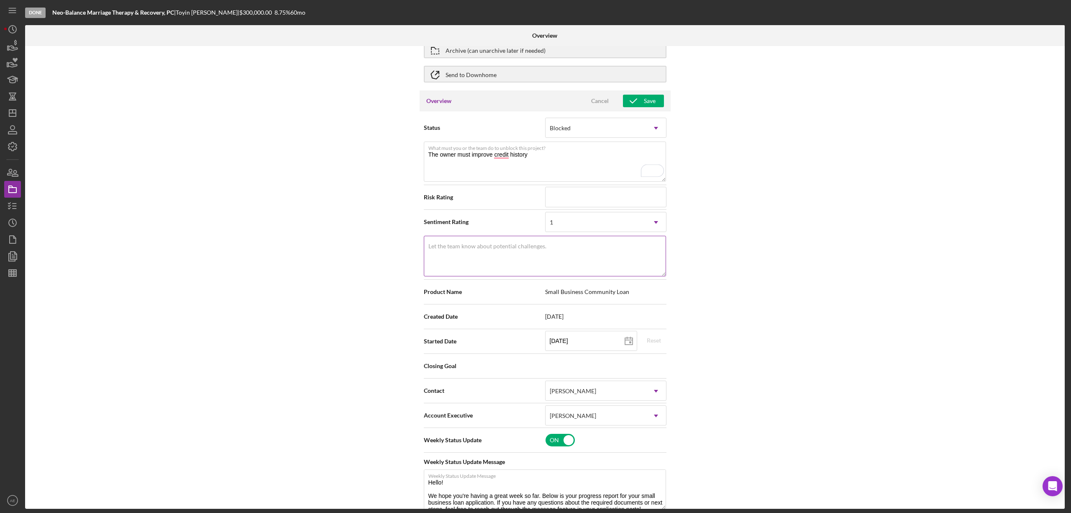
scroll to position [56, 0]
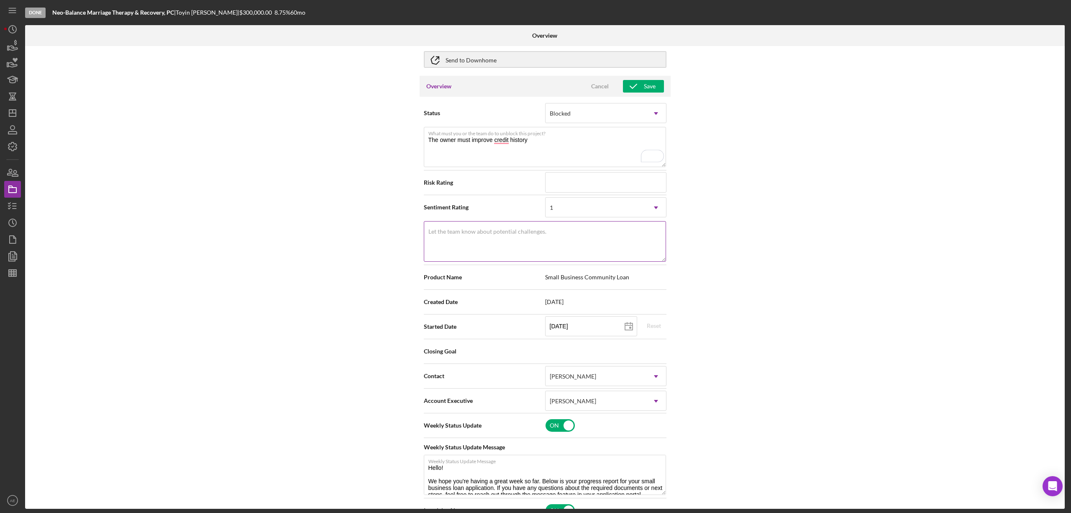
click at [496, 249] on textarea "Let the team know about potential challenges." at bounding box center [545, 241] width 242 height 40
click at [501, 138] on textarea "The owner must improve credit history" at bounding box center [545, 147] width 242 height 40
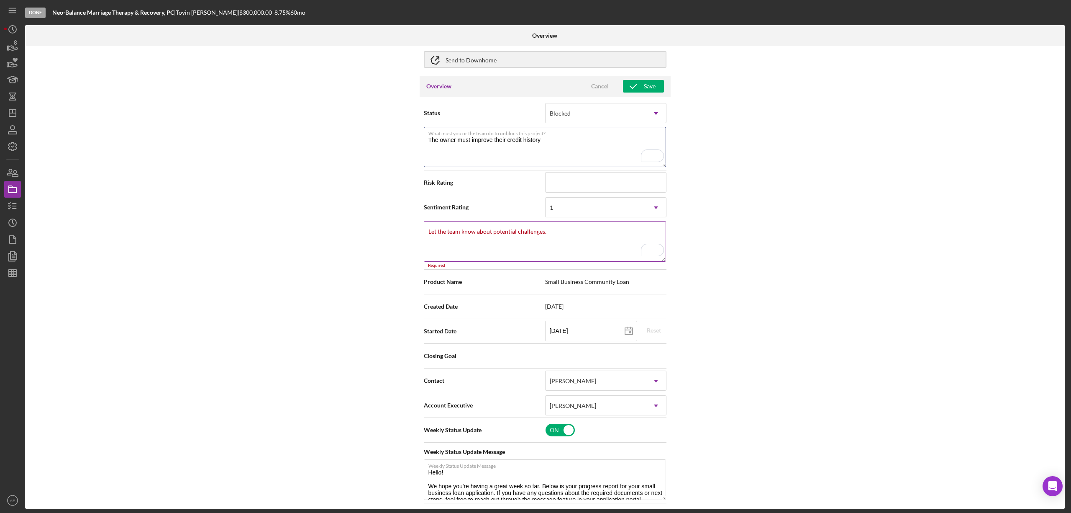
type textarea "The owner must improve their credit history"
click at [481, 228] on label "Let the team know about potential challenges." at bounding box center [488, 231] width 118 height 7
click at [481, 228] on textarea "Let the team know about potential challenges." at bounding box center [545, 241] width 242 height 40
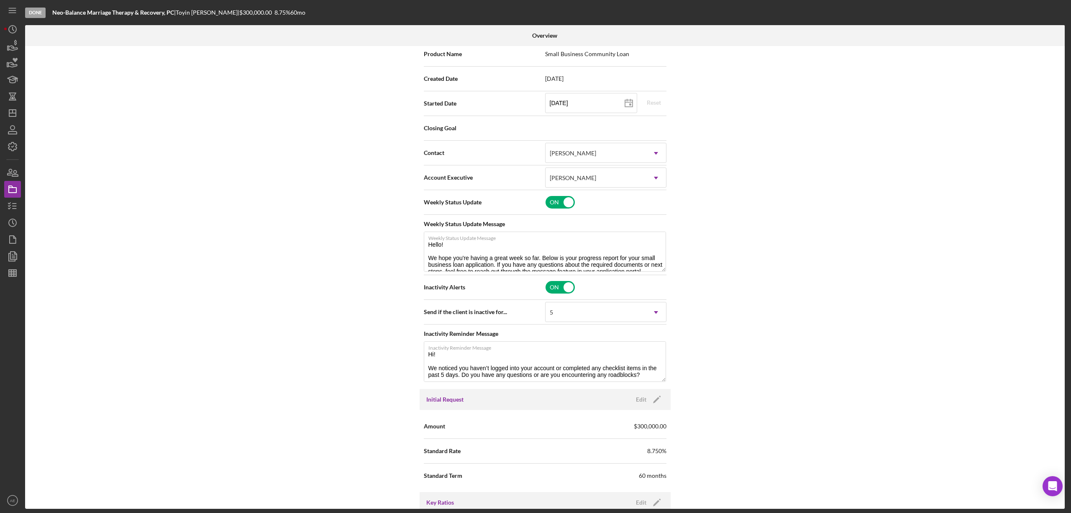
scroll to position [279, 0]
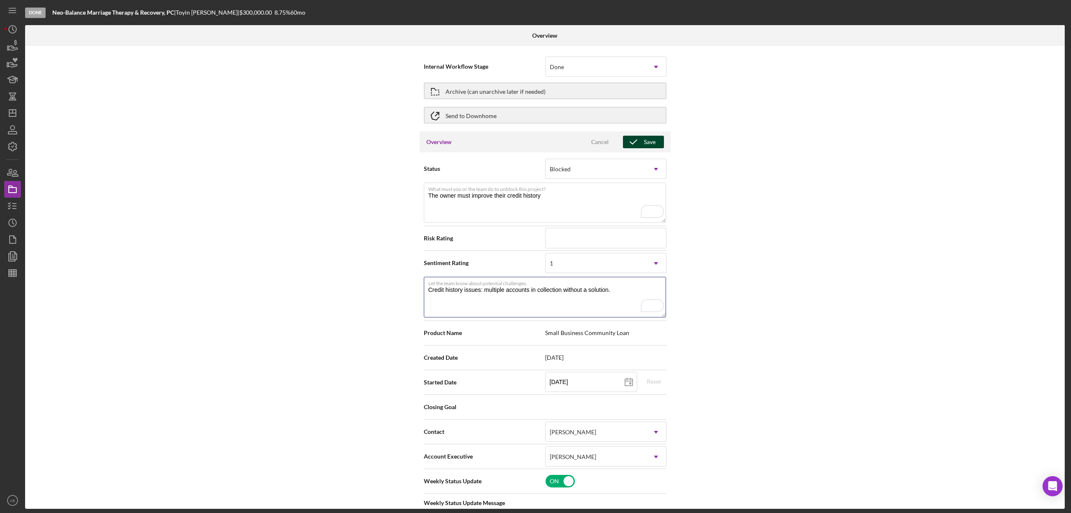
type textarea "Credit history issues: multiple accounts in collection without a solution."
click at [631, 136] on icon "button" at bounding box center [633, 141] width 21 height 21
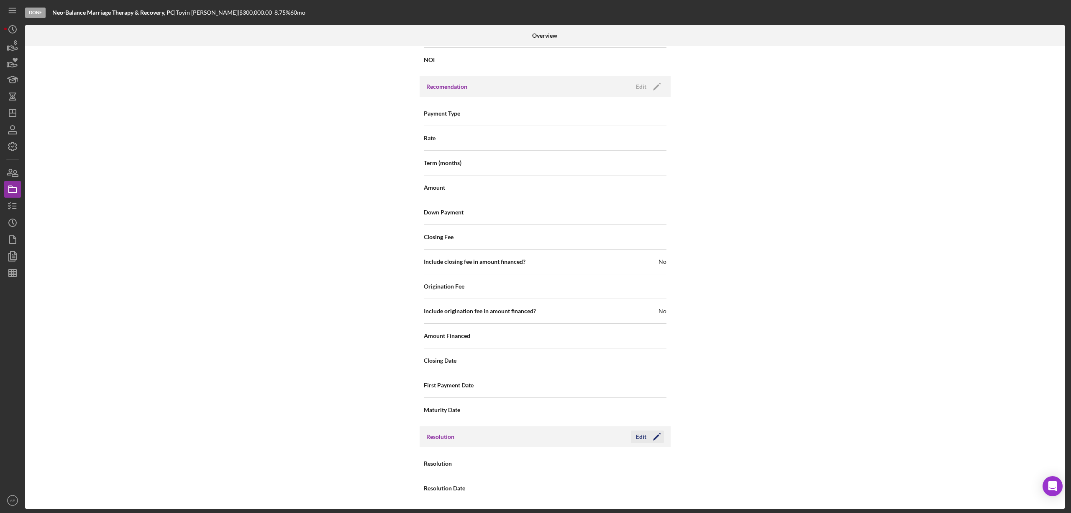
click at [639, 433] on div "Edit" at bounding box center [641, 436] width 10 height 13
click at [580, 457] on div "Select..." at bounding box center [596, 463] width 100 height 19
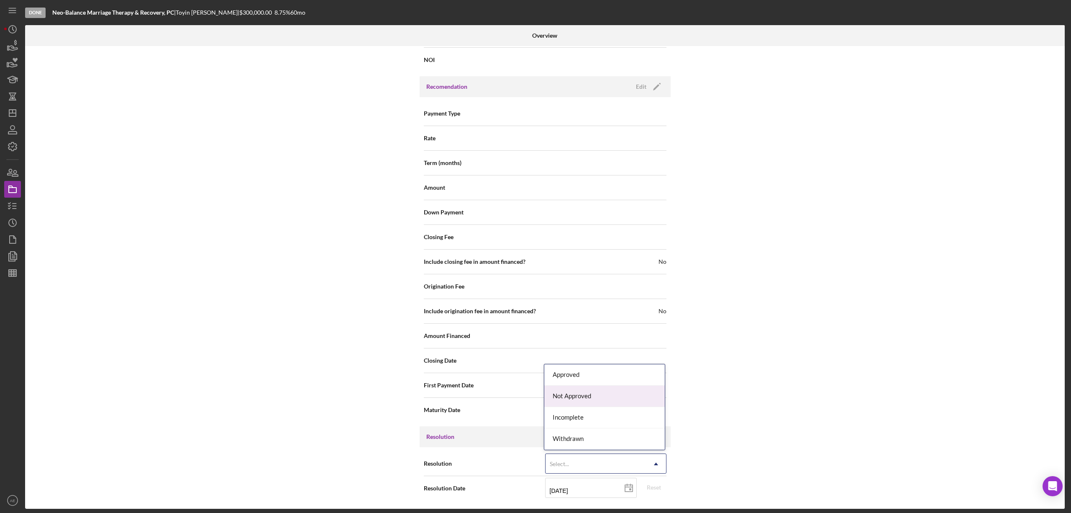
click at [579, 397] on div "Not Approved" at bounding box center [604, 395] width 121 height 21
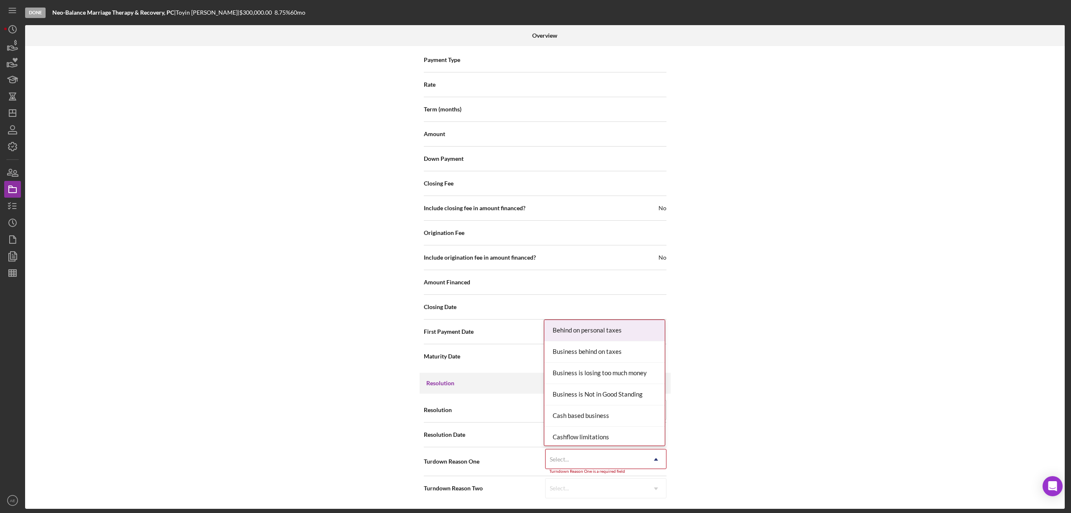
click at [571, 459] on div "Select..." at bounding box center [596, 458] width 100 height 19
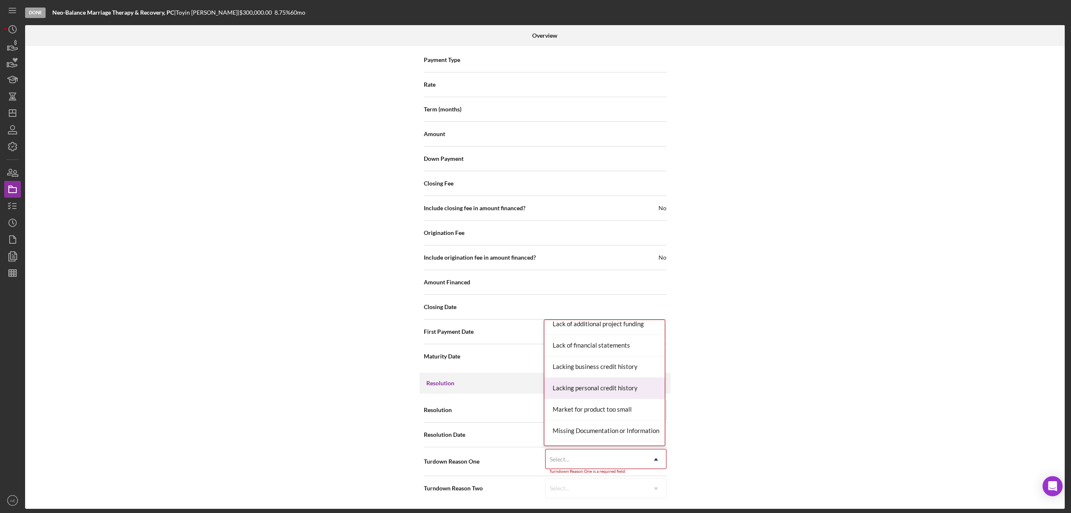
click at [596, 390] on div "Lacking personal credit history" at bounding box center [604, 387] width 121 height 21
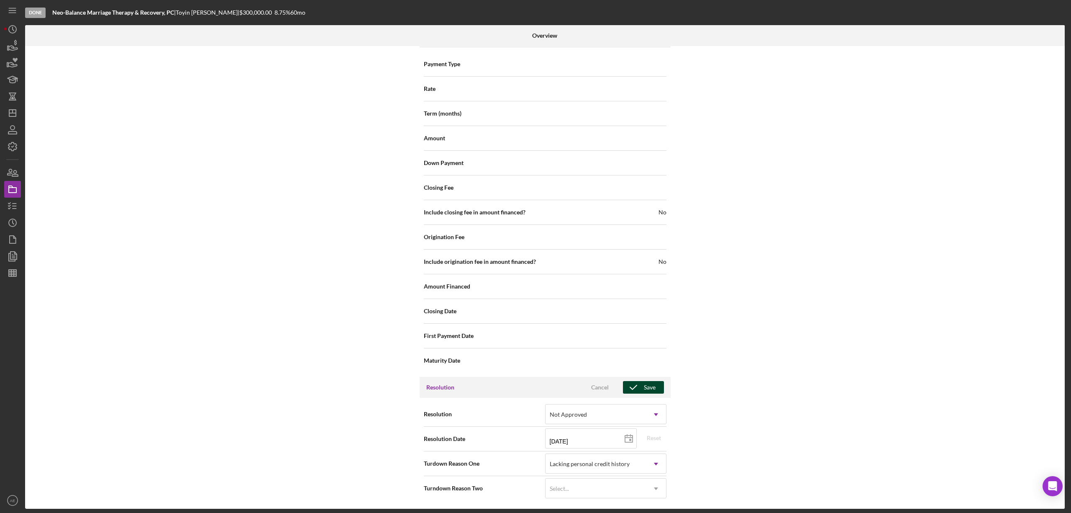
click at [639, 387] on icon "button" at bounding box center [633, 387] width 21 height 21
click at [14, 113] on line "button" at bounding box center [12, 113] width 7 height 0
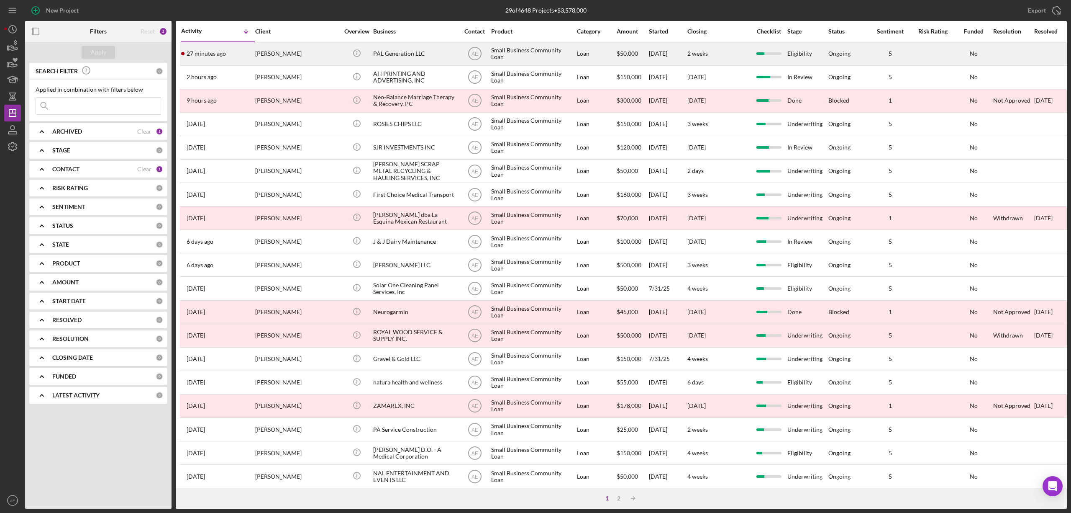
click at [300, 54] on div "[PERSON_NAME]" at bounding box center [297, 54] width 84 height 22
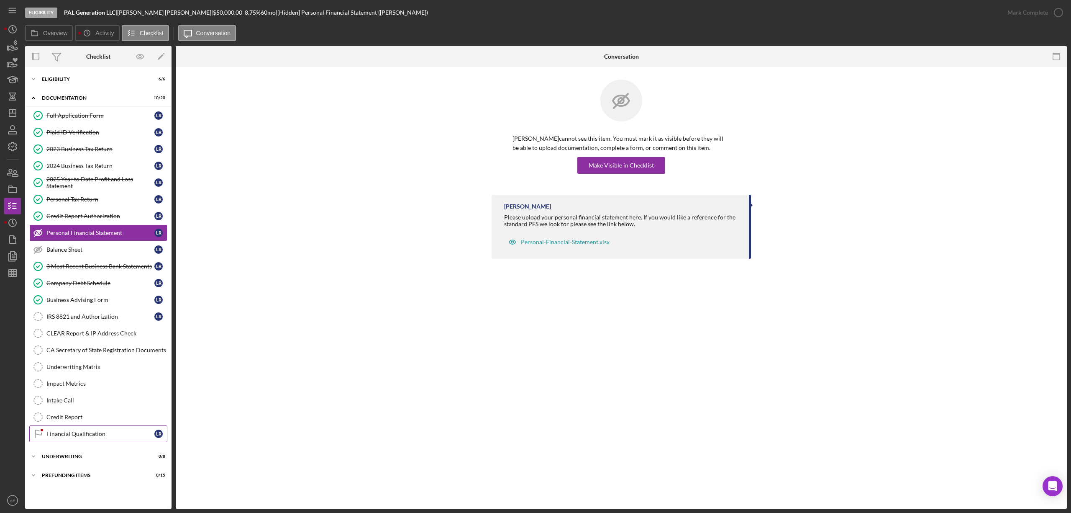
click at [114, 432] on link "Financial Qualification Financial Qualification L R" at bounding box center [98, 433] width 138 height 17
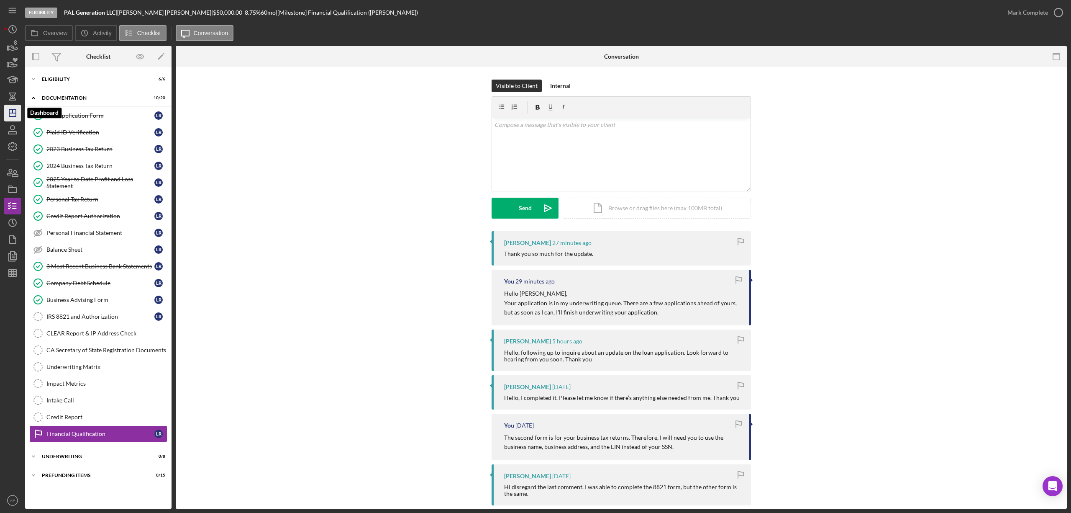
click at [15, 111] on polygon "button" at bounding box center [12, 113] width 7 height 7
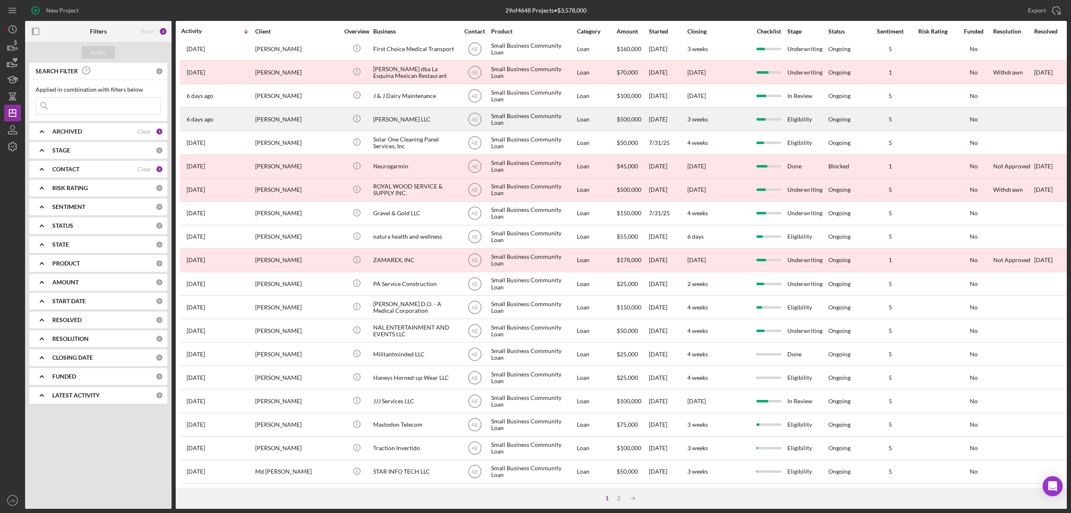
scroll to position [153, 0]
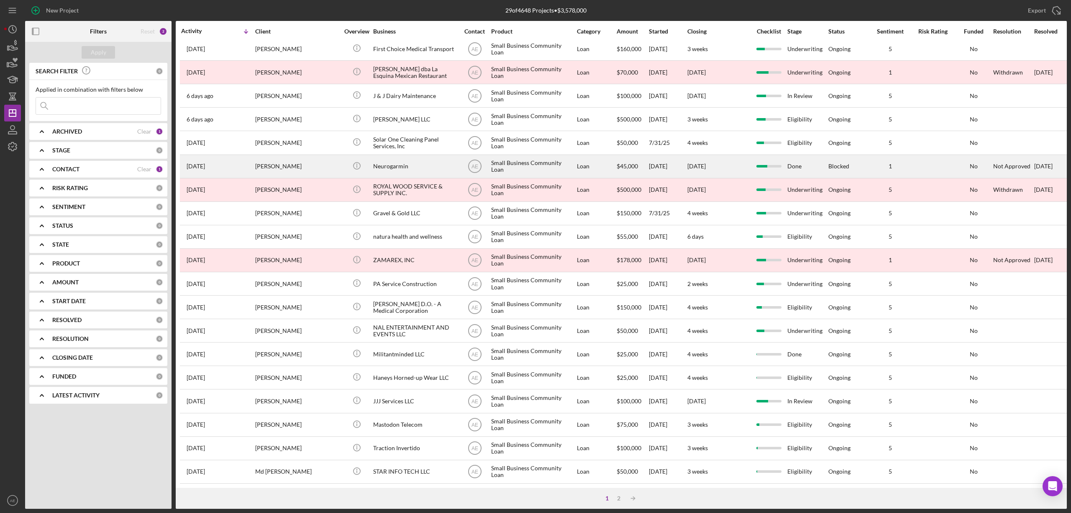
click at [322, 158] on div "[PERSON_NAME]" at bounding box center [297, 166] width 84 height 22
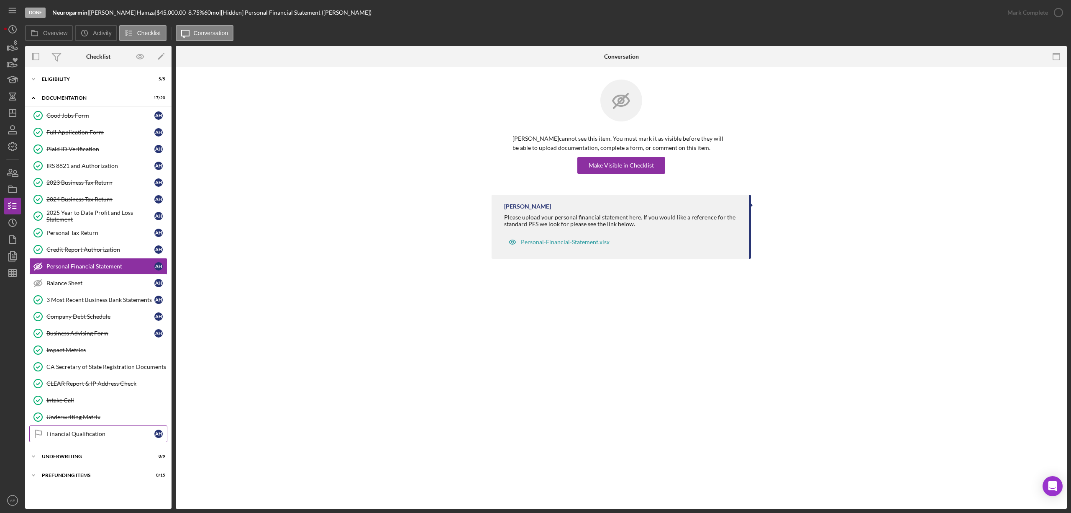
click at [101, 437] on div "Financial Qualification" at bounding box center [100, 433] width 108 height 7
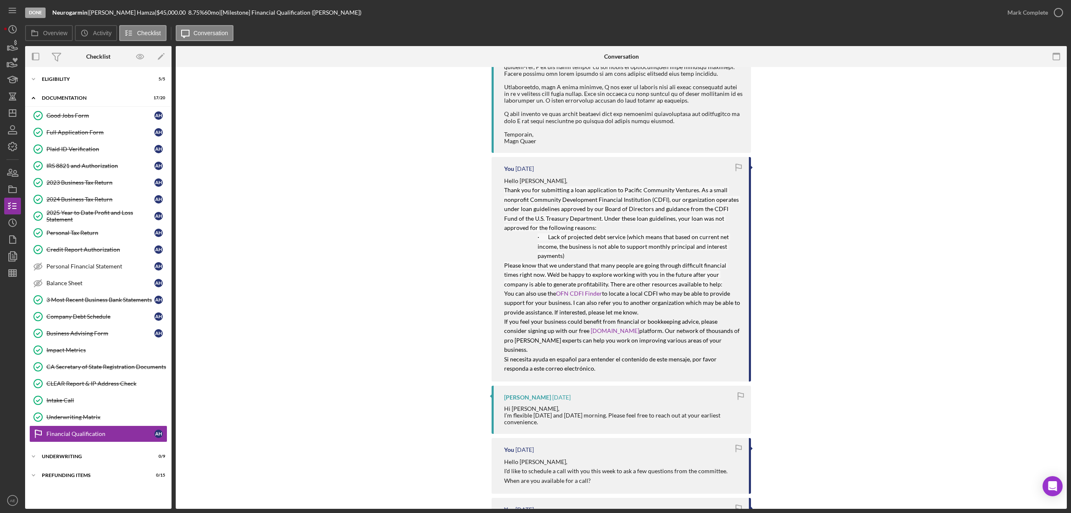
scroll to position [335, 0]
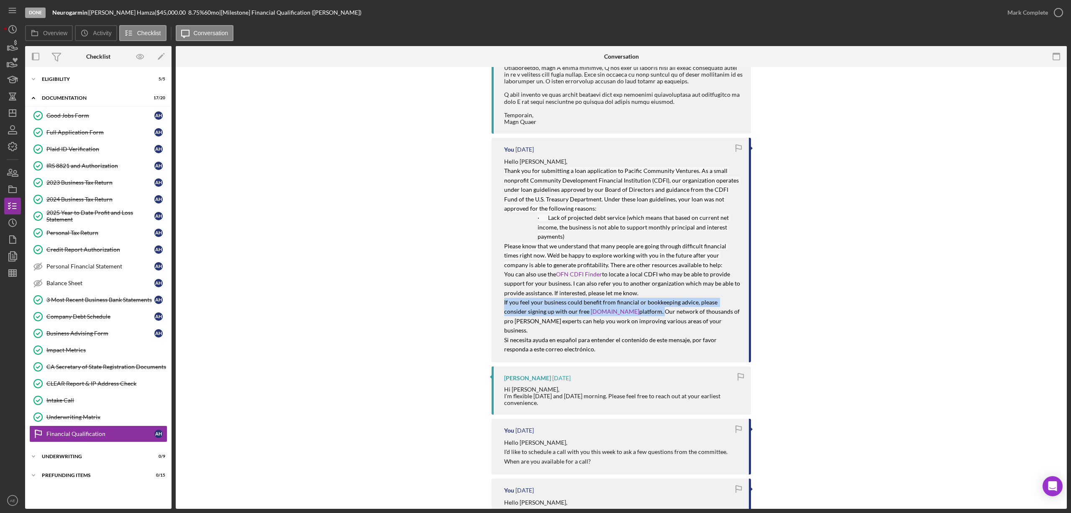
drag, startPoint x: 499, startPoint y: 300, endPoint x: 643, endPoint y: 312, distance: 144.0
click at [643, 312] on div "You [DATE] Hello [PERSON_NAME], Thank you for submitting a loan application to …" at bounding box center [621, 250] width 259 height 225
copy p "If you feel your business could benefit from financial or bookkeeping advice, p…"
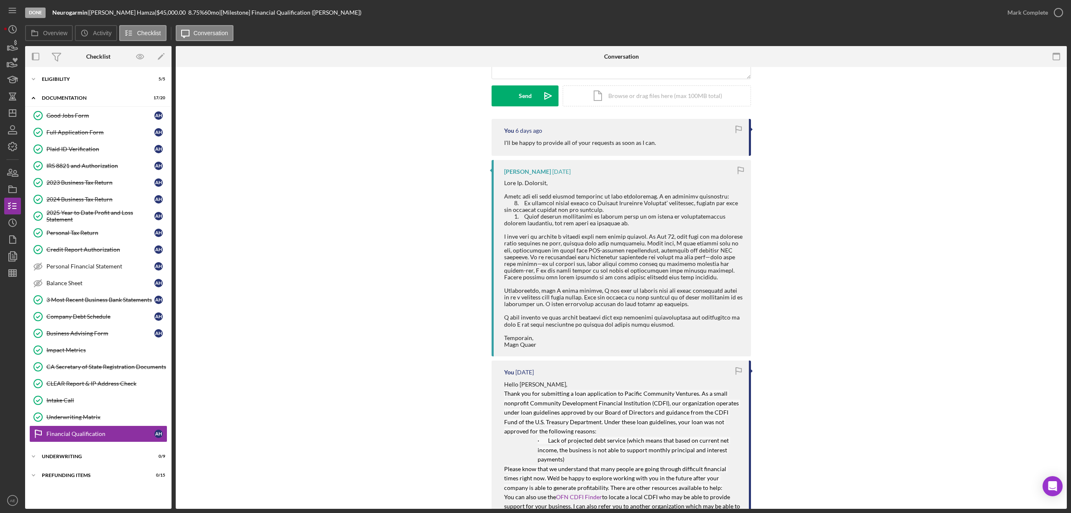
scroll to position [111, 0]
